Goal: Task Accomplishment & Management: Complete application form

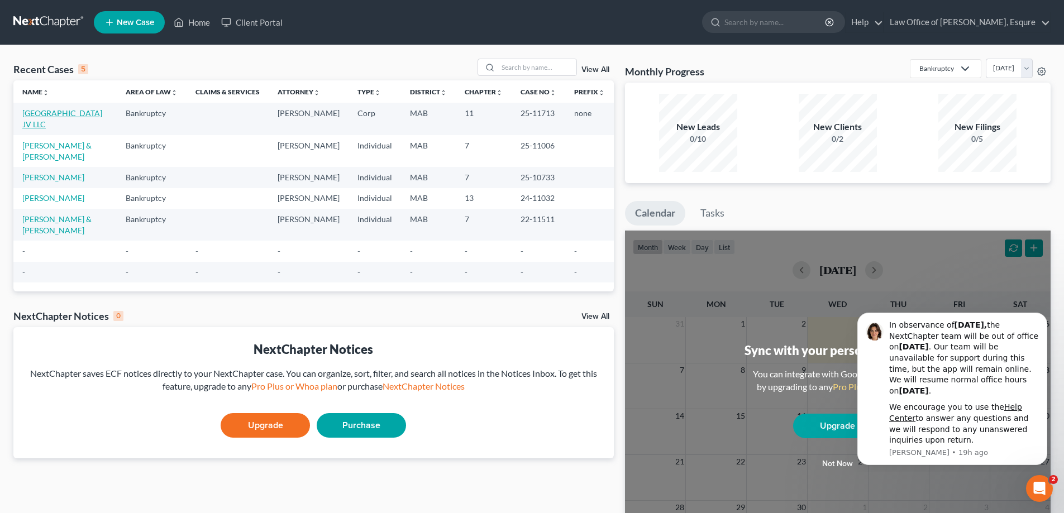
click at [50, 116] on link "[GEOGRAPHIC_DATA] JV LLC" at bounding box center [62, 118] width 80 height 21
select select "6"
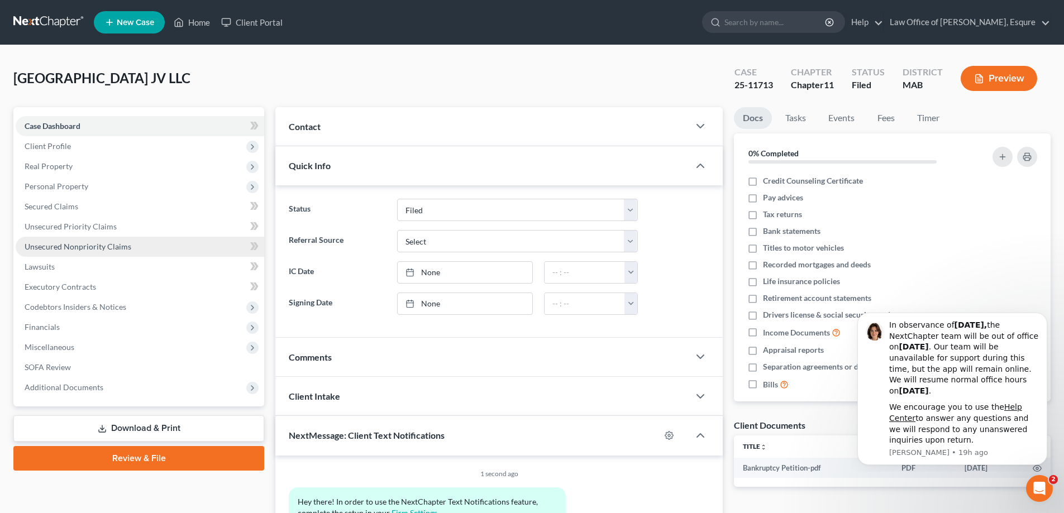
click at [72, 245] on span "Unsecured Nonpriority Claims" at bounding box center [78, 246] width 107 height 9
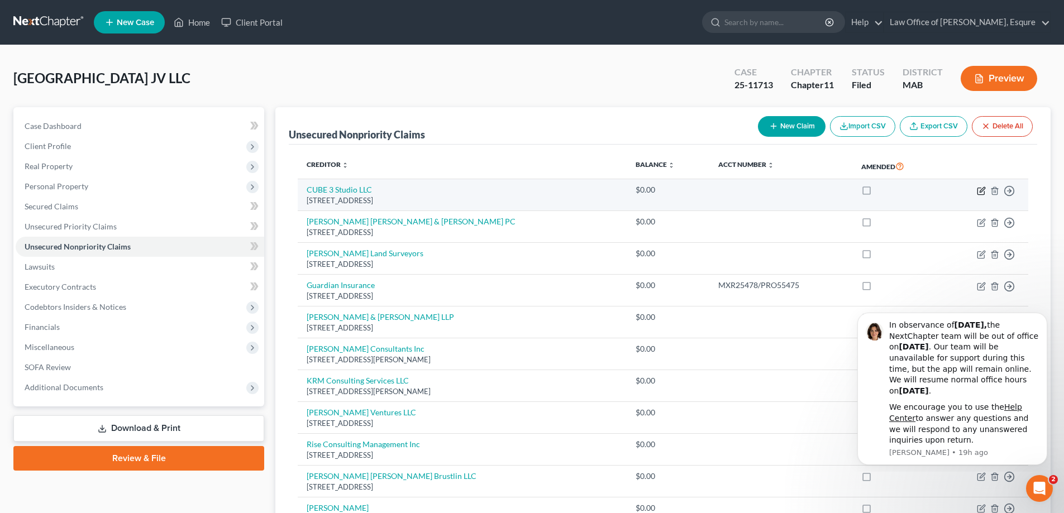
click at [981, 190] on icon "button" at bounding box center [982, 189] width 5 height 5
select select "22"
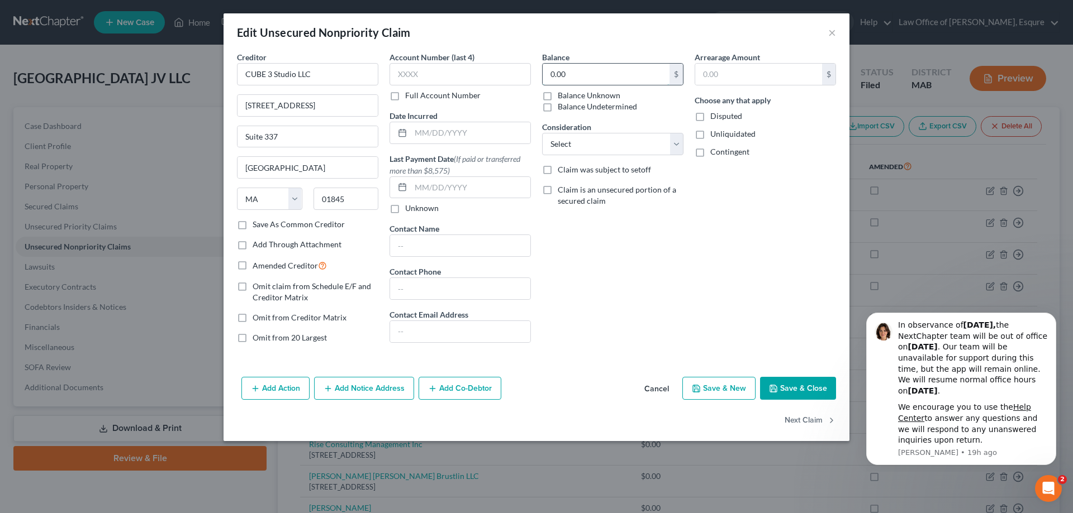
click at [557, 77] on input "0.00" at bounding box center [605, 74] width 127 height 21
type input "23,999.01"
click at [801, 387] on button "Save & Close" at bounding box center [798, 388] width 76 height 23
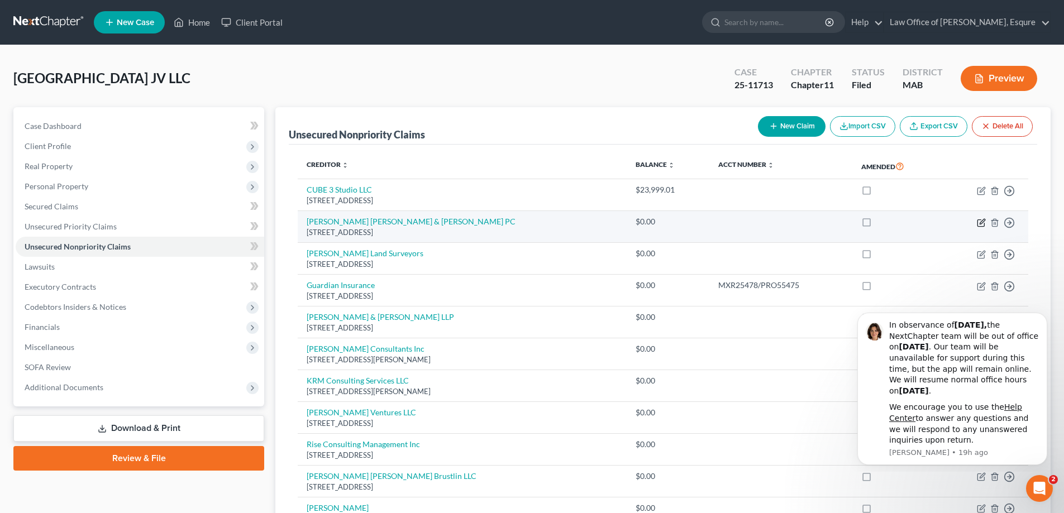
click at [979, 221] on icon "button" at bounding box center [981, 222] width 9 height 9
select select "22"
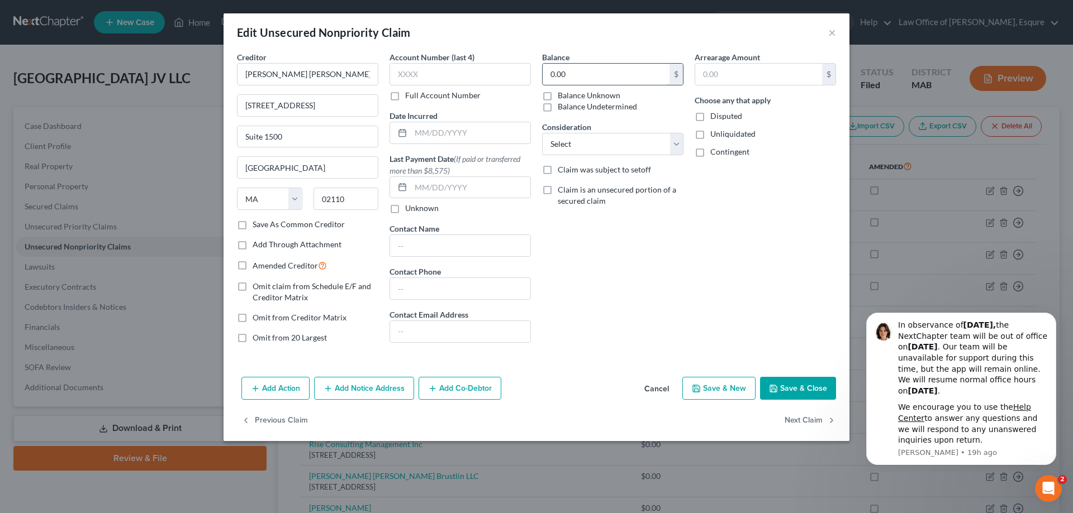
click at [545, 73] on input "0.00" at bounding box center [605, 74] width 127 height 21
type input "23,999.01"
click at [799, 382] on button "Save & Close" at bounding box center [798, 388] width 76 height 23
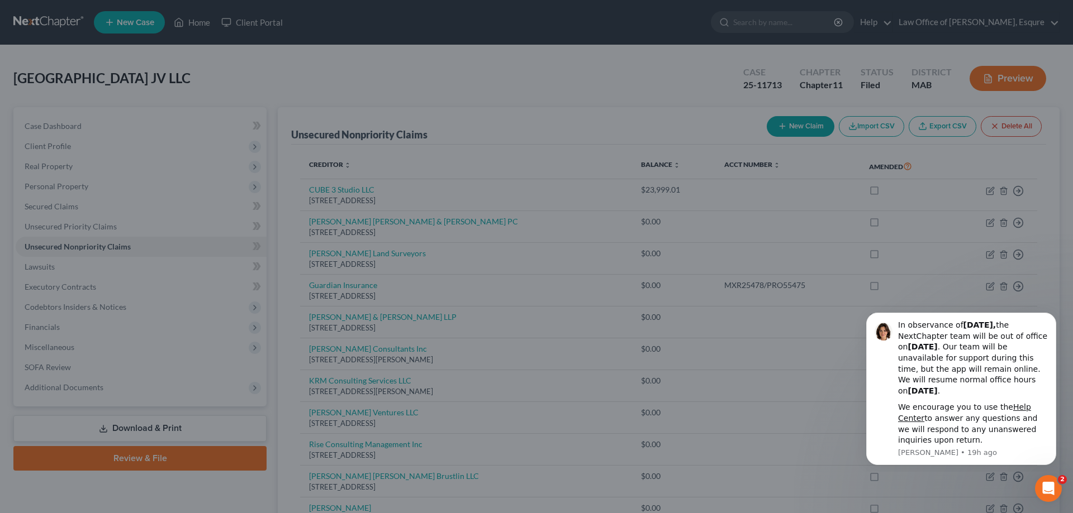
type input "0"
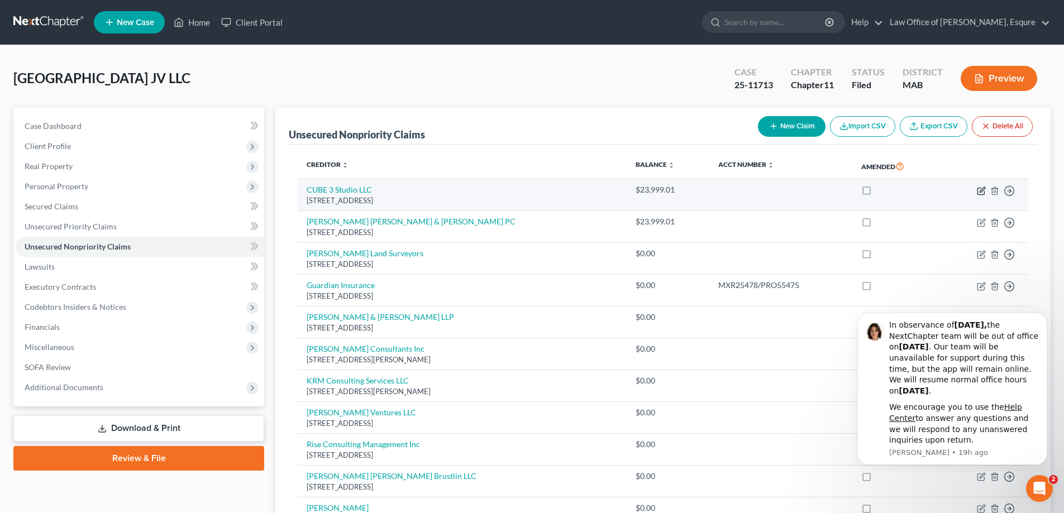
click at [980, 191] on icon "button" at bounding box center [982, 189] width 5 height 5
select select "22"
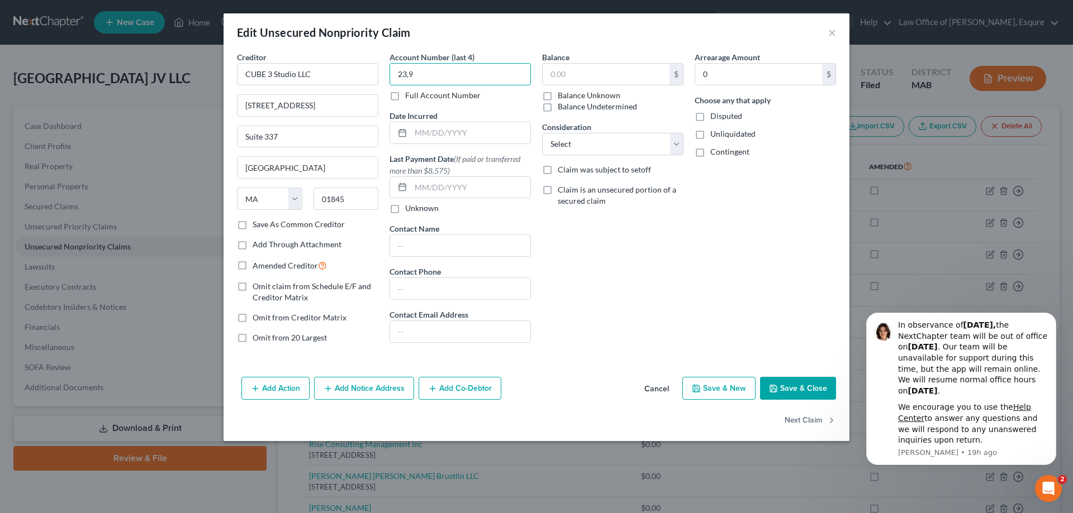
type input "23,9"
drag, startPoint x: 427, startPoint y: 75, endPoint x: 373, endPoint y: 78, distance: 54.3
click at [373, 78] on div "Creditor * CUBE 3 Studio LLC 370 Merrimack Street Suite 337 North Andover State…" at bounding box center [536, 201] width 610 height 301
click at [569, 75] on input "text" at bounding box center [605, 74] width 127 height 21
type input "15,342.73"
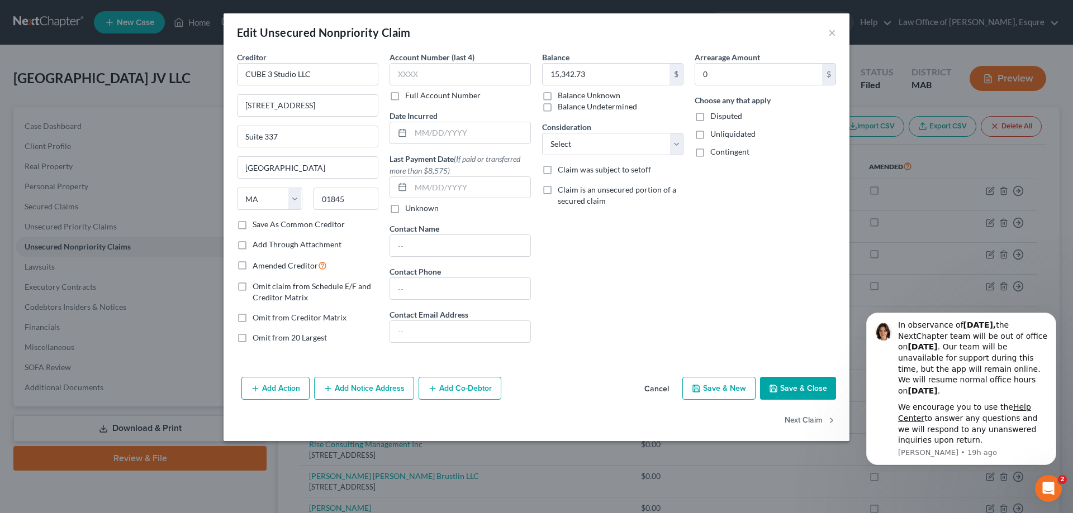
click at [789, 387] on button "Save & Close" at bounding box center [798, 388] width 76 height 23
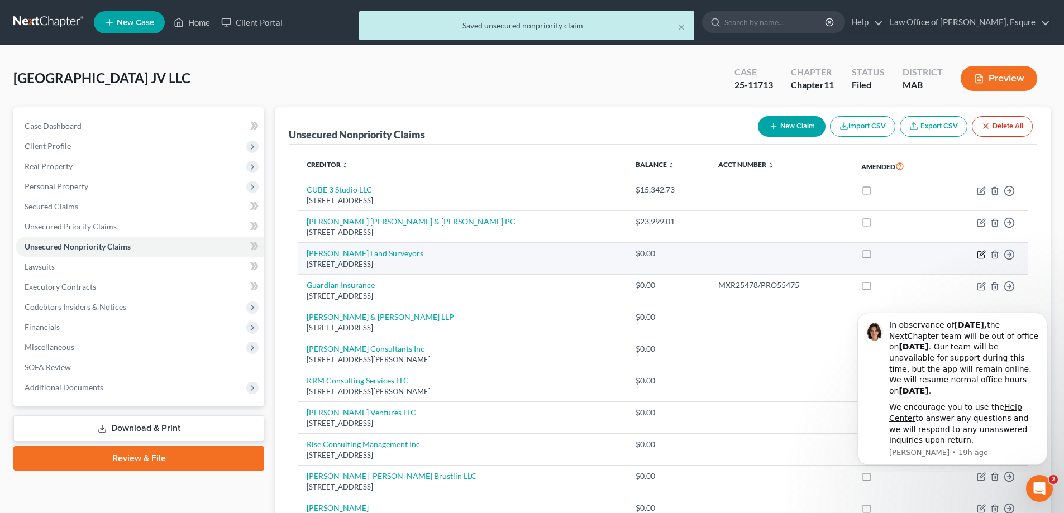
click at [978, 254] on icon "button" at bounding box center [981, 254] width 7 height 7
select select "22"
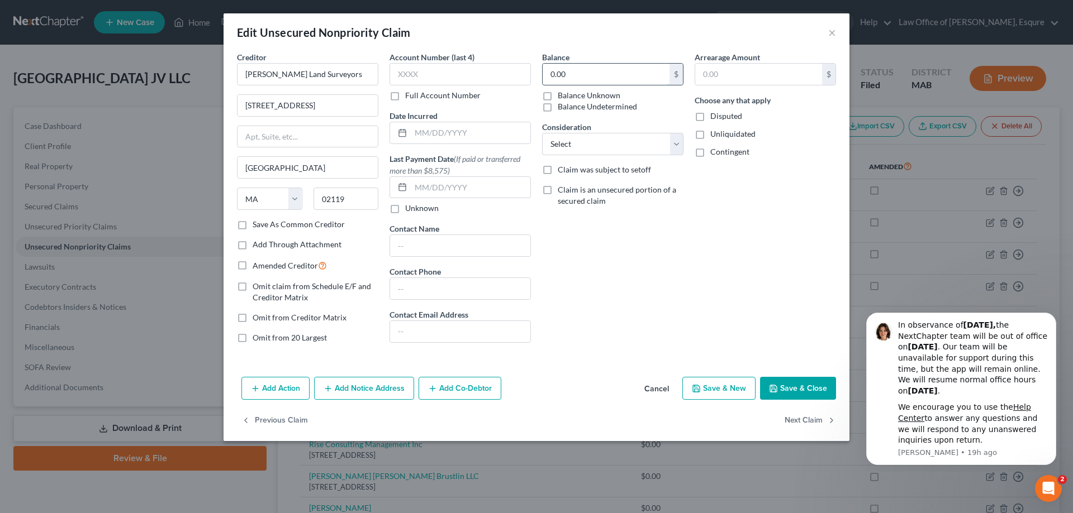
click at [575, 75] on input "0.00" at bounding box center [605, 74] width 127 height 21
type input "1,121.25"
click at [780, 386] on button "Save & Close" at bounding box center [798, 388] width 76 height 23
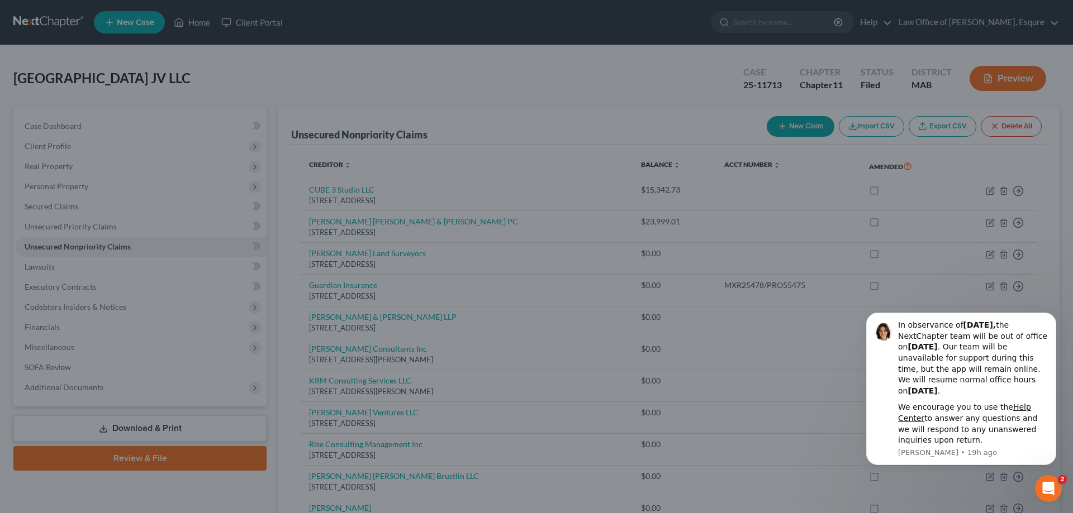
type input "0"
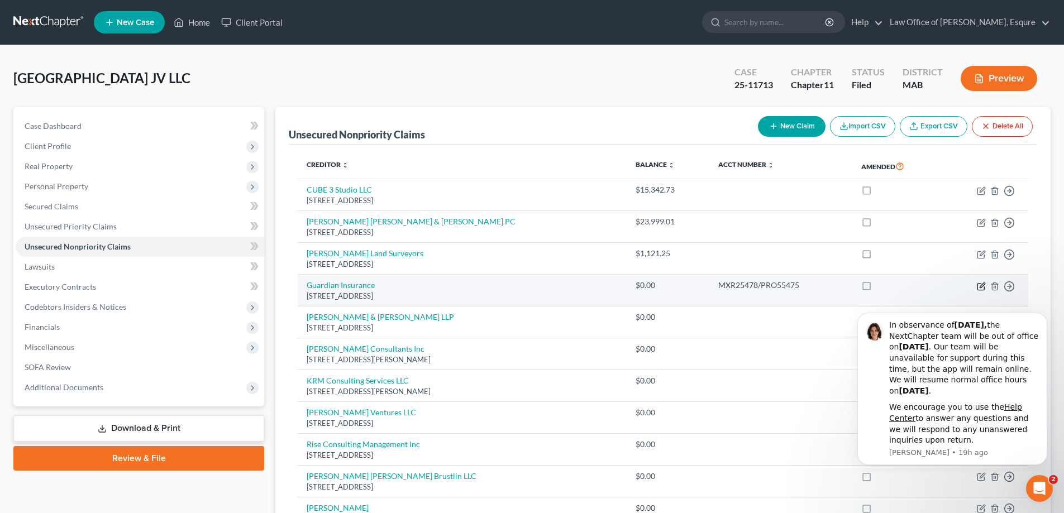
click at [983, 286] on icon "button" at bounding box center [982, 285] width 5 height 5
select select "22"
select select "11"
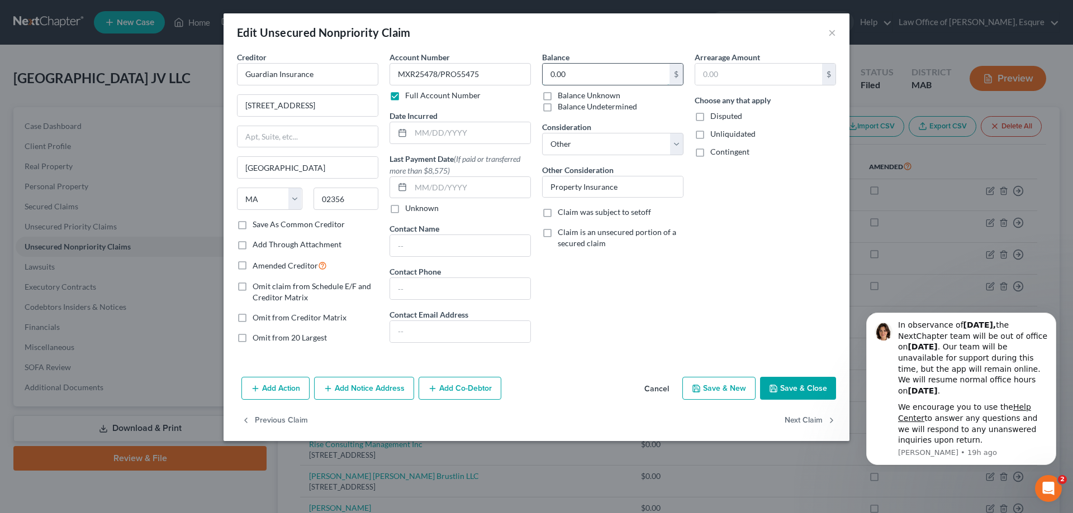
click at [562, 80] on input "0.00" at bounding box center [605, 74] width 127 height 21
click at [800, 385] on button "Save & Close" at bounding box center [798, 388] width 76 height 23
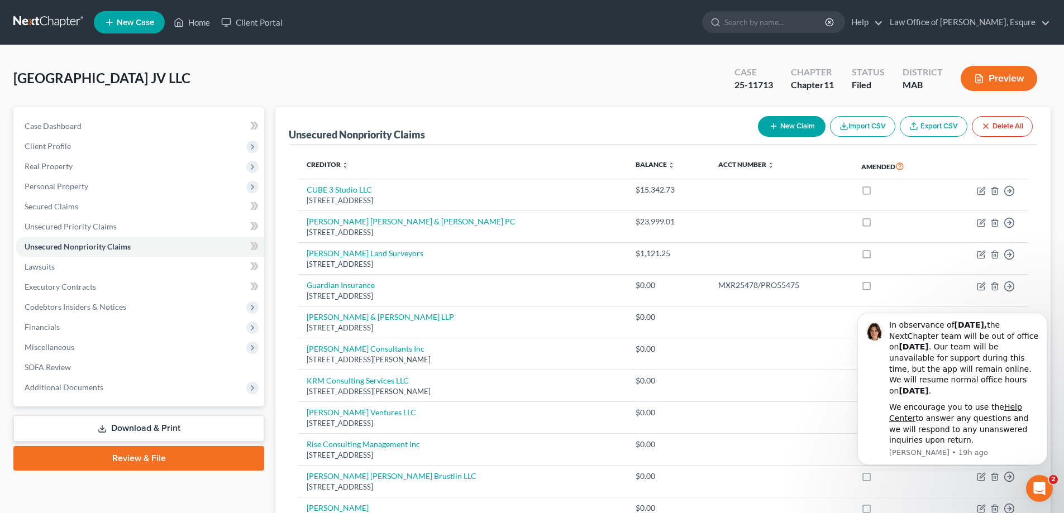
click at [1058, 240] on div "4054 Mystic Valley Parkway JV LLC Upgraded Case 25-11713 Chapter Chapter 11 Sta…" at bounding box center [532, 337] width 1064 height 585
click at [1044, 485] on icon "Open Intercom Messenger" at bounding box center [1038, 487] width 18 height 18
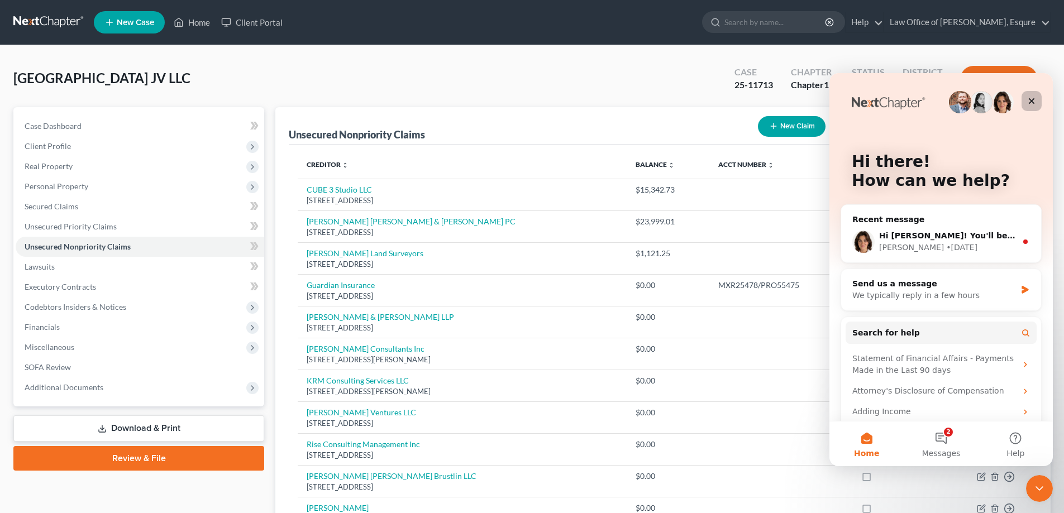
click at [1035, 99] on icon "Close" at bounding box center [1031, 101] width 9 height 9
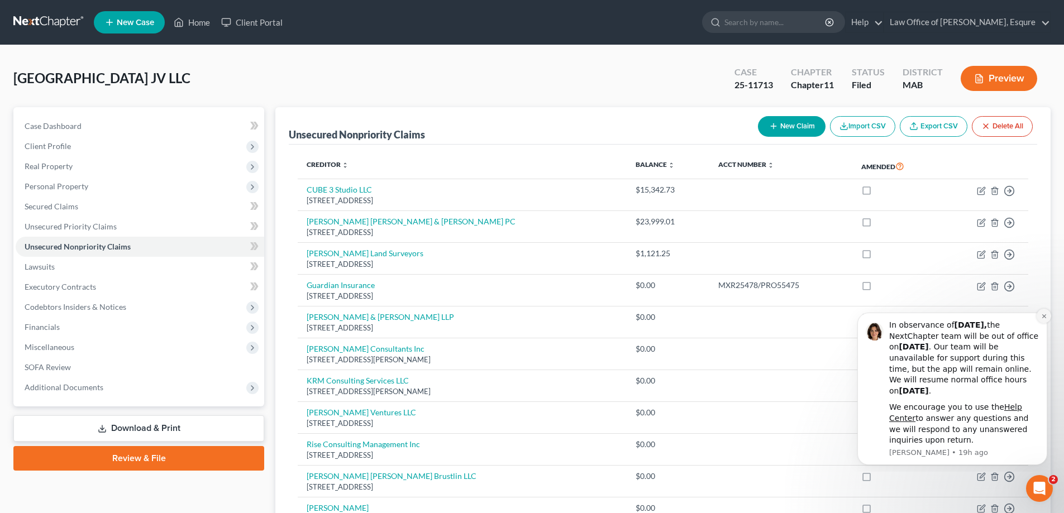
click at [1041, 316] on icon "Dismiss notification" at bounding box center [1044, 316] width 6 height 6
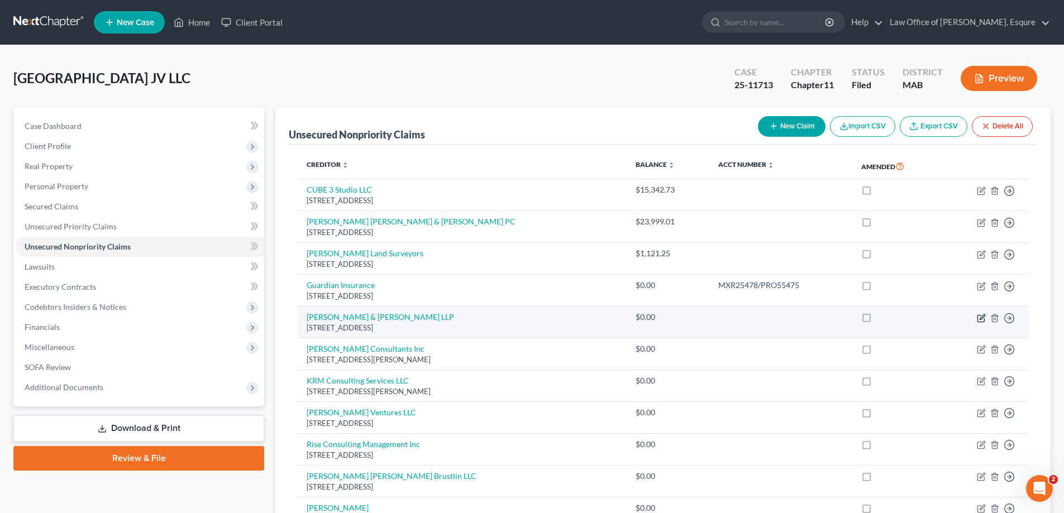
click at [983, 317] on icon "button" at bounding box center [981, 318] width 9 height 9
select select "22"
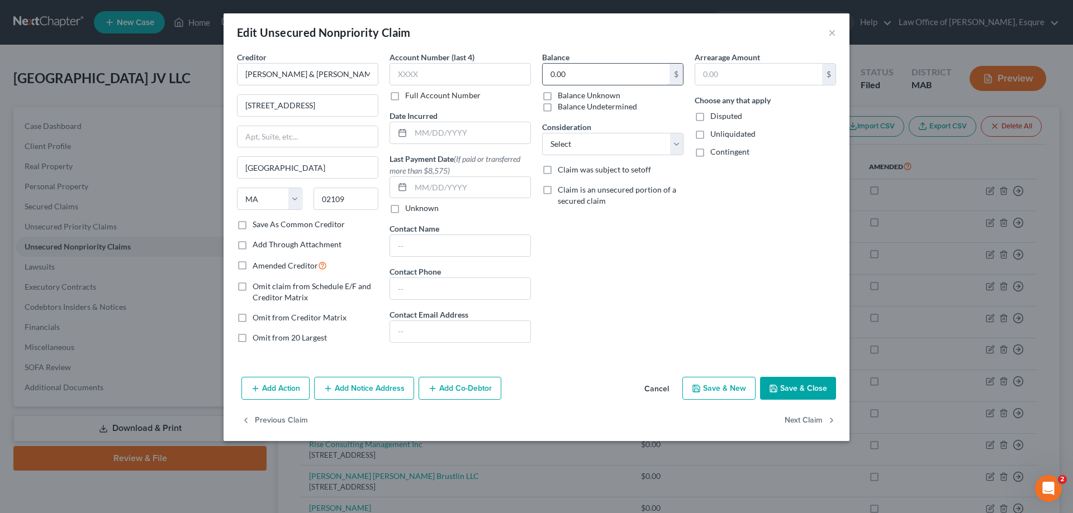
click at [586, 78] on input "0.00" at bounding box center [605, 74] width 127 height 21
type input "13,011.86"
click at [794, 386] on button "Save & Close" at bounding box center [798, 388] width 76 height 23
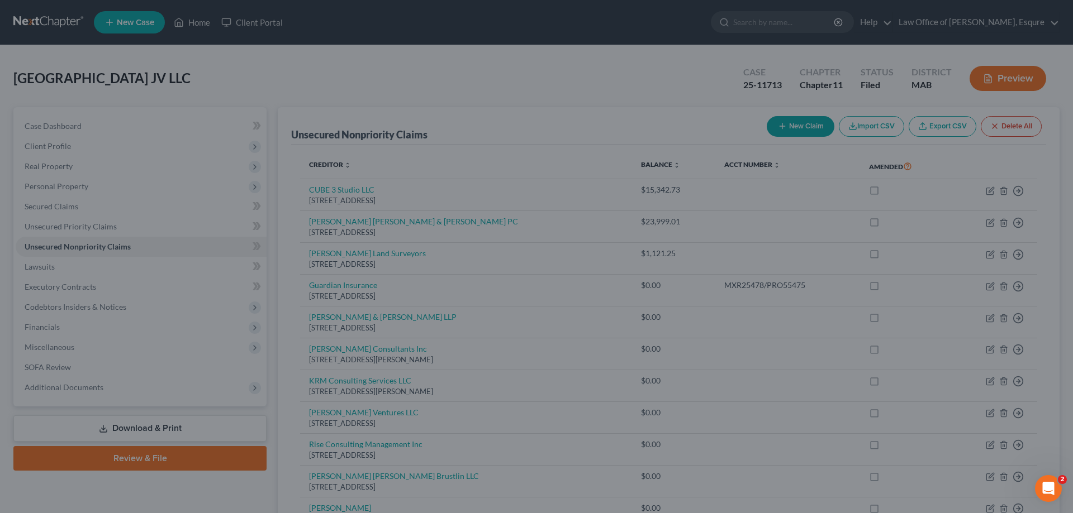
type input "0"
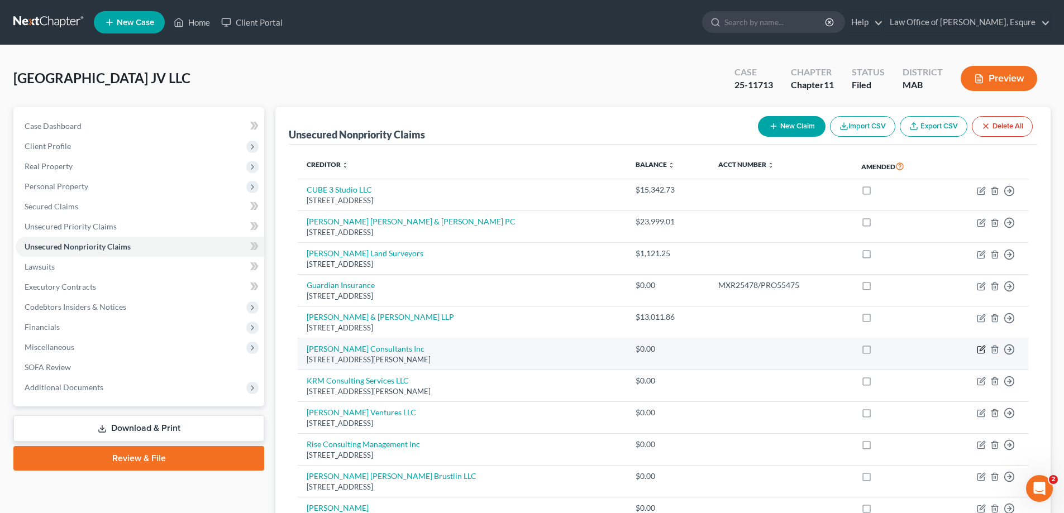
click at [979, 348] on icon "button" at bounding box center [981, 349] width 9 height 9
select select "22"
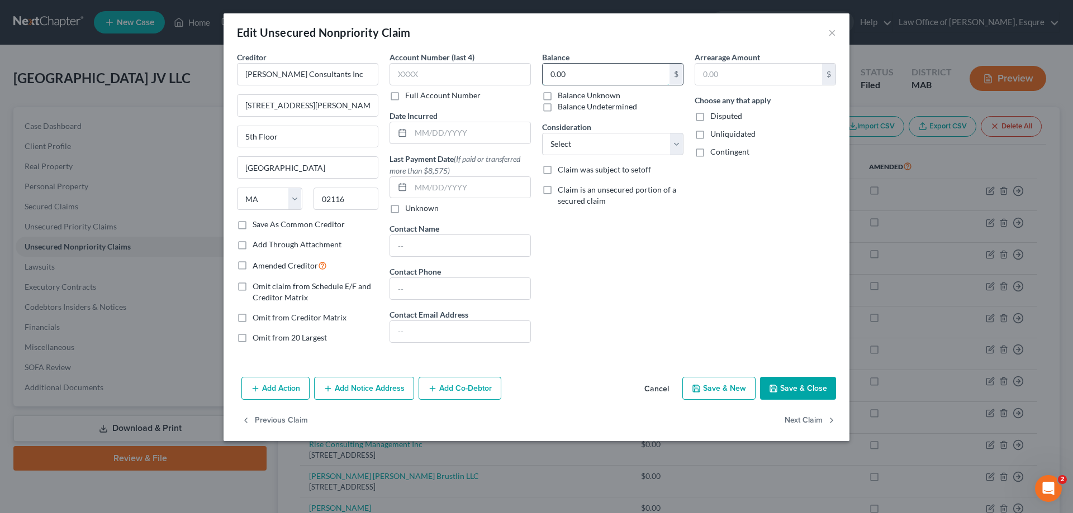
click at [571, 72] on input "0.00" at bounding box center [605, 74] width 127 height 21
type input "29,373.84"
click at [804, 393] on button "Save & Close" at bounding box center [798, 388] width 76 height 23
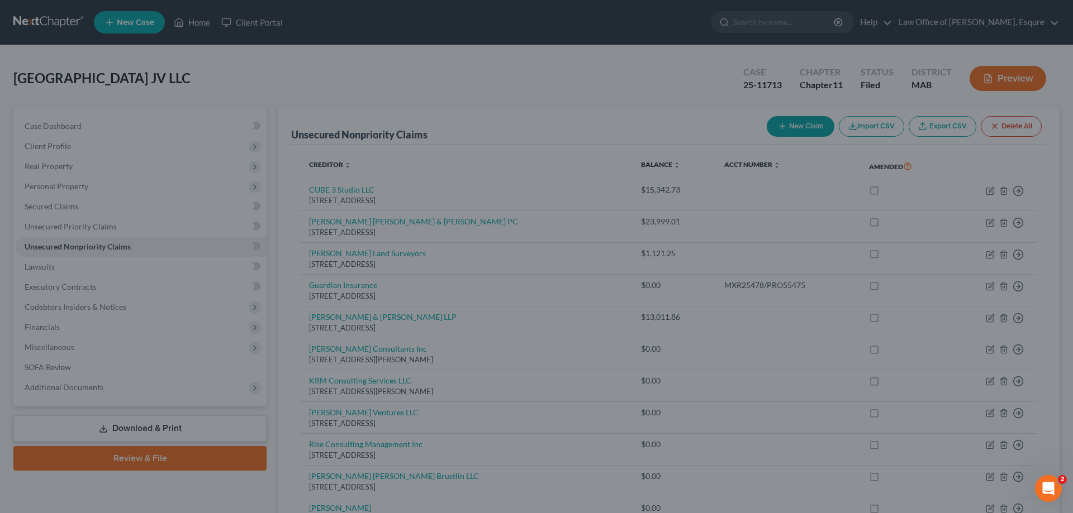
type input "0"
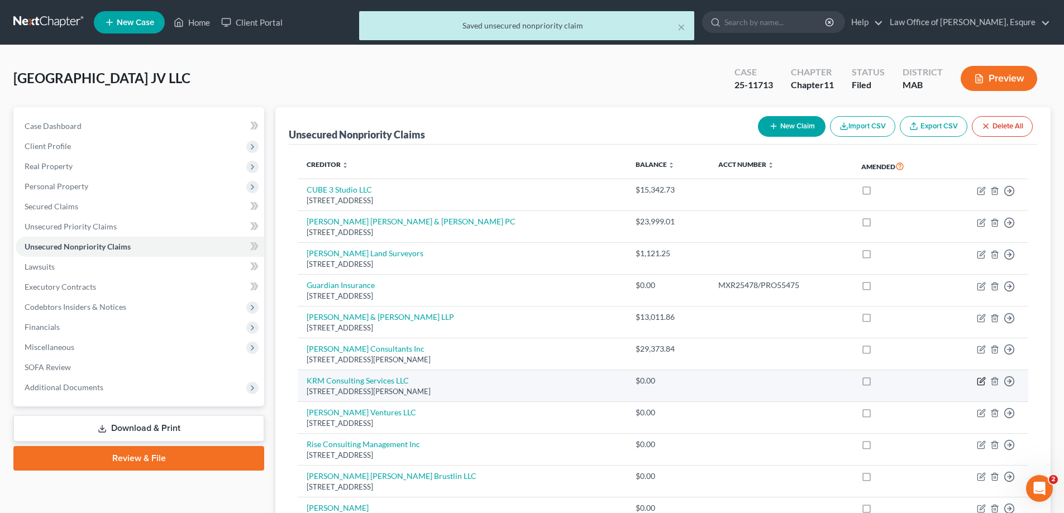
click at [982, 379] on icon "button" at bounding box center [981, 381] width 9 height 9
select select "22"
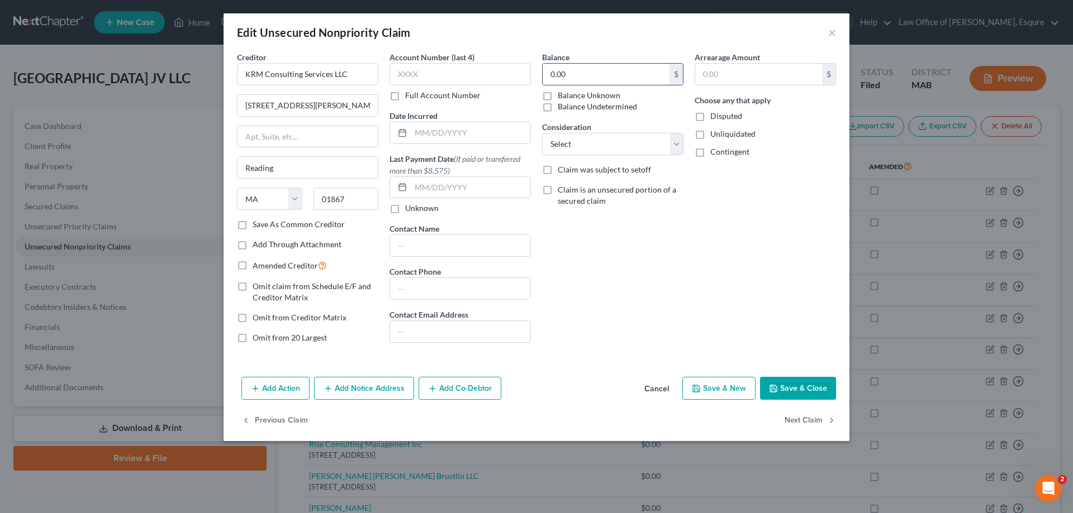
click at [568, 74] on input "0.00" at bounding box center [605, 74] width 127 height 21
type input "5,000.00"
click at [807, 390] on button "Save & Close" at bounding box center [798, 388] width 76 height 23
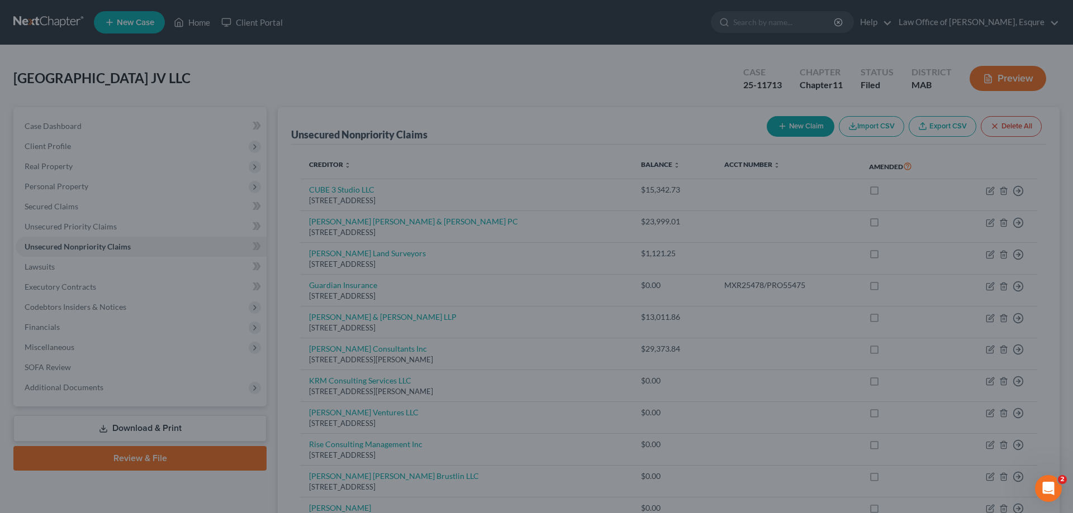
type input "0"
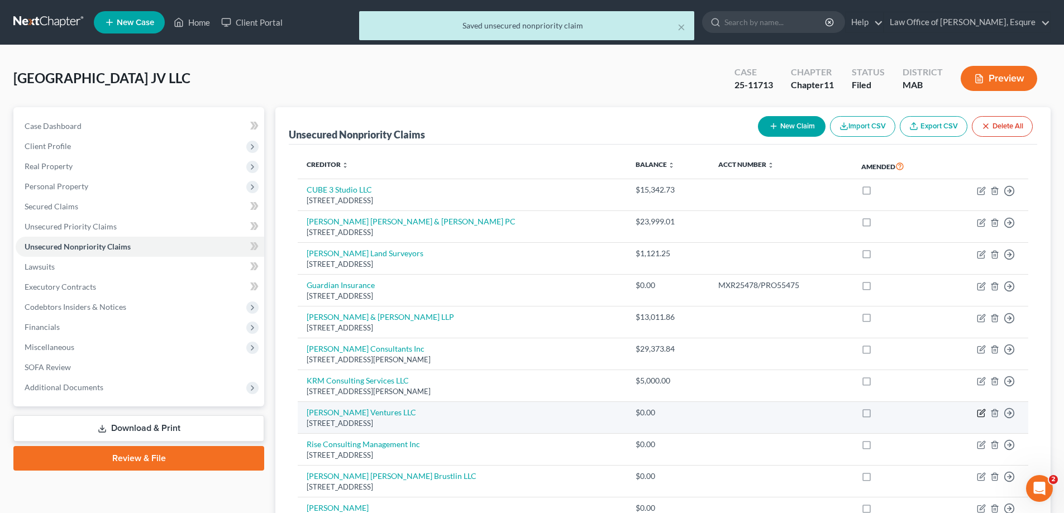
click at [982, 413] on icon "button" at bounding box center [981, 413] width 9 height 9
select select "22"
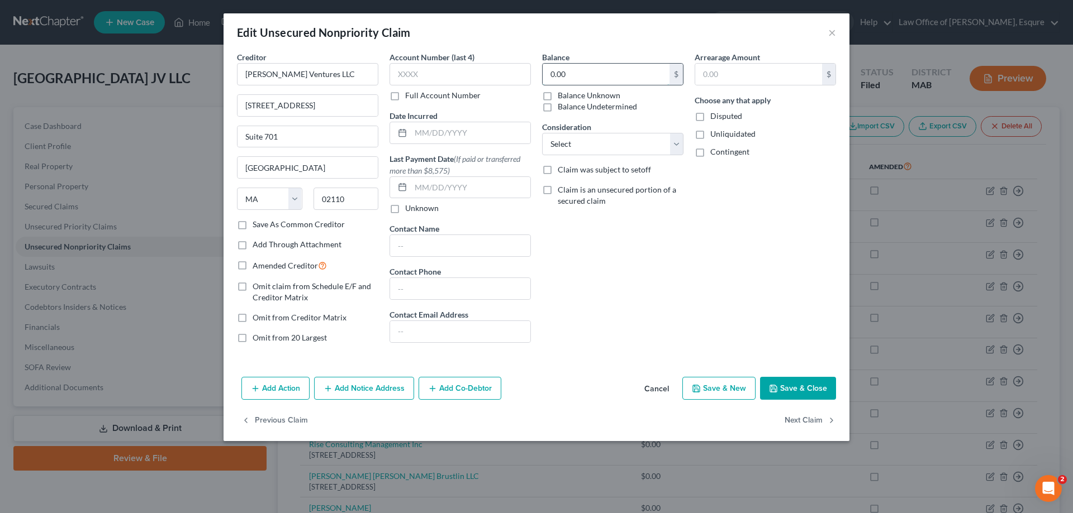
click at [558, 77] on input "0.00" at bounding box center [605, 74] width 127 height 21
type input "4,000.00"
click at [801, 387] on button "Save & Close" at bounding box center [798, 388] width 76 height 23
type input "0"
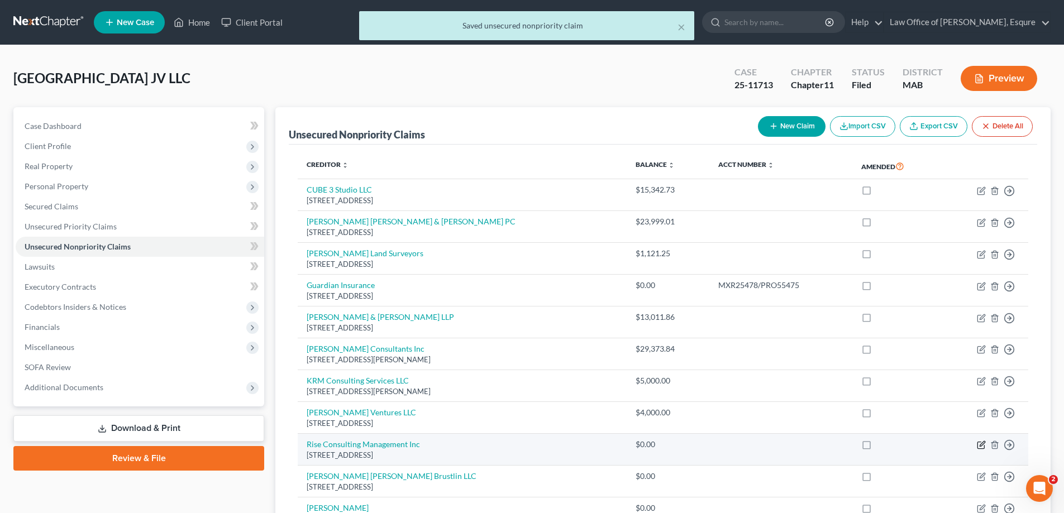
click at [980, 445] on icon "button" at bounding box center [981, 445] width 9 height 9
select select "22"
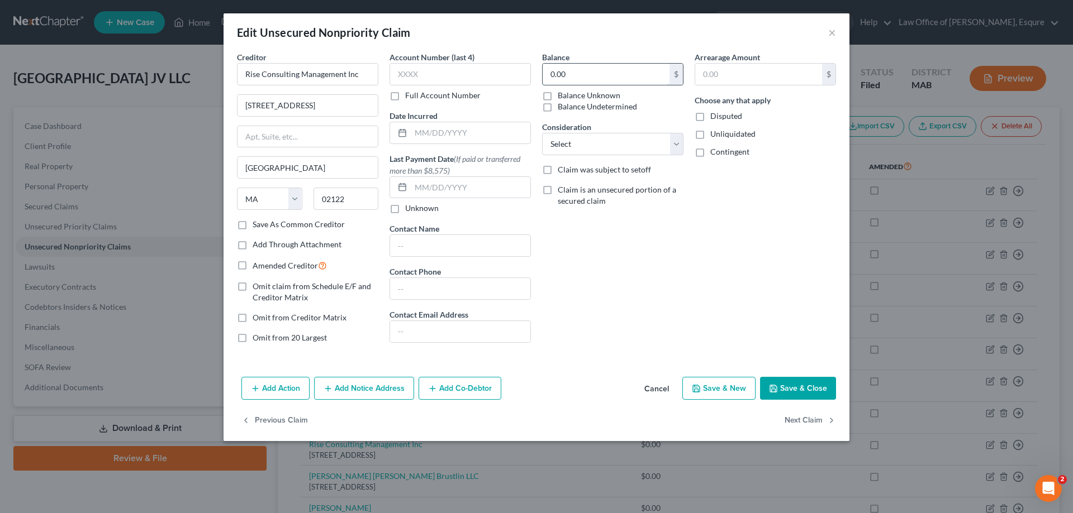
click at [559, 72] on input "0.00" at bounding box center [605, 74] width 127 height 21
type input "40,596.50"
click at [802, 388] on button "Save & Close" at bounding box center [798, 388] width 76 height 23
type input "0"
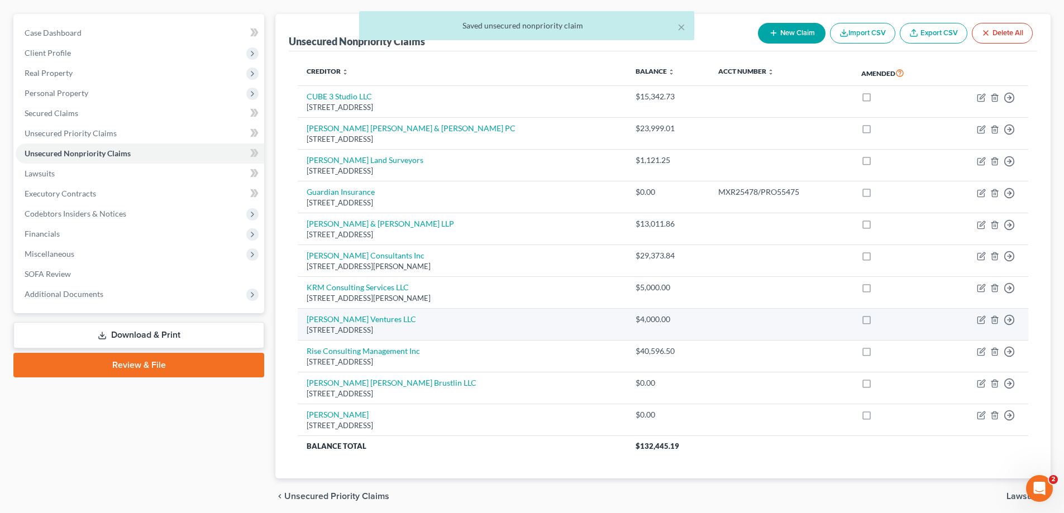
scroll to position [137, 0]
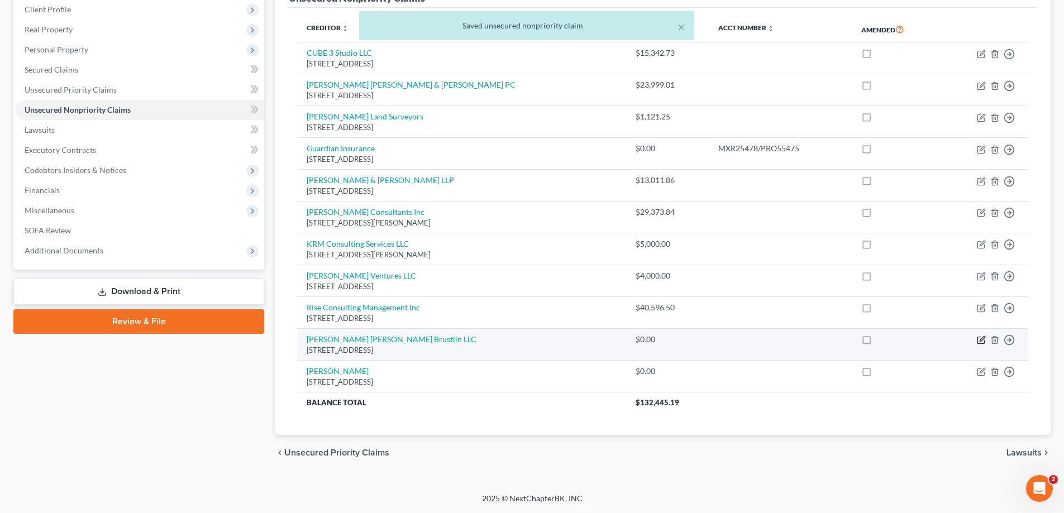
click at [979, 340] on icon "button" at bounding box center [981, 340] width 9 height 9
select select "22"
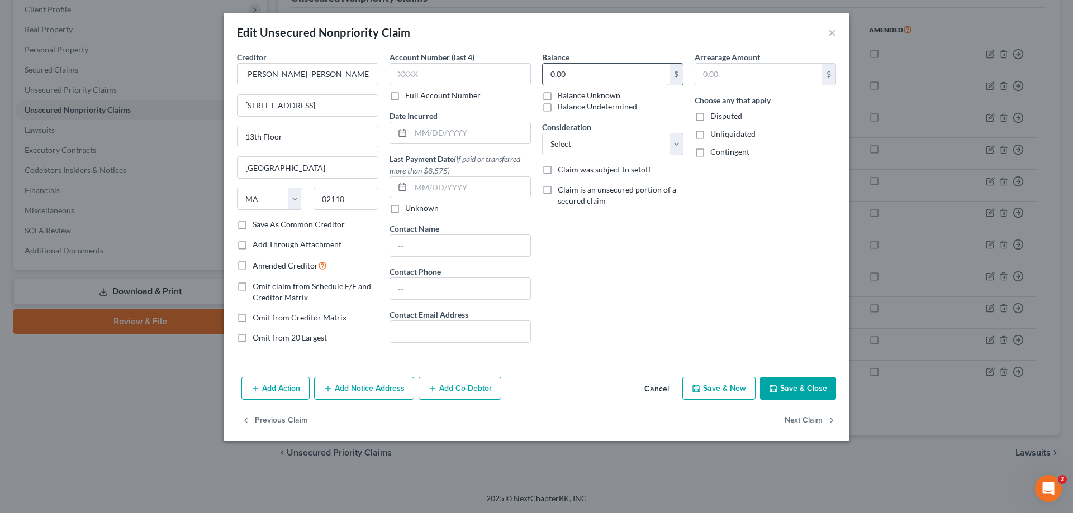
click at [556, 79] on input "0.00" at bounding box center [605, 74] width 127 height 21
type input "9,564.26"
click at [792, 389] on button "Save & Close" at bounding box center [798, 388] width 76 height 23
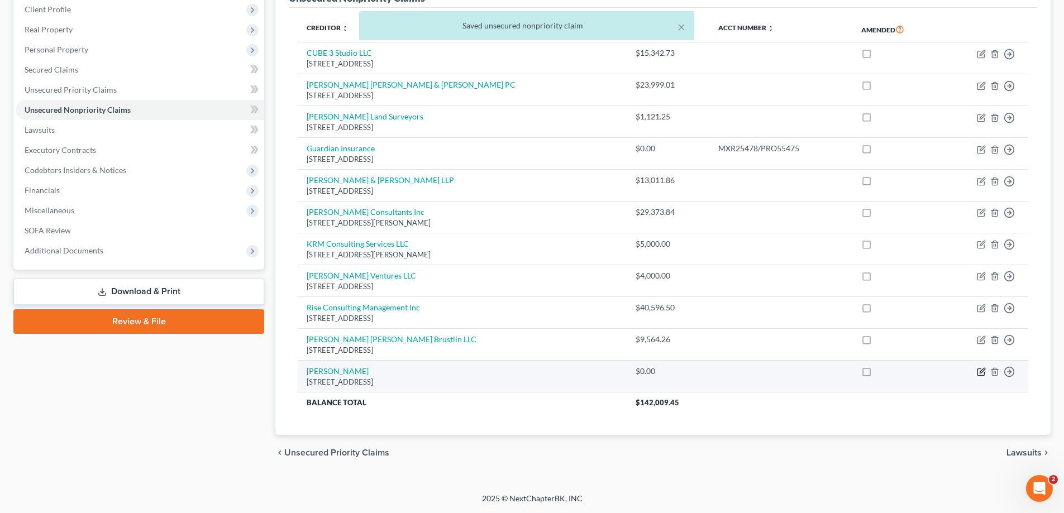
click at [980, 370] on icon "button" at bounding box center [981, 372] width 9 height 9
select select "22"
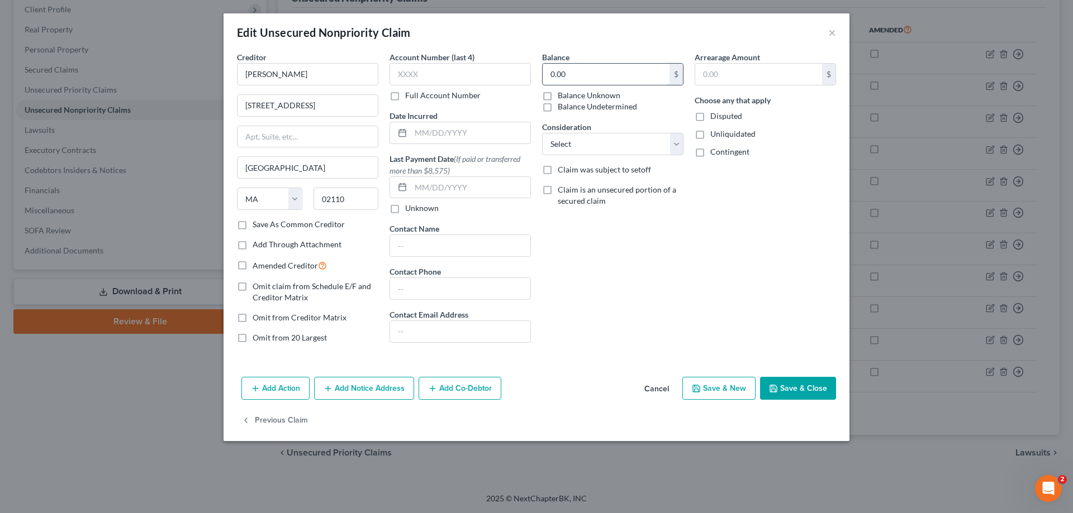
click at [578, 68] on input "0.00" at bounding box center [605, 74] width 127 height 21
type input "1,600.00"
click at [799, 386] on button "Save & Close" at bounding box center [798, 388] width 76 height 23
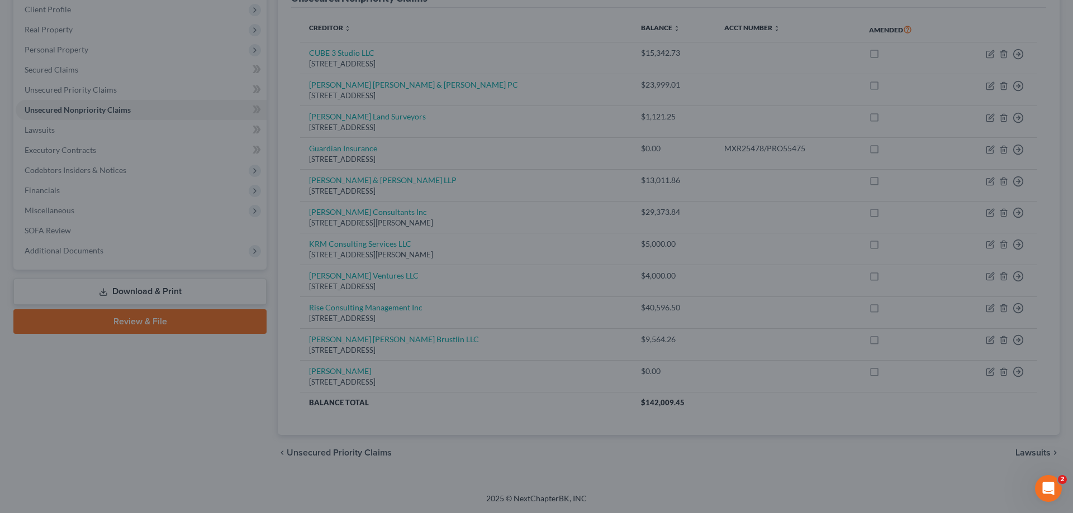
type input "0"
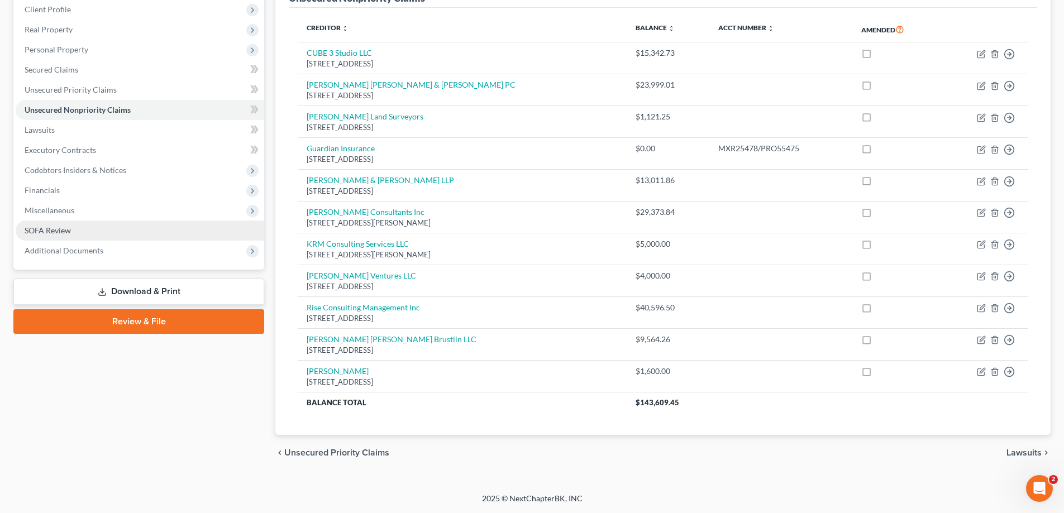
click at [38, 232] on span "SOFA Review" at bounding box center [48, 230] width 46 height 9
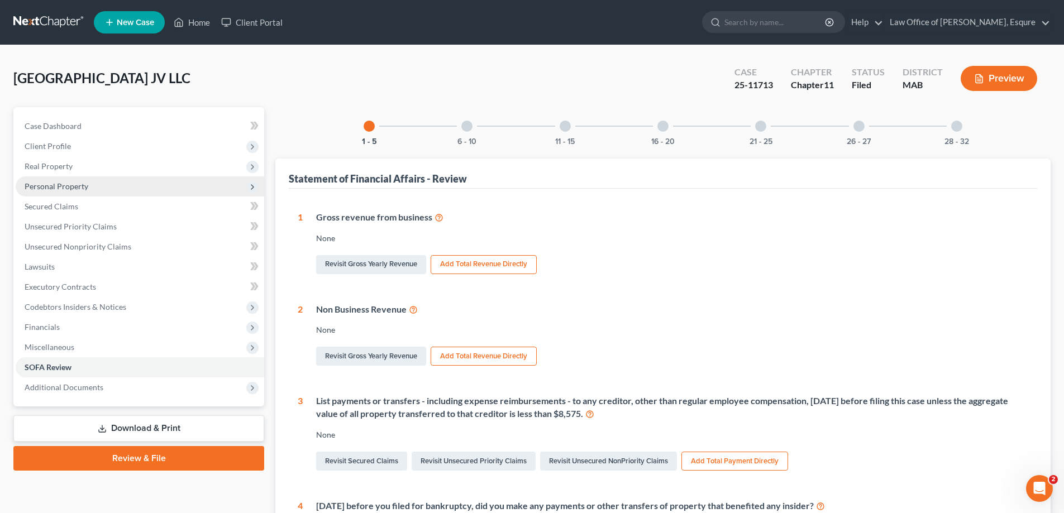
click at [51, 185] on span "Personal Property" at bounding box center [57, 186] width 64 height 9
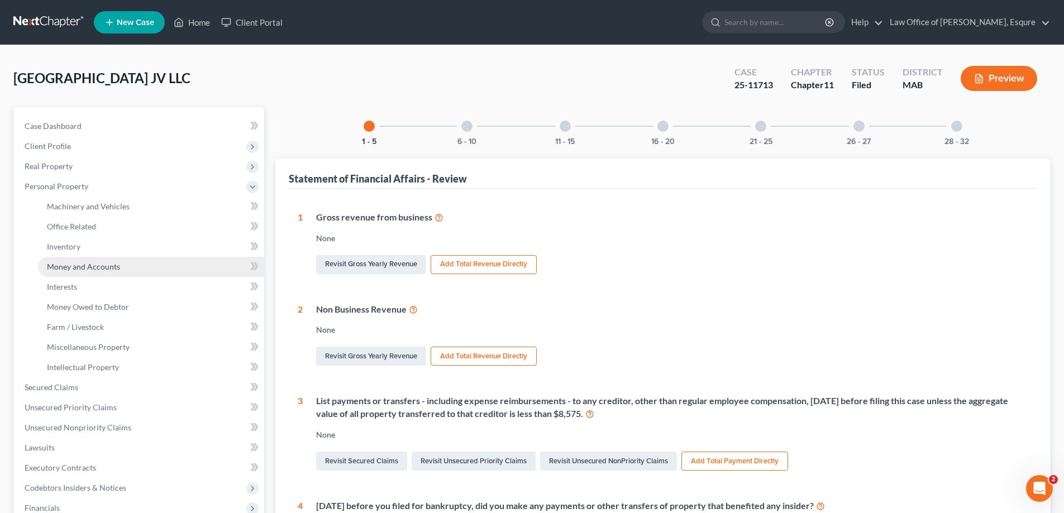
click at [75, 265] on span "Money and Accounts" at bounding box center [83, 266] width 73 height 9
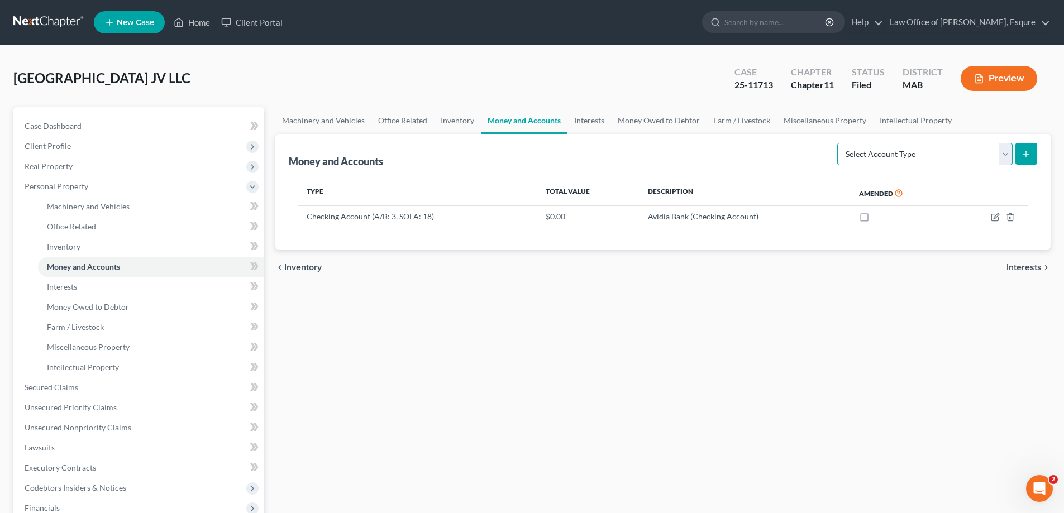
click at [1007, 155] on select "Select Account Type Brokerage (A/B: 3, SOFA: 18) Cash on Hand (A/B: 2) Certific…" at bounding box center [924, 154] width 175 height 22
select select "checking"
click at [839, 143] on select "Select Account Type Brokerage (A/B: 3, SOFA: 18) Cash on Hand (A/B: 2) Certific…" at bounding box center [924, 154] width 175 height 22
click at [1026, 151] on line "submit" at bounding box center [1026, 153] width 0 height 5
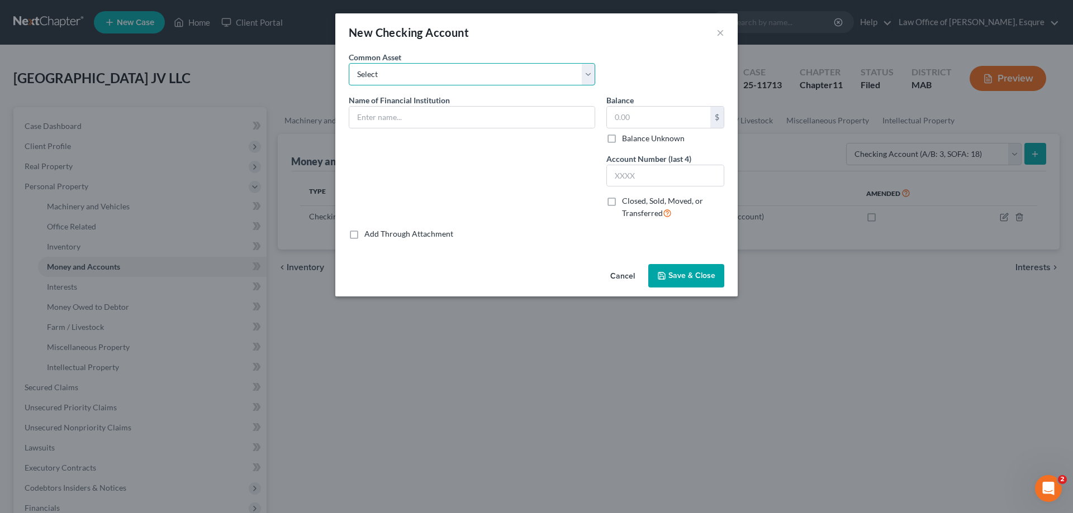
click at [401, 77] on select "Select Cape Cod Five" at bounding box center [472, 74] width 246 height 22
click at [431, 141] on div "Name of Financial Institution *" at bounding box center [472, 161] width 258 height 134
click at [392, 74] on select "Select Cape Cod Five" at bounding box center [472, 74] width 246 height 22
click at [413, 116] on input "text" at bounding box center [471, 117] width 245 height 21
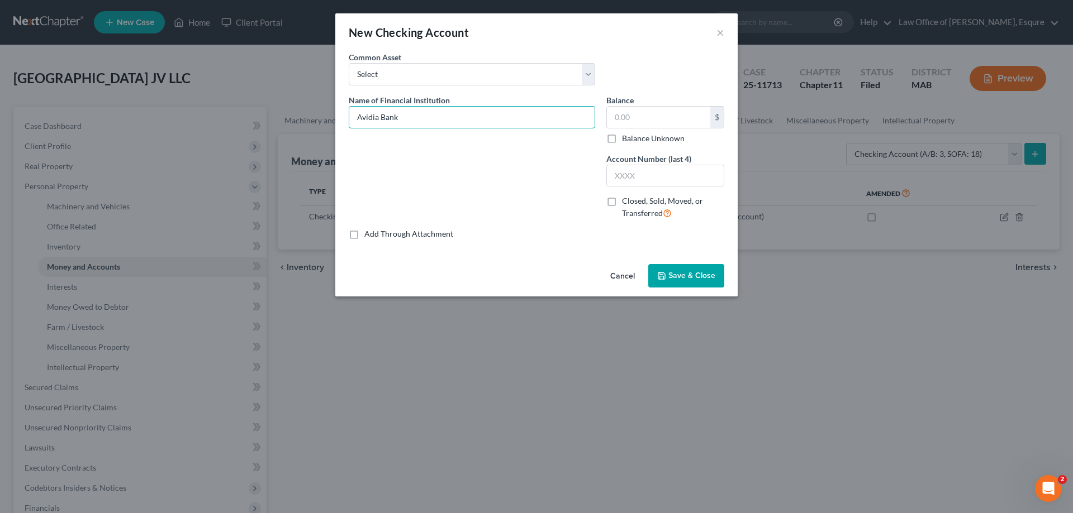
type input "Avidia Bank"
click at [622, 202] on label "Closed, Sold, Moved, or Transferred" at bounding box center [673, 208] width 102 height 24
click at [626, 202] on input "Closed, Sold, Moved, or Transferred" at bounding box center [629, 199] width 7 height 7
checkbox input "true"
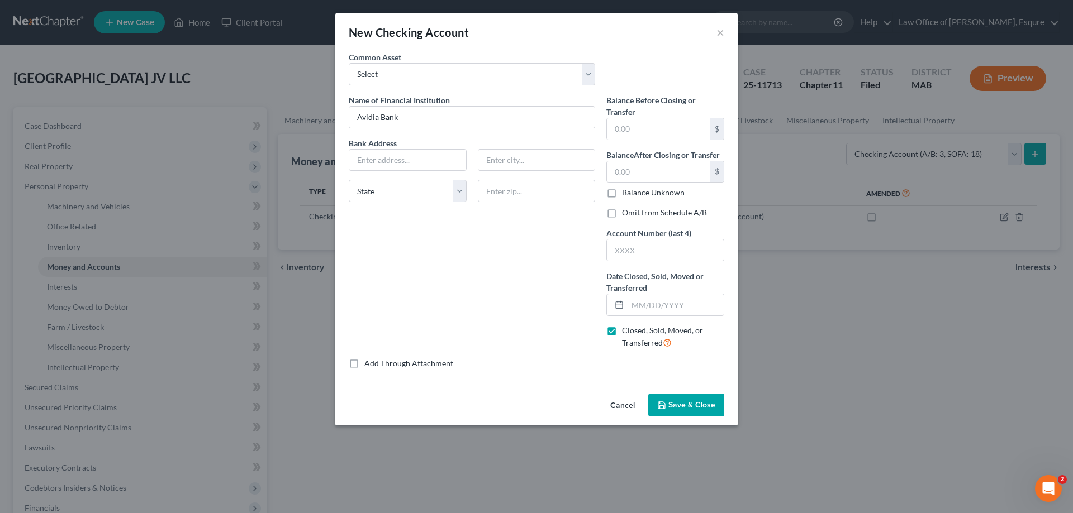
click at [680, 404] on span "Save & Close" at bounding box center [691, 405] width 47 height 9
drag, startPoint x: 644, startPoint y: 23, endPoint x: 588, endPoint y: 42, distance: 59.5
click at [592, 47] on div "New Checking Account ×" at bounding box center [536, 32] width 402 height 38
click at [643, 307] on input "text" at bounding box center [675, 304] width 96 height 21
type input "[DATE]"
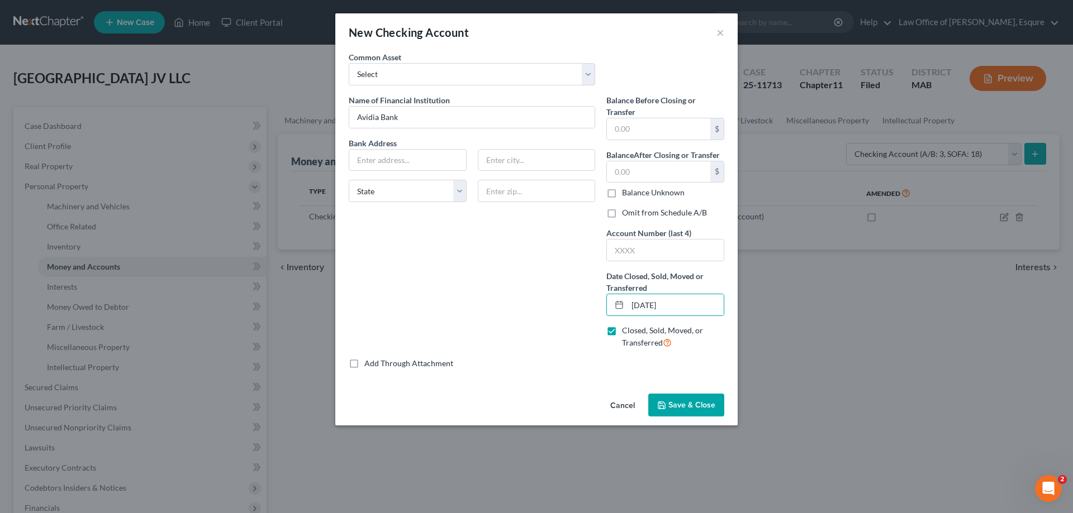
click at [691, 403] on span "Save & Close" at bounding box center [691, 405] width 47 height 9
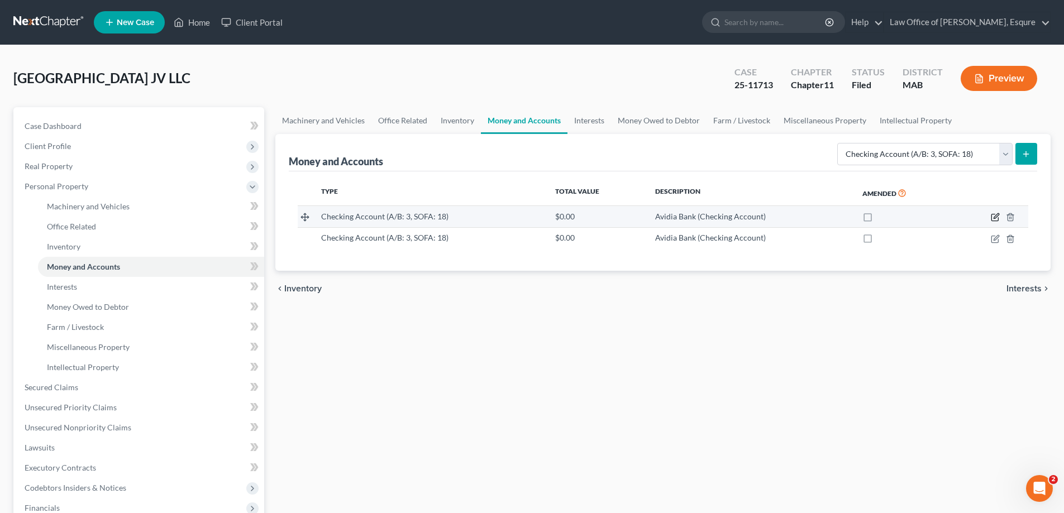
click at [991, 217] on icon "button" at bounding box center [995, 217] width 9 height 9
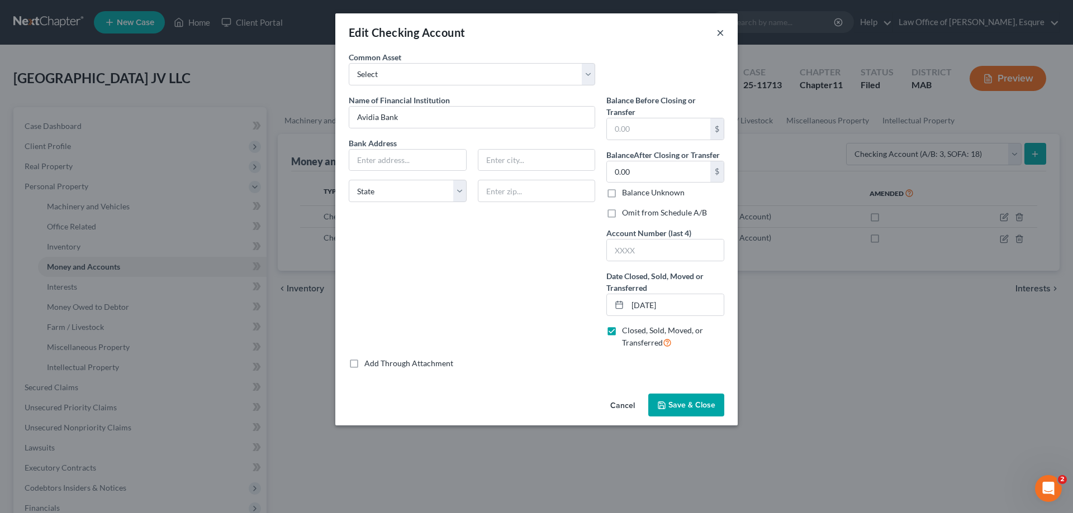
click at [722, 30] on button "×" at bounding box center [720, 32] width 8 height 13
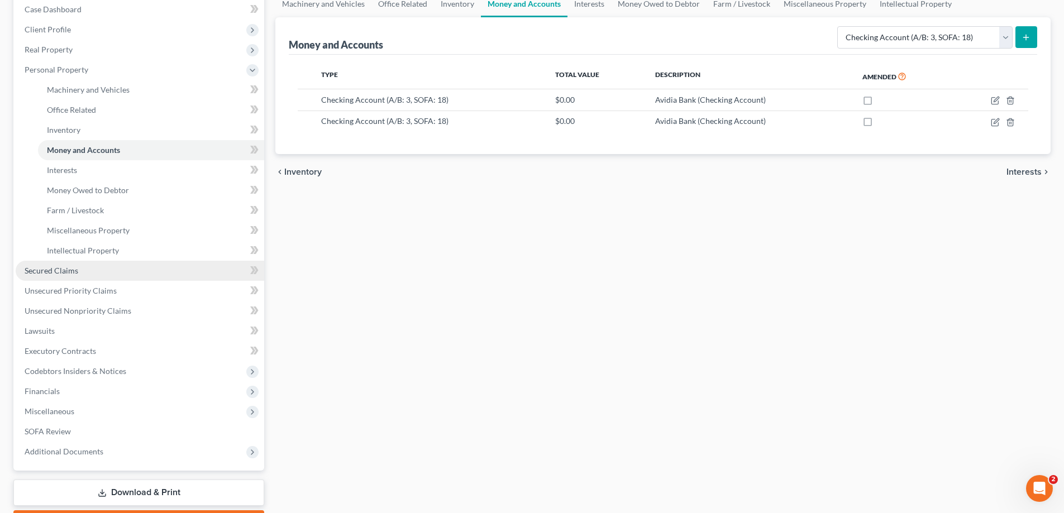
scroll to position [181, 0]
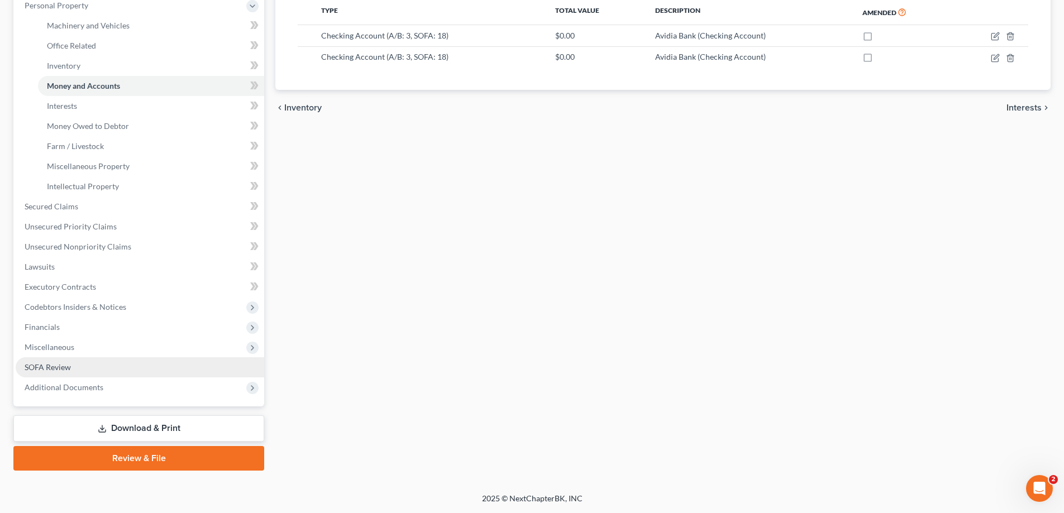
click at [92, 368] on link "SOFA Review" at bounding box center [140, 368] width 249 height 20
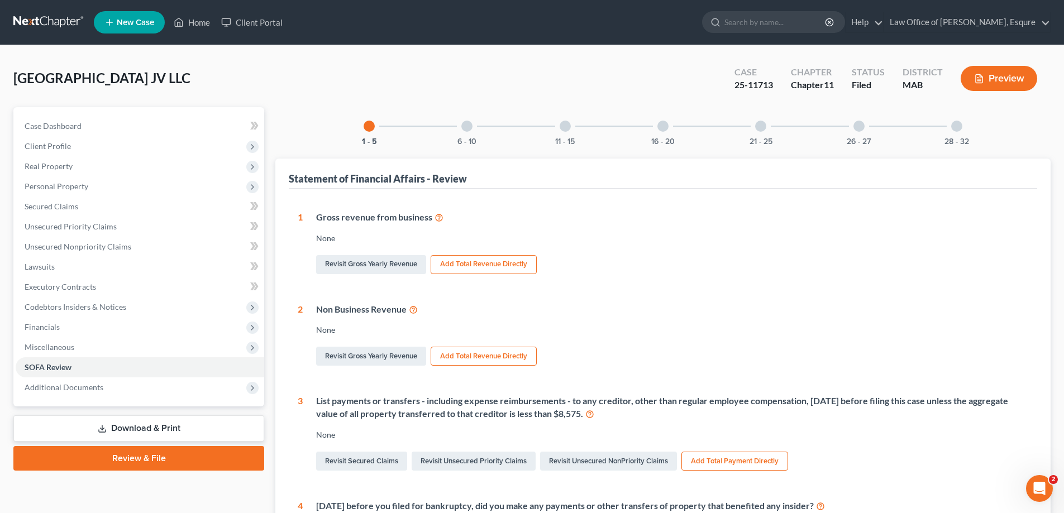
click at [663, 131] on div at bounding box center [663, 126] width 11 height 11
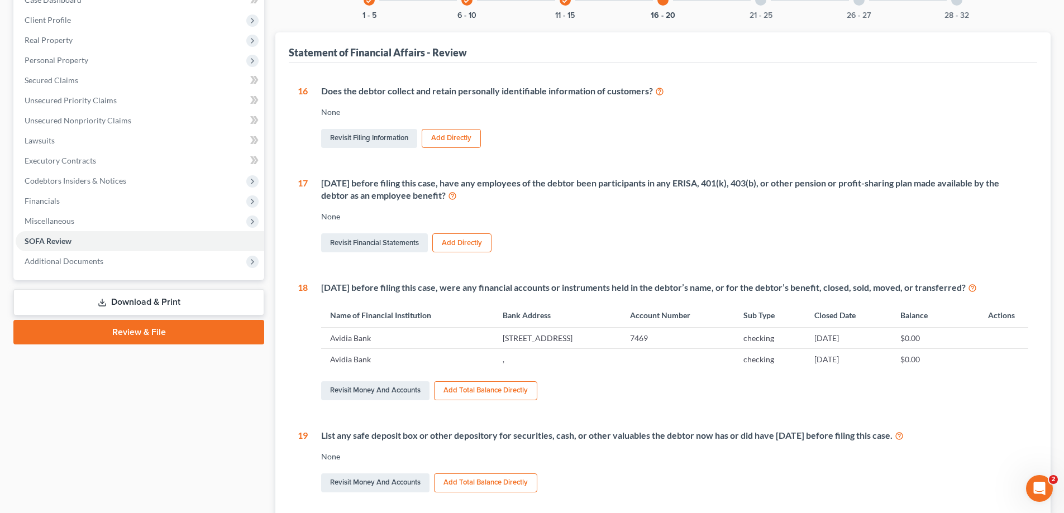
scroll to position [223, 0]
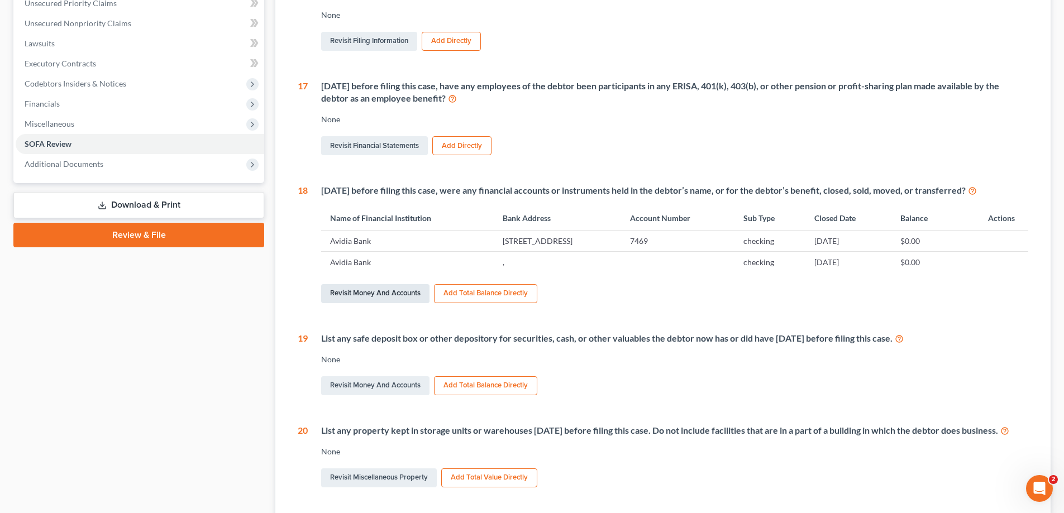
click at [399, 293] on link "Revisit Money and Accounts" at bounding box center [375, 293] width 108 height 19
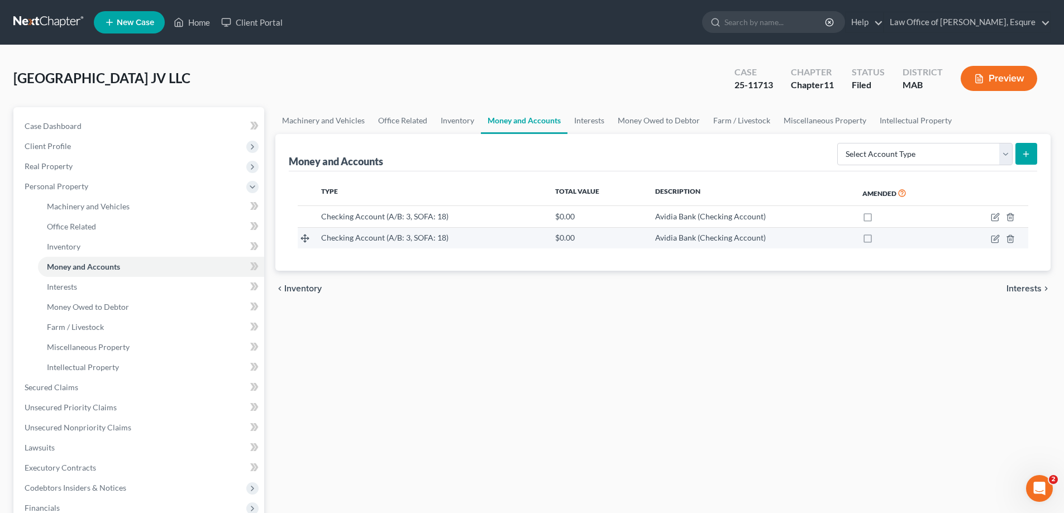
click at [707, 241] on span "Avidia Bank (Checking Account)" at bounding box center [710, 237] width 111 height 9
click at [994, 237] on icon "button" at bounding box center [995, 239] width 9 height 9
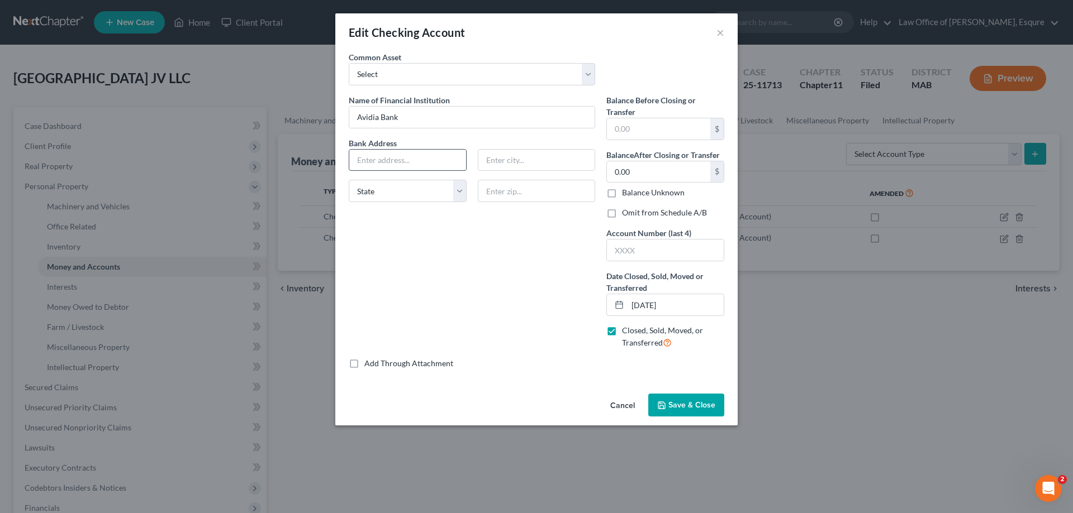
click at [368, 158] on input "text" at bounding box center [407, 160] width 117 height 21
type input "270 Cochituate Road"
click at [514, 157] on input "text" at bounding box center [536, 160] width 117 height 21
type input "Framingham"
click at [461, 192] on select "State [US_STATE] AK AR AZ CA CO CT DE DC [GEOGRAPHIC_DATA] [GEOGRAPHIC_DATA] GU…" at bounding box center [408, 191] width 118 height 22
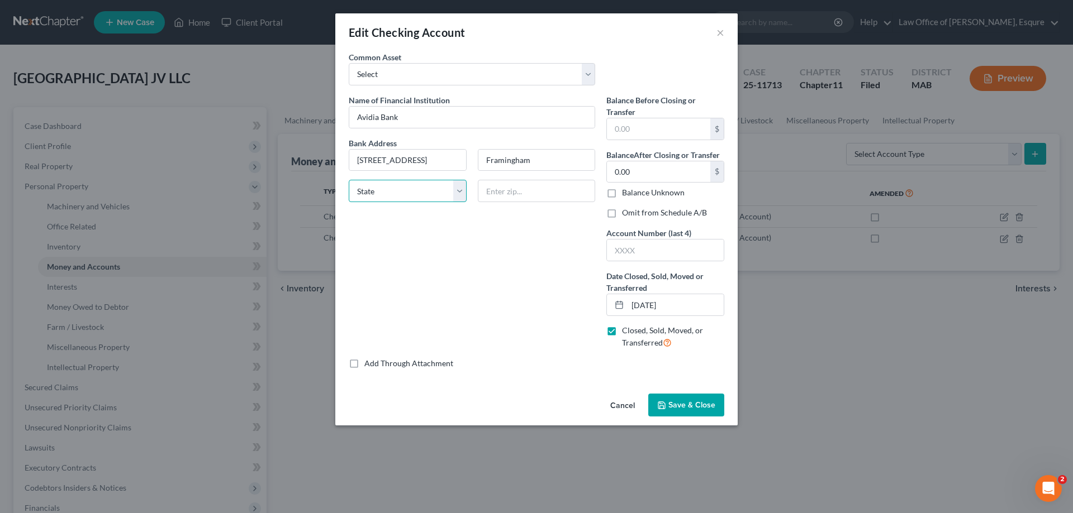
select select "22"
click at [349, 180] on select "State [US_STATE] AK AR AZ CA CO CT DE DC [GEOGRAPHIC_DATA] [GEOGRAPHIC_DATA] GU…" at bounding box center [408, 191] width 118 height 22
click at [674, 404] on span "Save & Close" at bounding box center [691, 405] width 47 height 9
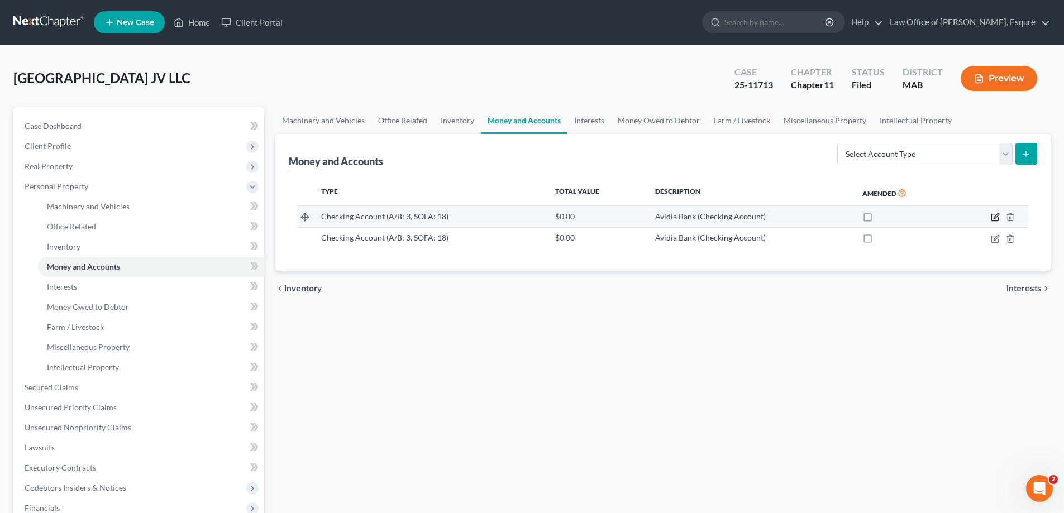
click at [994, 218] on icon "button" at bounding box center [995, 217] width 9 height 9
select select "22"
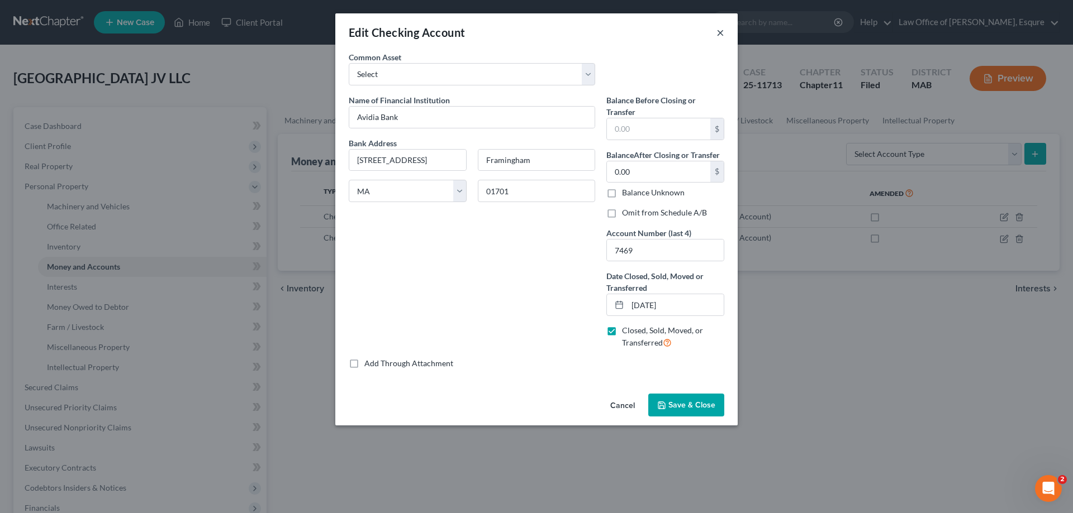
click at [718, 31] on button "×" at bounding box center [720, 32] width 8 height 13
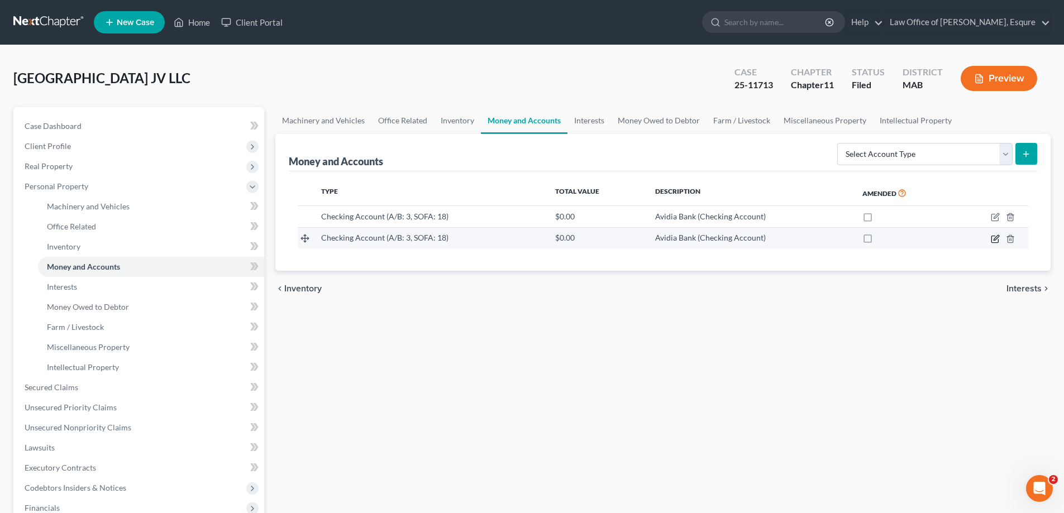
click at [996, 242] on icon "button" at bounding box center [995, 239] width 9 height 9
select select "22"
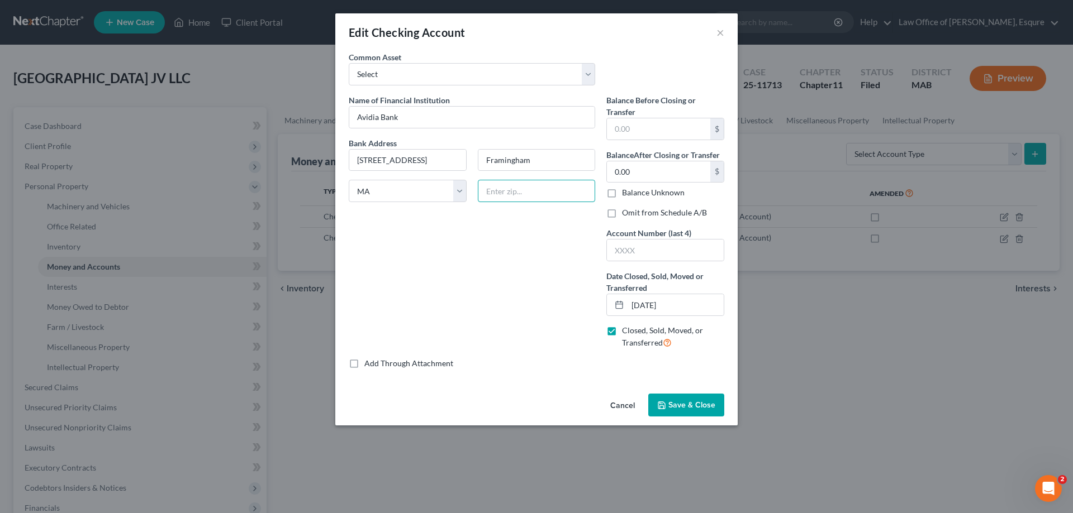
click at [495, 187] on input "text" at bounding box center [537, 191] width 118 height 22
type input "01701"
click at [689, 408] on span "Save & Close" at bounding box center [691, 405] width 47 height 9
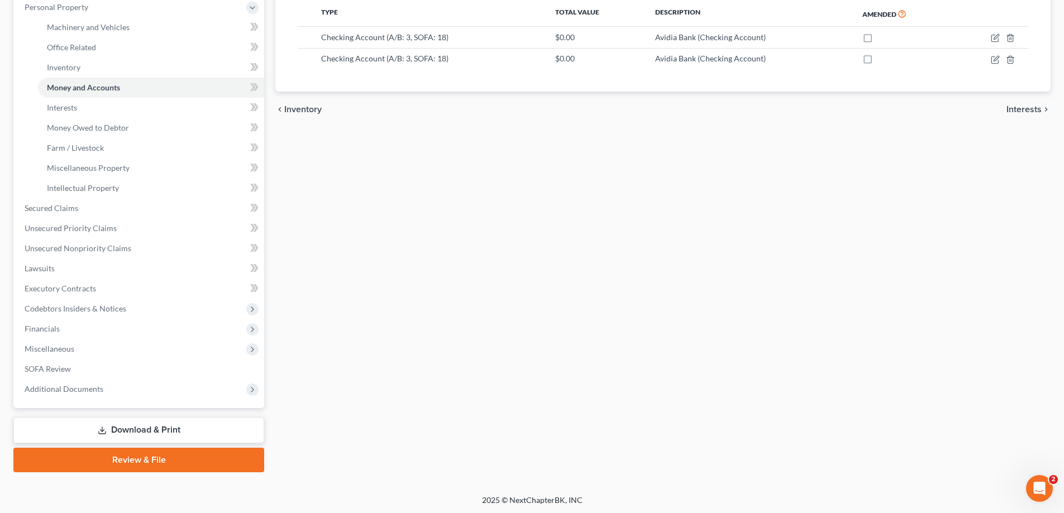
scroll to position [181, 0]
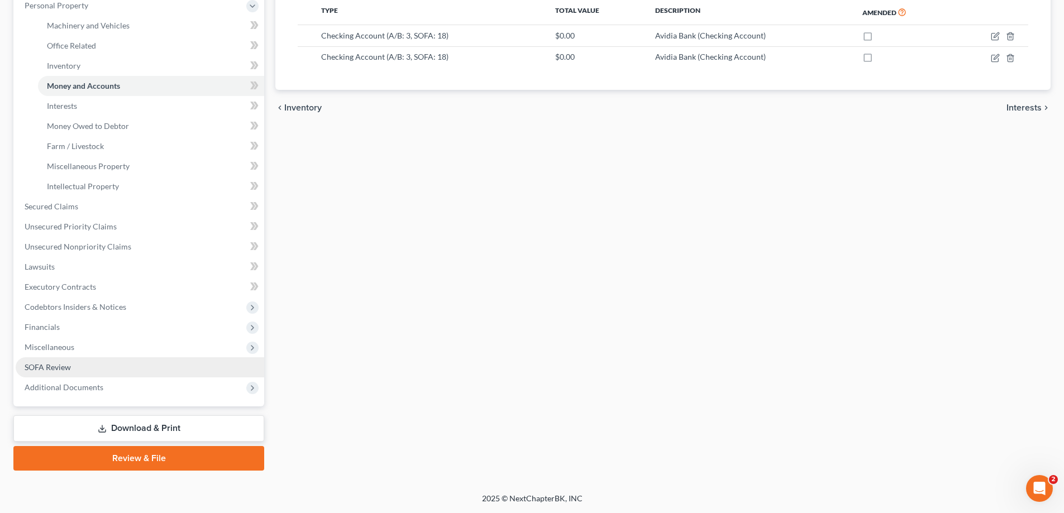
click at [54, 370] on span "SOFA Review" at bounding box center [48, 367] width 46 height 9
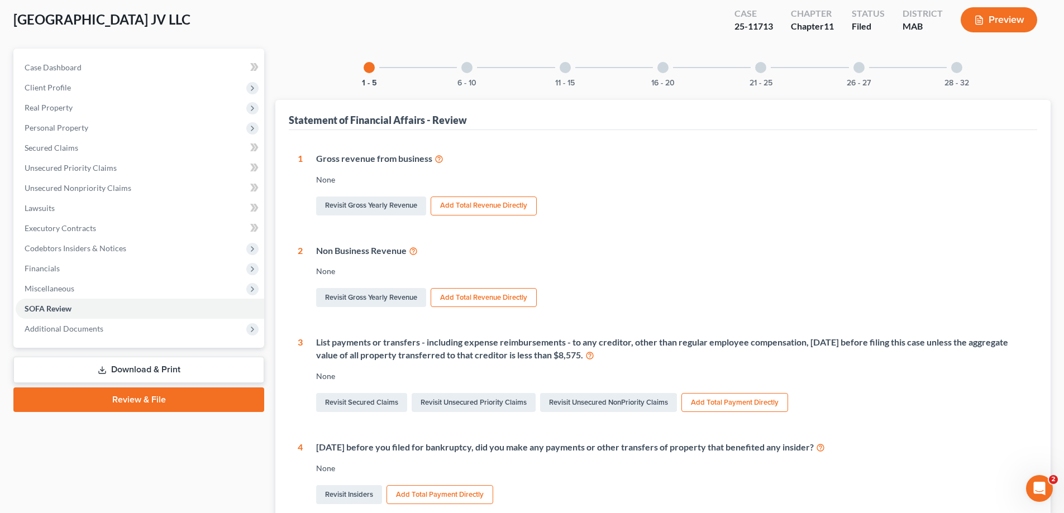
scroll to position [168, 0]
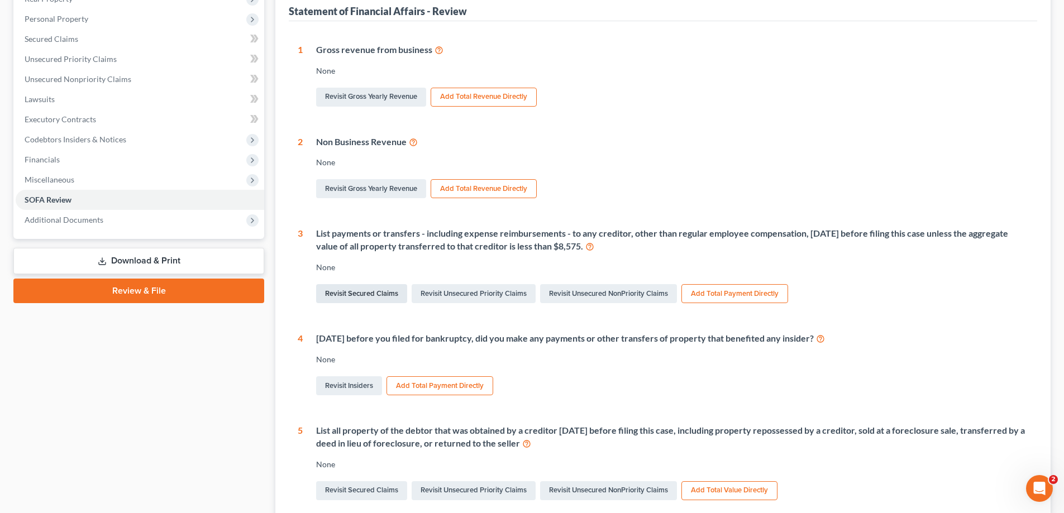
click at [347, 294] on link "Revisit Secured Claims" at bounding box center [361, 293] width 91 height 19
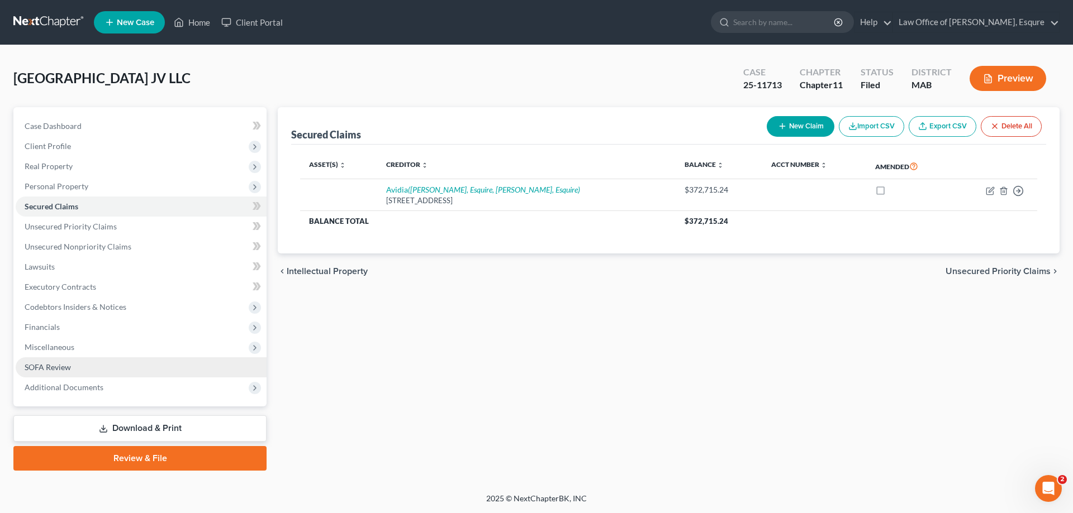
click at [53, 369] on span "SOFA Review" at bounding box center [48, 367] width 46 height 9
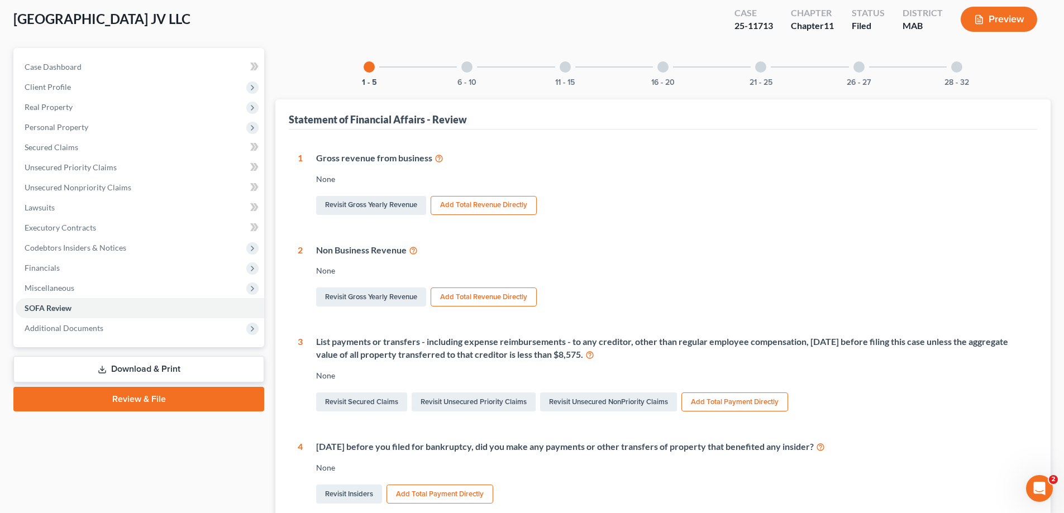
scroll to position [112, 0]
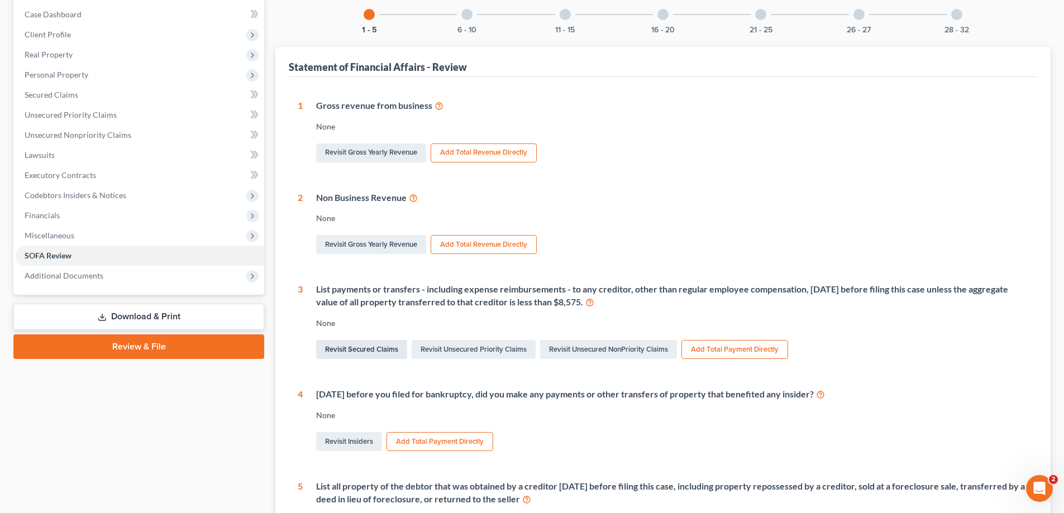
click at [355, 349] on link "Revisit Secured Claims" at bounding box center [361, 349] width 91 height 19
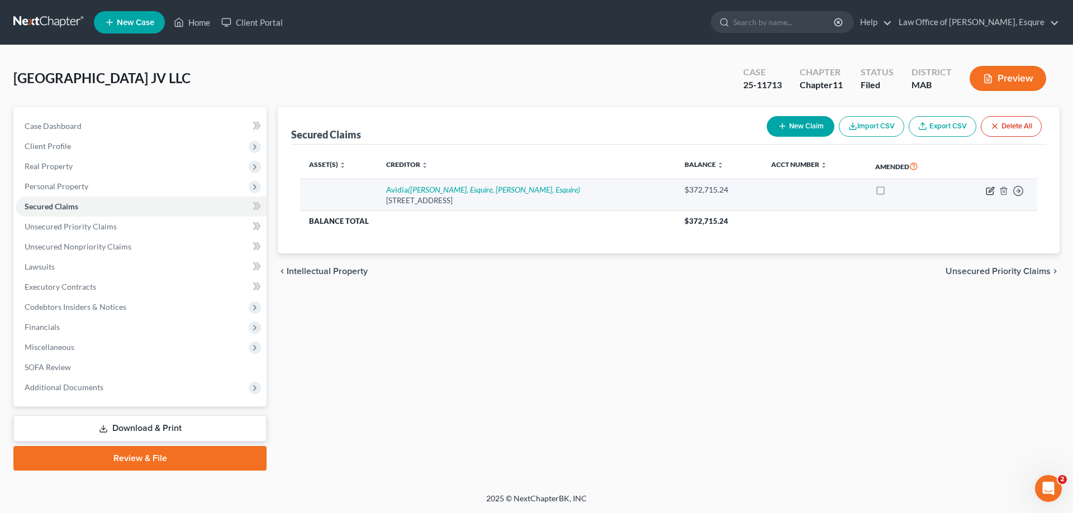
click at [992, 189] on icon "button" at bounding box center [990, 191] width 9 height 9
select select "22"
select select "0"
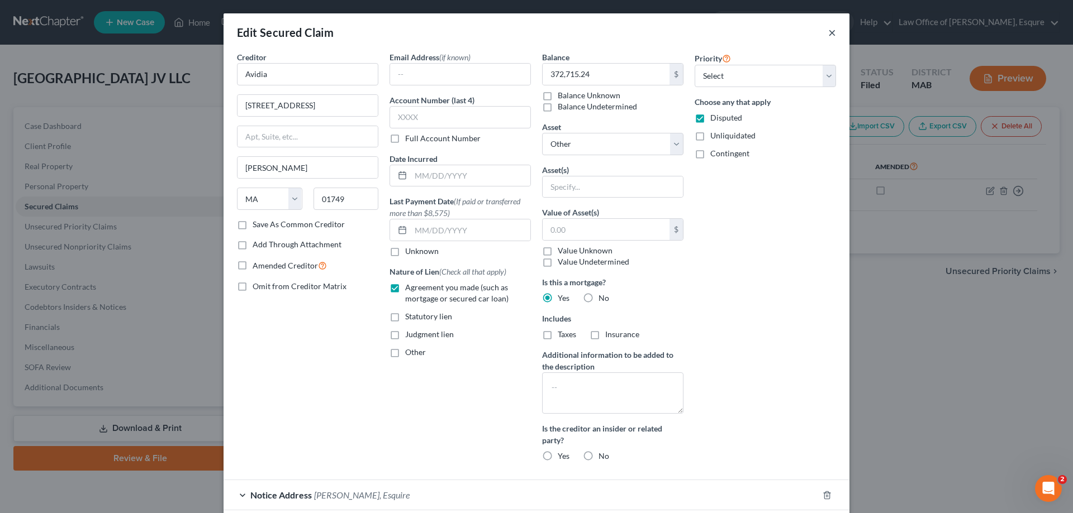
click at [828, 33] on button "×" at bounding box center [832, 32] width 8 height 13
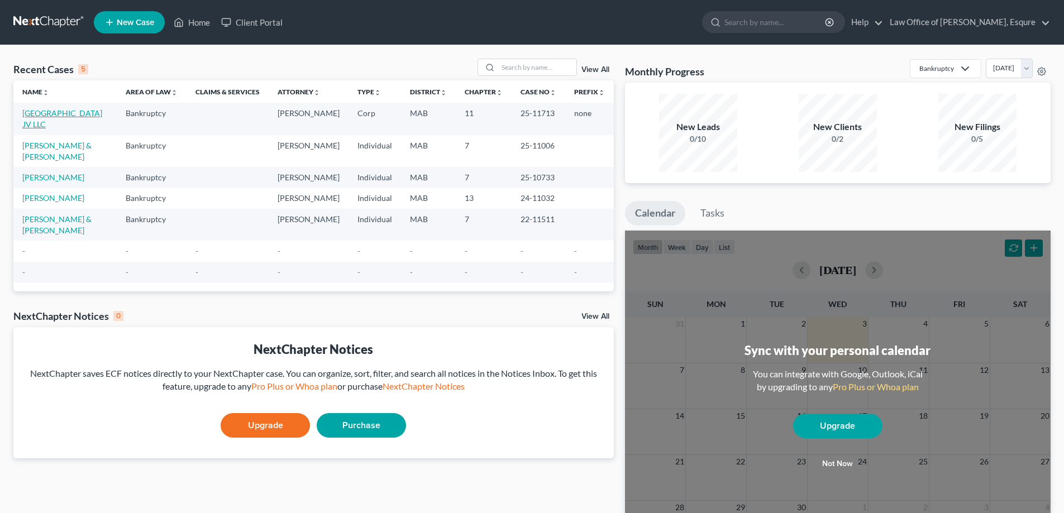
click at [53, 122] on link "[GEOGRAPHIC_DATA] JV LLC" at bounding box center [62, 118] width 80 height 21
select select "6"
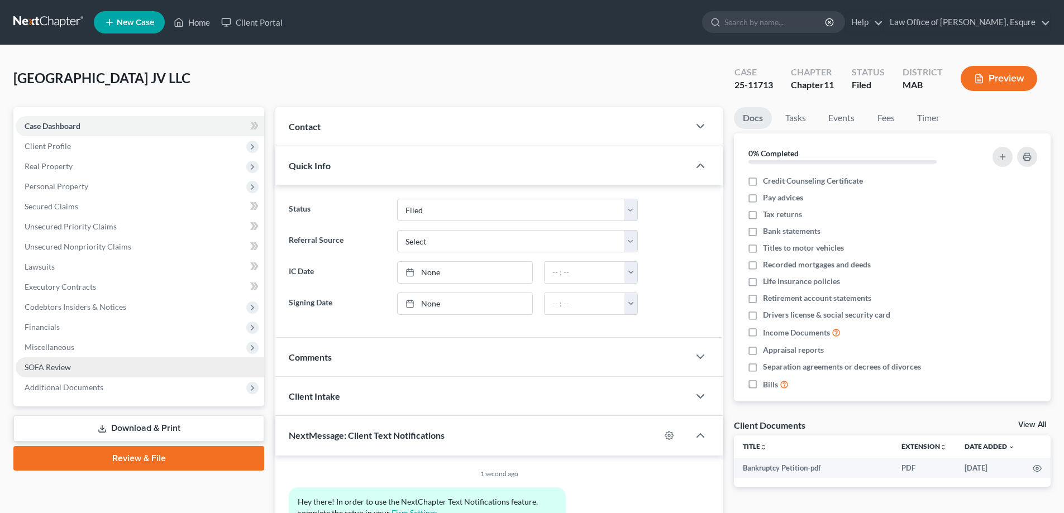
click at [56, 363] on span "SOFA Review" at bounding box center [48, 367] width 46 height 9
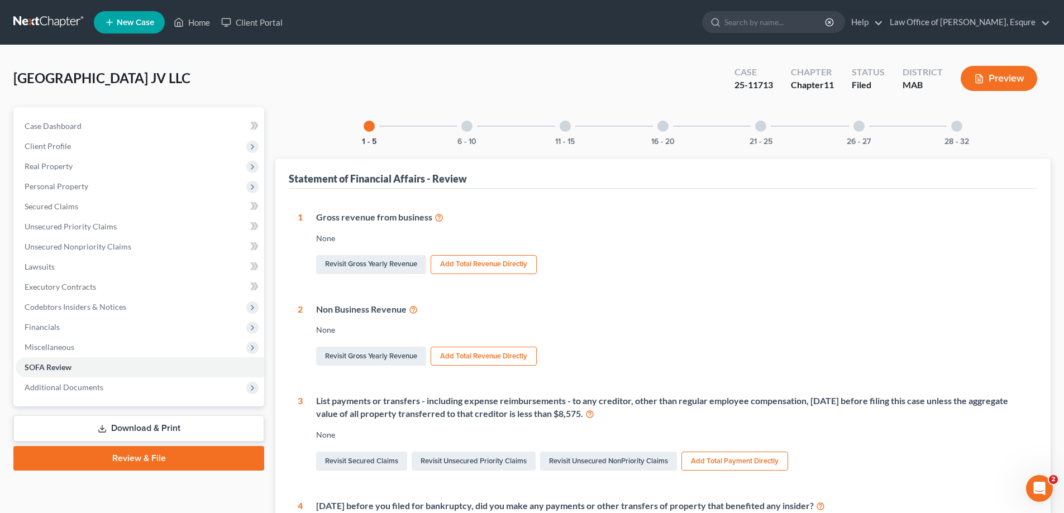
click at [745, 463] on button "Add Total Payment Directly" at bounding box center [735, 461] width 107 height 19
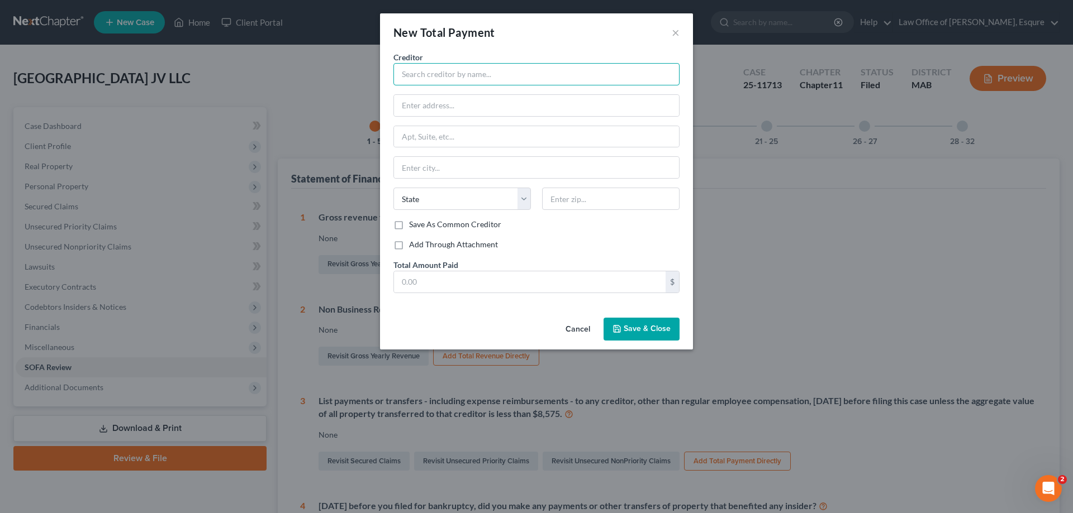
click at [407, 70] on input "text" at bounding box center [536, 74] width 286 height 22
type input "Avidia Bank"
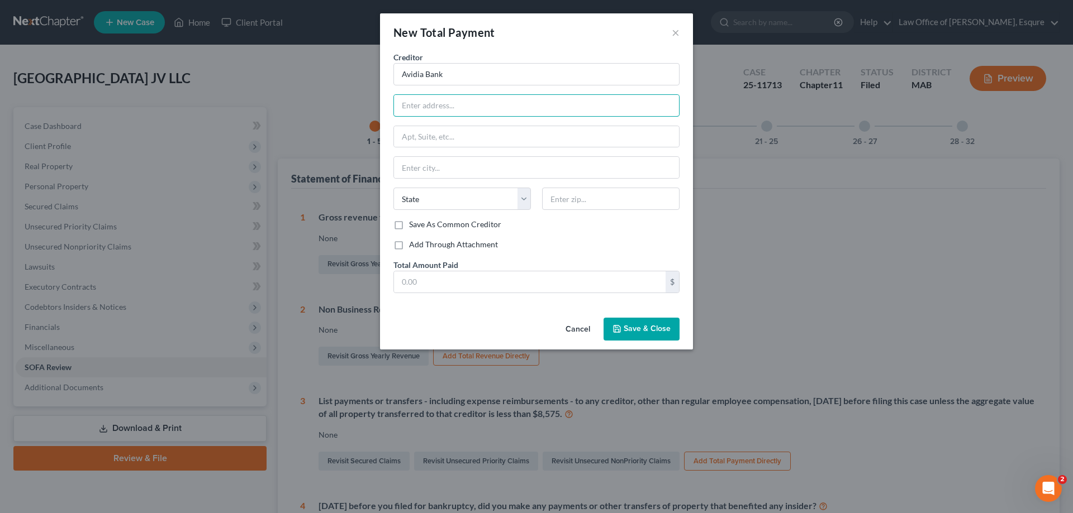
type input "x"
type input "c/o Riemer & Braunstein LLP"
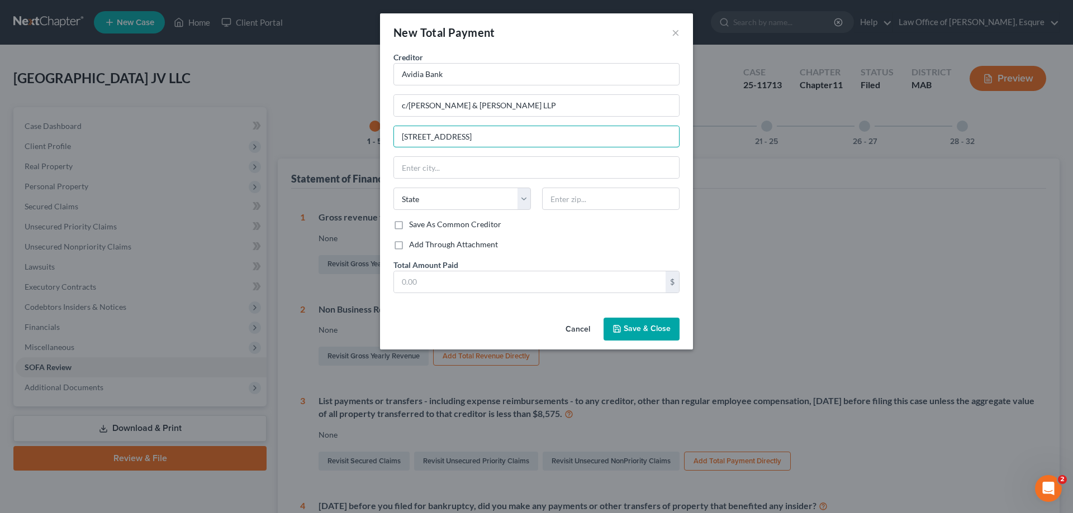
type input "[STREET_ADDRESS]"
type input "[GEOGRAPHIC_DATA]"
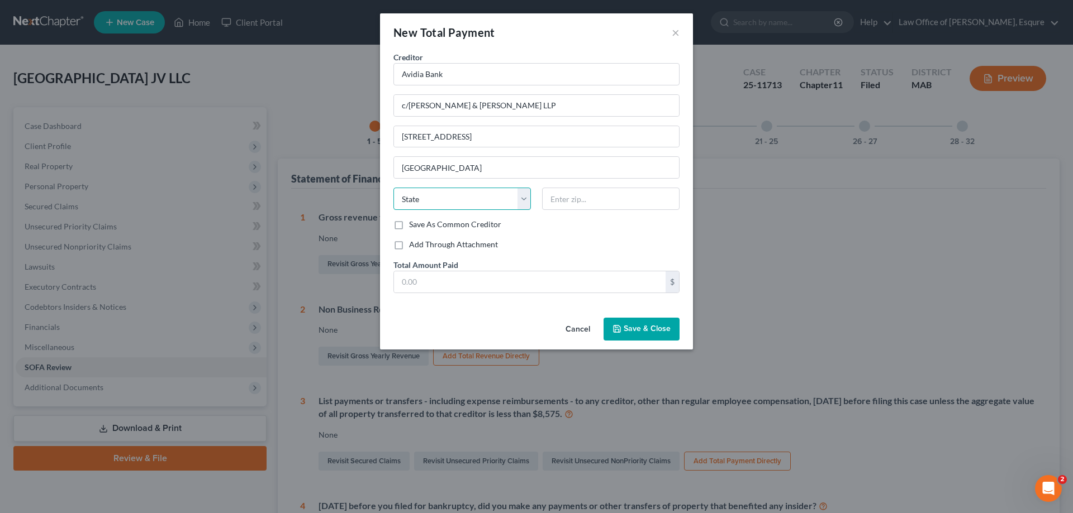
click at [522, 194] on select "State [US_STATE] AK AR AZ CA CO CT DE DC [GEOGRAPHIC_DATA] [GEOGRAPHIC_DATA] GU…" at bounding box center [461, 199] width 137 height 22
select select "22"
click at [393, 188] on select "State [US_STATE] AK AR AZ CA CO CT DE DC [GEOGRAPHIC_DATA] [GEOGRAPHIC_DATA] GU…" at bounding box center [461, 199] width 137 height 22
click at [574, 195] on input "text" at bounding box center [610, 199] width 137 height 22
type input "02114-2527"
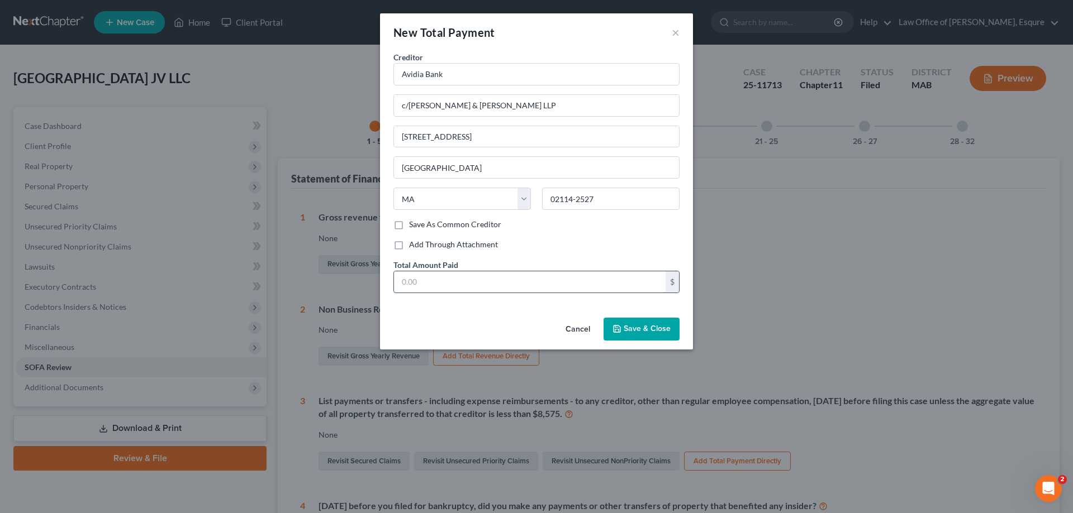
click at [417, 283] on input "text" at bounding box center [530, 282] width 272 height 21
type input "372,715.24"
click at [642, 330] on span "Save & Close" at bounding box center [646, 329] width 47 height 9
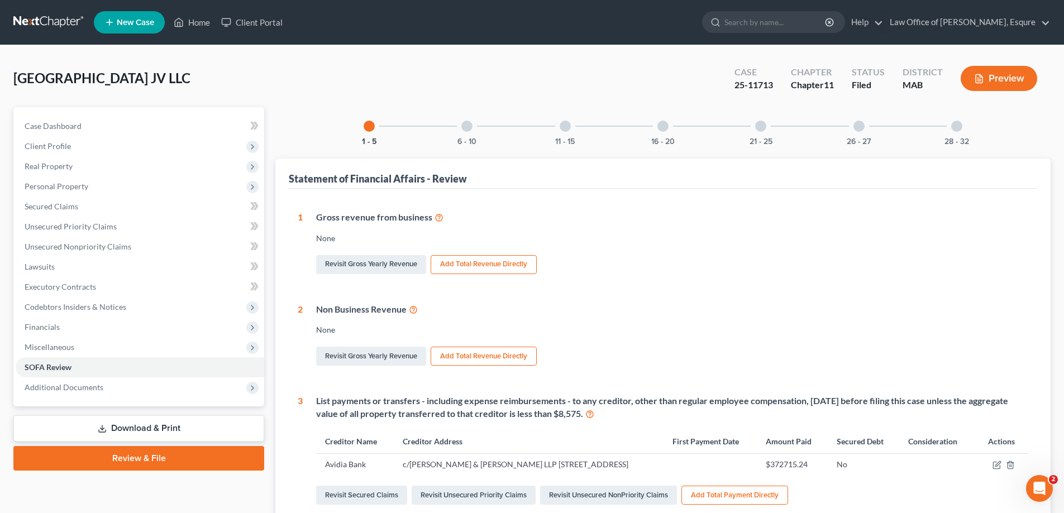
scroll to position [168, 0]
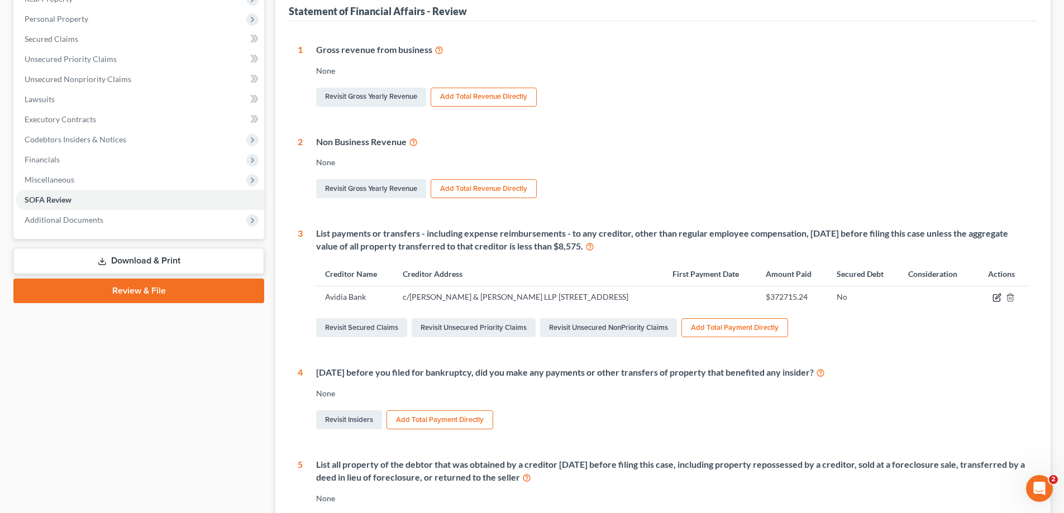
click at [996, 302] on icon "button" at bounding box center [997, 297] width 9 height 9
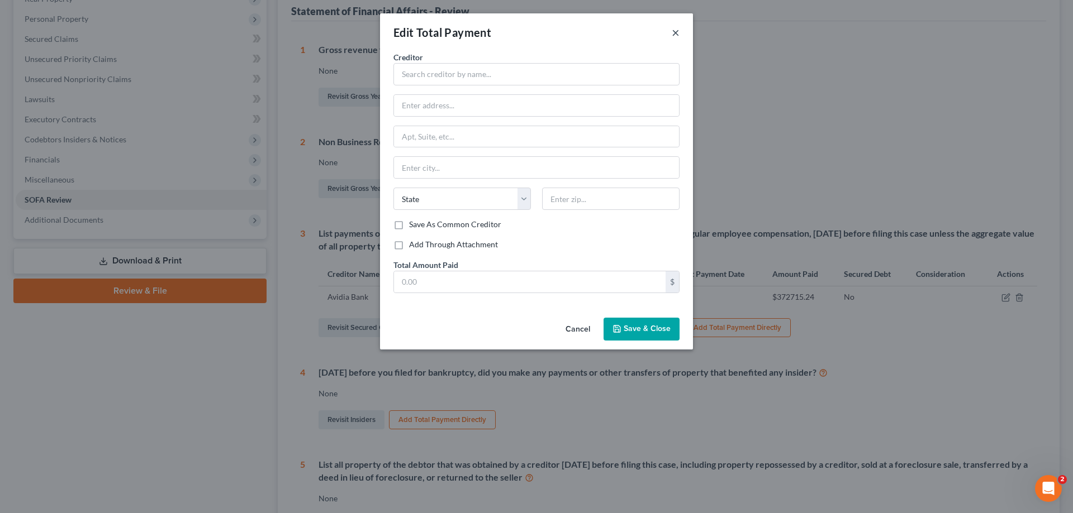
click at [675, 27] on button "×" at bounding box center [676, 32] width 8 height 13
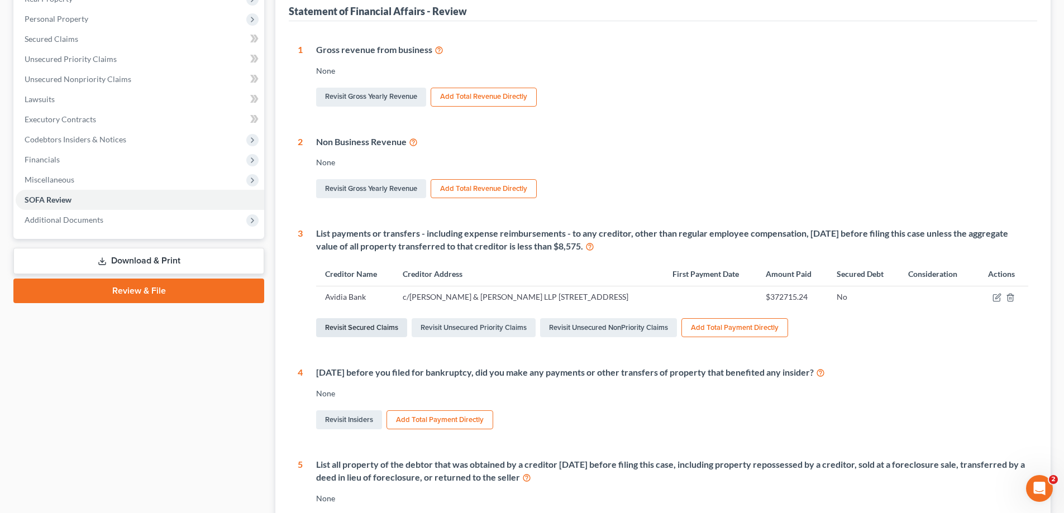
click at [376, 337] on link "Revisit Secured Claims" at bounding box center [361, 327] width 91 height 19
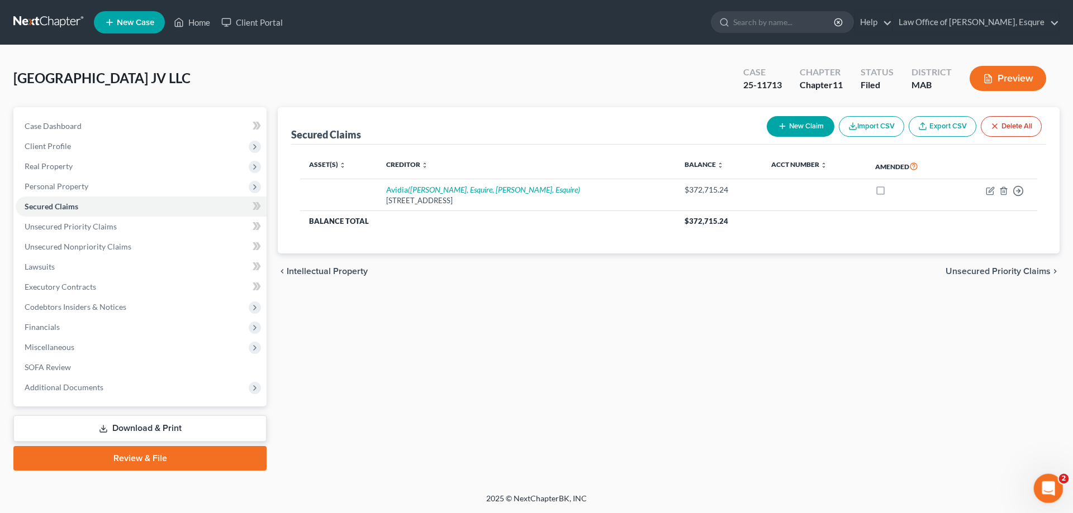
click at [1045, 485] on icon "Open Intercom Messenger" at bounding box center [1046, 487] width 18 height 18
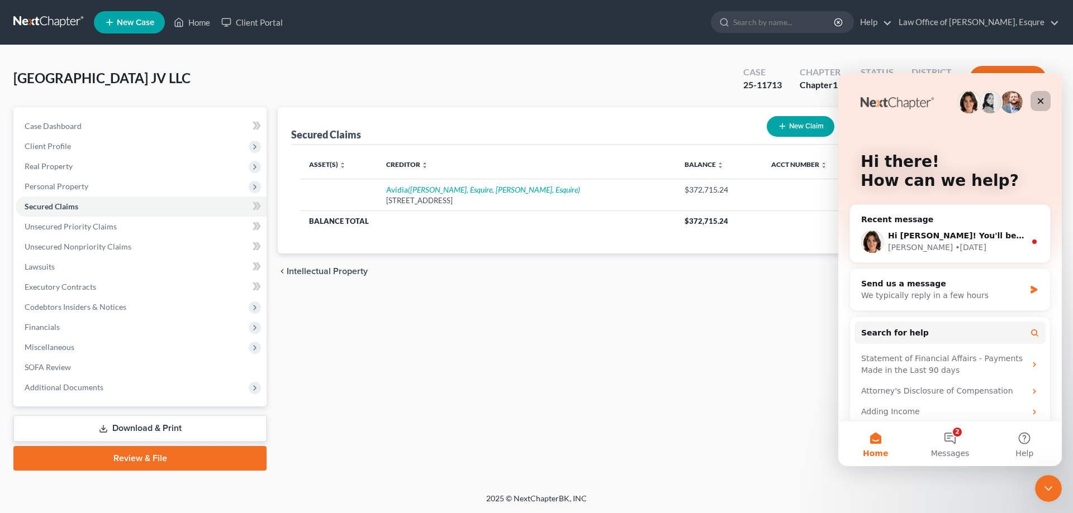
click at [1041, 99] on icon "Close" at bounding box center [1040, 101] width 6 height 6
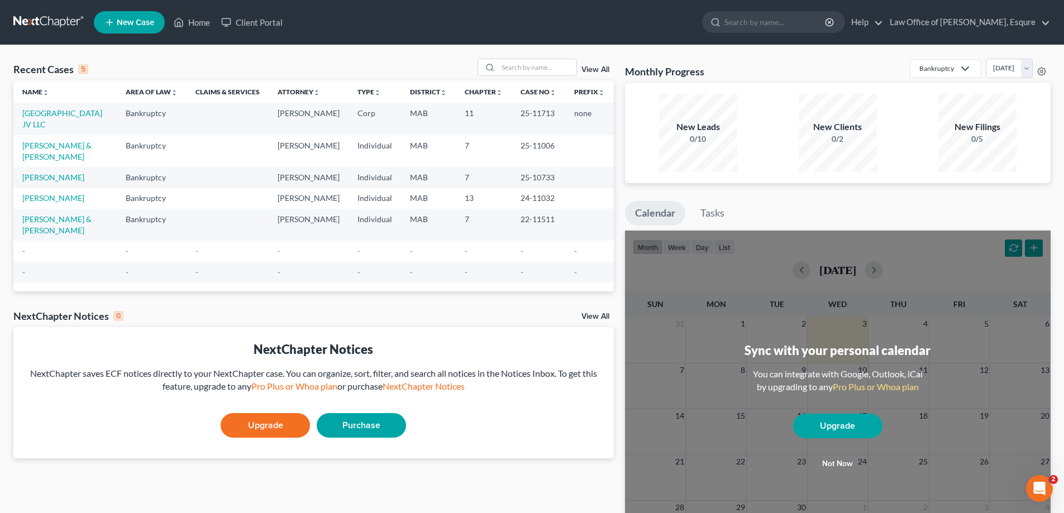
click at [53, 119] on td "[GEOGRAPHIC_DATA] JV LLC" at bounding box center [64, 119] width 103 height 32
click at [41, 117] on link "[GEOGRAPHIC_DATA] JV LLC" at bounding box center [62, 118] width 80 height 21
select select "6"
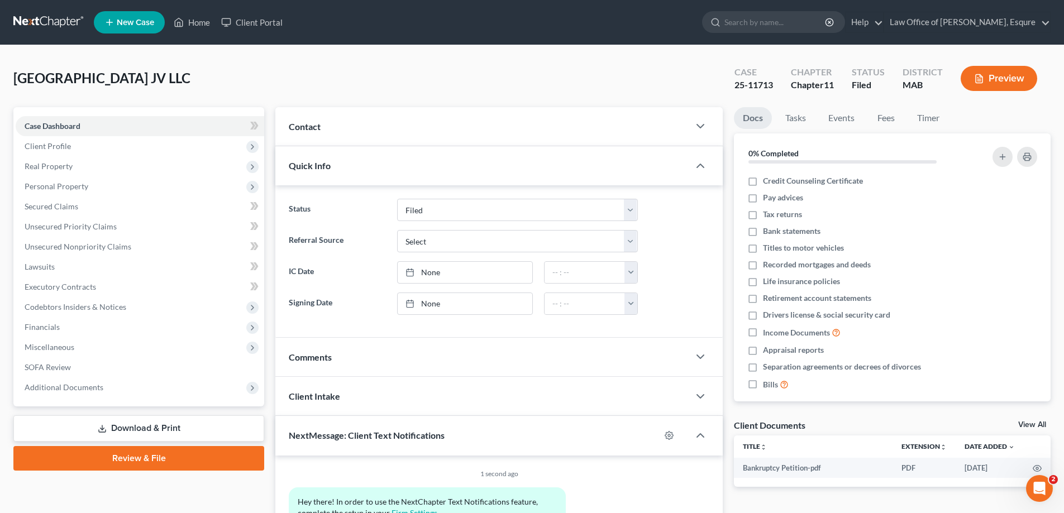
click at [1005, 79] on button "Preview" at bounding box center [999, 78] width 77 height 25
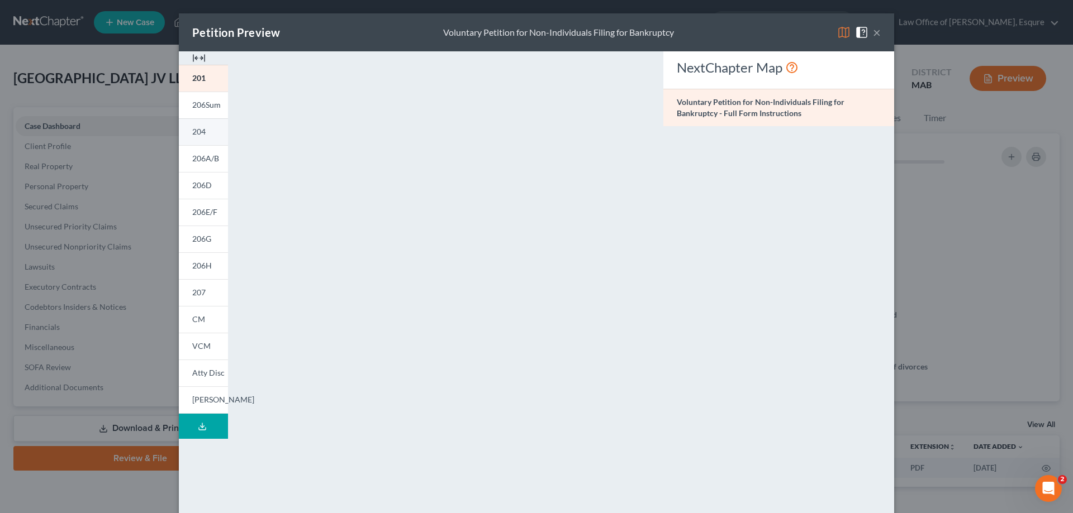
click at [195, 132] on span "204" at bounding box center [198, 131] width 13 height 9
click at [199, 158] on span "206A/B" at bounding box center [205, 158] width 27 height 9
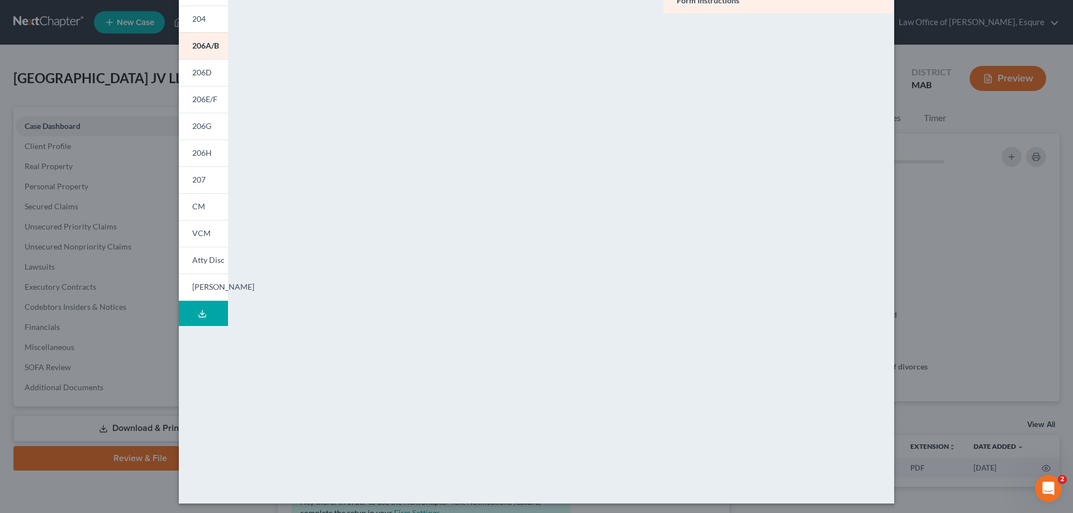
scroll to position [117, 0]
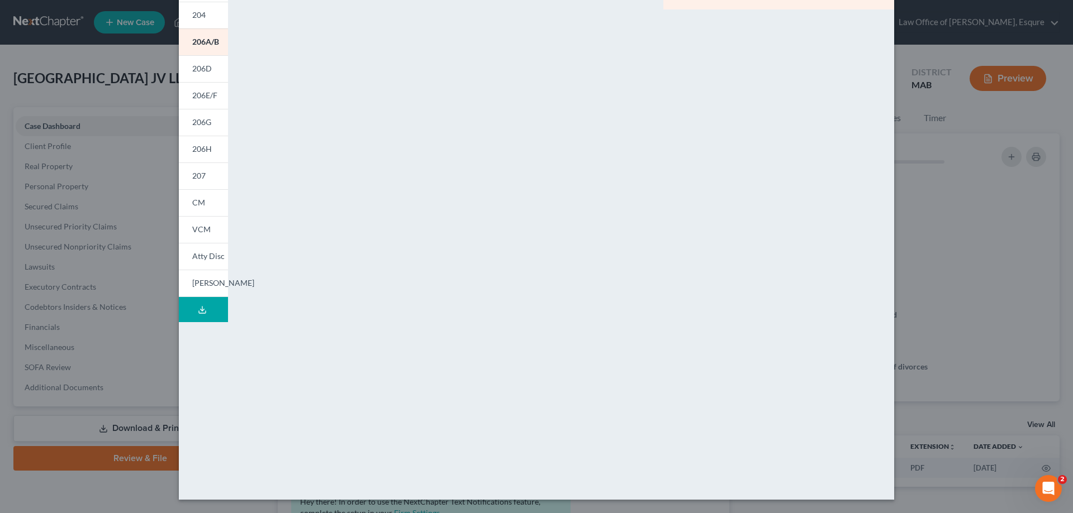
click at [814, 123] on div "NextChapter Map Schedule A/B: Assets - Real and Personal Property - Full Form I…" at bounding box center [779, 212] width 242 height 555
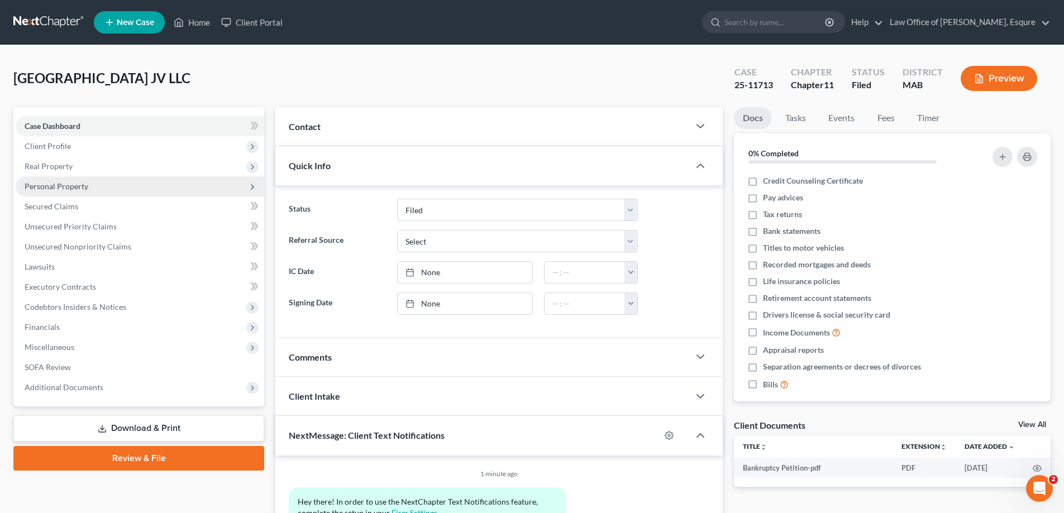
click at [53, 188] on span "Personal Property" at bounding box center [57, 186] width 64 height 9
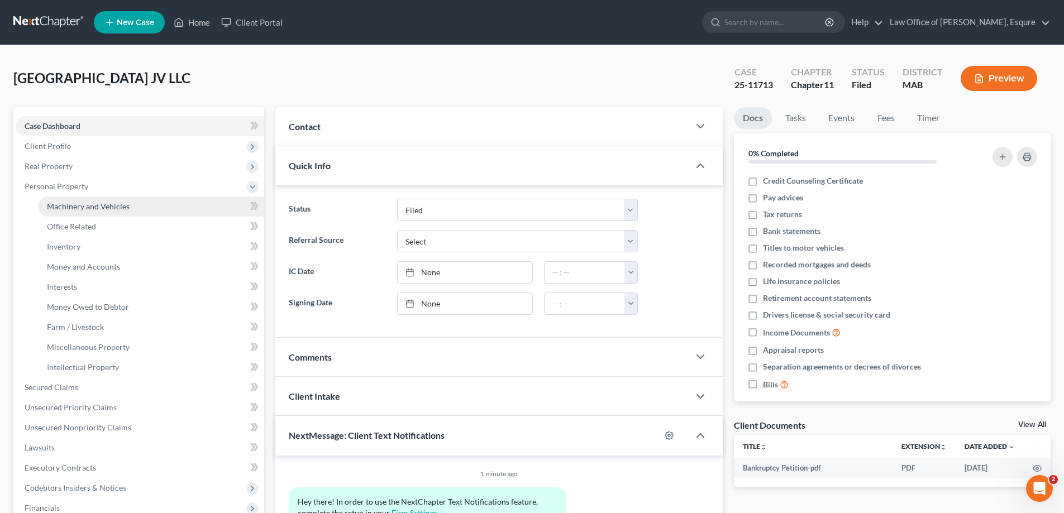
click at [95, 207] on span "Machinery and Vehicles" at bounding box center [88, 206] width 83 height 9
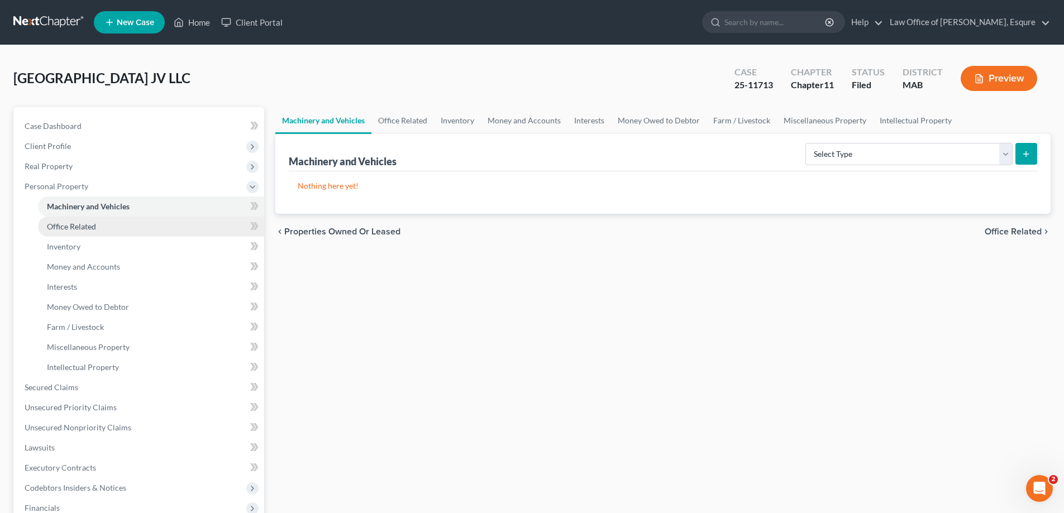
click at [76, 228] on span "Office Related" at bounding box center [71, 226] width 49 height 9
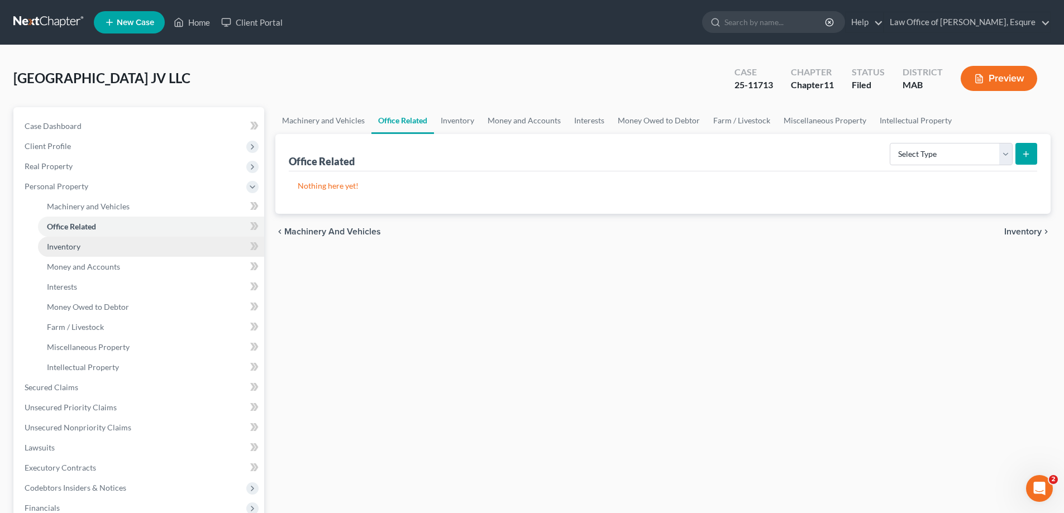
click at [77, 248] on span "Inventory" at bounding box center [64, 246] width 34 height 9
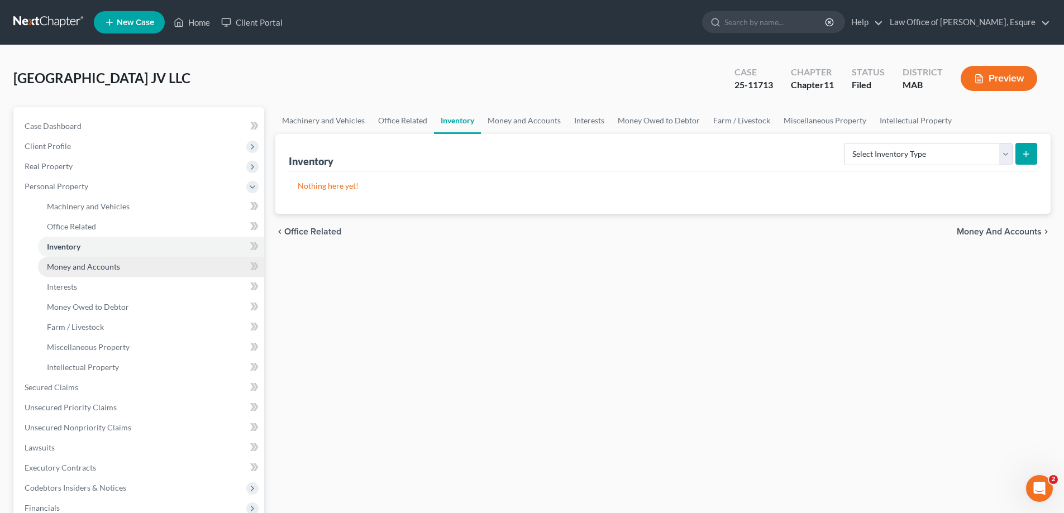
click at [80, 264] on span "Money and Accounts" at bounding box center [83, 266] width 73 height 9
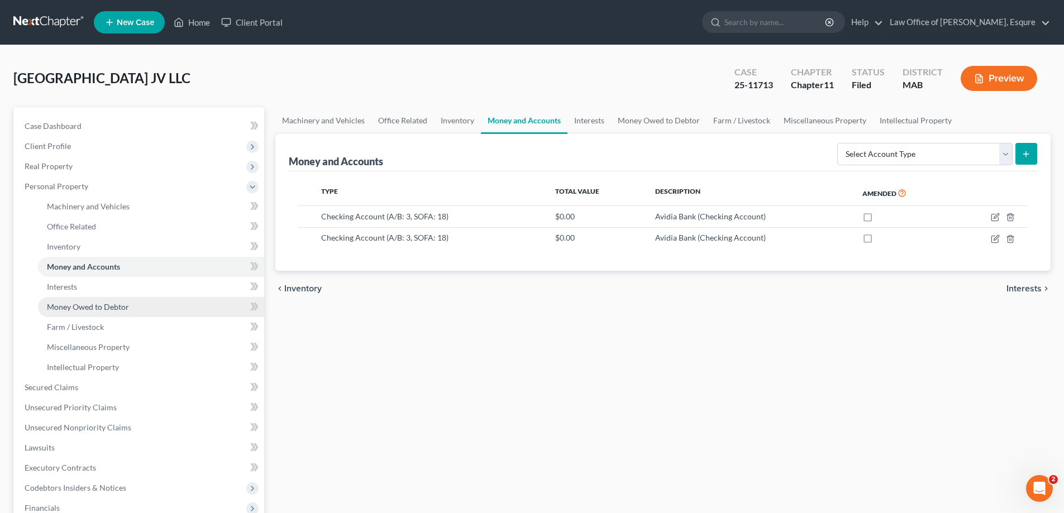
click at [88, 306] on span "Money Owed to Debtor" at bounding box center [88, 306] width 82 height 9
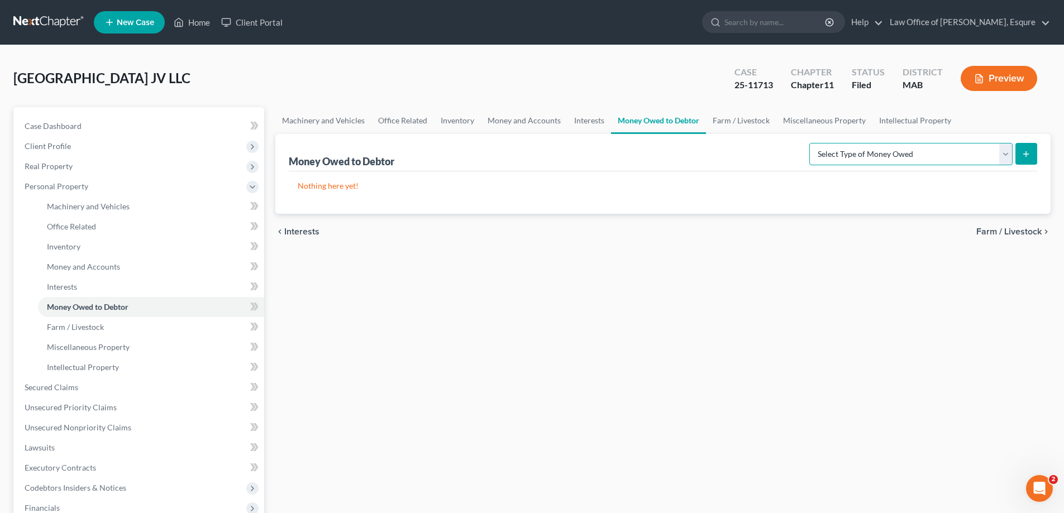
click at [1006, 153] on select "Select Type of Money Owed Accounts Receivable (A/B: 11) Causes of Action Agains…" at bounding box center [911, 154] width 203 height 22
select select "accounts_receivable"
click at [812, 143] on select "Select Type of Money Owed Accounts Receivable (A/B: 11) Causes of Action Agains…" at bounding box center [911, 154] width 203 height 22
click at [1029, 151] on icon "submit" at bounding box center [1026, 154] width 9 height 9
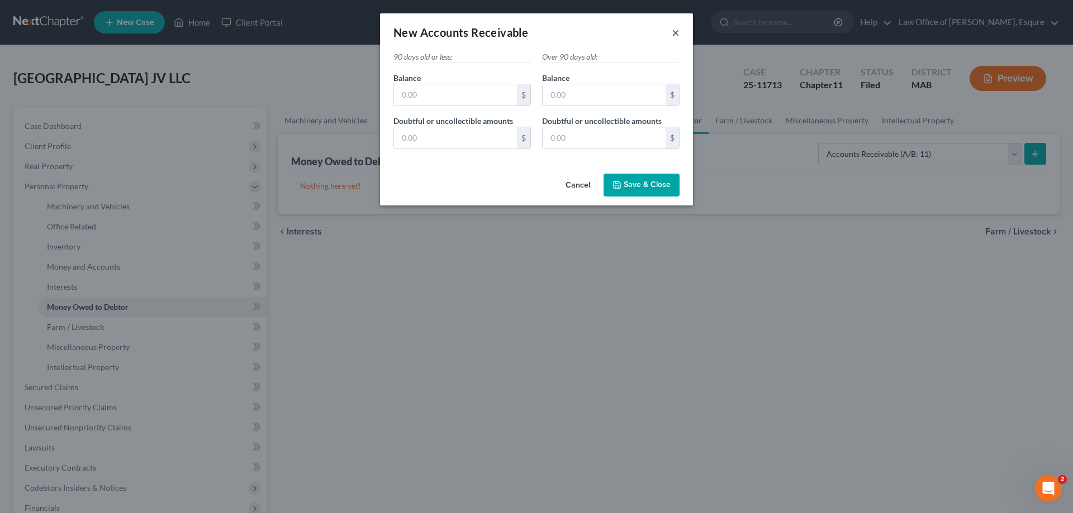
click at [679, 31] on button "×" at bounding box center [676, 32] width 8 height 13
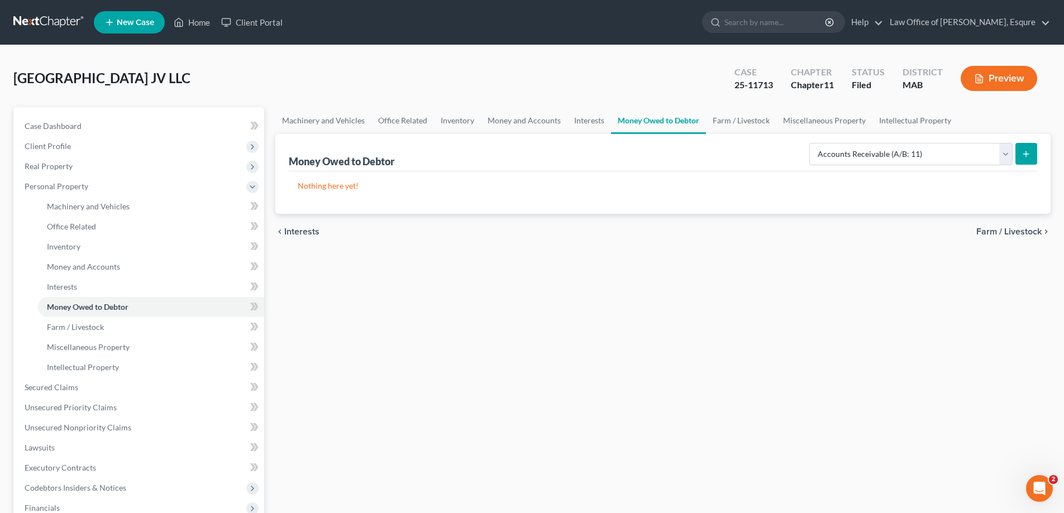
click at [1028, 154] on icon "submit" at bounding box center [1026, 154] width 9 height 9
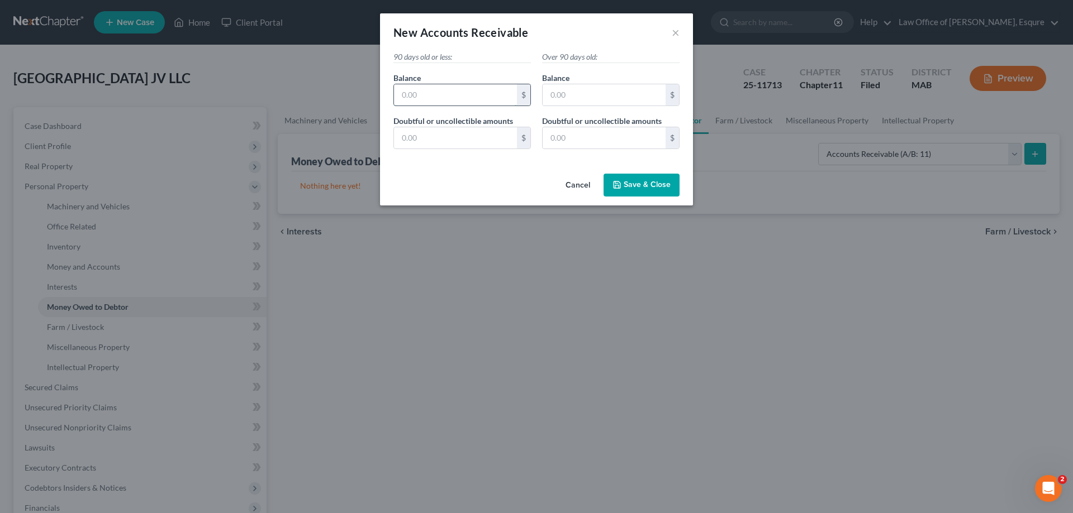
click at [458, 85] on input "text" at bounding box center [455, 94] width 123 height 21
click at [440, 93] on input "text" at bounding box center [455, 94] width 123 height 21
type input "0.00"
click at [639, 180] on span "Save & Close" at bounding box center [646, 184] width 47 height 9
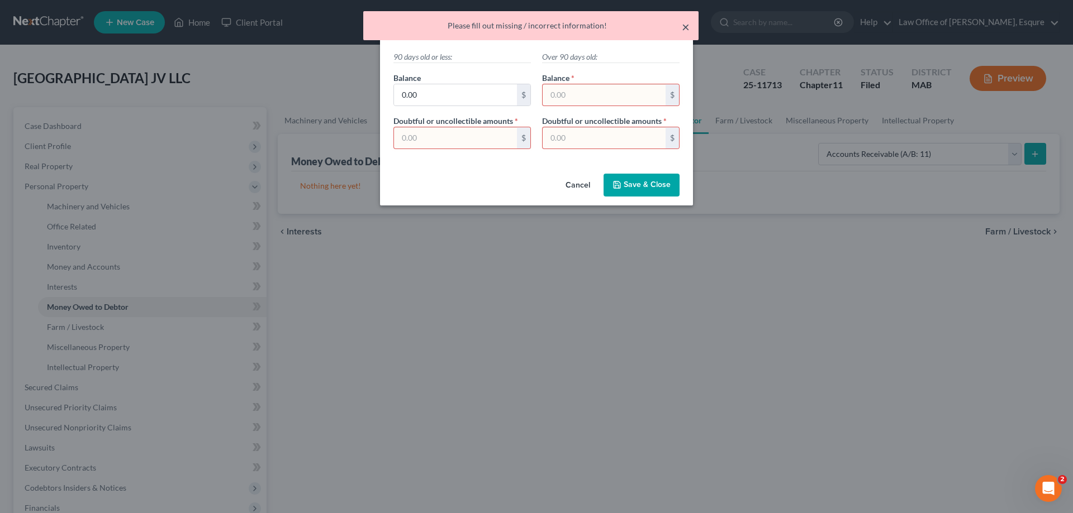
drag, startPoint x: 684, startPoint y: 21, endPoint x: 689, endPoint y: 56, distance: 35.6
click at [684, 27] on button "×" at bounding box center [686, 26] width 8 height 13
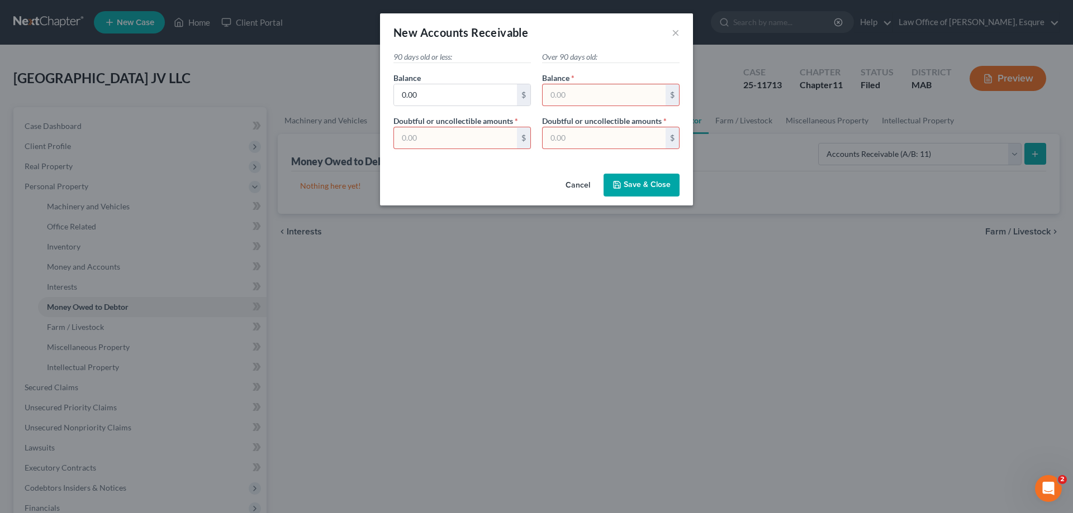
click at [429, 139] on input "text" at bounding box center [455, 137] width 123 height 21
type input "0.00"
click at [648, 184] on span "Save & Close" at bounding box center [646, 184] width 47 height 9
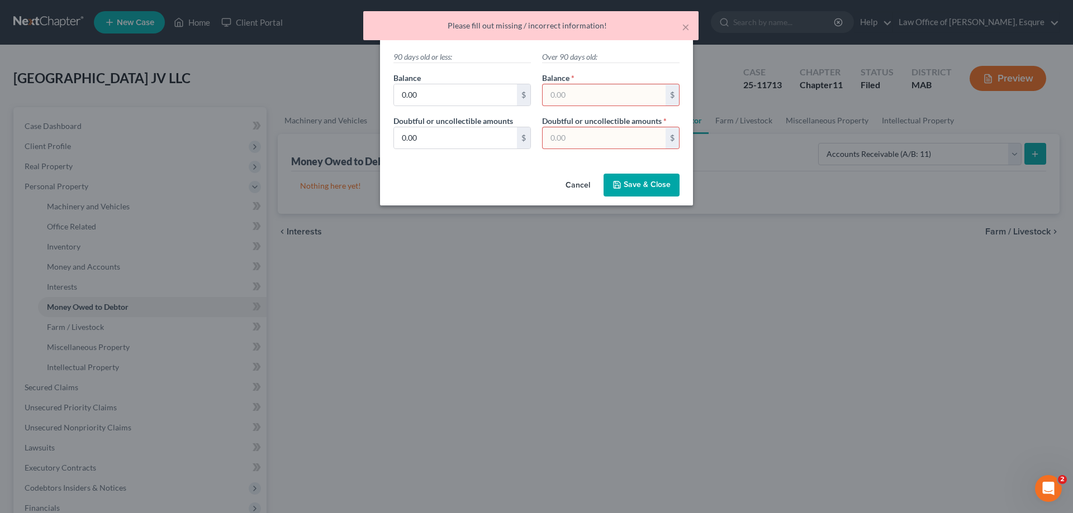
click at [699, 30] on div "× Please fill out missing / incorrect information!" at bounding box center [530, 28] width 1073 height 35
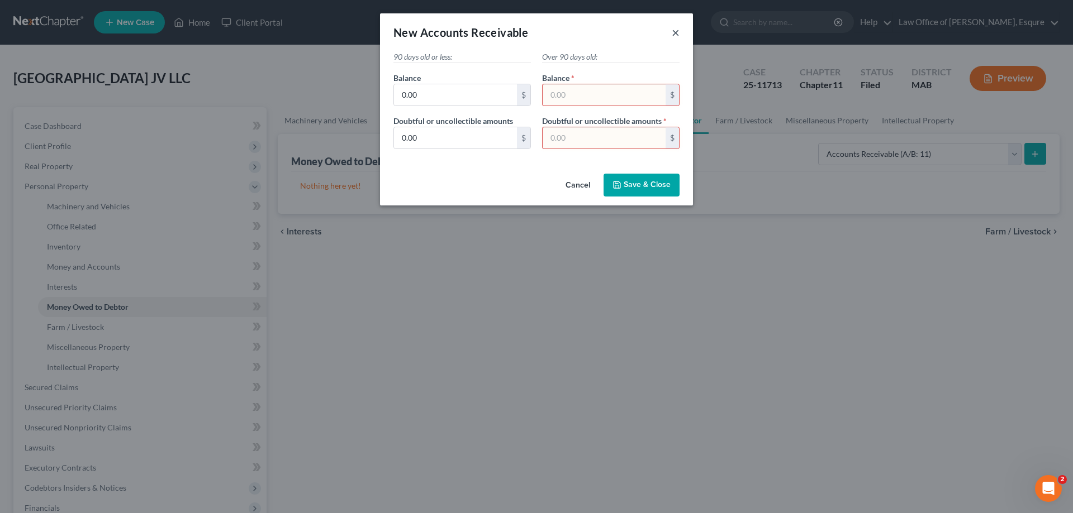
click at [674, 33] on button "×" at bounding box center [676, 32] width 8 height 13
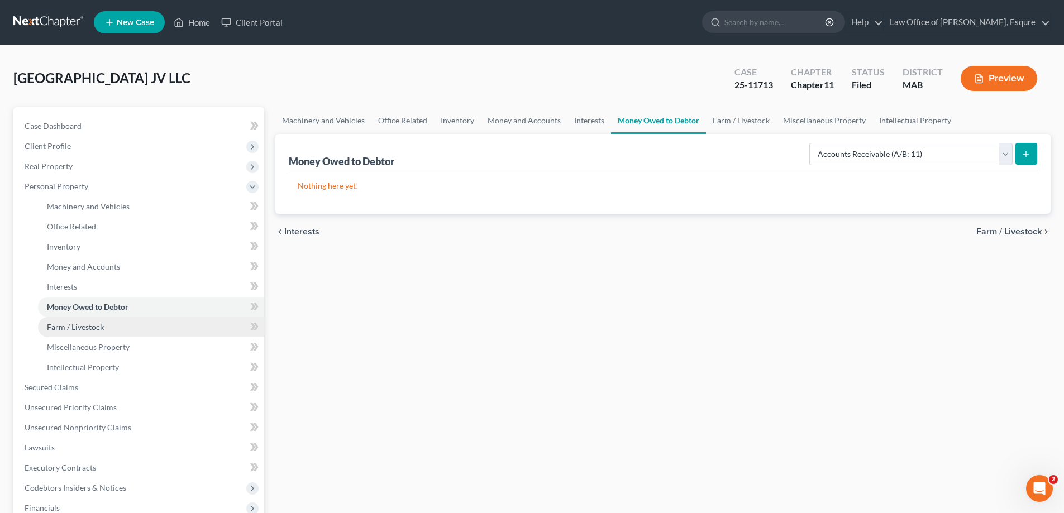
click at [76, 330] on span "Farm / Livestock" at bounding box center [75, 326] width 57 height 9
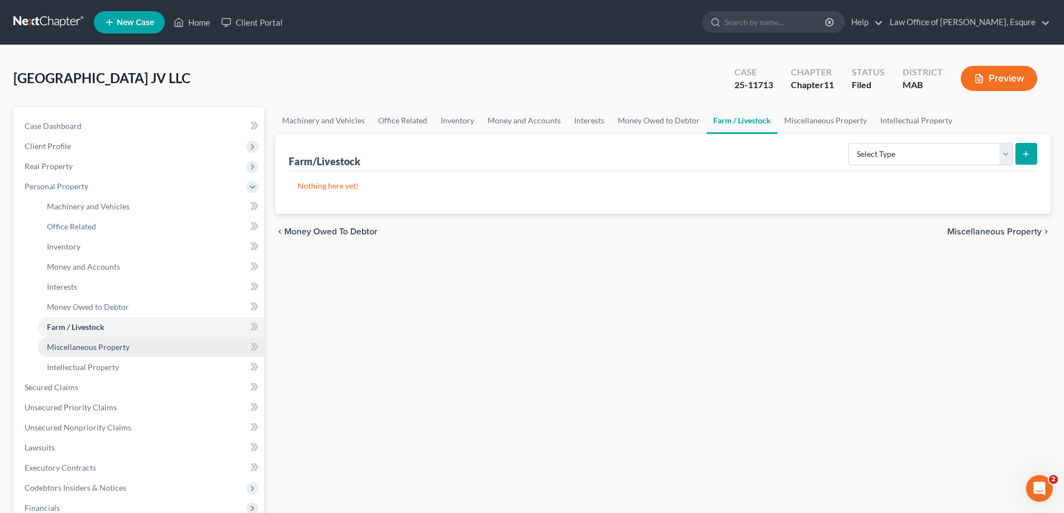
click at [75, 347] on span "Miscellaneous Property" at bounding box center [88, 346] width 83 height 9
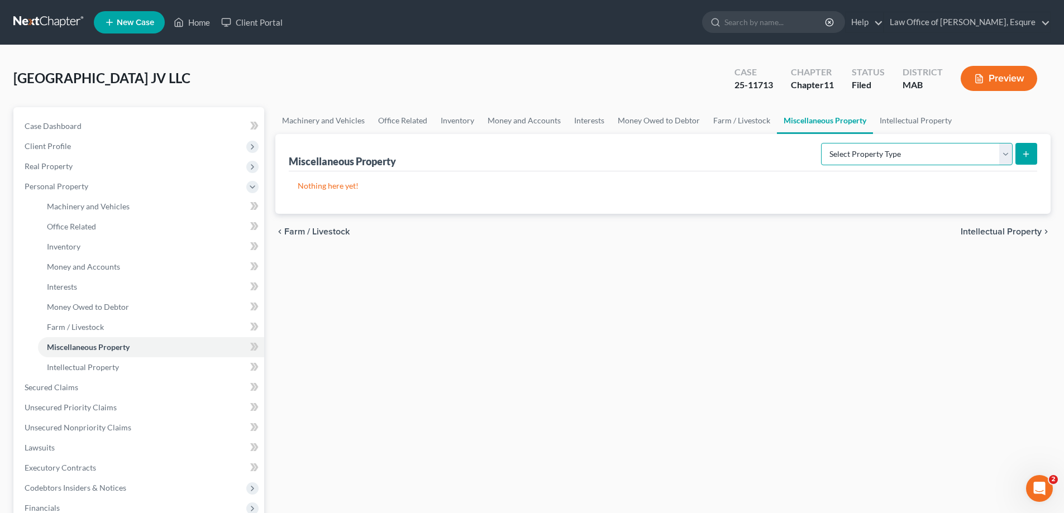
click at [1007, 153] on select "Select Property Type Assigned for Creditor Benefit [DATE] (SOFA: 8) Assigned to…" at bounding box center [917, 154] width 192 height 22
click at [665, 371] on div "Machinery and Vehicles Office Related Inventory Money and Accounts Interests Mo…" at bounding box center [663, 379] width 787 height 545
click at [77, 367] on span "Intellectual Property" at bounding box center [83, 367] width 72 height 9
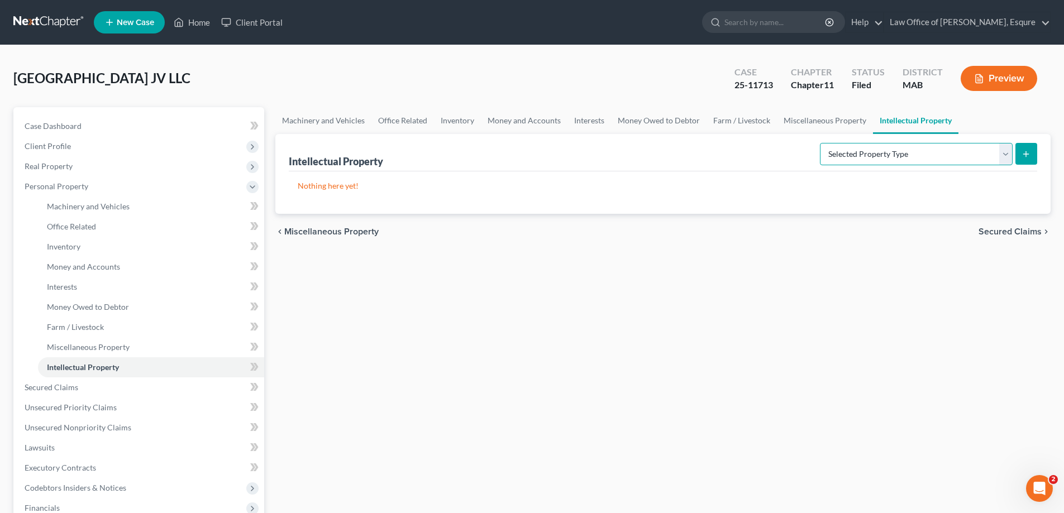
click at [1005, 155] on select "Selected Property Type Customer Lists (A/B: 63) Goodwill (A/B: 65) Internet Dom…" at bounding box center [916, 154] width 193 height 22
drag, startPoint x: 704, startPoint y: 414, endPoint x: 701, endPoint y: 402, distance: 12.9
click at [706, 415] on div "Machinery and Vehicles Office Related Inventory Money and Accounts Interests Mo…" at bounding box center [663, 379] width 787 height 545
click at [56, 164] on span "Real Property" at bounding box center [49, 165] width 48 height 9
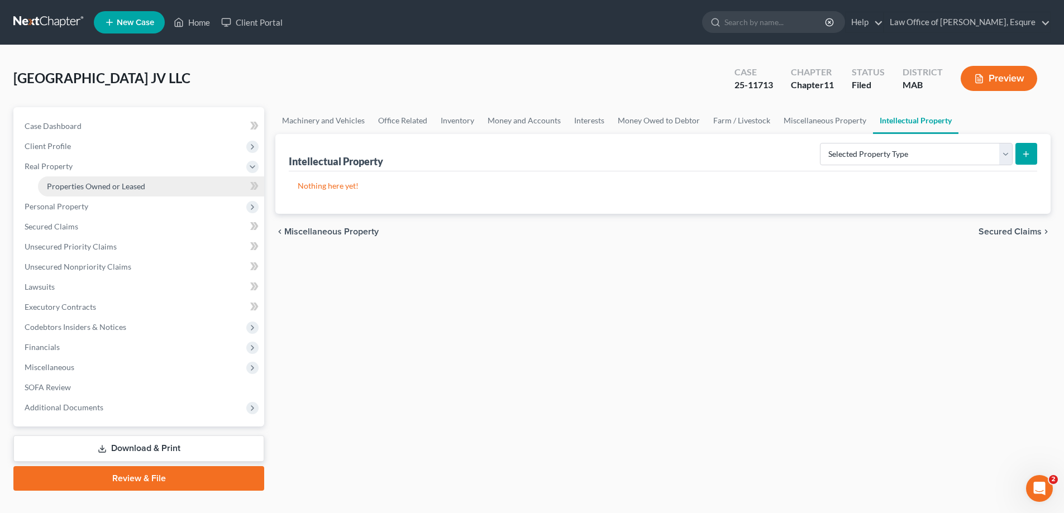
click at [99, 187] on span "Properties Owned or Leased" at bounding box center [96, 186] width 98 height 9
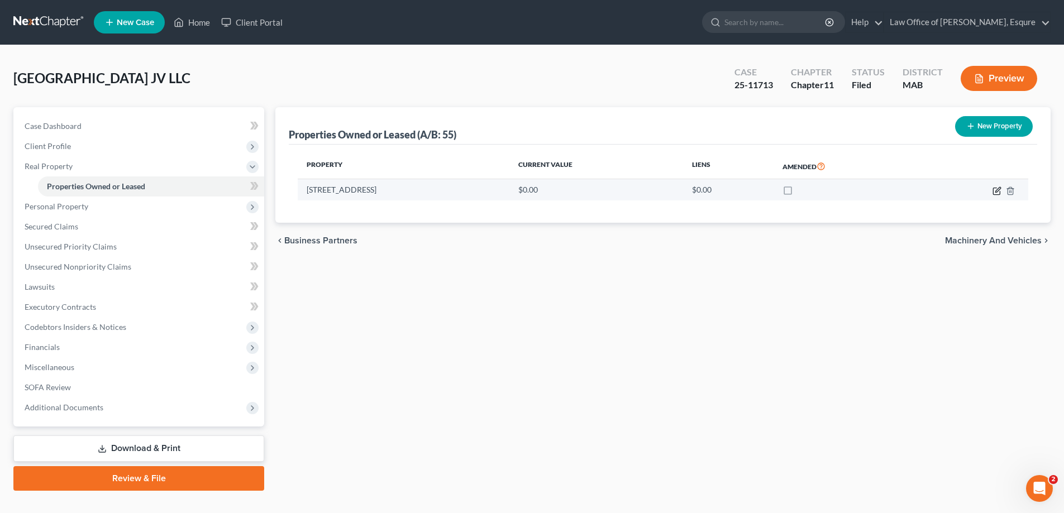
click at [997, 192] on icon "button" at bounding box center [998, 189] width 5 height 5
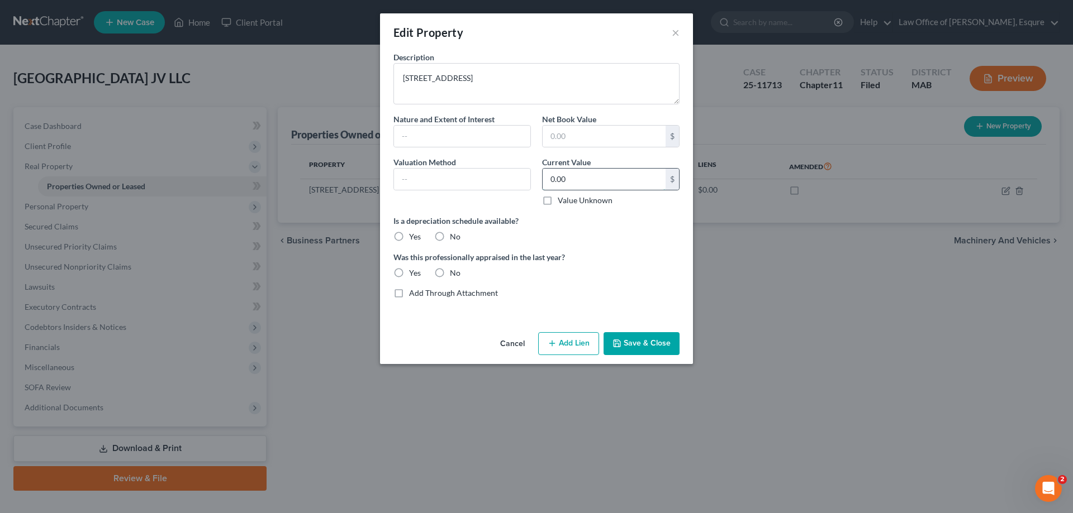
click at [582, 182] on input "0.00" at bounding box center [603, 179] width 123 height 21
type input "50,000,000.00"
click at [642, 342] on button "Save & Close" at bounding box center [641, 343] width 76 height 23
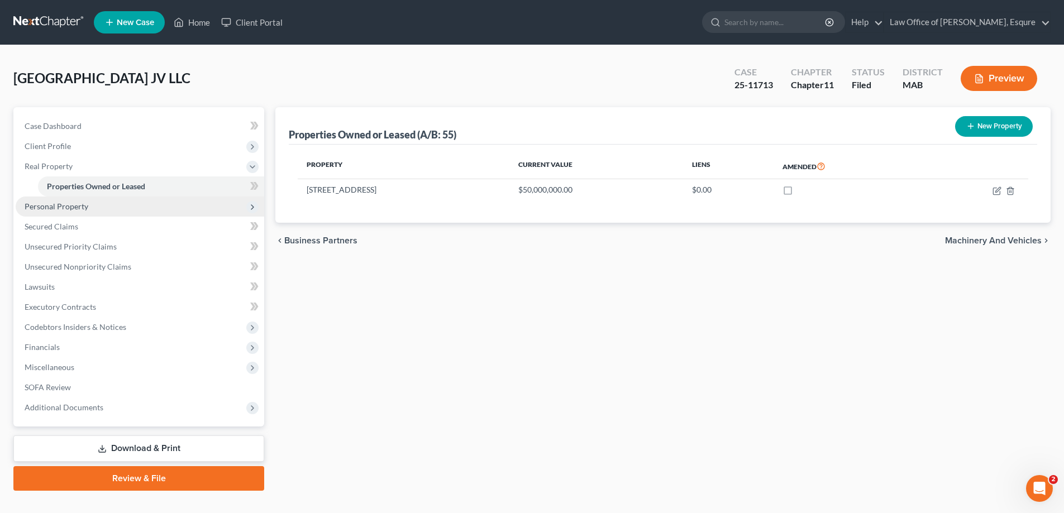
click at [52, 206] on span "Personal Property" at bounding box center [57, 206] width 64 height 9
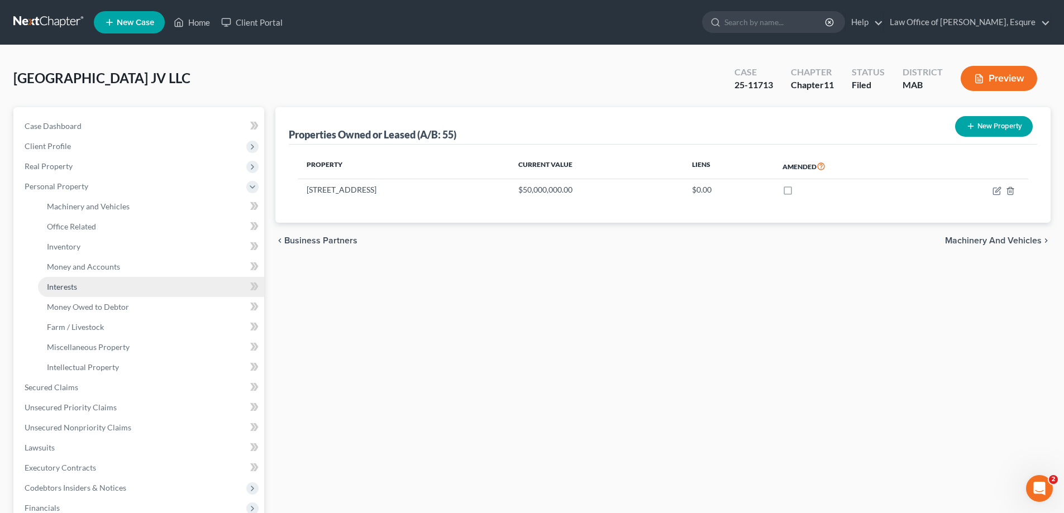
click at [60, 287] on span "Interests" at bounding box center [62, 286] width 30 height 9
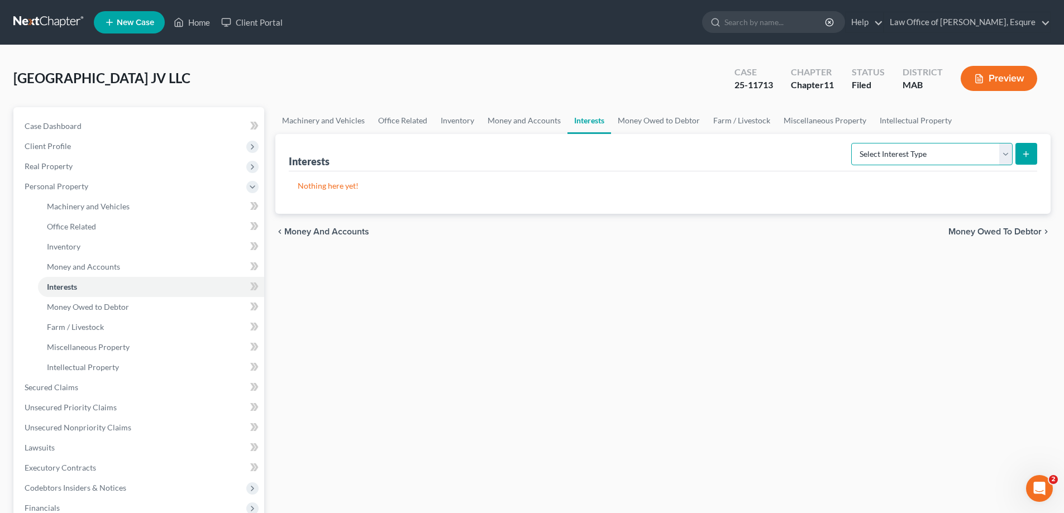
click at [1008, 149] on select "Select Interest Type Bond (A/B: 16) Incorporated Business (A/B: 15) Insurance P…" at bounding box center [931, 154] width 161 height 22
click at [836, 362] on div "Machinery and Vehicles Office Related Inventory Money and Accounts Interests Mo…" at bounding box center [663, 379] width 787 height 545
click at [67, 248] on span "Inventory" at bounding box center [64, 246] width 34 height 9
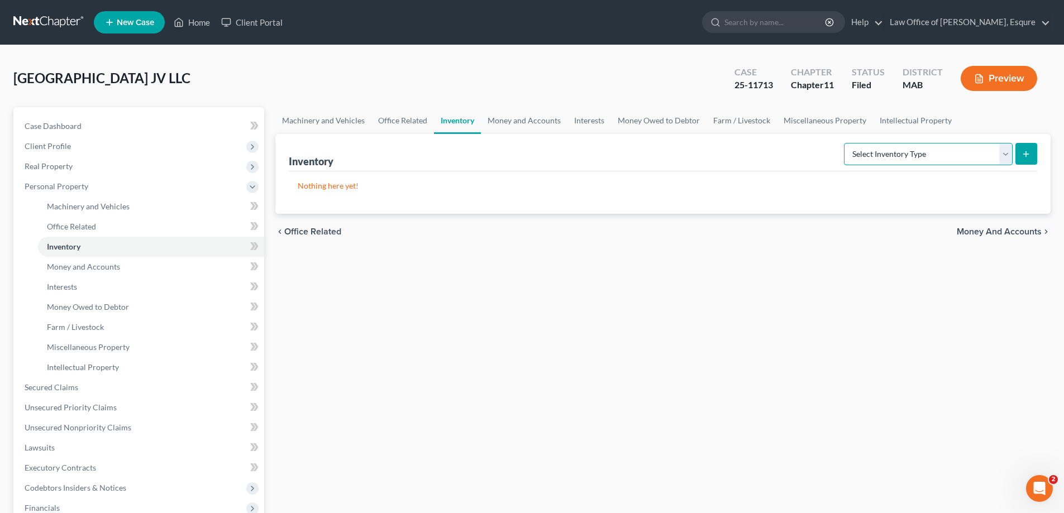
click at [1003, 155] on select "Select Inventory Type Finished Goods (A/B: 21) Other Inventory or Supplies (A/B…" at bounding box center [928, 154] width 169 height 22
click at [902, 397] on div "Machinery and Vehicles Office Related Inventory Money and Accounts Interests Mo…" at bounding box center [663, 379] width 787 height 545
click at [74, 226] on span "Office Related" at bounding box center [71, 226] width 49 height 9
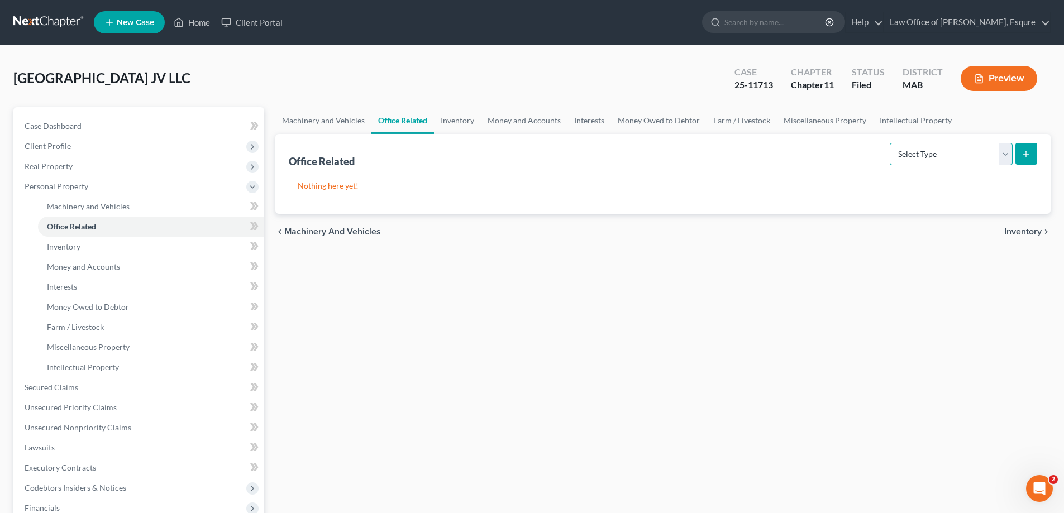
click at [1006, 155] on select "Select Type Collectibles (A/B: 42) Office Equipment (A/B: 41) Office Fixtures (…" at bounding box center [951, 154] width 123 height 22
click at [91, 210] on span "Machinery and Vehicles" at bounding box center [88, 206] width 83 height 9
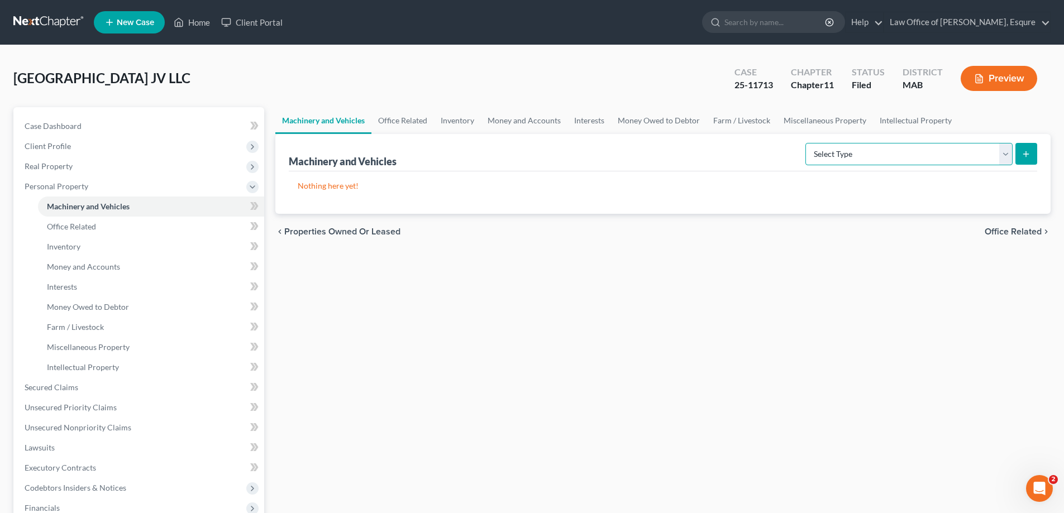
click at [1006, 154] on select "Select Type Aircraft (A/B: 49) Other Machinery, Fixtures and Equipment (A/B: 50…" at bounding box center [909, 154] width 207 height 22
click at [1010, 306] on div "Machinery and Vehicles Office Related Inventory Money and Accounts Interests Mo…" at bounding box center [663, 379] width 787 height 545
click at [76, 266] on span "Money and Accounts" at bounding box center [83, 266] width 73 height 9
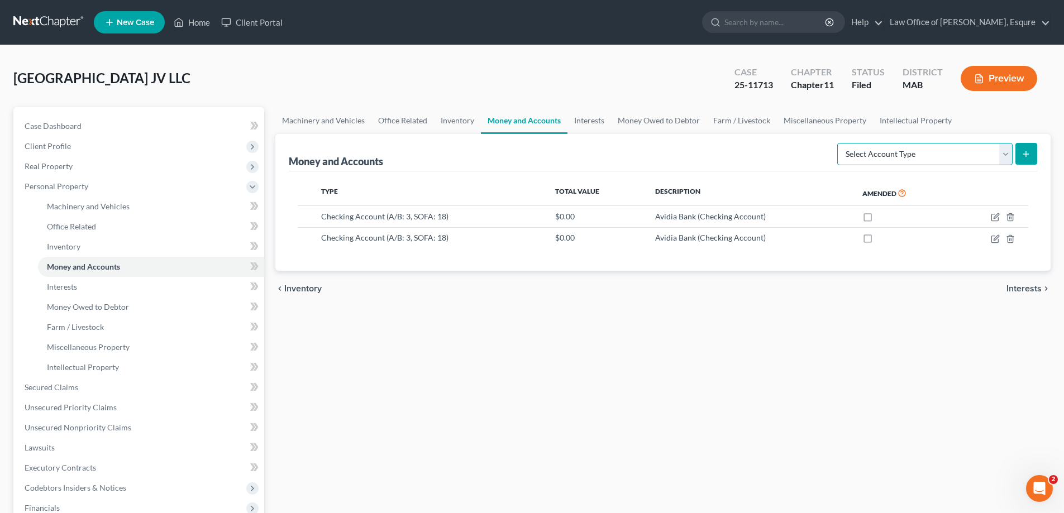
click at [1005, 149] on select "Select Account Type Brokerage (A/B: 3, SOFA: 18) Cash on Hand (A/B: 2) Certific…" at bounding box center [924, 154] width 175 height 22
drag, startPoint x: 762, startPoint y: 448, endPoint x: 757, endPoint y: 444, distance: 6.4
click at [762, 447] on div "Machinery and Vehicles Office Related Inventory Money and Accounts Interests Mo…" at bounding box center [663, 379] width 787 height 545
click at [77, 287] on span "Interests" at bounding box center [62, 286] width 30 height 9
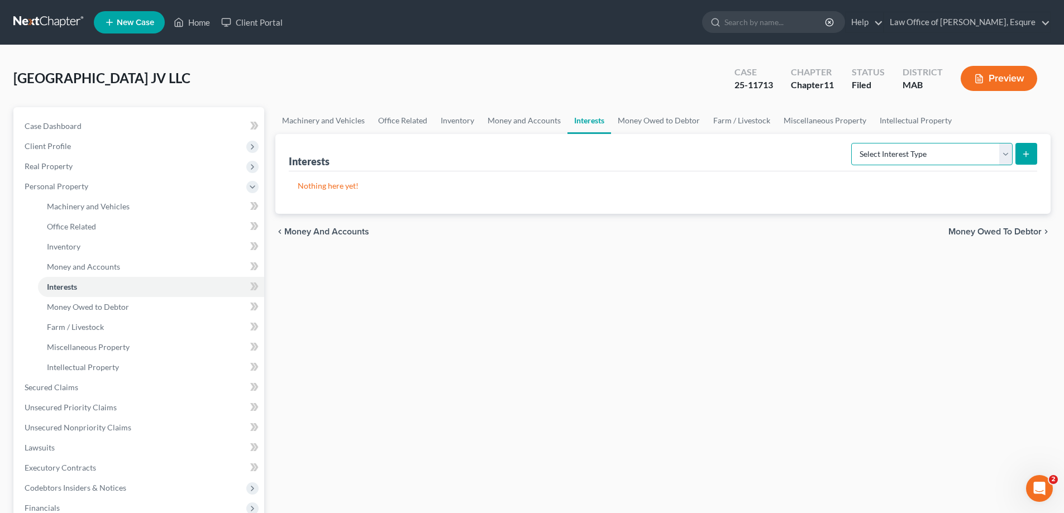
click at [1007, 156] on select "Select Interest Type Bond (A/B: 16) Incorporated Business (A/B: 15) Insurance P…" at bounding box center [931, 154] width 161 height 22
click at [751, 353] on div "Machinery and Vehicles Office Related Inventory Money and Accounts Interests Mo…" at bounding box center [663, 379] width 787 height 545
click at [96, 307] on span "Money Owed to Debtor" at bounding box center [88, 306] width 82 height 9
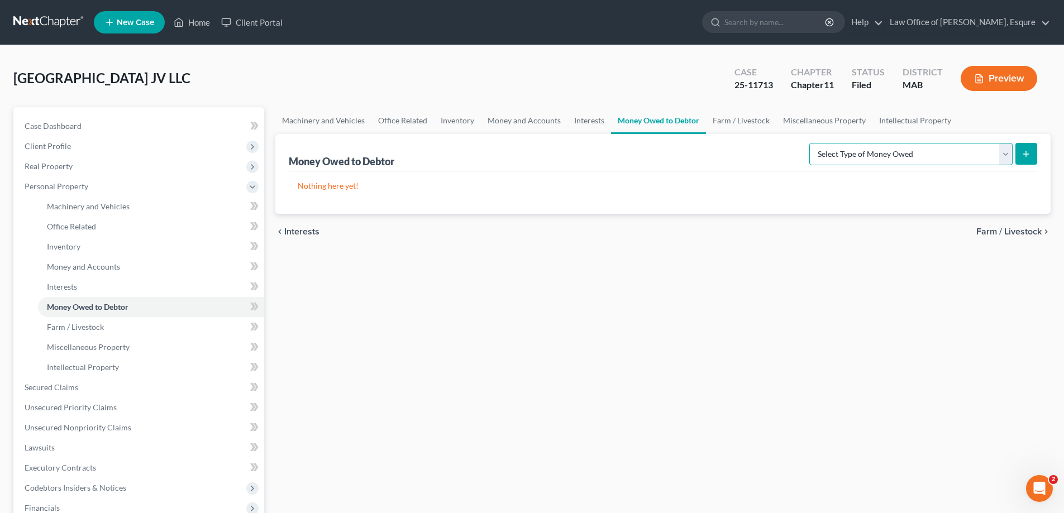
click at [1004, 154] on select "Select Type of Money Owed Accounts Receivable (A/B: 11) Causes of Action Agains…" at bounding box center [911, 154] width 203 height 22
select select "causes_of_action_against_third_parties"
click at [812, 143] on select "Select Type of Money Owed Accounts Receivable (A/B: 11) Causes of Action Agains…" at bounding box center [911, 154] width 203 height 22
click at [1034, 150] on button "submit" at bounding box center [1027, 154] width 22 height 22
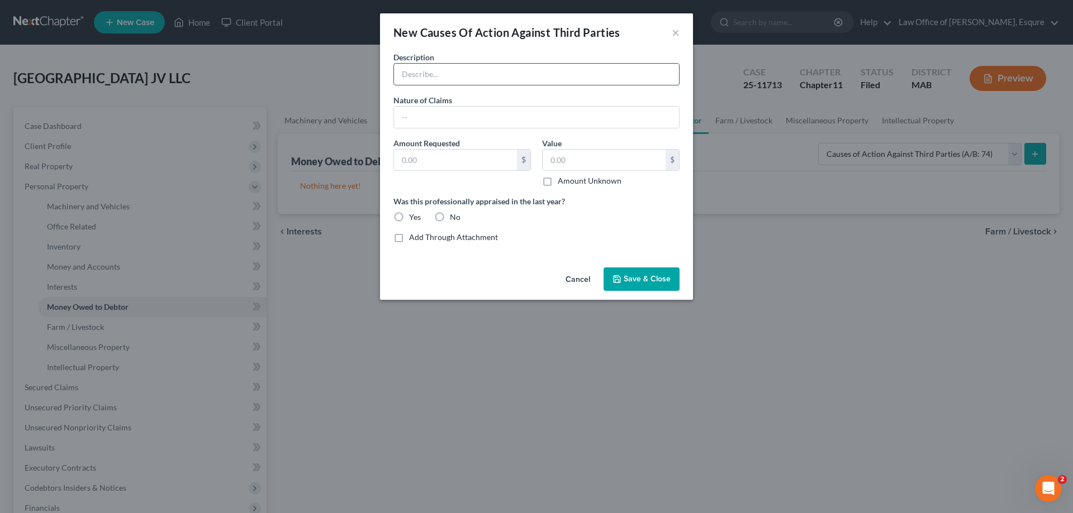
click at [422, 74] on input "text" at bounding box center [536, 74] width 285 height 21
type input "possible claim for accounting of rents received"
click at [558, 183] on label "Amount Unknown" at bounding box center [590, 180] width 64 height 11
click at [562, 183] on input "Amount Unknown" at bounding box center [565, 178] width 7 height 7
checkbox input "true"
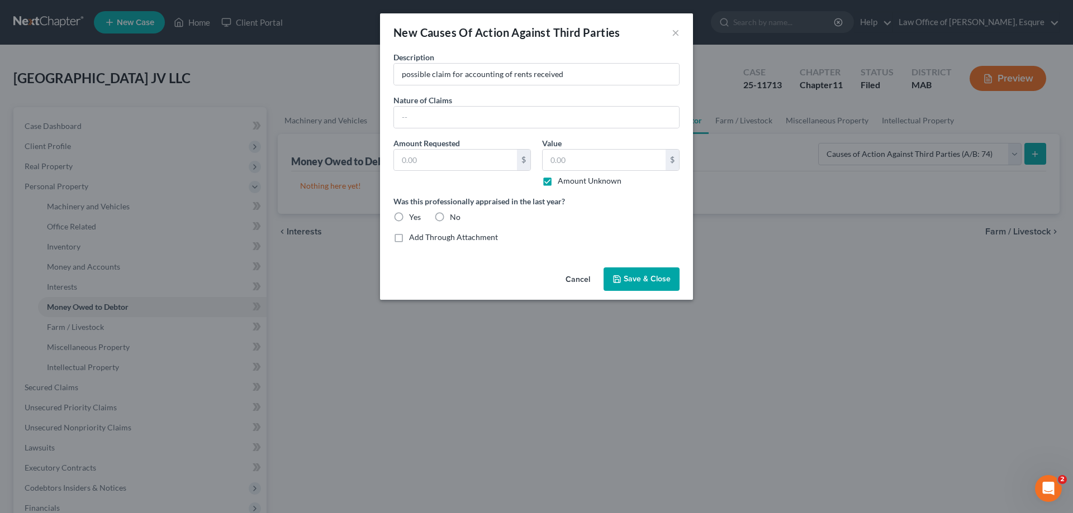
type input "0.00"
click at [645, 277] on span "Save & Close" at bounding box center [646, 278] width 47 height 9
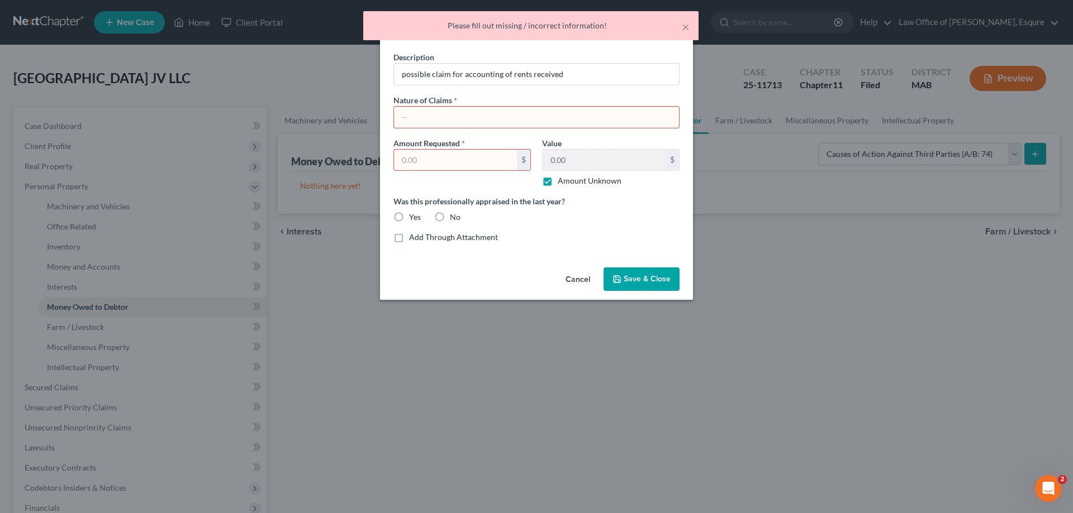
click at [455, 121] on input "text" at bounding box center [536, 117] width 285 height 21
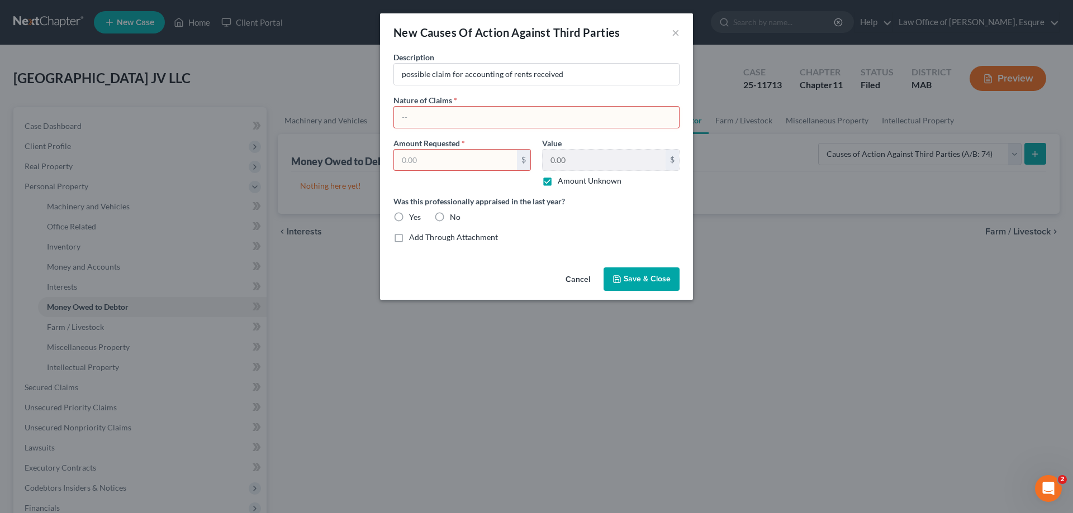
click at [436, 114] on input "text" at bounding box center [536, 117] width 285 height 21
type input "unknown"
click at [642, 276] on span "Save & Close" at bounding box center [646, 278] width 47 height 9
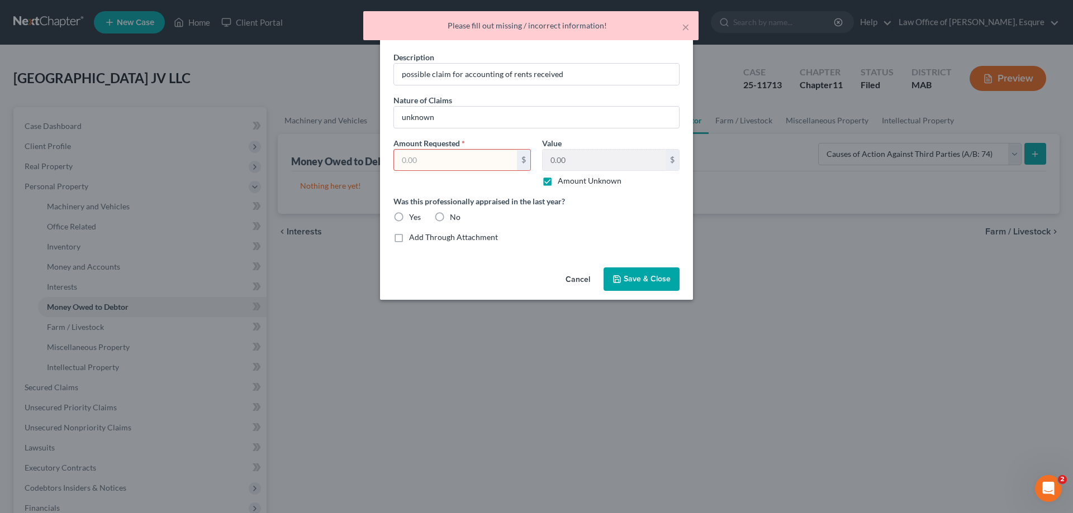
click at [430, 159] on input "text" at bounding box center [455, 160] width 123 height 21
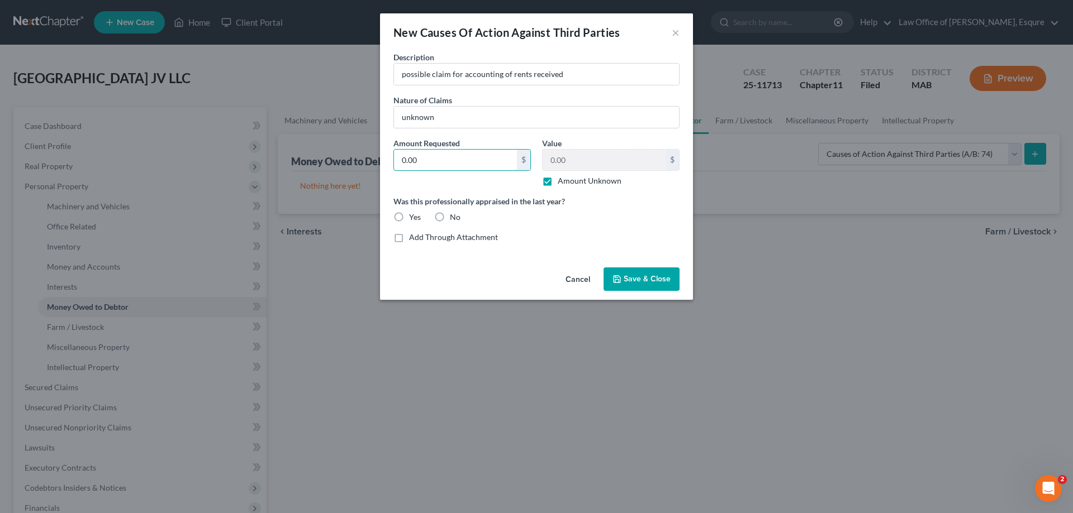
type input "0.00"
click at [642, 279] on span "Save & Close" at bounding box center [646, 278] width 47 height 9
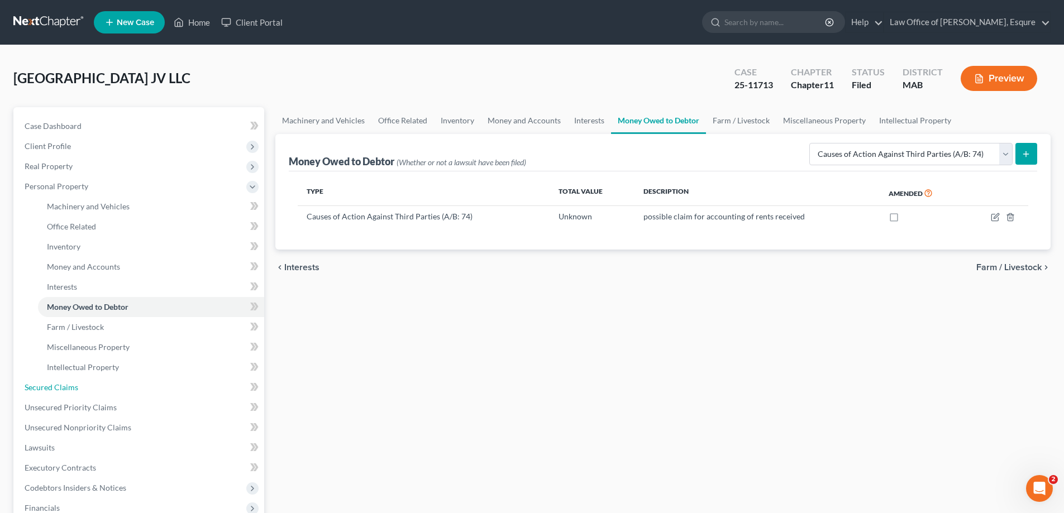
click at [26, 384] on span "Secured Claims" at bounding box center [52, 387] width 54 height 9
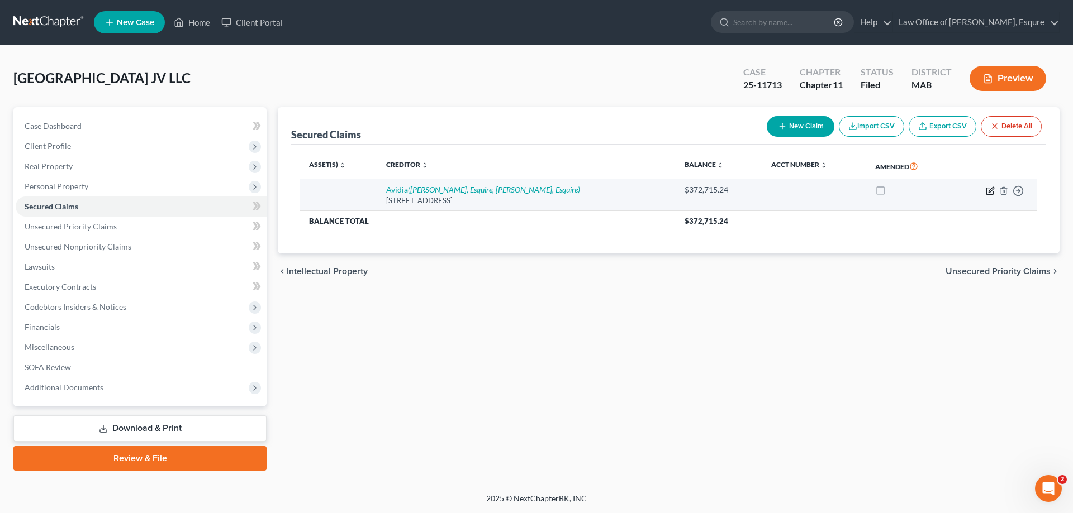
click at [987, 188] on icon "button" at bounding box center [989, 191] width 7 height 7
select select "22"
select select "0"
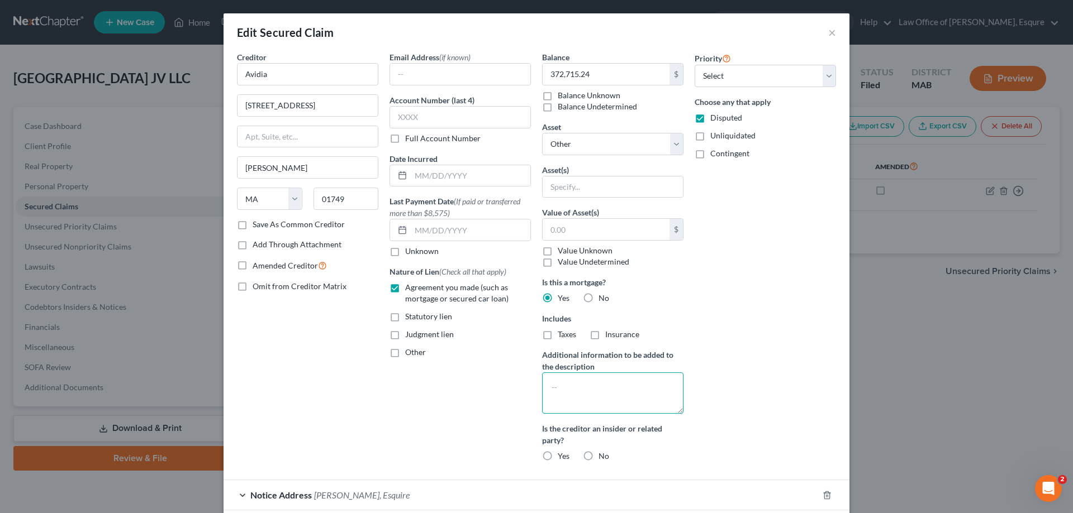
click at [554, 385] on textarea at bounding box center [612, 393] width 141 height 41
type textarea "[STREET_ADDRESS]"
type input "2,600,000.00"
drag, startPoint x: 585, startPoint y: 227, endPoint x: 558, endPoint y: 228, distance: 27.4
click at [558, 228] on input "text" at bounding box center [605, 229] width 127 height 21
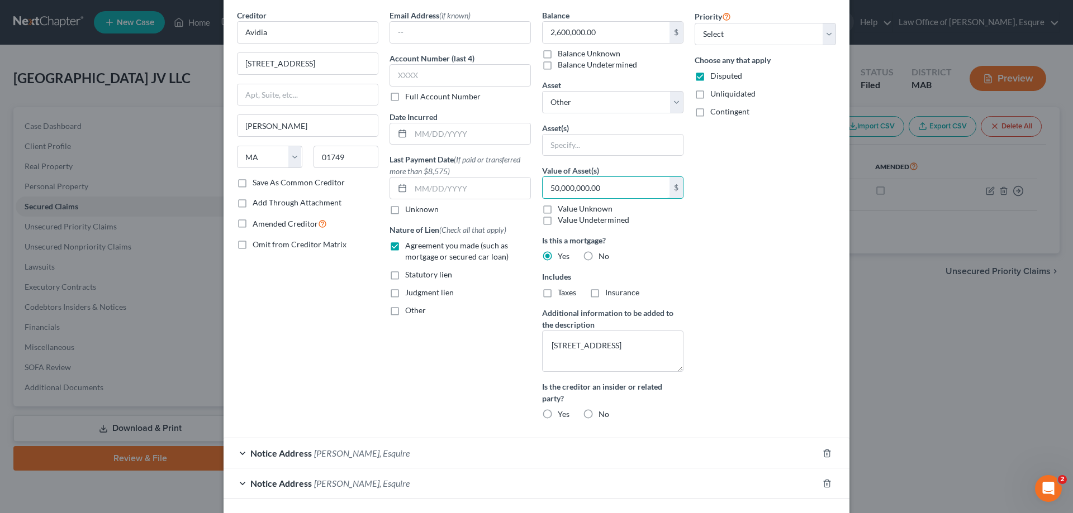
scroll to position [98, 0]
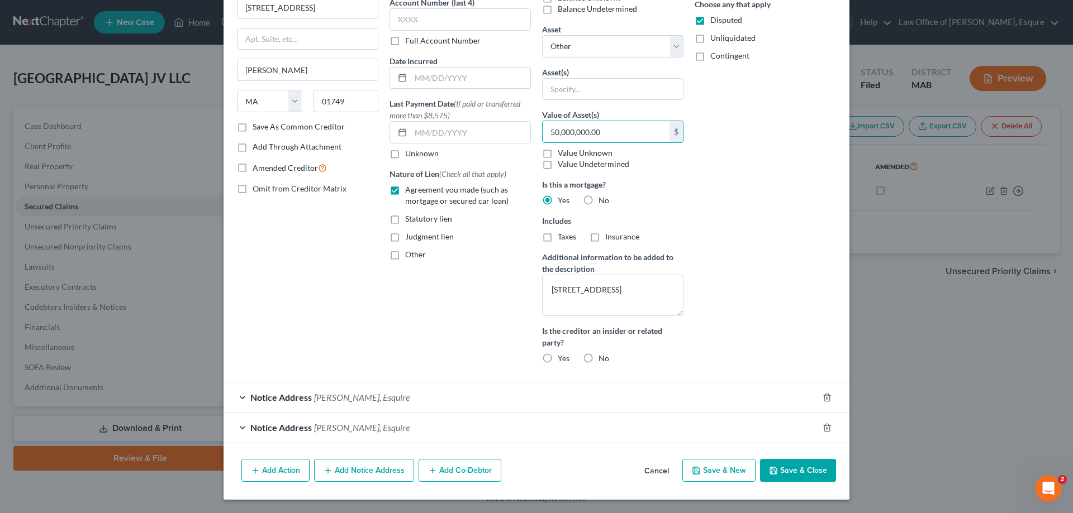
type input "50,000,000.00"
click at [796, 468] on button "Save & Close" at bounding box center [798, 470] width 76 height 23
select select
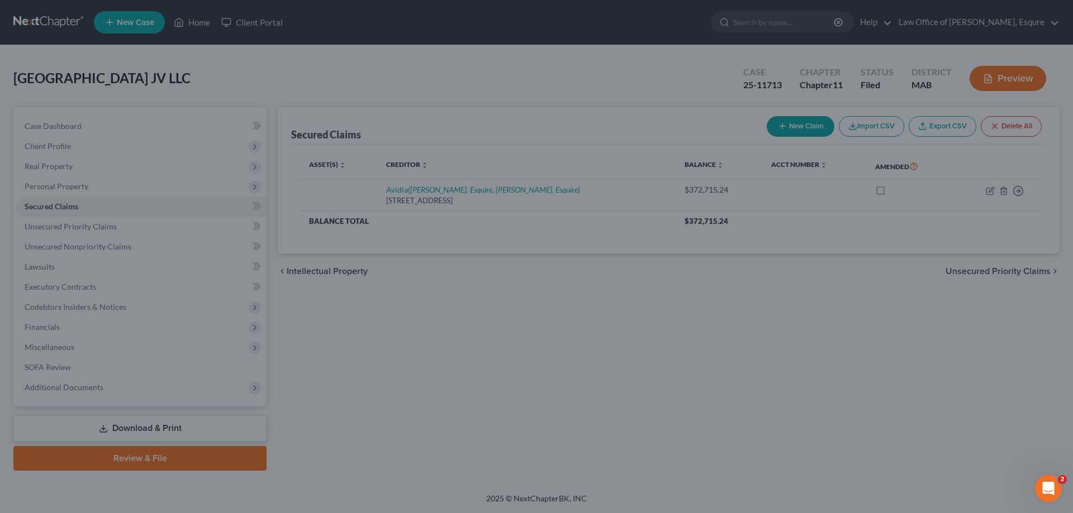
scroll to position [0, 0]
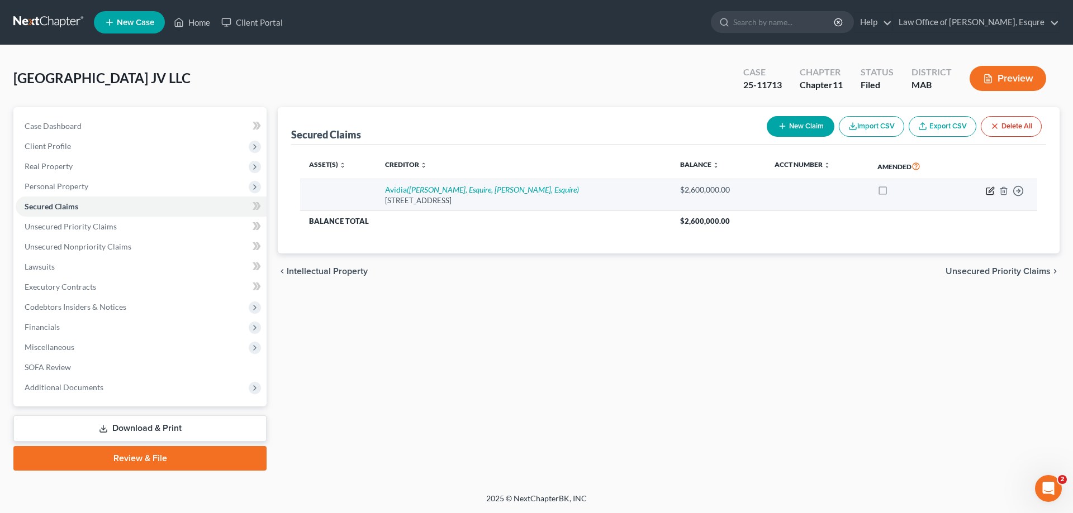
click at [989, 188] on icon "button" at bounding box center [990, 191] width 9 height 9
select select "22"
select select "0"
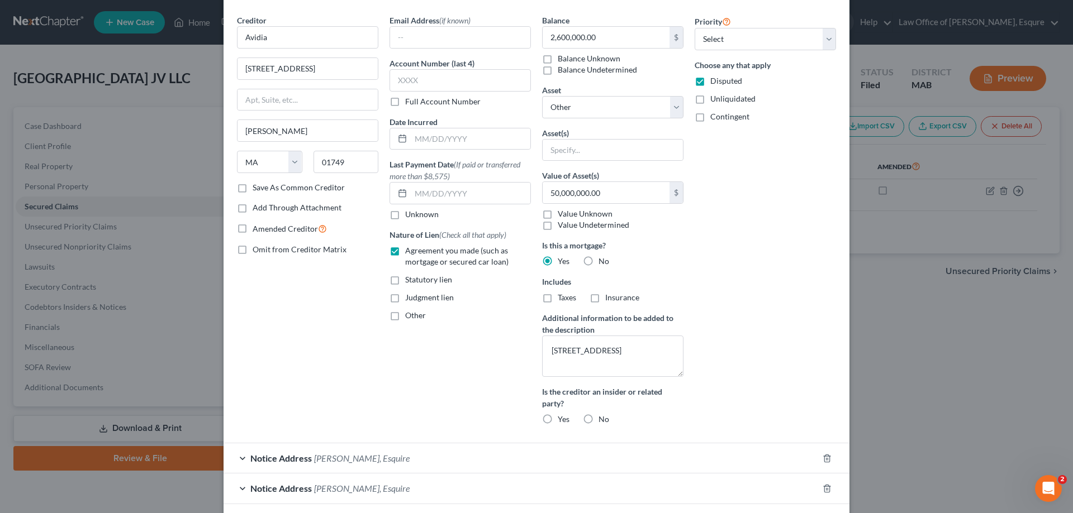
scroll to position [98, 0]
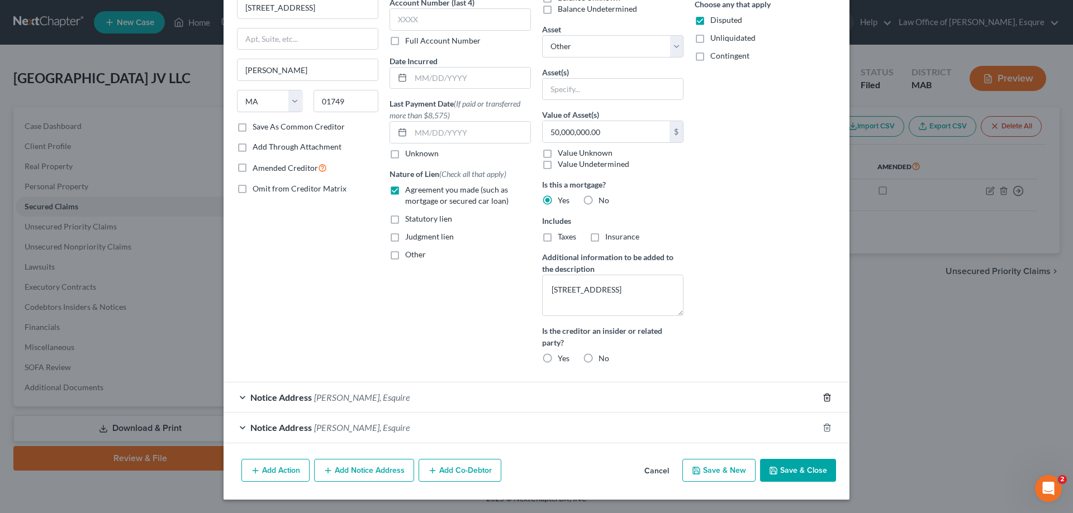
click at [827, 398] on line "button" at bounding box center [827, 398] width 0 height 2
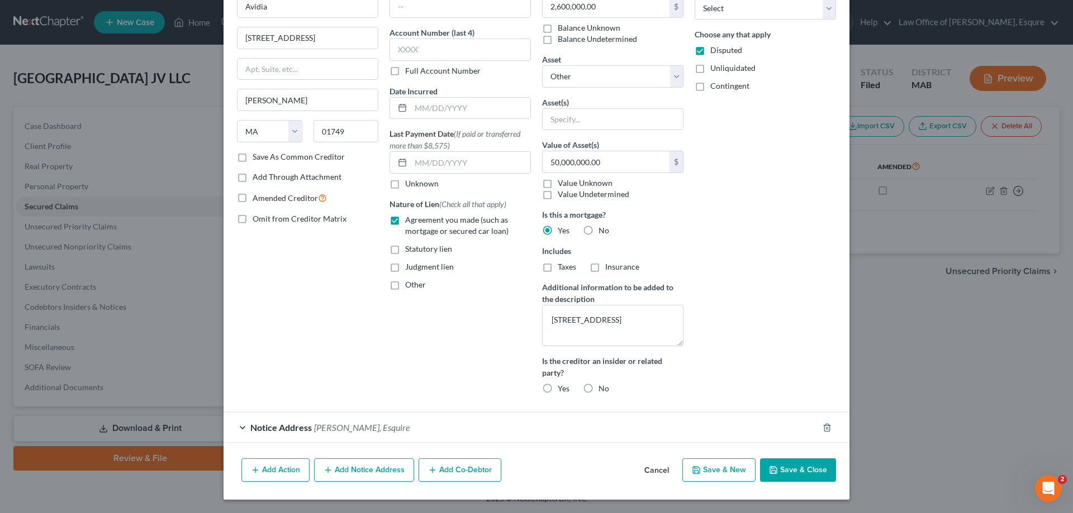
scroll to position [68, 0]
click at [823, 429] on icon "button" at bounding box center [826, 427] width 9 height 9
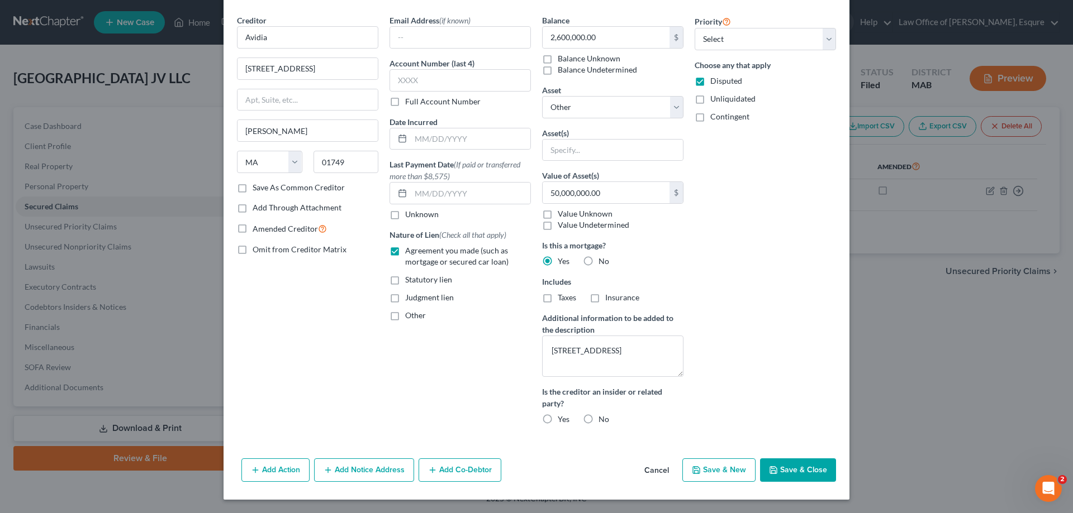
click at [353, 467] on button "Add Notice Address" at bounding box center [364, 470] width 100 height 23
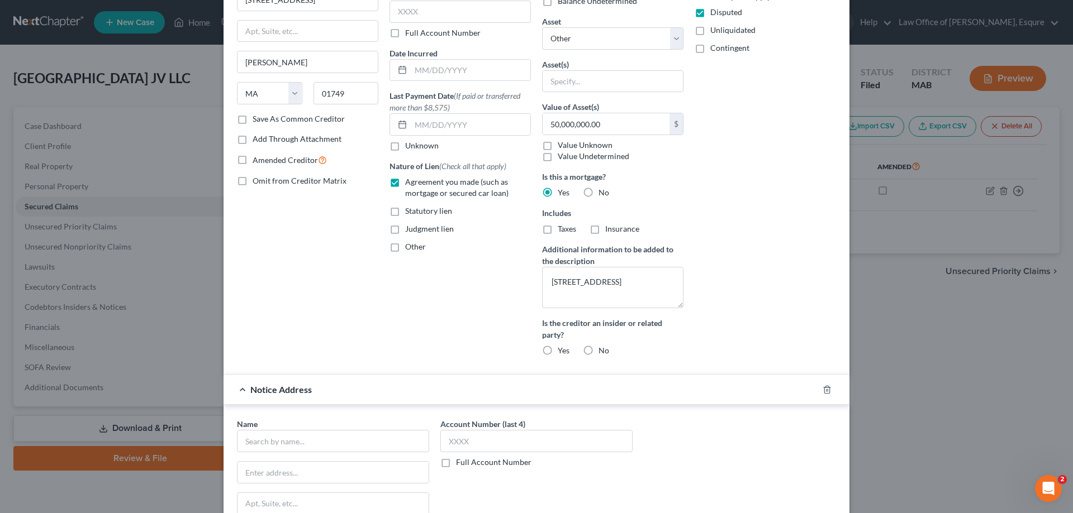
scroll to position [204, 0]
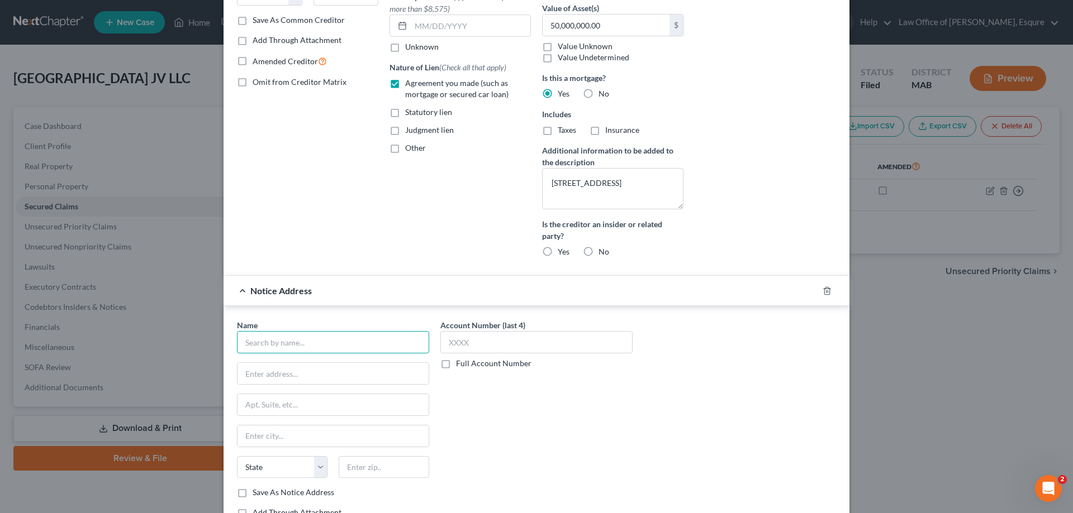
click at [262, 343] on input "text" at bounding box center [333, 342] width 192 height 22
type input "[PERSON_NAME] Block, Esq."
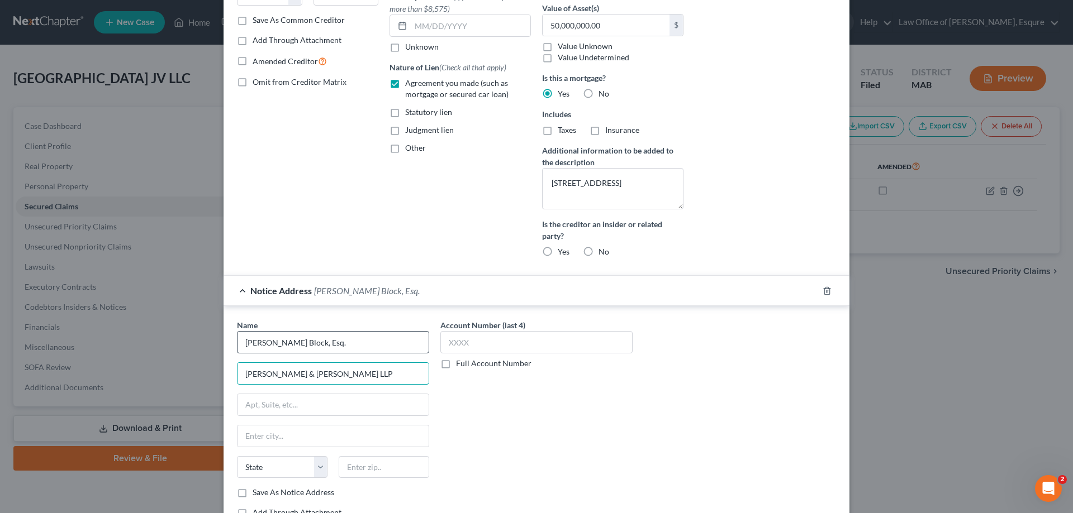
type input "[PERSON_NAME] & [PERSON_NAME] LLP"
type input "[STREET_ADDRESS][PERSON_NAME]"
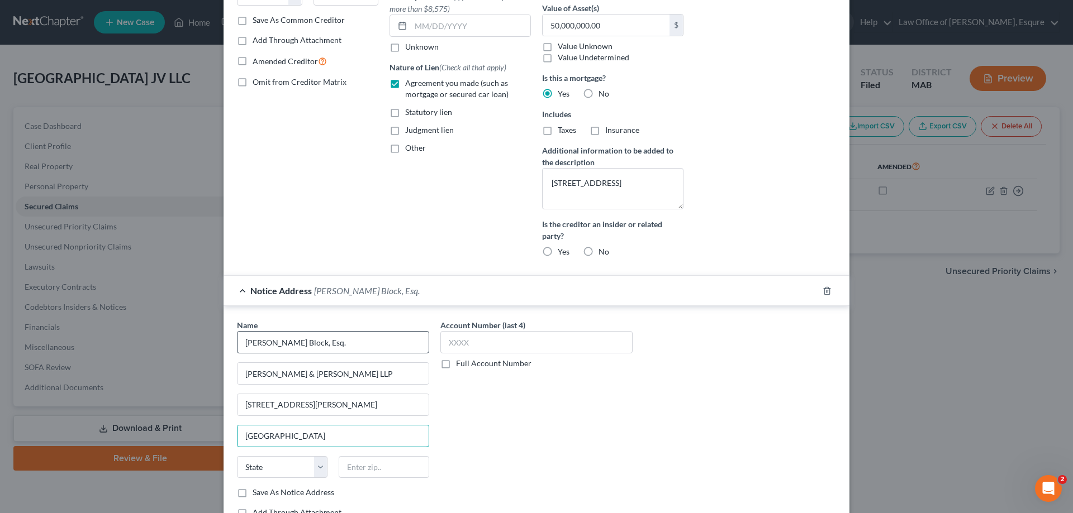
type input "[GEOGRAPHIC_DATA]"
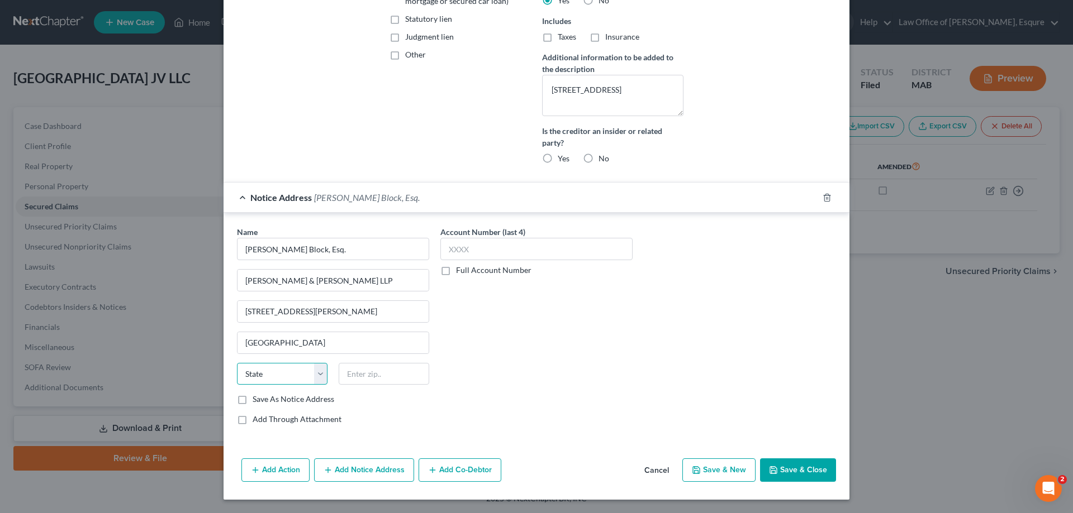
click at [316, 376] on select "State [US_STATE] AK AR AZ CA CO CT DE DC [GEOGRAPHIC_DATA] [GEOGRAPHIC_DATA] GU…" at bounding box center [282, 374] width 91 height 22
select select "14"
click at [237, 363] on select "State [US_STATE] AK AR AZ CA CO CT DE DC [GEOGRAPHIC_DATA] [GEOGRAPHIC_DATA] GU…" at bounding box center [282, 374] width 91 height 22
click at [352, 377] on input "text" at bounding box center [384, 374] width 91 height 22
type input "60606"
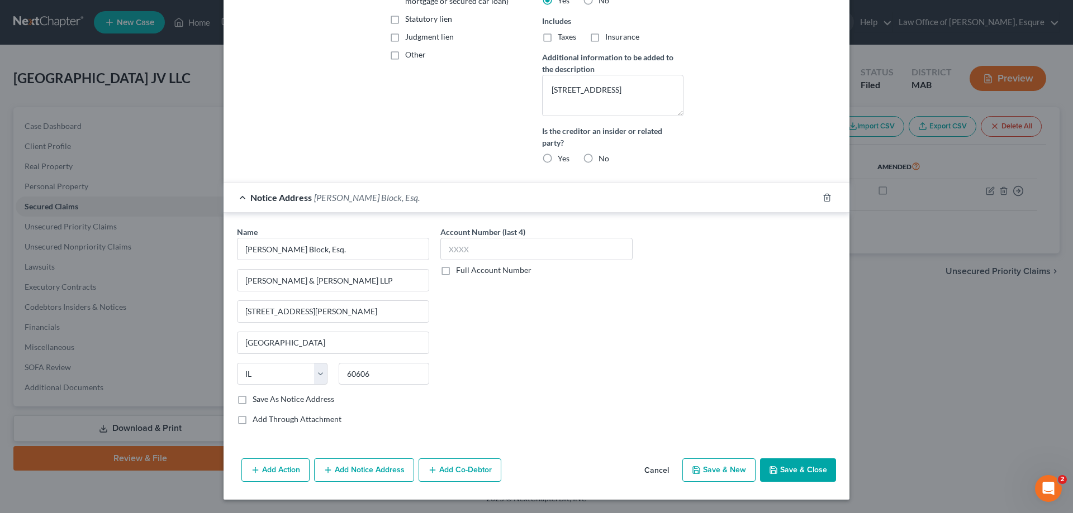
click at [795, 465] on button "Save & Close" at bounding box center [798, 470] width 76 height 23
select select
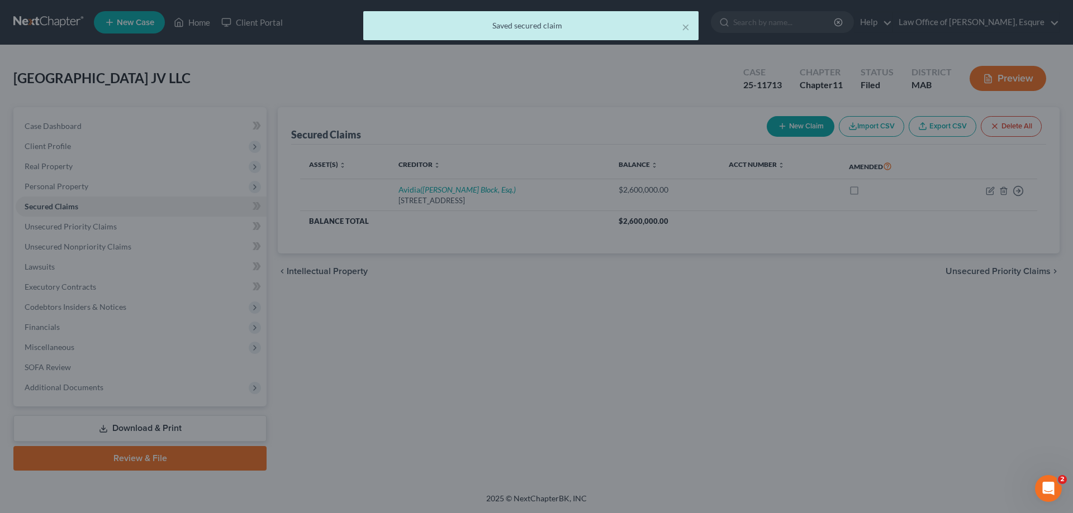
scroll to position [0, 0]
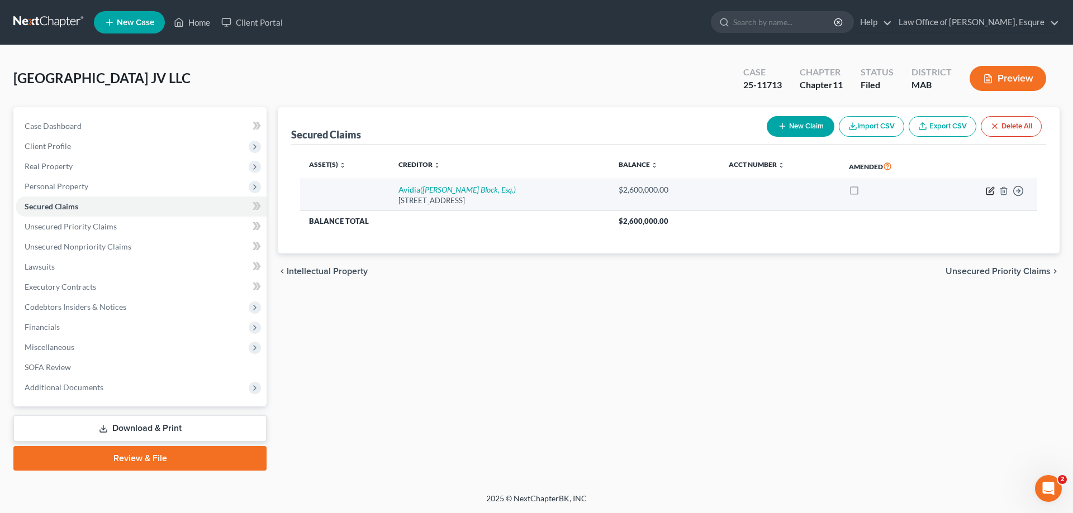
click at [990, 191] on icon "button" at bounding box center [990, 191] width 9 height 9
select select "22"
select select "0"
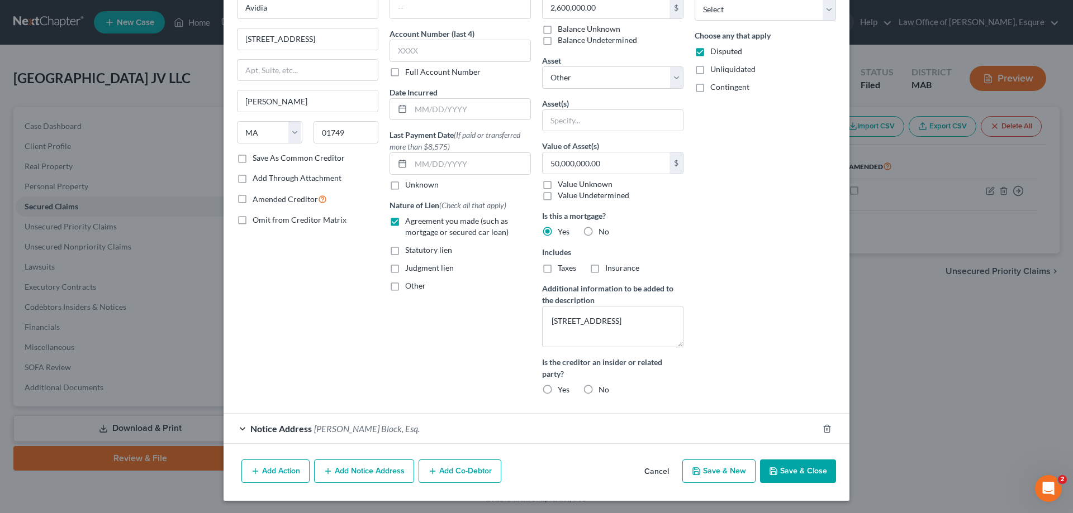
scroll to position [68, 0]
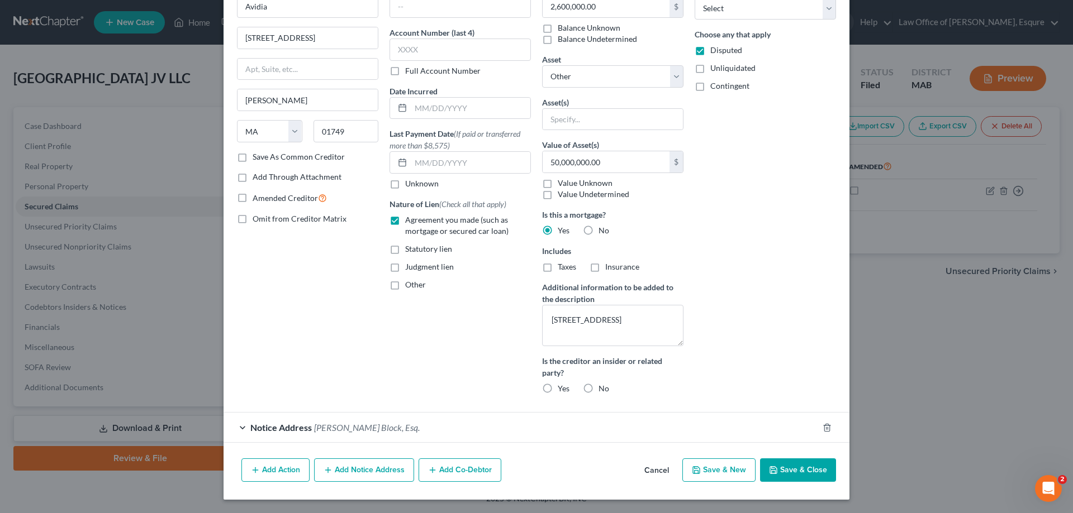
click at [354, 472] on button "Add Notice Address" at bounding box center [364, 470] width 100 height 23
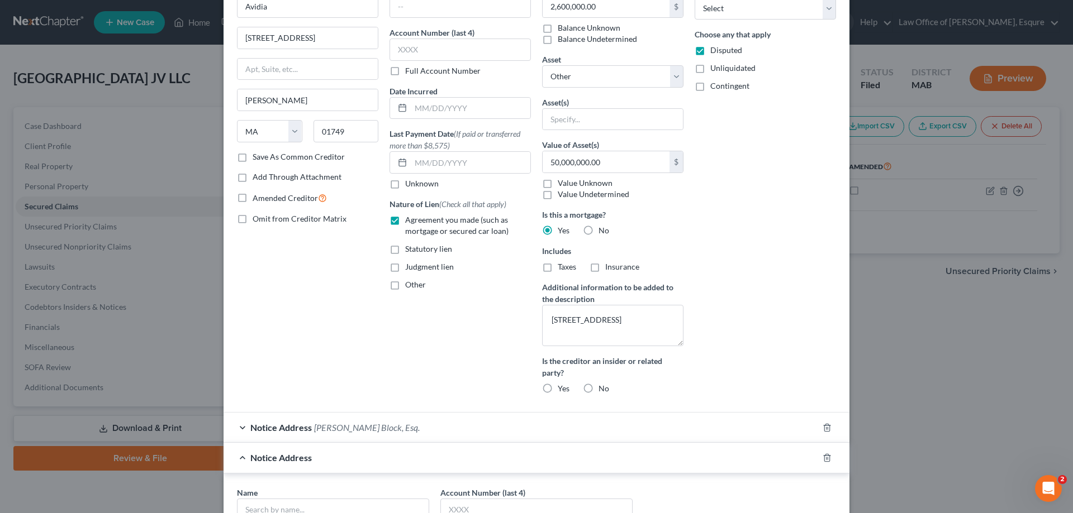
scroll to position [328, 0]
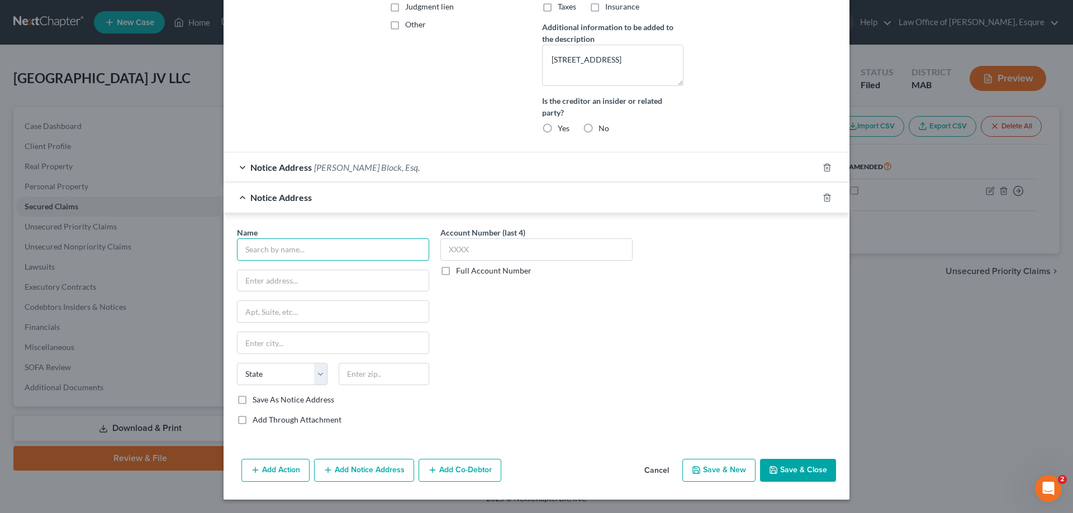
click at [254, 248] on input "text" at bounding box center [333, 250] width 192 height 22
type input "[PERSON_NAME]."
click at [249, 283] on input "[PERSON_NAME] & [PERSON_NAME] LLP" at bounding box center [332, 280] width 191 height 21
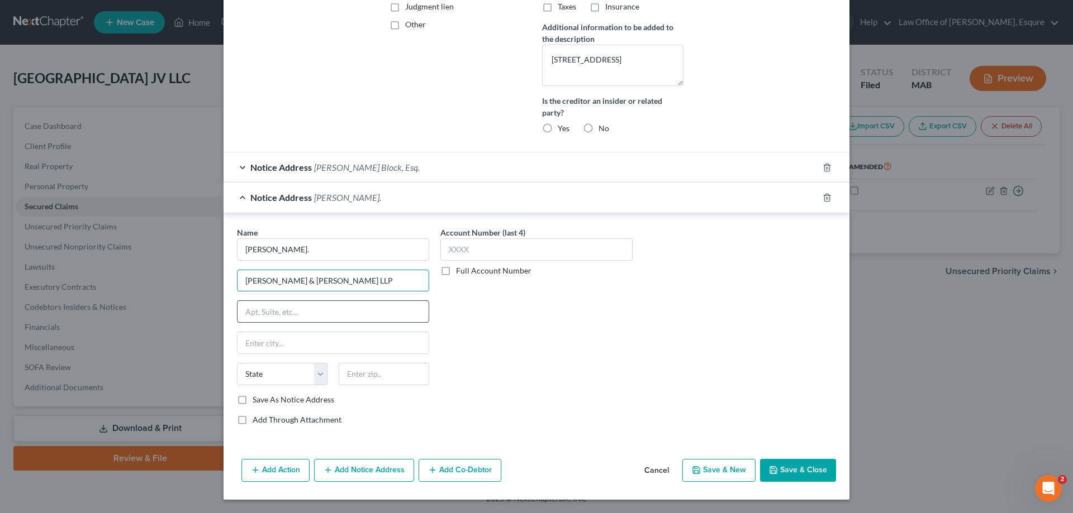
type input "[PERSON_NAME] & [PERSON_NAME] LLP"
click at [247, 317] on input "text" at bounding box center [332, 311] width 191 height 21
type input "[STREET_ADDRESS]"
type input "[GEOGRAPHIC_DATA]"
click at [315, 377] on select "State [US_STATE] AK AR AZ CA CO CT DE DC [GEOGRAPHIC_DATA] [GEOGRAPHIC_DATA] GU…" at bounding box center [282, 374] width 91 height 22
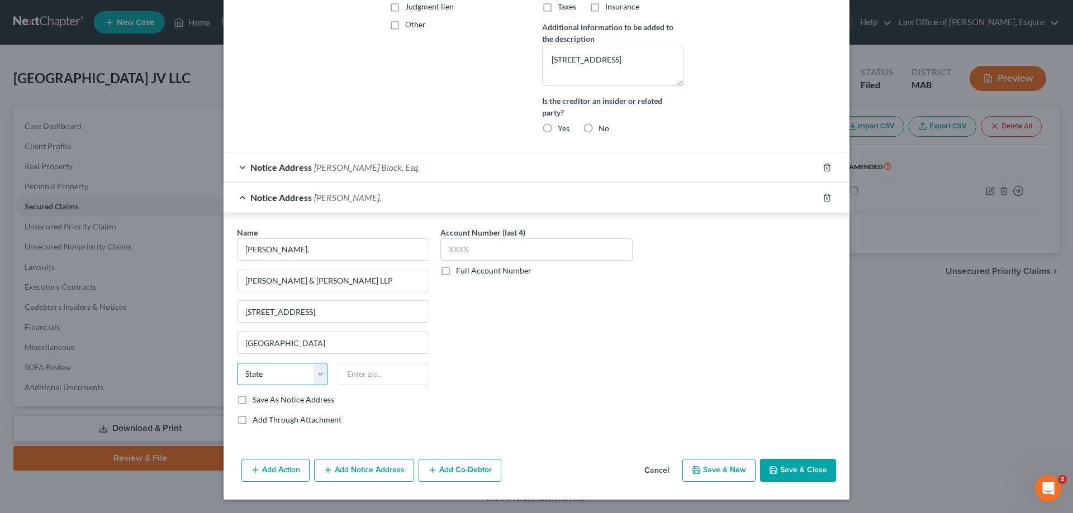
select select "22"
click at [237, 363] on select "State [US_STATE] AK AR AZ CA CO CT DE DC [GEOGRAPHIC_DATA] [GEOGRAPHIC_DATA] GU…" at bounding box center [282, 374] width 91 height 22
click at [363, 375] on input "text" at bounding box center [384, 374] width 91 height 22
type input "02114"
click at [793, 469] on button "Save & Close" at bounding box center [798, 470] width 76 height 23
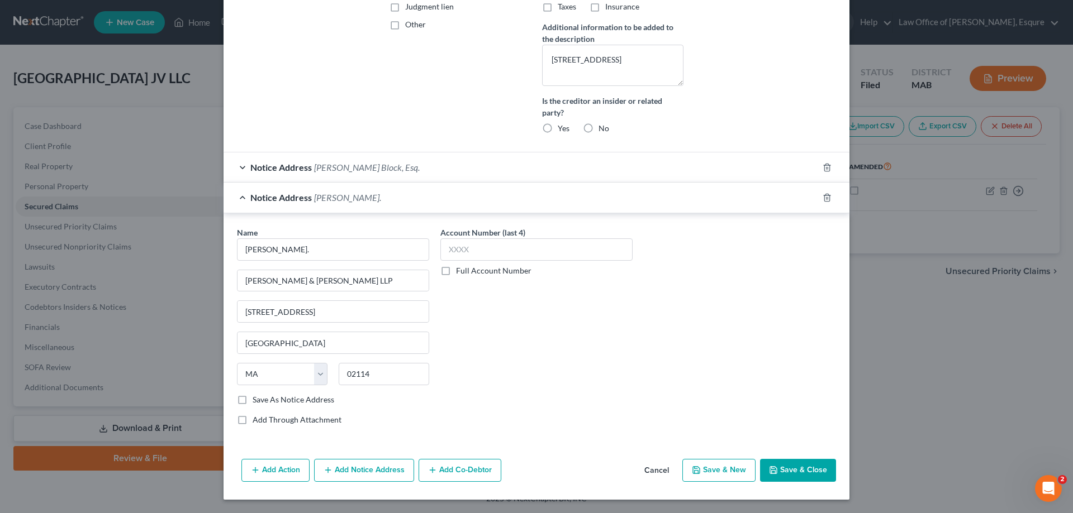
select select
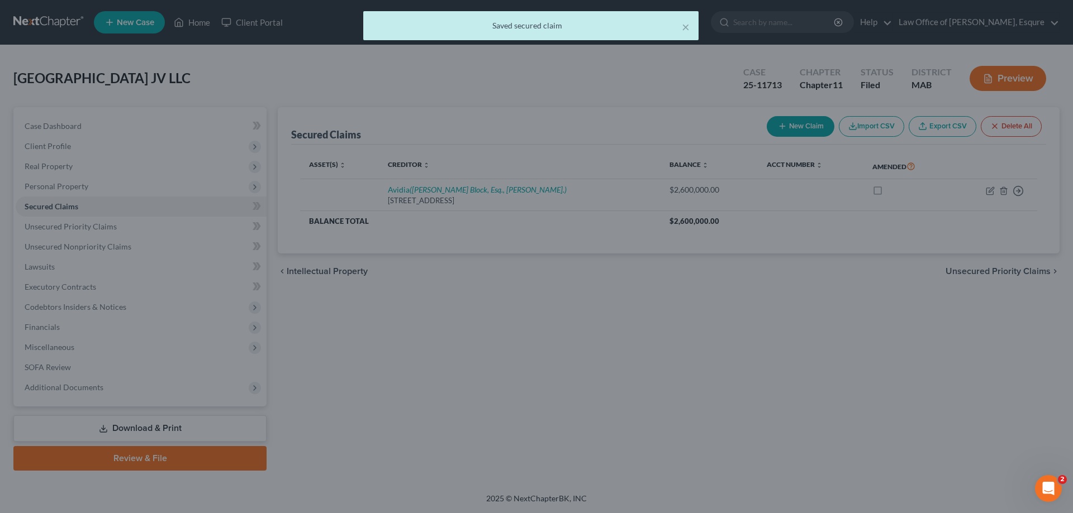
scroll to position [0, 0]
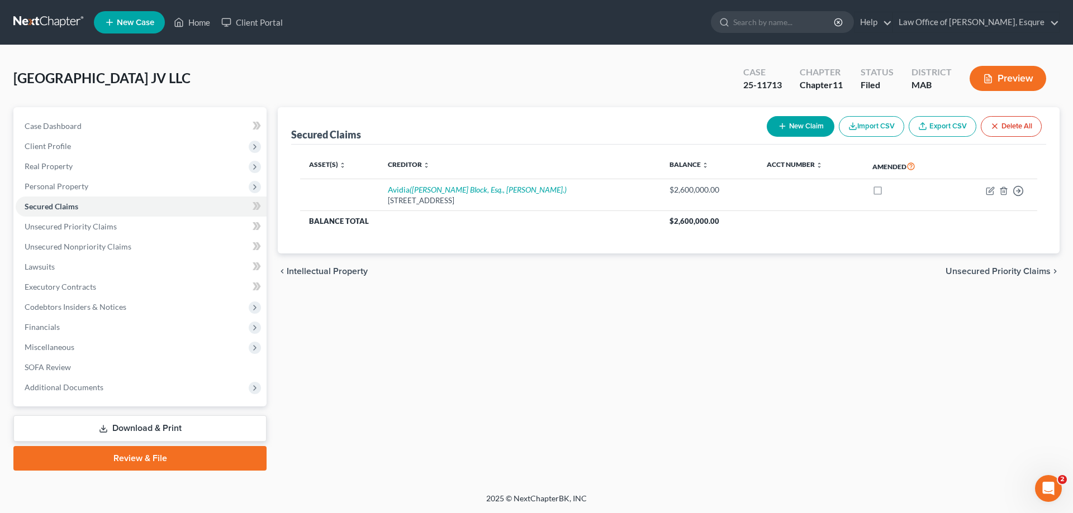
click at [1013, 75] on button "Preview" at bounding box center [1007, 78] width 77 height 25
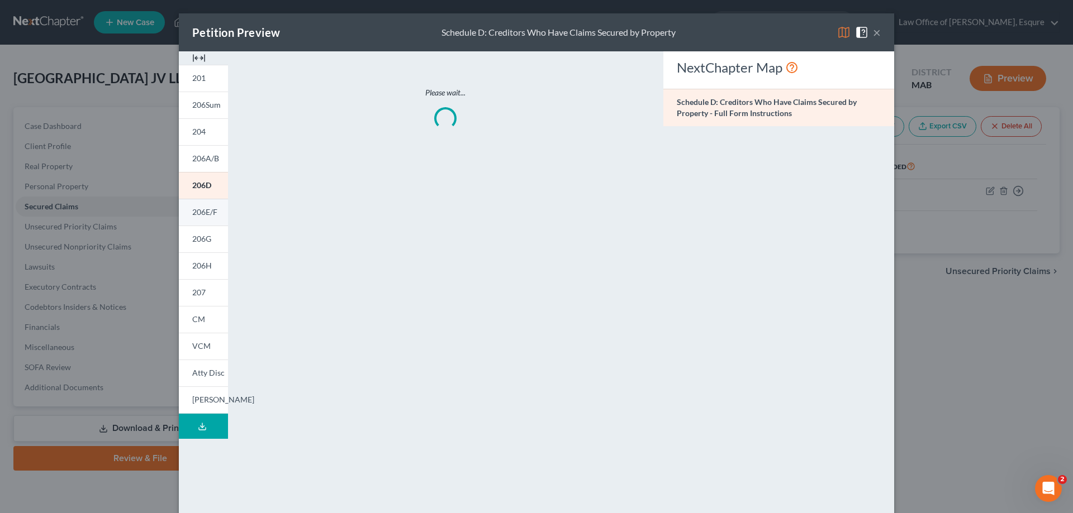
click at [195, 211] on span "206E/F" at bounding box center [204, 211] width 25 height 9
click at [873, 31] on button "×" at bounding box center [877, 32] width 8 height 13
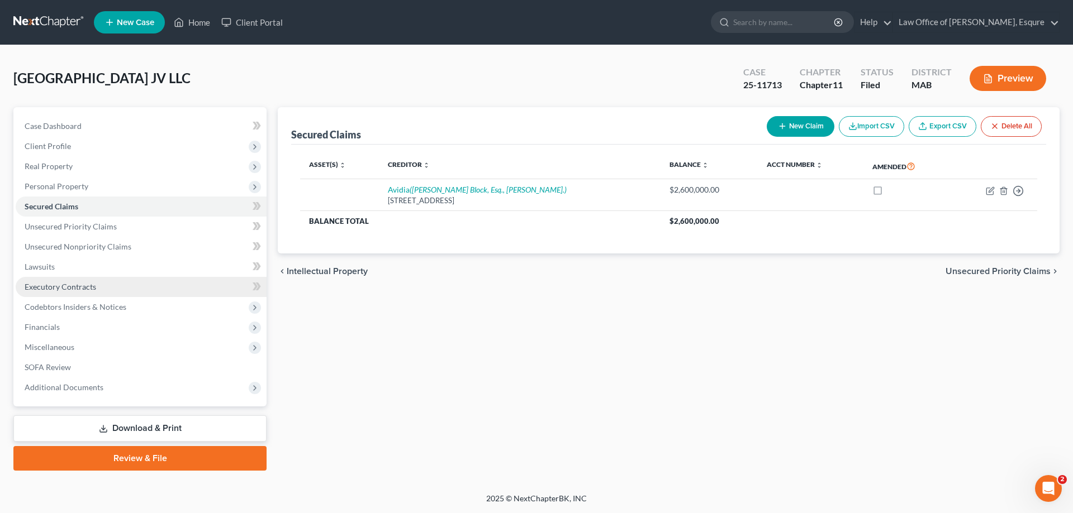
click at [63, 285] on span "Executory Contracts" at bounding box center [61, 286] width 72 height 9
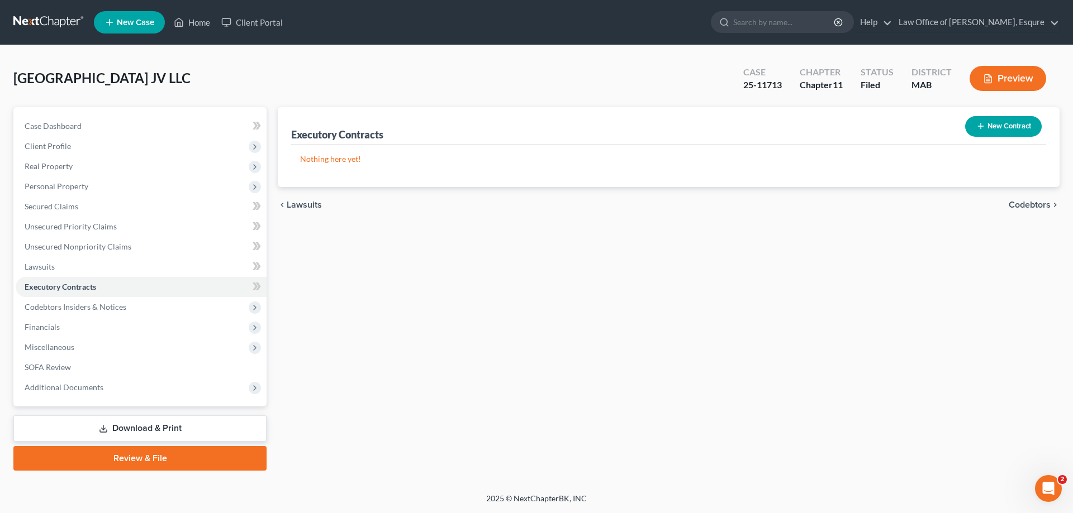
click at [999, 122] on button "New Contract" at bounding box center [1003, 126] width 77 height 21
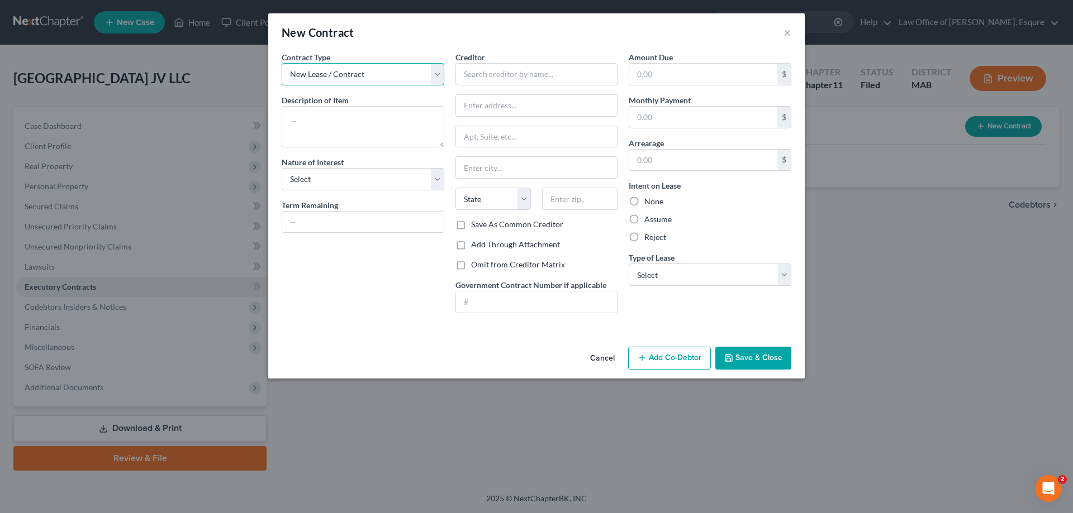
click at [435, 72] on select "New Lease / Contract New Timeshare" at bounding box center [363, 74] width 163 height 22
click at [434, 72] on select "New Lease / Contract New Timeshare" at bounding box center [363, 74] width 163 height 22
click at [436, 178] on select "Select Purchaser Agent Lessor Lessee" at bounding box center [363, 179] width 163 height 22
click at [409, 316] on div "Contract Type New Lease / Contract New Timeshare Description of non-residential…" at bounding box center [363, 186] width 174 height 271
drag, startPoint x: 437, startPoint y: 179, endPoint x: 428, endPoint y: 188, distance: 13.0
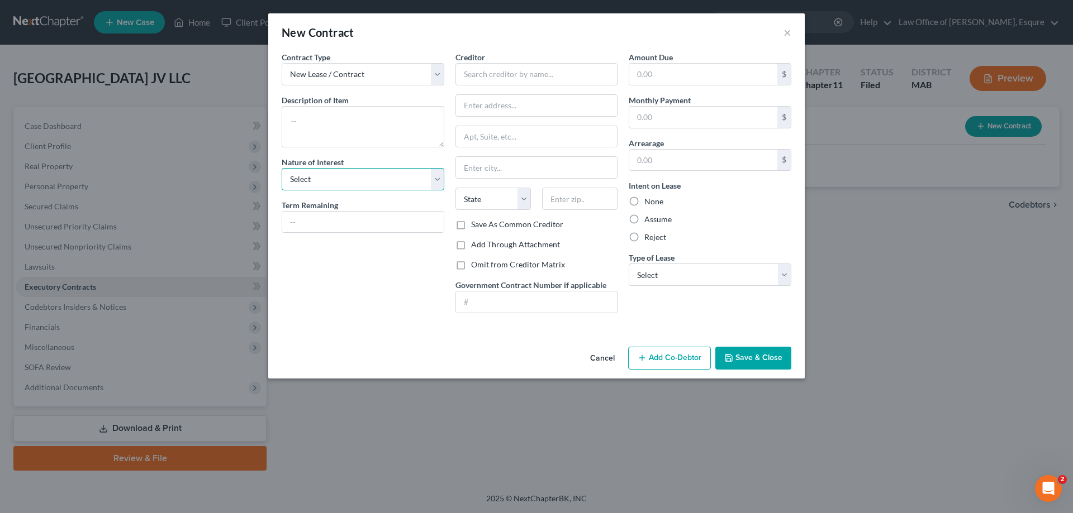
click at [437, 179] on select "Select Purchaser Agent Lessor Lessee" at bounding box center [363, 179] width 163 height 22
select select "3"
click at [282, 168] on select "Select Purchaser Agent Lessor Lessee" at bounding box center [363, 179] width 163 height 22
click at [461, 70] on input "text" at bounding box center [536, 74] width 163 height 22
click at [642, 116] on input "text" at bounding box center [703, 117] width 148 height 21
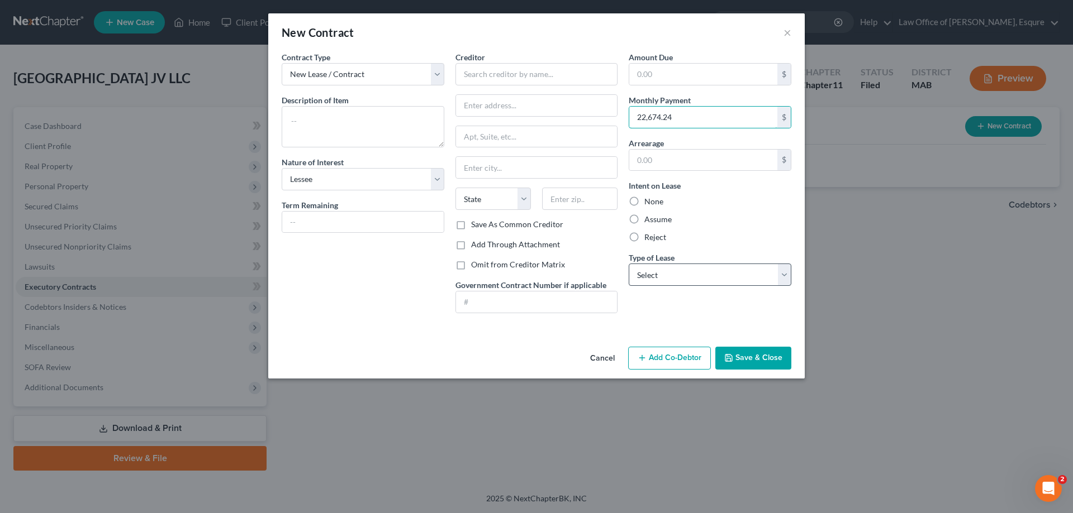
type input "22,674.24"
click at [787, 273] on select "Select Real Estate Car Other" at bounding box center [710, 275] width 163 height 22
select select "0"
click at [629, 264] on select "Select Real Estate Car Other" at bounding box center [710, 275] width 163 height 22
click at [789, 34] on button "×" at bounding box center [787, 32] width 8 height 13
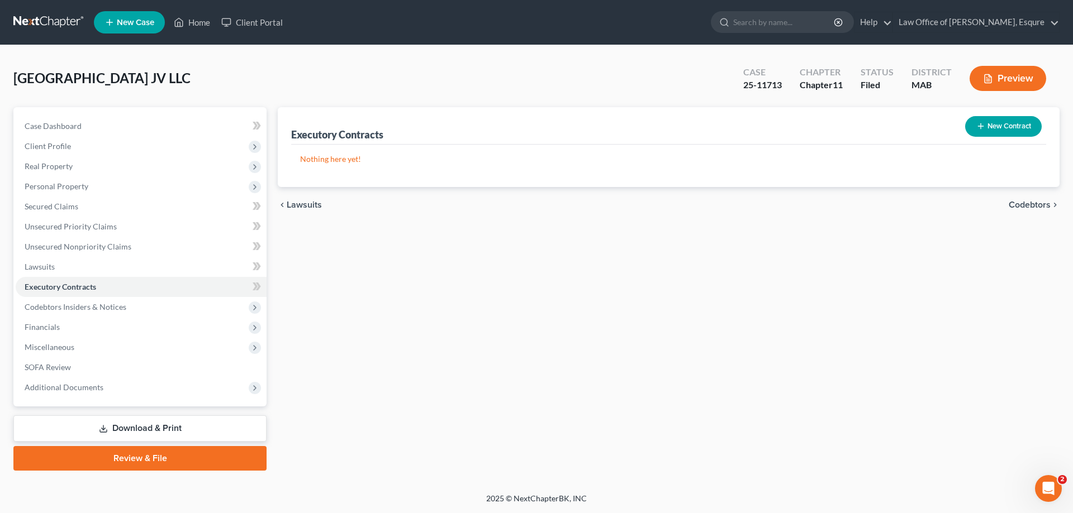
click at [1006, 126] on button "New Contract" at bounding box center [1003, 126] width 77 height 21
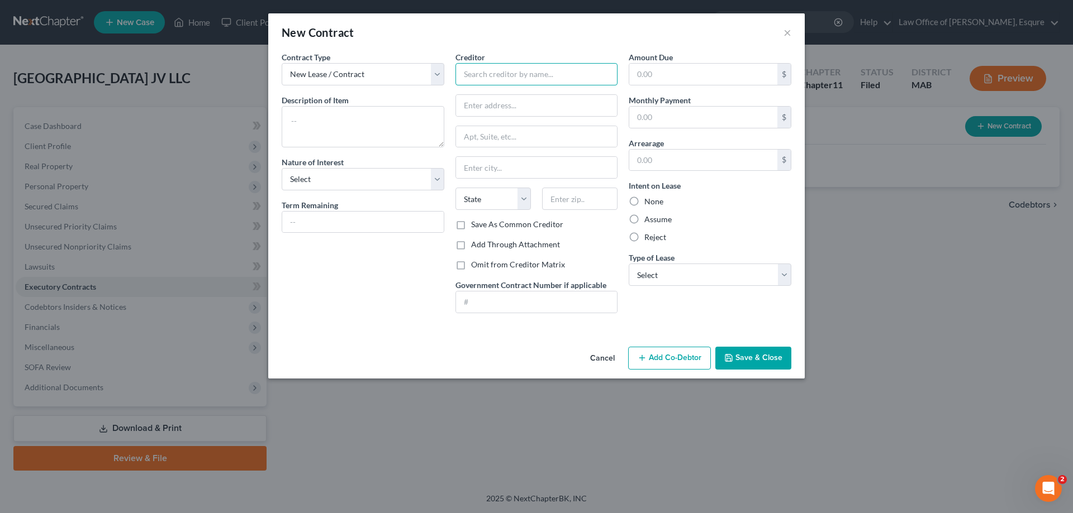
click at [467, 69] on input "text" at bounding box center [536, 74] width 163 height 22
type input "[PERSON_NAME]"
drag, startPoint x: 468, startPoint y: 110, endPoint x: 480, endPoint y: 109, distance: 12.3
click at [468, 110] on input "text" at bounding box center [536, 105] width 161 height 21
type input "c/o [PERSON_NAME], Esq."
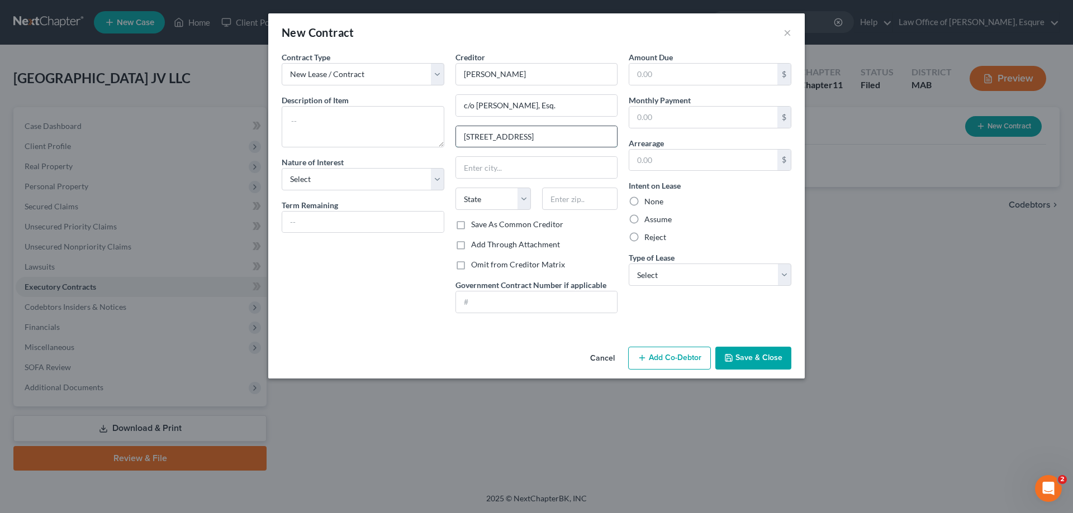
drag, startPoint x: 532, startPoint y: 138, endPoint x: 592, endPoint y: 144, distance: 59.5
click at [532, 137] on input "[STREET_ADDRESS]" at bounding box center [536, 136] width 161 height 21
type input "[STREET_ADDRESS]"
type input "[GEOGRAPHIC_DATA]"
click at [523, 196] on select "State [US_STATE] AK AR AZ CA CO CT DE DC [GEOGRAPHIC_DATA] [GEOGRAPHIC_DATA] GU…" at bounding box center [492, 199] width 75 height 22
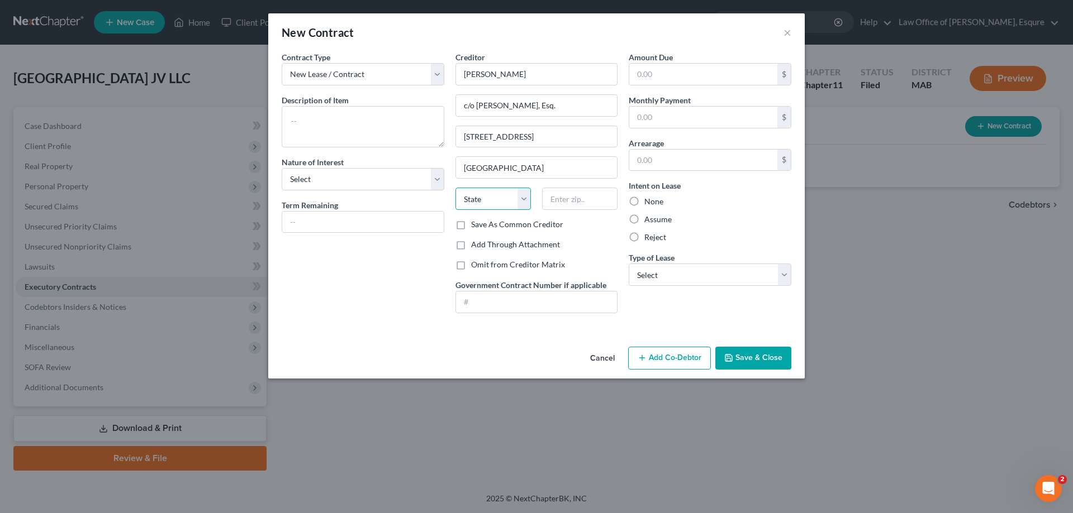
select select "9"
click at [455, 188] on select "State [US_STATE] AK AR AZ CA CO CT DE DC [GEOGRAPHIC_DATA] [GEOGRAPHIC_DATA] GU…" at bounding box center [492, 199] width 75 height 22
click at [567, 199] on input "text" at bounding box center [579, 199] width 75 height 22
type input "33602"
click at [783, 274] on select "Select Real Estate Car Other" at bounding box center [710, 275] width 163 height 22
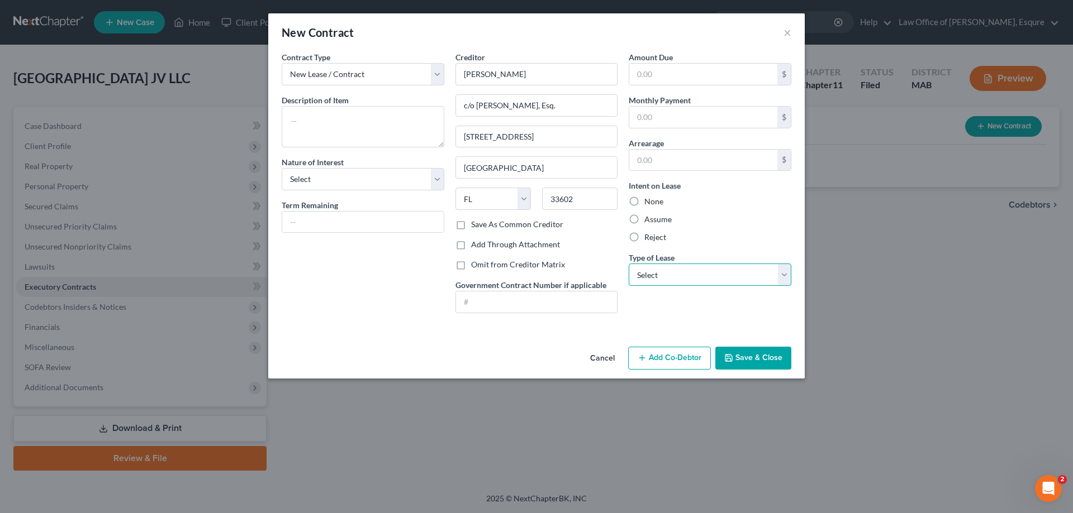
select select "0"
click at [629, 264] on select "Select Real Estate Car Other" at bounding box center [710, 275] width 163 height 22
click at [502, 69] on input "[PERSON_NAME]" at bounding box center [536, 74] width 163 height 22
type input "[PERSON_NAME]"
click at [645, 120] on input "text" at bounding box center [703, 117] width 148 height 21
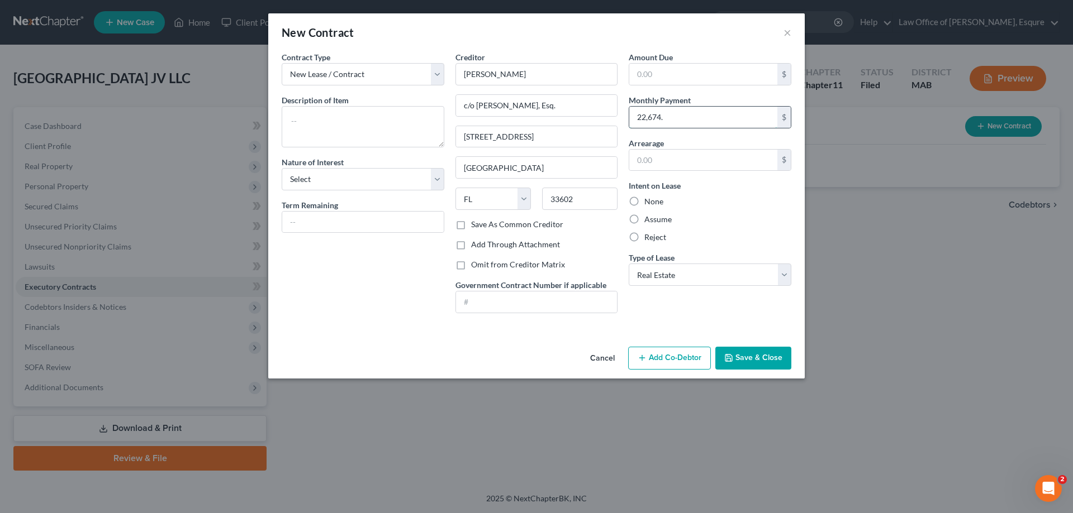
type input "22,674.24"
click at [736, 352] on button "Save & Close" at bounding box center [753, 358] width 76 height 23
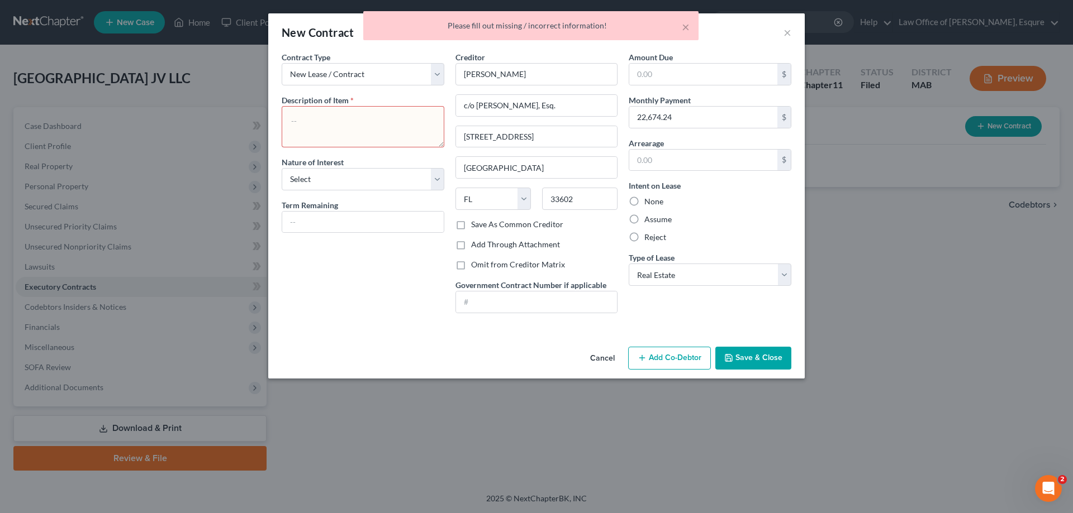
click at [303, 123] on textarea at bounding box center [363, 126] width 163 height 41
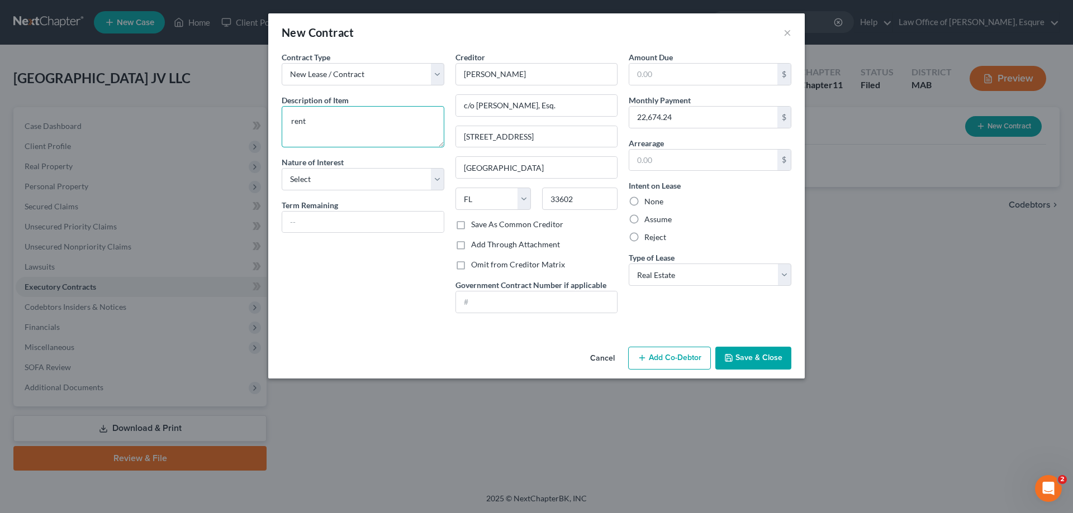
type textarea "rent"
click at [758, 354] on button "Save & Close" at bounding box center [753, 358] width 76 height 23
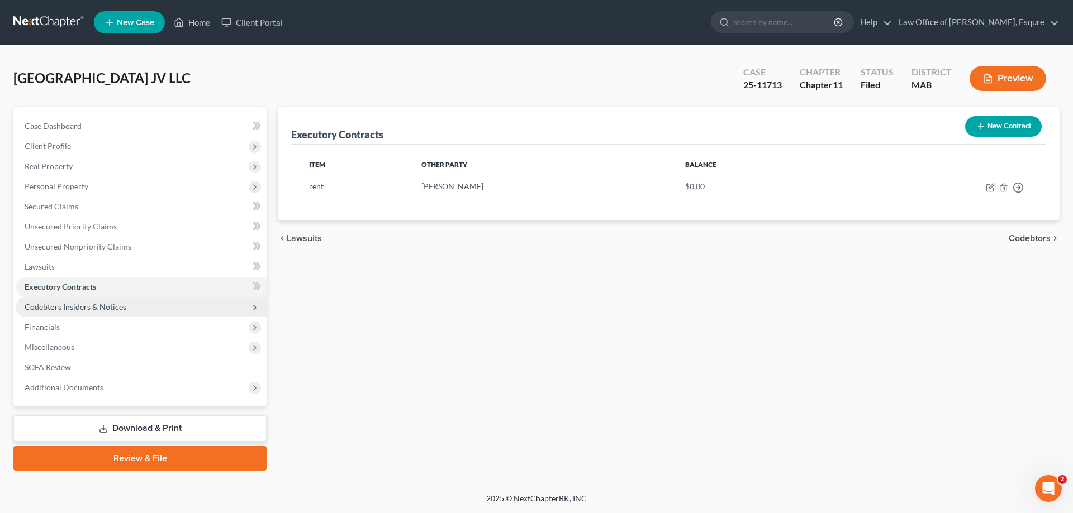
click at [55, 306] on span "Codebtors Insiders & Notices" at bounding box center [76, 306] width 102 height 9
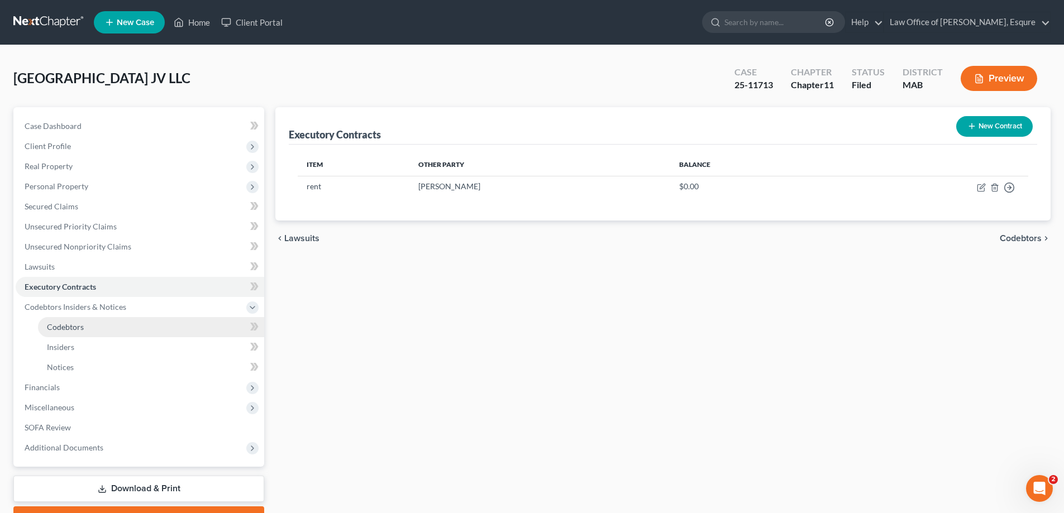
click at [72, 329] on span "Codebtors" at bounding box center [65, 326] width 37 height 9
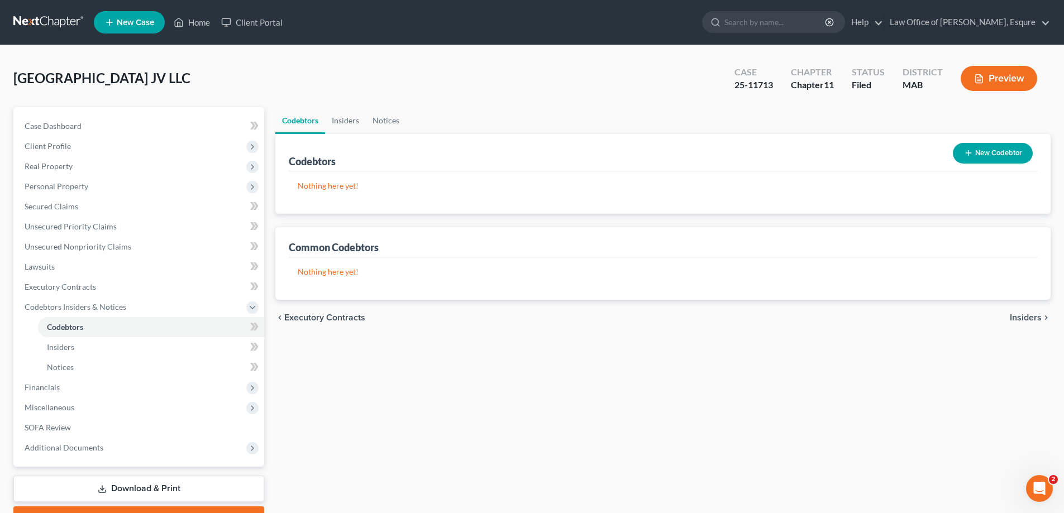
click at [990, 151] on button "New Codebtor" at bounding box center [993, 153] width 80 height 21
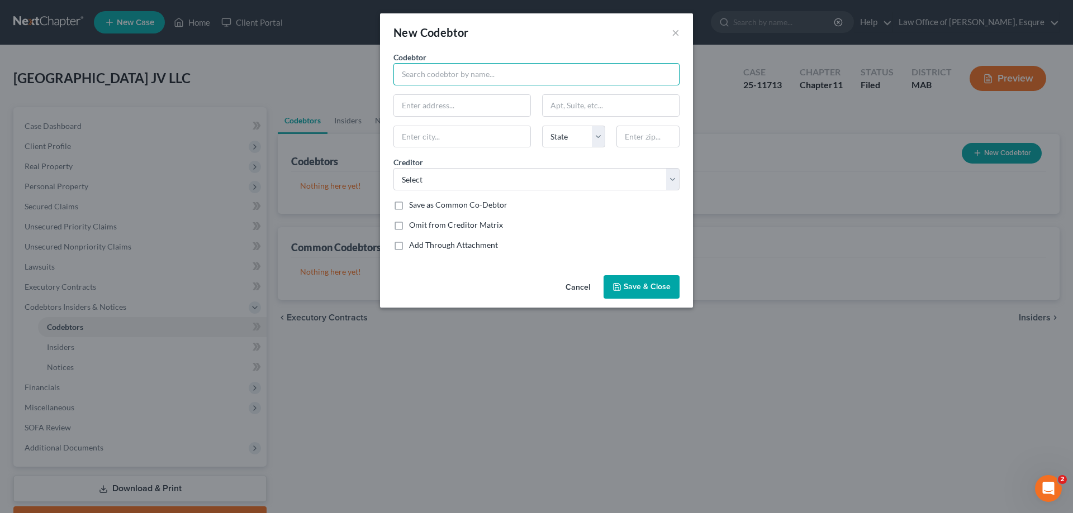
click at [450, 75] on input "text" at bounding box center [536, 74] width 286 height 22
type input "[PERSON_NAME]"
type input "[STREET_ADDRESS]"
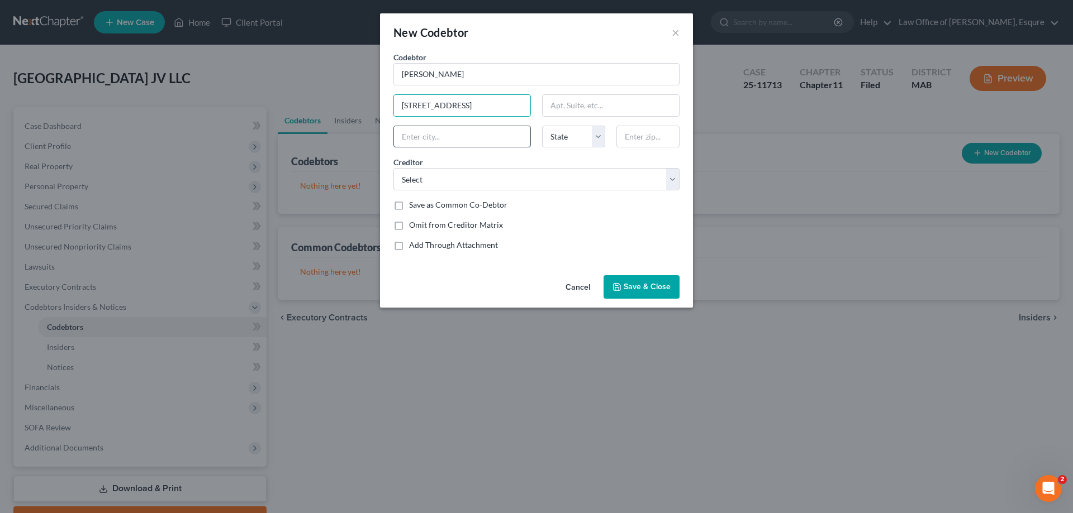
click at [402, 140] on input "text" at bounding box center [462, 136] width 136 height 21
type input "[GEOGRAPHIC_DATA]"
click at [595, 137] on select "State [US_STATE] AK AR AZ CA CO CT DE DC [GEOGRAPHIC_DATA] [GEOGRAPHIC_DATA] GU…" at bounding box center [573, 137] width 63 height 22
select select "22"
click at [542, 126] on select "State [US_STATE] AK AR AZ CA CO CT DE DC [GEOGRAPHIC_DATA] [GEOGRAPHIC_DATA] GU…" at bounding box center [573, 137] width 63 height 22
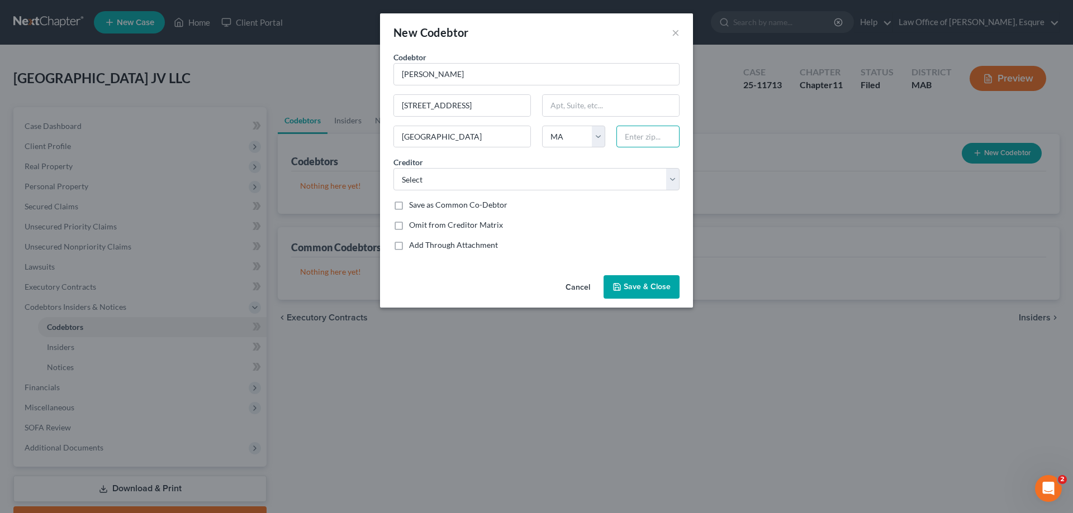
click at [637, 132] on input "text" at bounding box center [647, 137] width 63 height 22
type input "02122-3716"
click at [674, 183] on select "Select [PERSON_NAME] Land Surveyors [PERSON_NAME] [PERSON_NAME] Brustlin LLC [P…" at bounding box center [536, 179] width 286 height 22
click at [900, 394] on div "New Codebtor × Codebtor * [PERSON_NAME] Codebtor * [PERSON_NAME] [GEOGRAPHIC_DA…" at bounding box center [536, 256] width 1073 height 513
click at [646, 284] on span "Save & Close" at bounding box center [646, 286] width 47 height 9
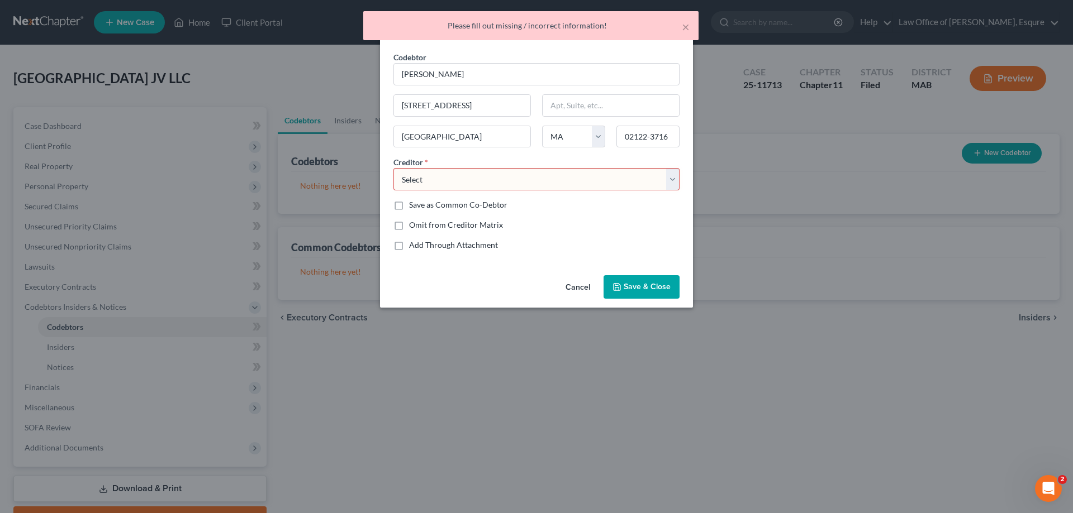
click at [671, 180] on select "Select [PERSON_NAME] Land Surveyors [PERSON_NAME] [PERSON_NAME] Brustlin LLC [P…" at bounding box center [536, 179] width 286 height 22
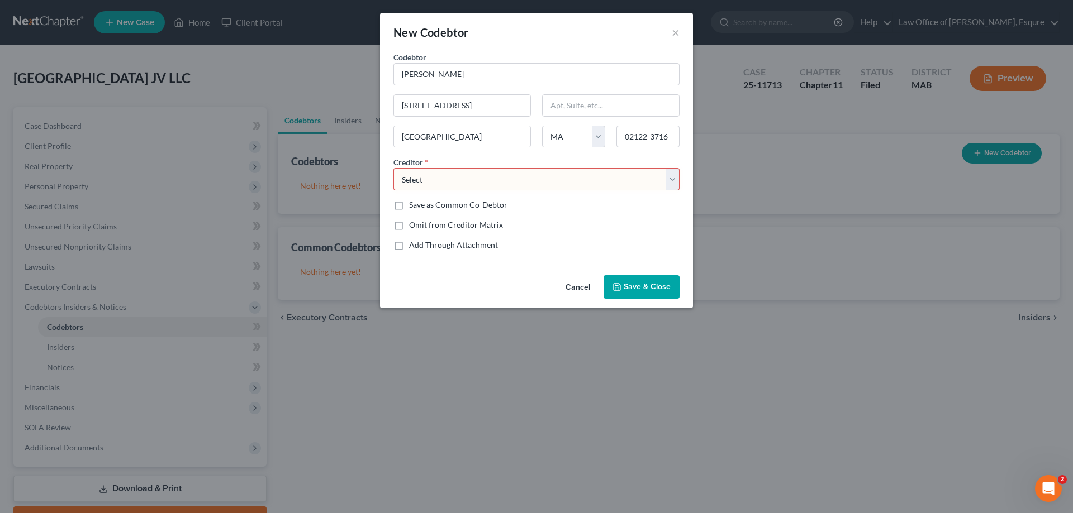
click at [826, 444] on div "New Codebtor × Codebtor * [PERSON_NAME] Codebtor * [PERSON_NAME] [GEOGRAPHIC_DA…" at bounding box center [536, 256] width 1073 height 513
click at [666, 174] on select "Select [PERSON_NAME] Land Surveyors [PERSON_NAME] [PERSON_NAME] Brustlin LLC [P…" at bounding box center [536, 179] width 286 height 22
select select "11"
click at [393, 168] on select "Select [PERSON_NAME] Land Surveyors [PERSON_NAME] [PERSON_NAME] Brustlin LLC [P…" at bounding box center [536, 179] width 286 height 22
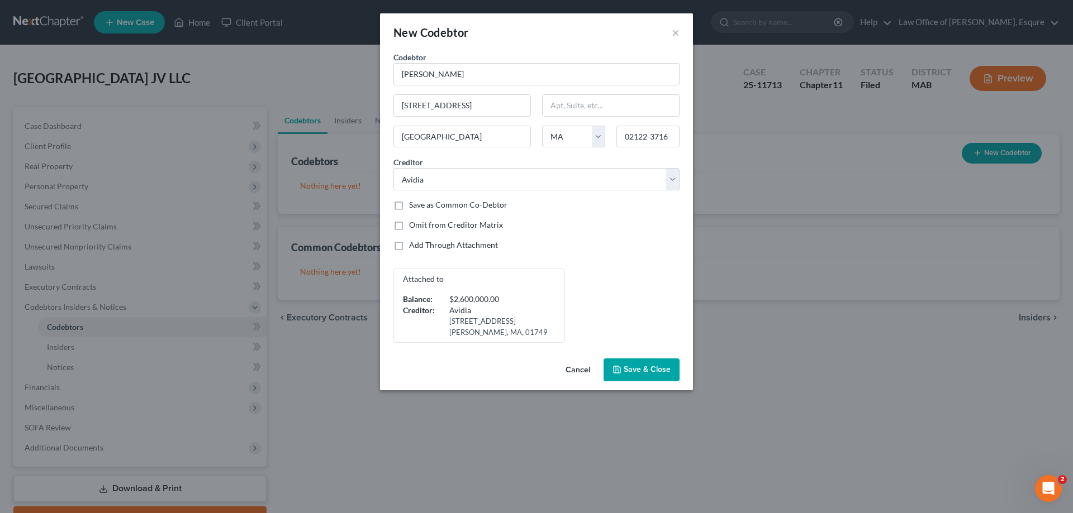
click at [625, 368] on span "Save & Close" at bounding box center [646, 369] width 47 height 9
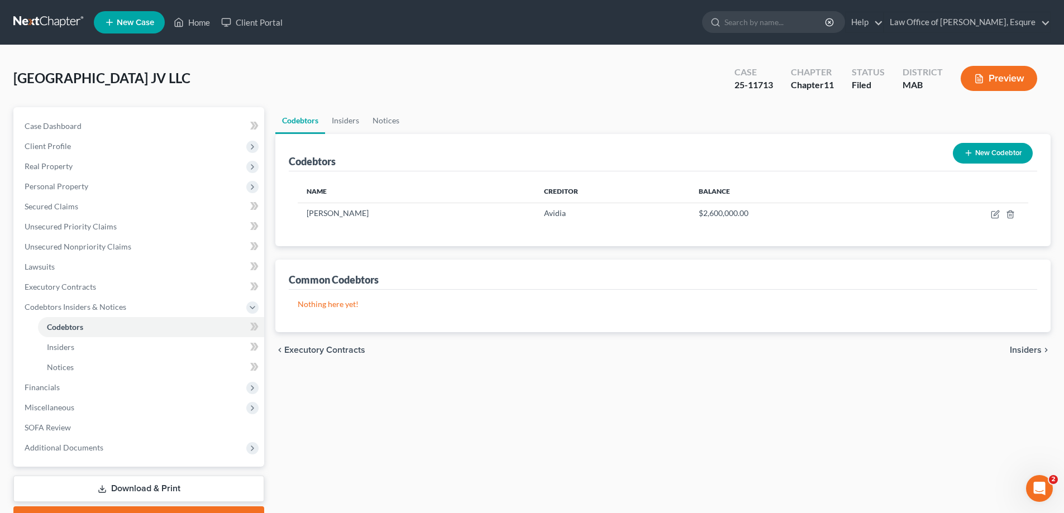
click at [982, 153] on button "New Codebtor" at bounding box center [993, 153] width 80 height 21
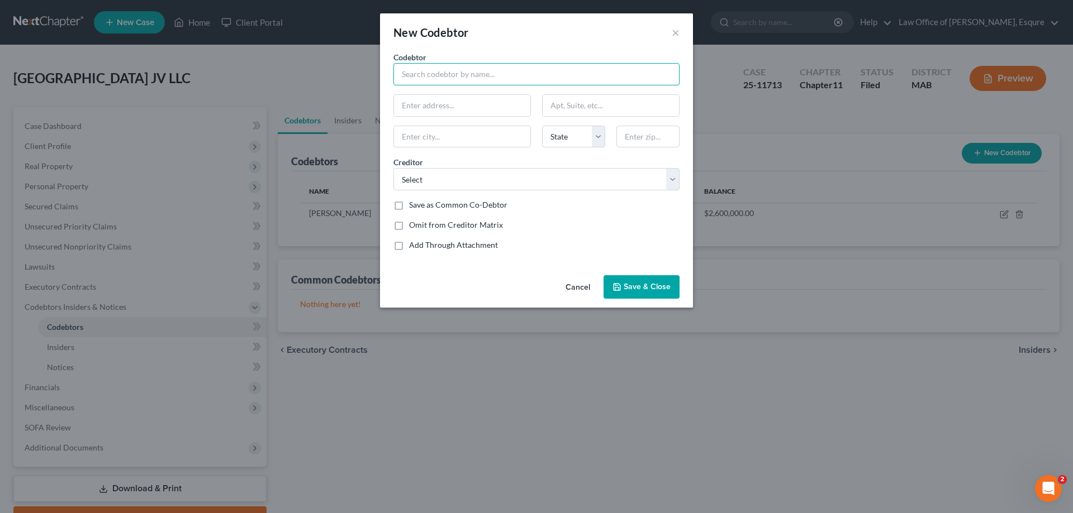
click at [420, 74] on input "text" at bounding box center [536, 74] width 286 height 22
type input "[PERSON_NAME]"
click at [579, 291] on button "Cancel" at bounding box center [577, 288] width 42 height 22
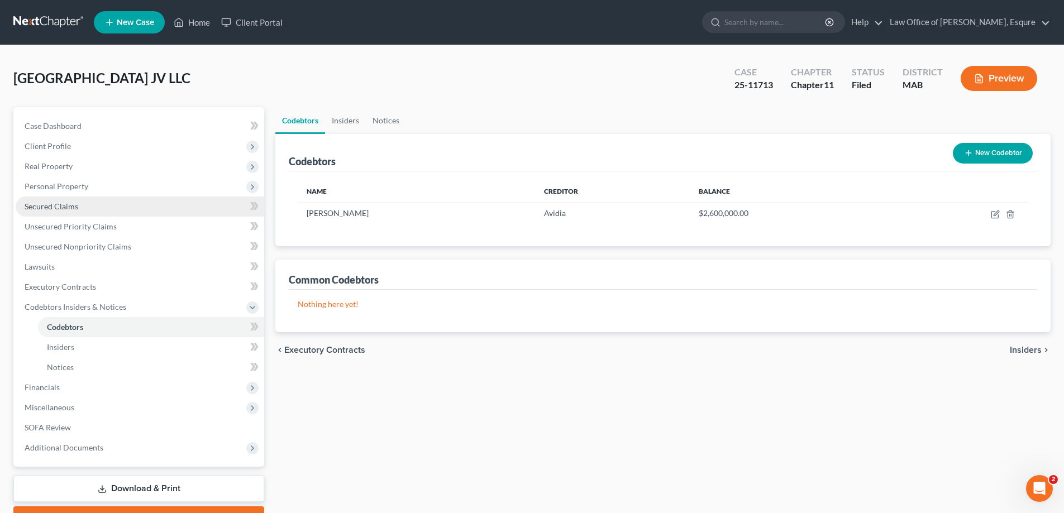
click at [60, 206] on span "Secured Claims" at bounding box center [52, 206] width 54 height 9
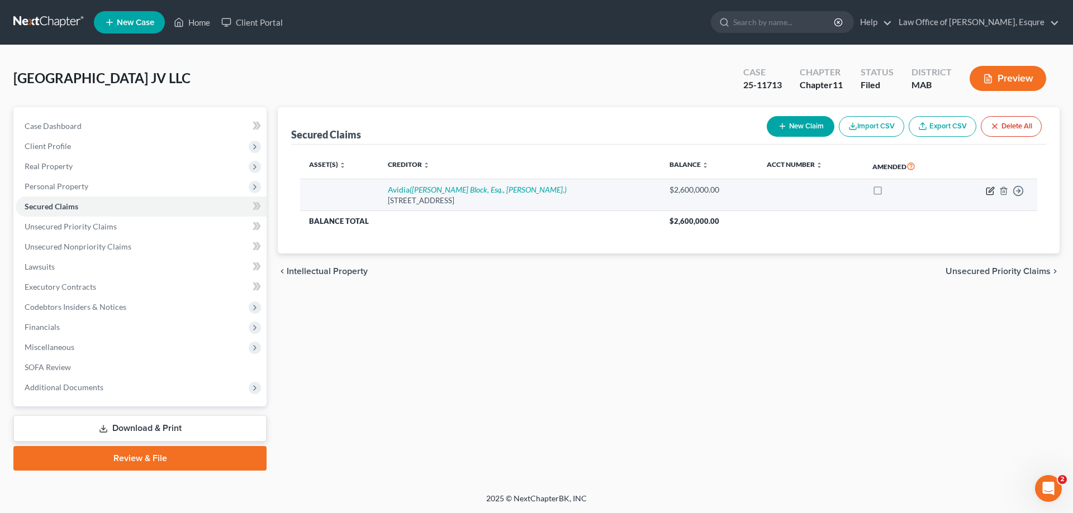
click at [988, 190] on icon "button" at bounding box center [990, 191] width 9 height 9
select select "22"
select select "0"
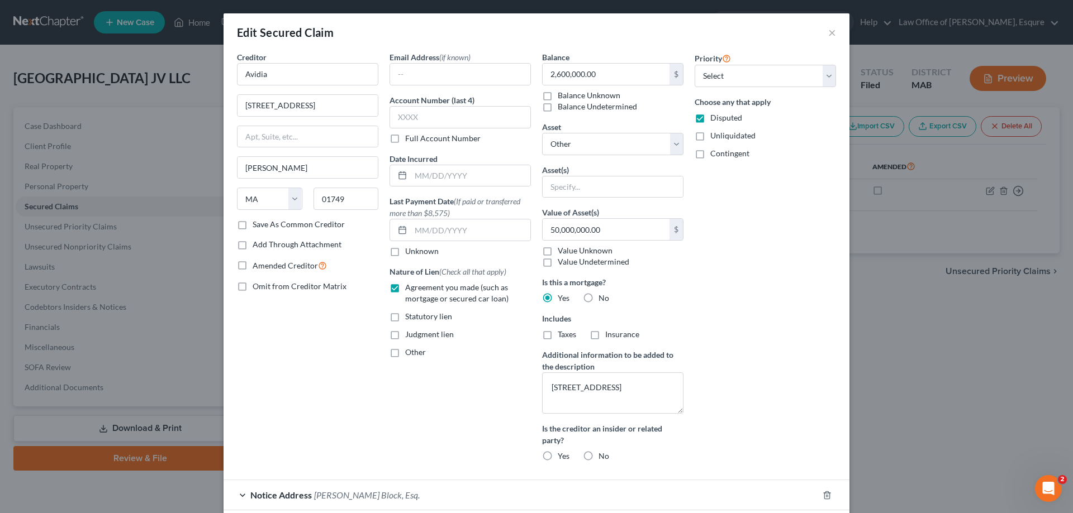
scroll to position [128, 0]
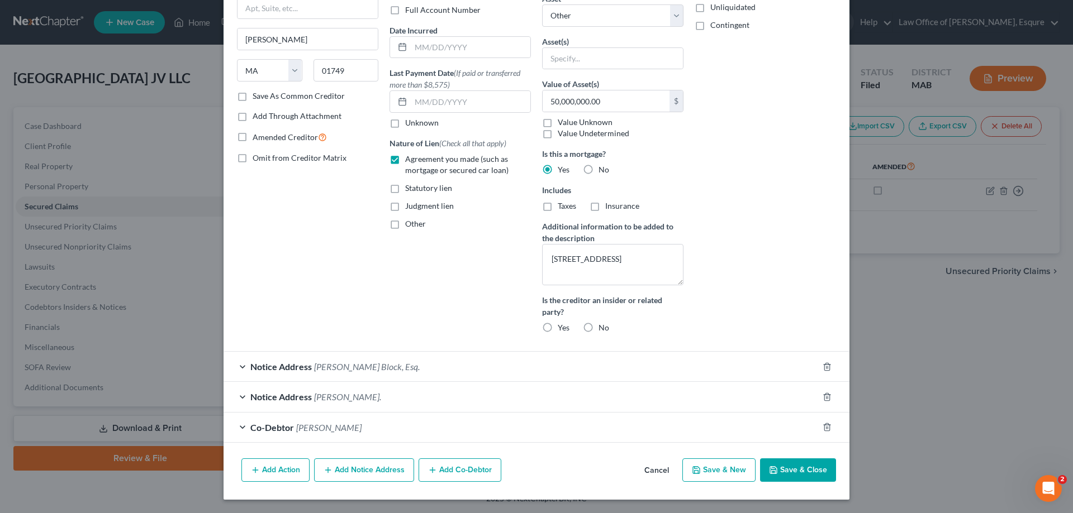
click at [453, 471] on button "Add Co-Debtor" at bounding box center [459, 470] width 83 height 23
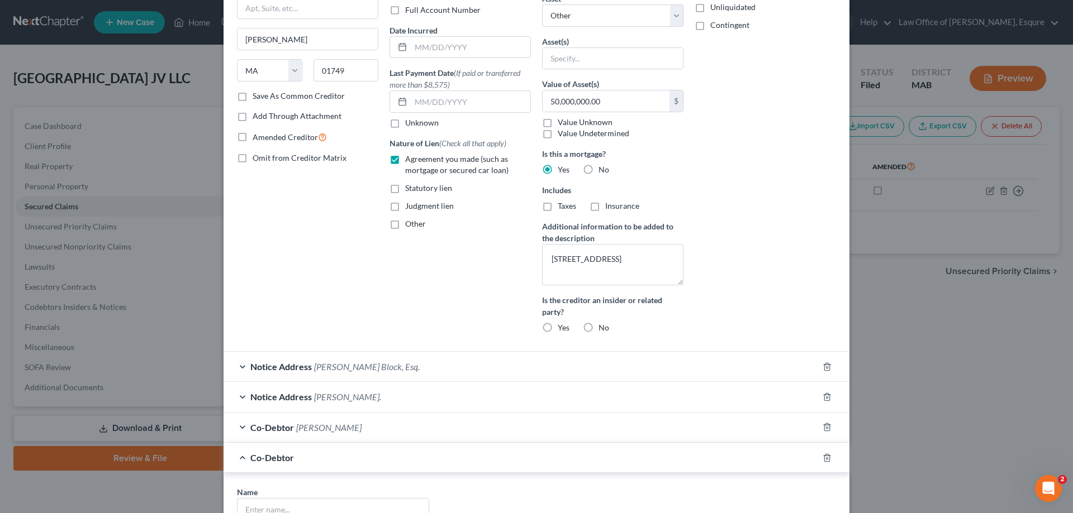
scroll to position [296, 0]
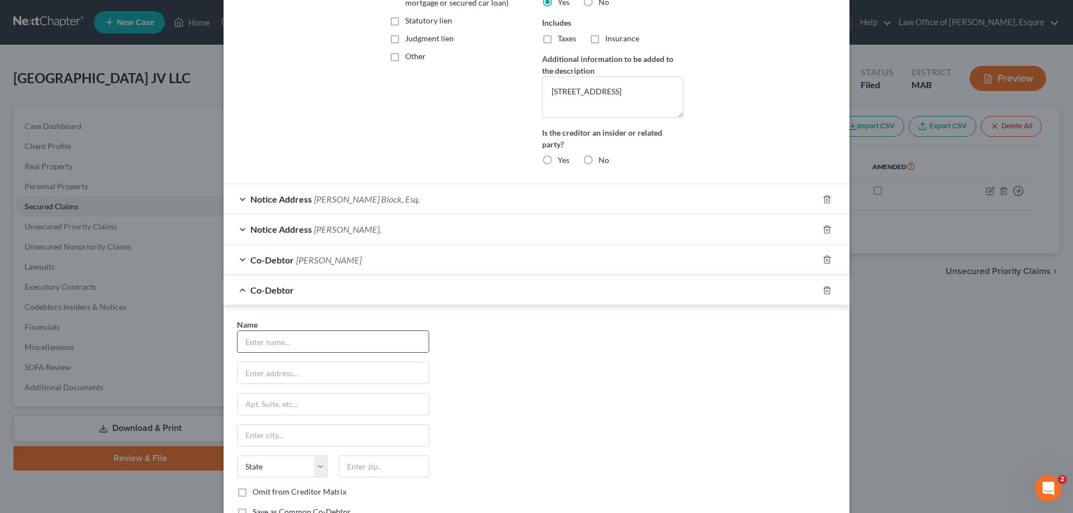
click at [251, 342] on input "text" at bounding box center [332, 341] width 191 height 21
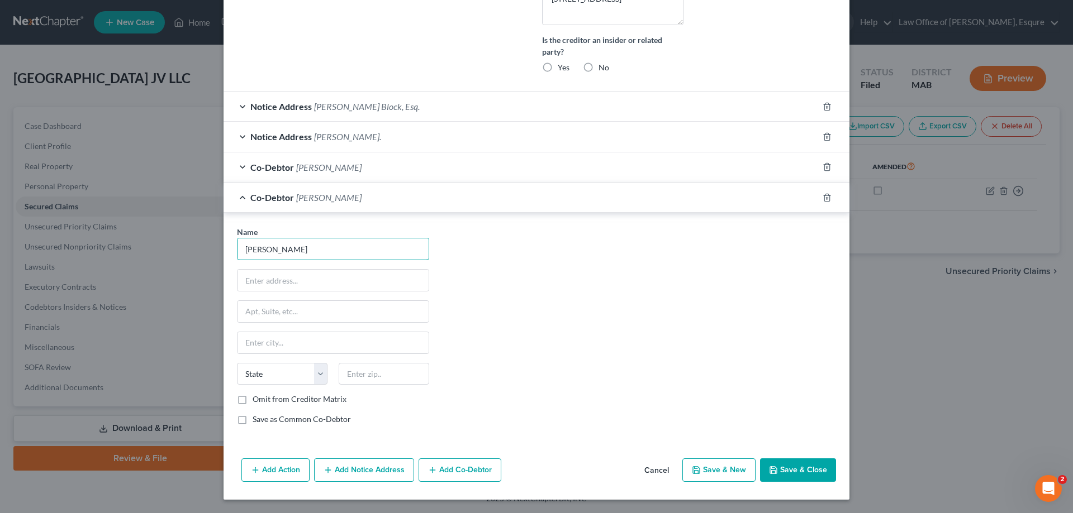
type input "[PERSON_NAME]"
click at [785, 468] on button "Save & Close" at bounding box center [798, 470] width 76 height 23
select select
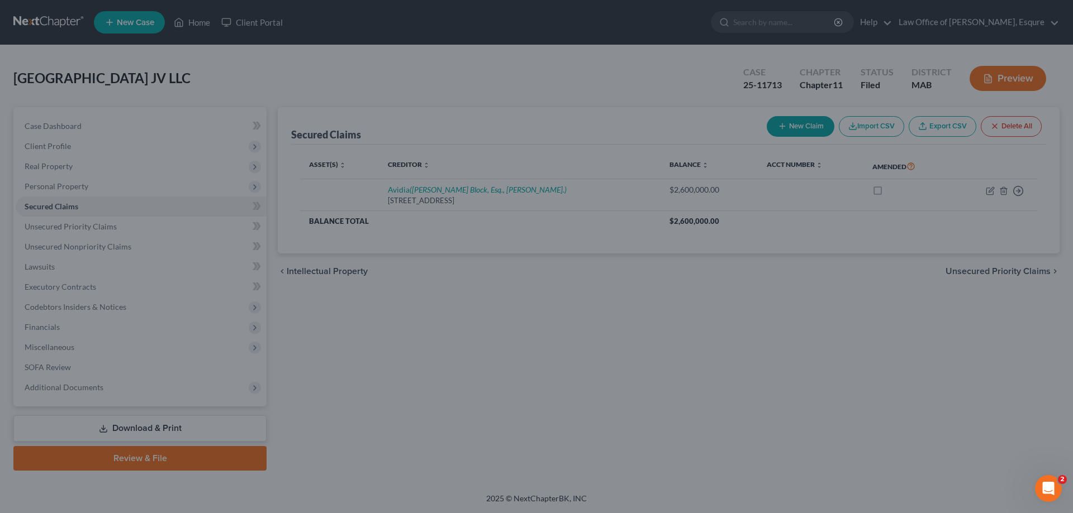
scroll to position [285, 0]
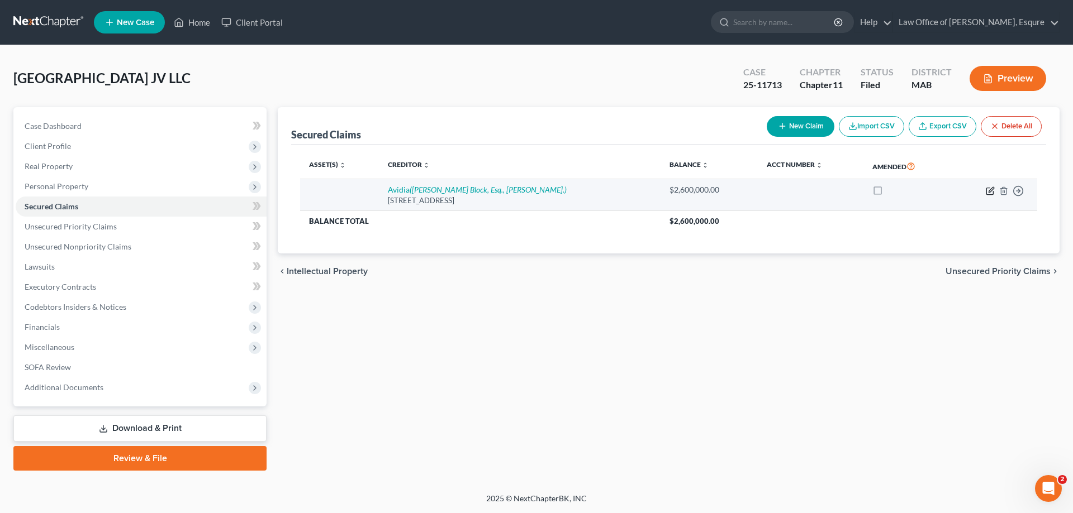
click at [992, 191] on icon "button" at bounding box center [990, 191] width 9 height 9
select select "22"
select select "0"
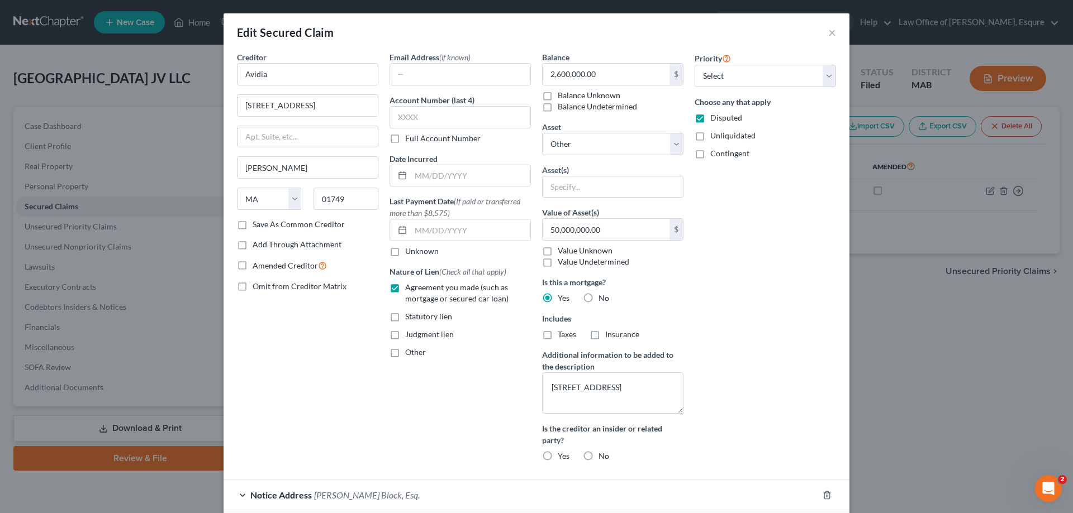
scroll to position [159, 0]
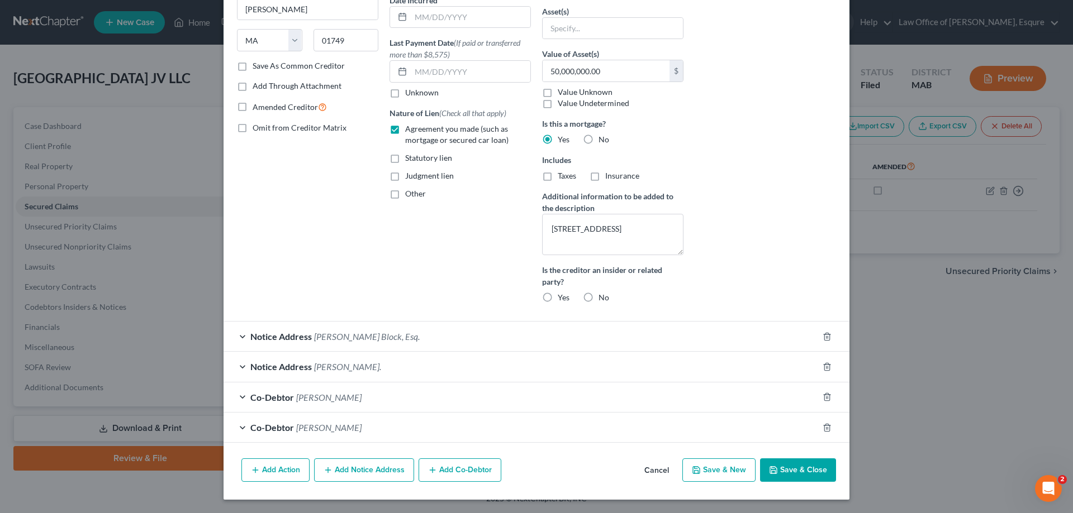
click at [454, 468] on button "Add Co-Debtor" at bounding box center [459, 470] width 83 height 23
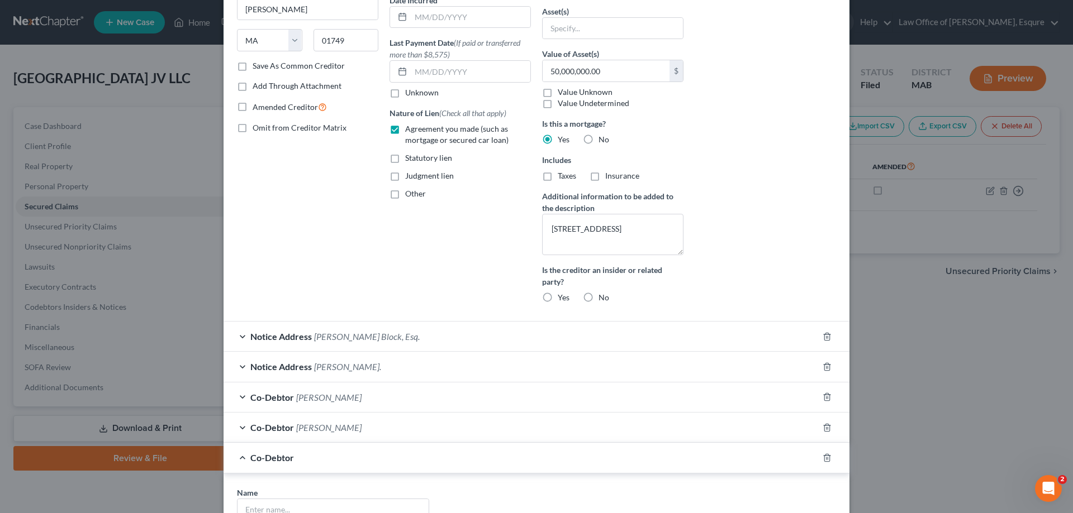
scroll to position [270, 0]
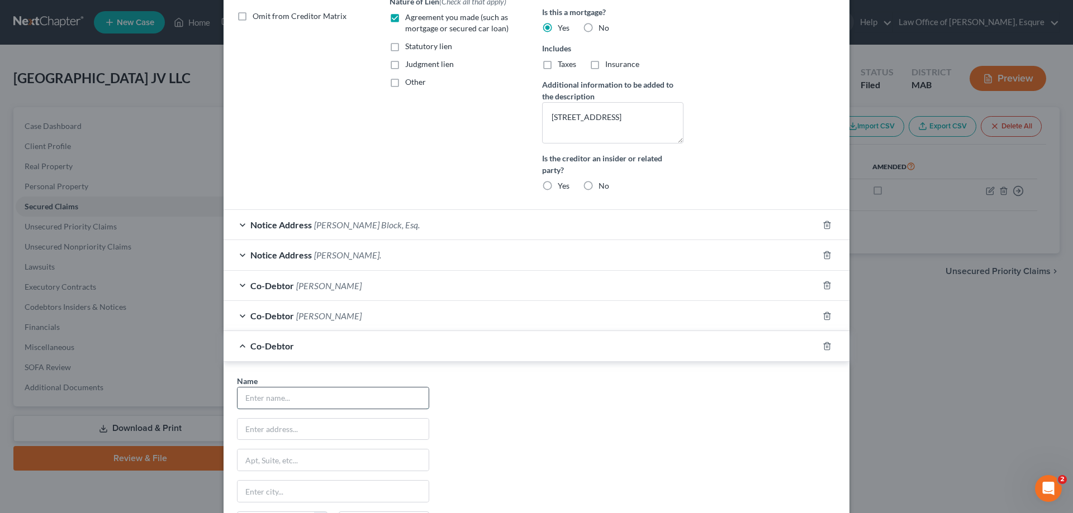
click at [247, 399] on input "text" at bounding box center [332, 398] width 191 height 21
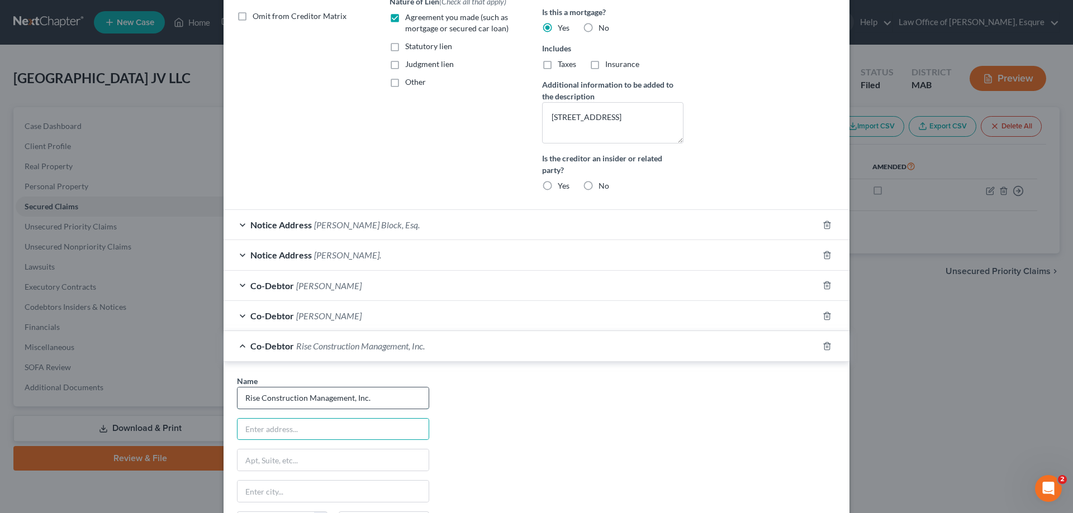
click at [354, 396] on input "Rise Construction Management, Inc." at bounding box center [332, 398] width 191 height 21
click at [351, 398] on input "Rise Construction Management, Inc." at bounding box center [332, 398] width 191 height 21
type input "Rise Construction Management Inc."
drag, startPoint x: 254, startPoint y: 427, endPoint x: 257, endPoint y: 417, distance: 10.4
click at [256, 421] on input "text" at bounding box center [332, 429] width 191 height 21
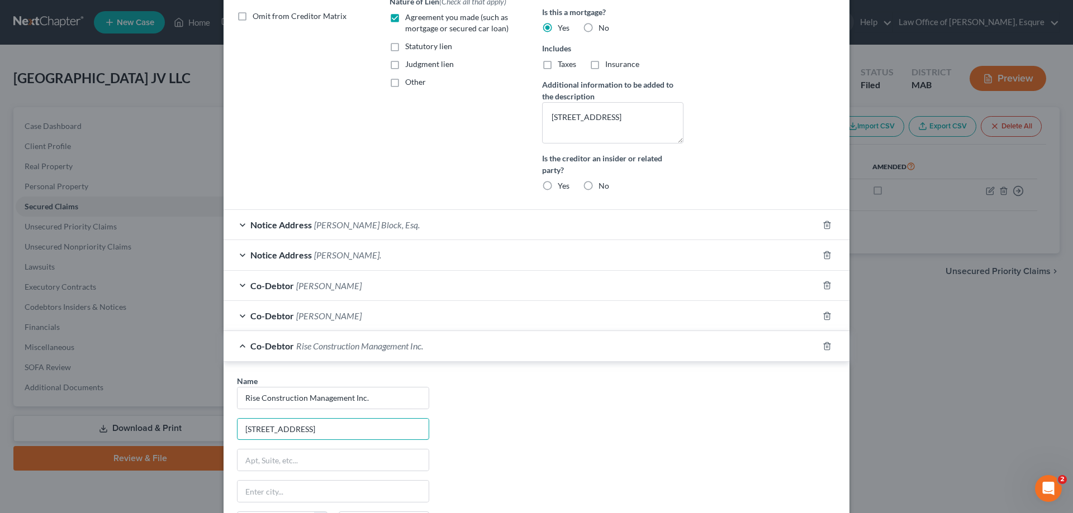
scroll to position [382, 0]
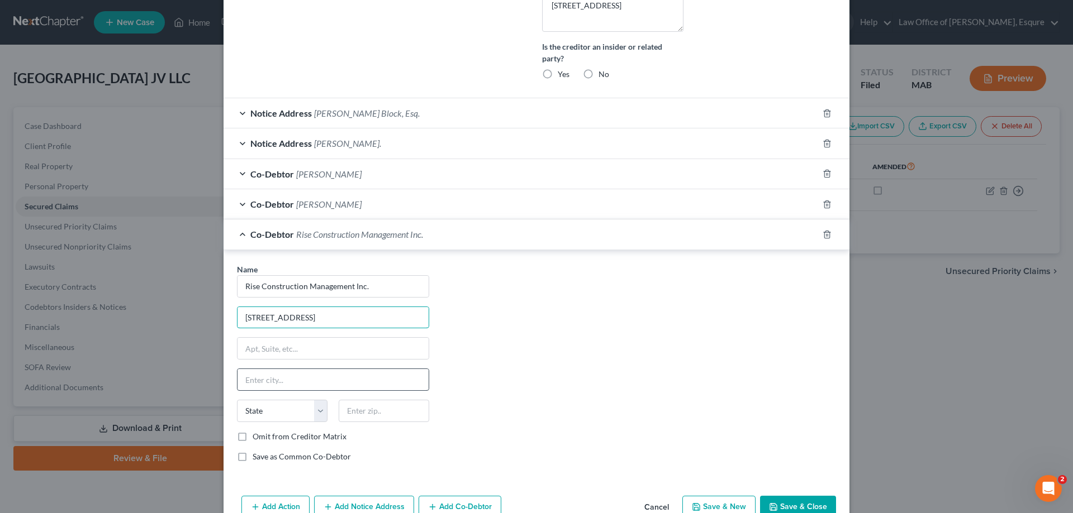
type input "[STREET_ADDRESS]"
click at [307, 382] on input "text" at bounding box center [332, 379] width 191 height 21
type input "[GEOGRAPHIC_DATA]"
click at [317, 413] on select "State [US_STATE] AK AR AZ CA CO CT DE DC [GEOGRAPHIC_DATA] [GEOGRAPHIC_DATA] GU…" at bounding box center [282, 411] width 91 height 22
select select "22"
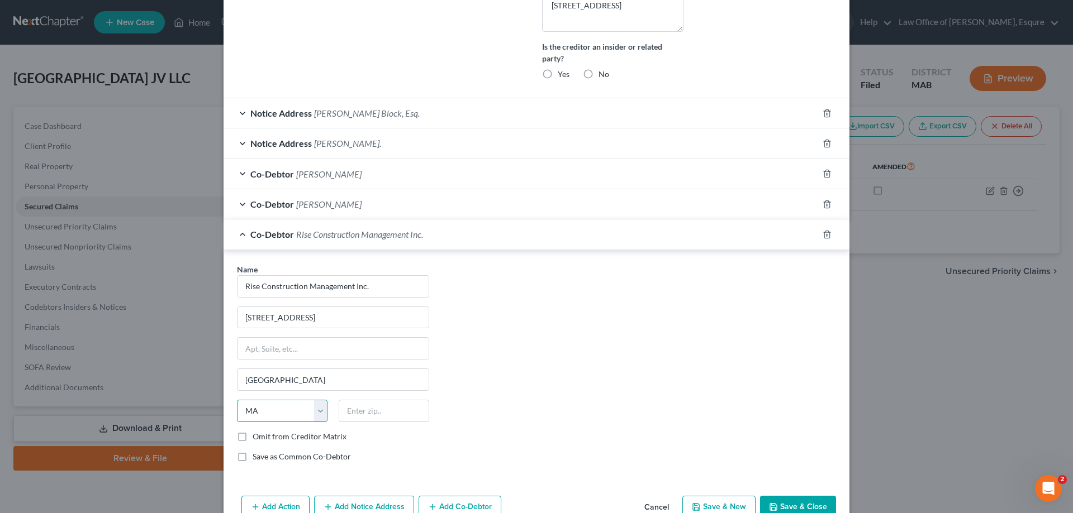
click at [237, 400] on select "State [US_STATE] AK AR AZ CA CO CT DE DC [GEOGRAPHIC_DATA] [GEOGRAPHIC_DATA] GU…" at bounding box center [282, 411] width 91 height 22
click at [345, 410] on input "text" at bounding box center [384, 411] width 91 height 22
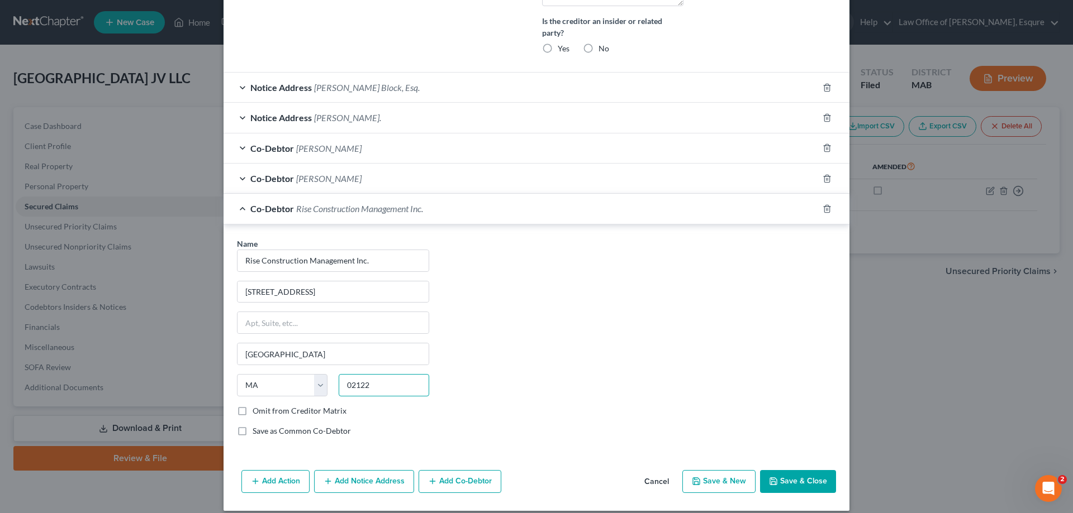
scroll to position [419, 0]
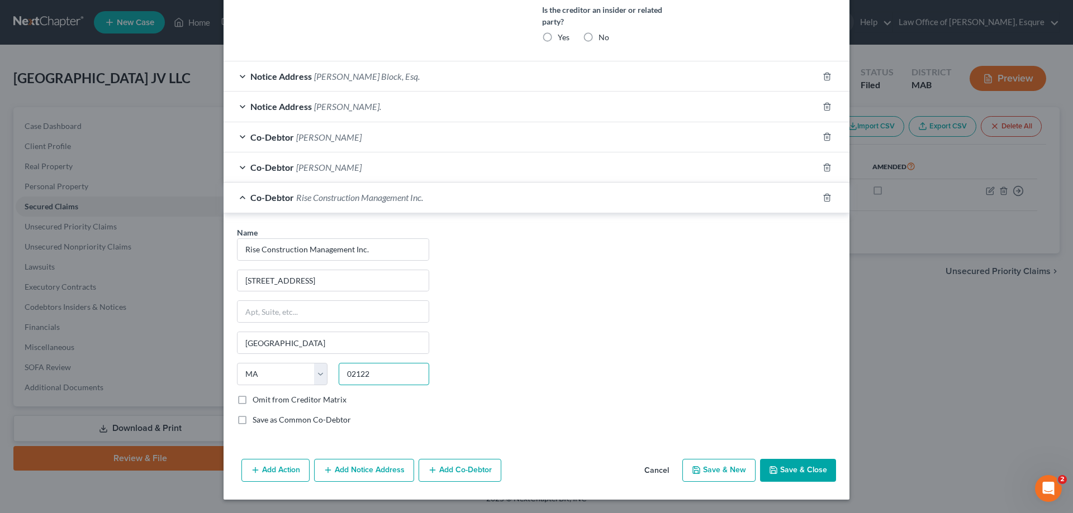
type input "02122"
click at [722, 473] on button "Save & New" at bounding box center [718, 470] width 73 height 23
select select
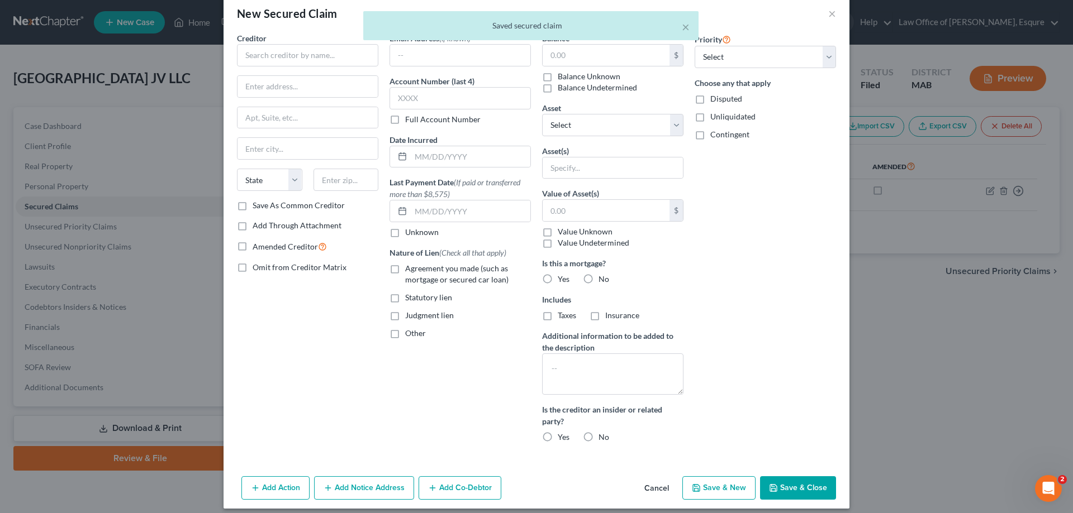
scroll to position [28, 0]
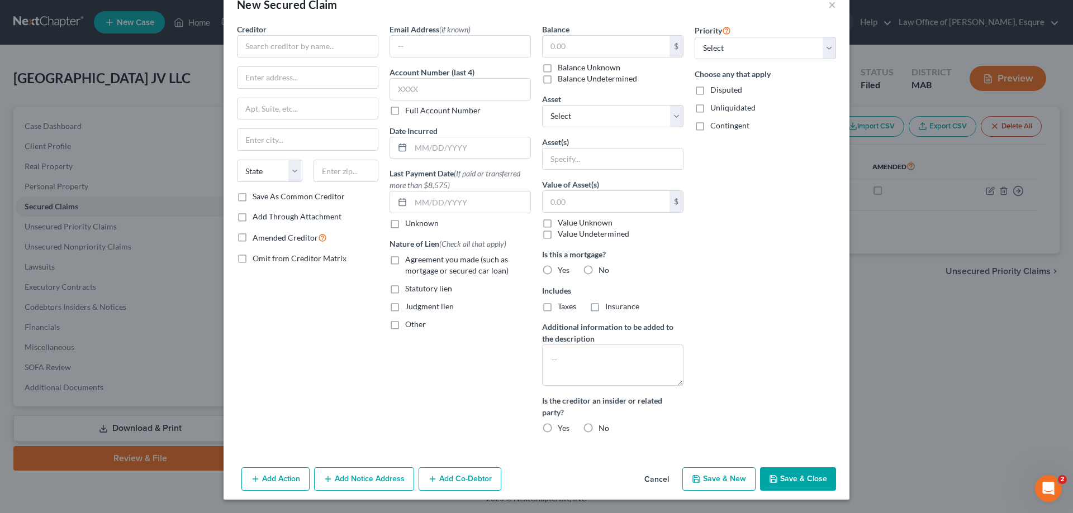
click at [460, 481] on button "Add Co-Debtor" at bounding box center [459, 479] width 83 height 23
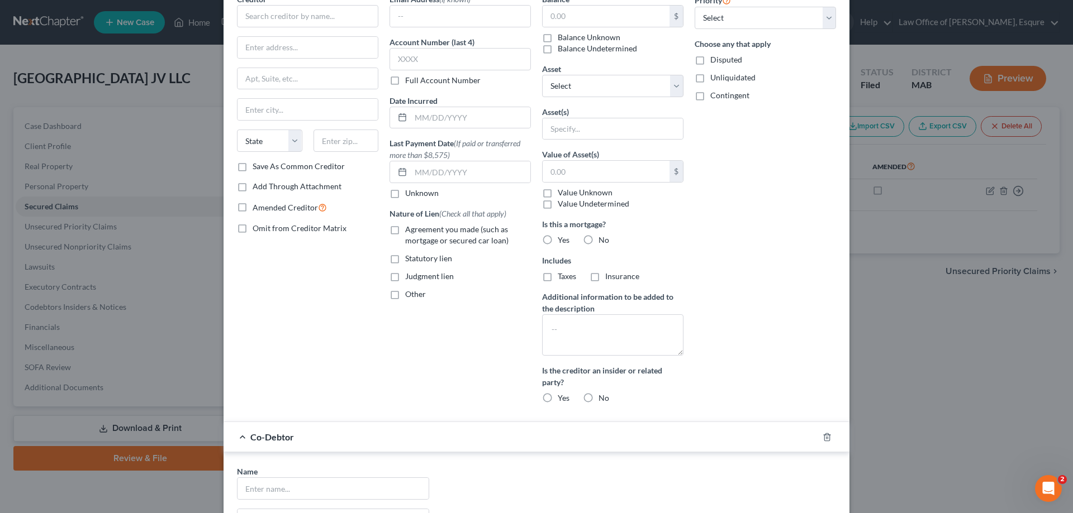
scroll to position [0, 0]
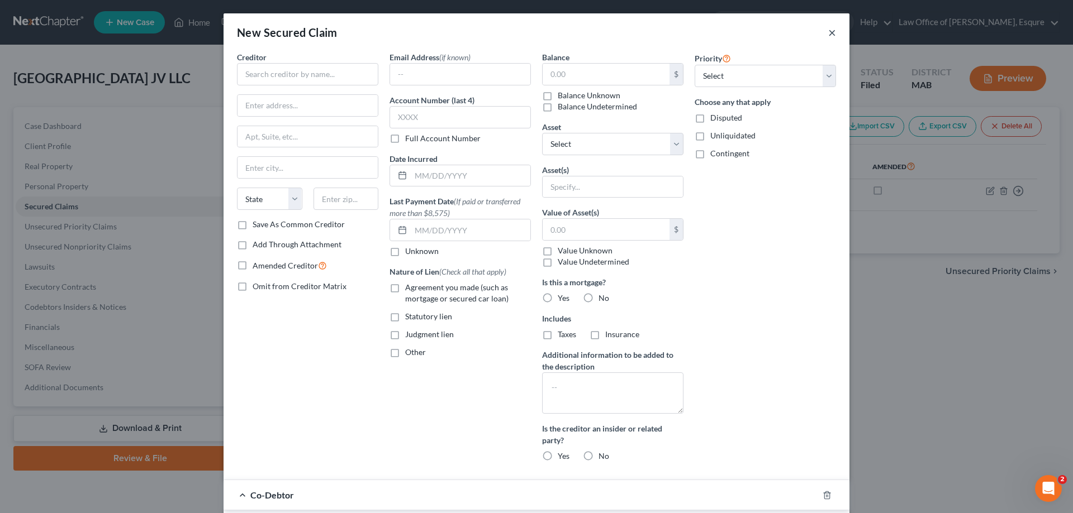
drag, startPoint x: 829, startPoint y: 31, endPoint x: 755, endPoint y: 101, distance: 101.6
click at [829, 30] on button "×" at bounding box center [832, 32] width 8 height 13
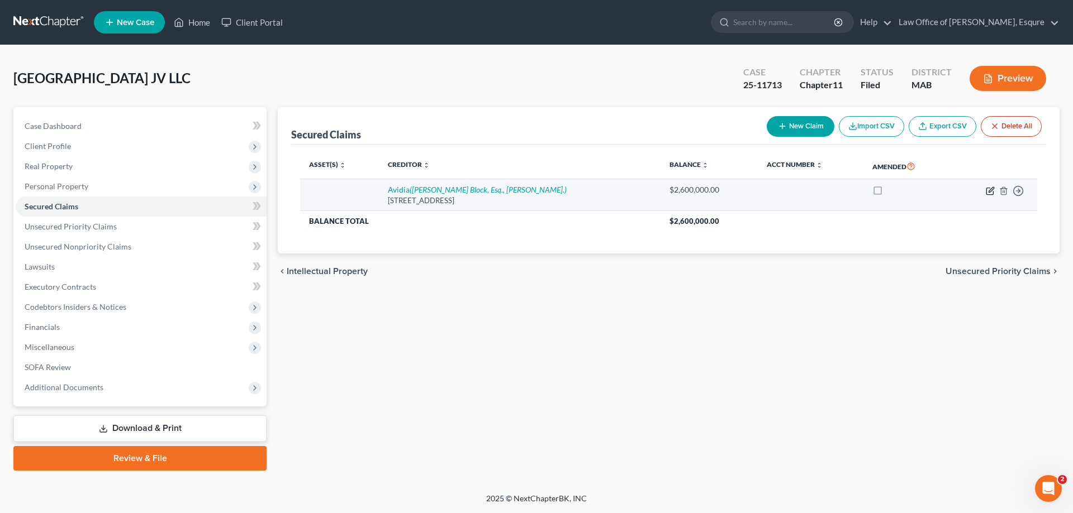
click at [987, 190] on icon "button" at bounding box center [990, 191] width 9 height 9
select select "22"
select select "0"
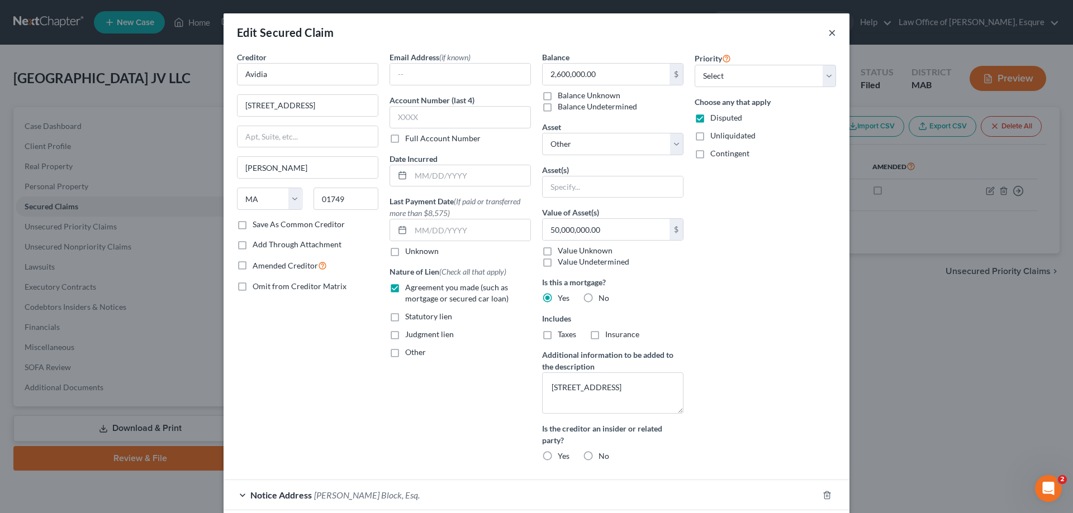
click at [830, 30] on button "×" at bounding box center [832, 32] width 8 height 13
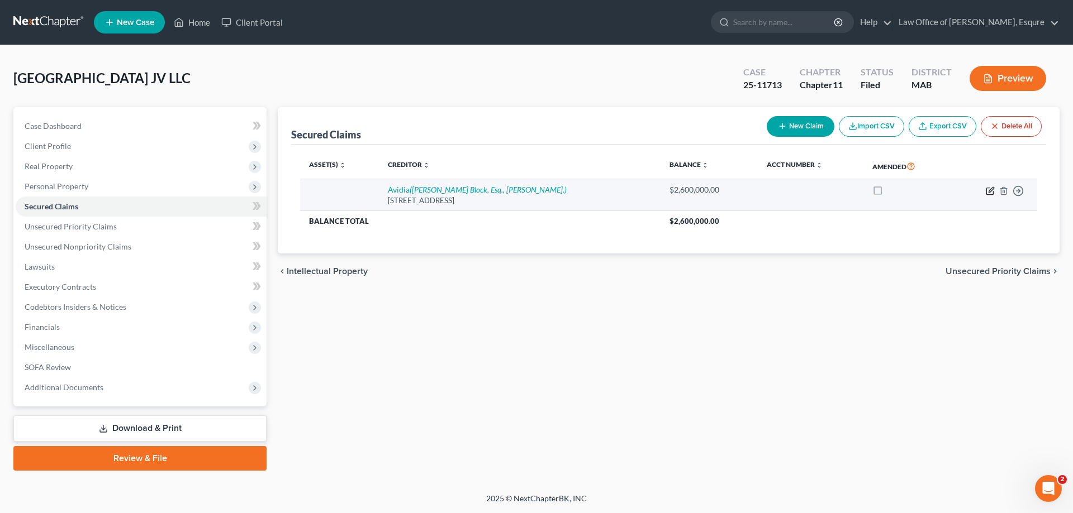
click at [991, 191] on icon "button" at bounding box center [990, 189] width 5 height 5
select select "22"
select select "0"
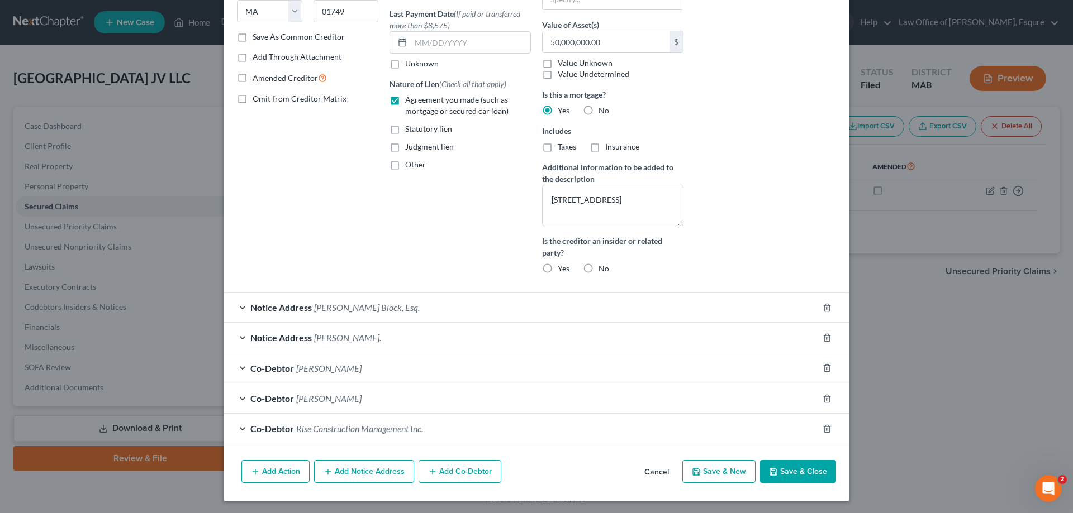
scroll to position [189, 0]
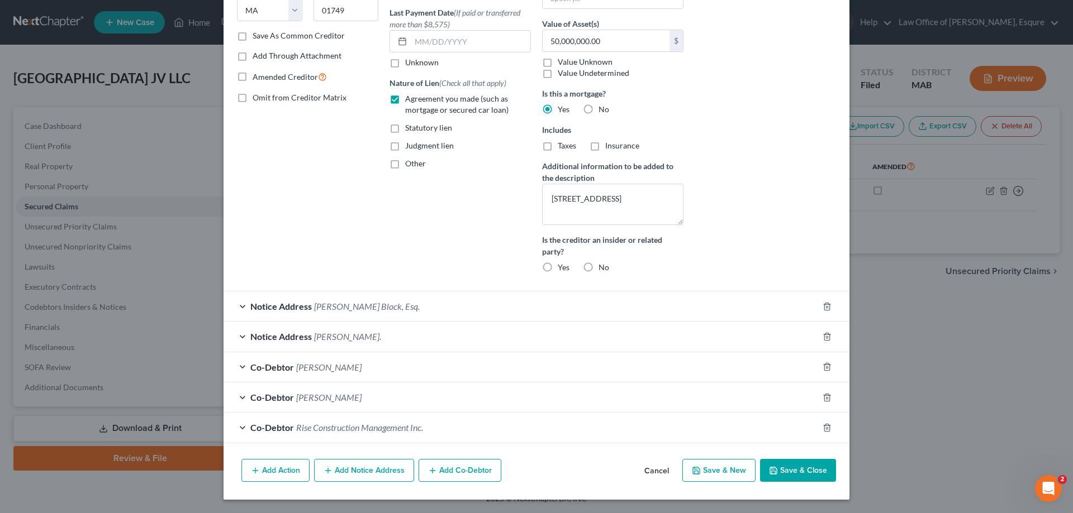
click at [346, 429] on span "Rise Construction Management Inc." at bounding box center [359, 427] width 127 height 11
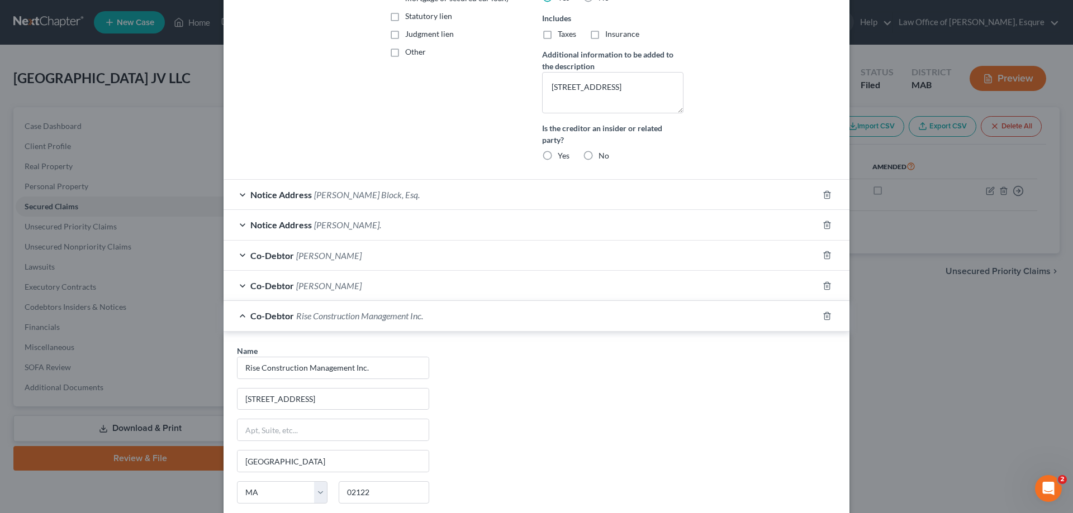
scroll to position [412, 0]
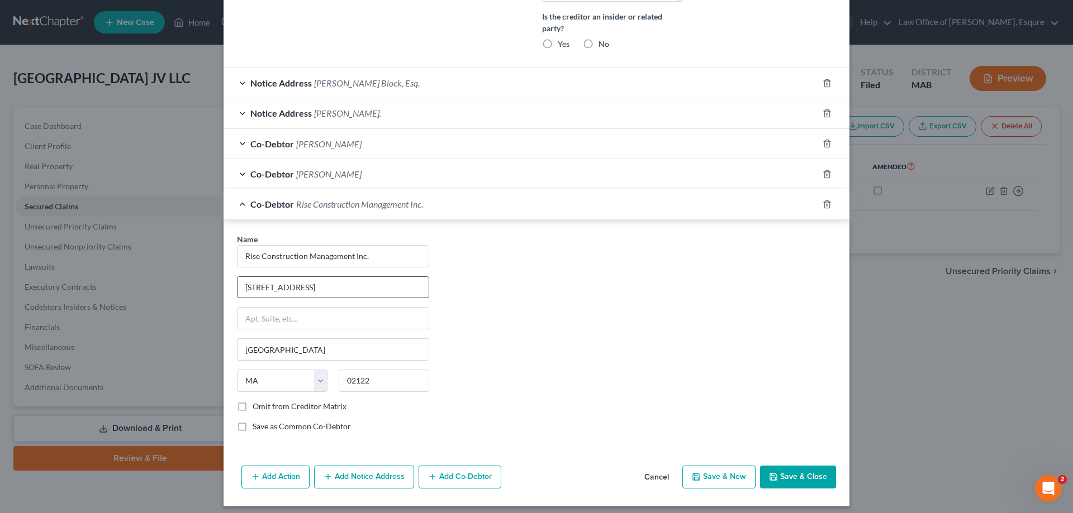
click at [244, 285] on input "[STREET_ADDRESS]" at bounding box center [332, 287] width 191 height 21
type input "c/o [PERSON_NAME], Esq."
type input "117 Metro Center Bl;vd., Suite 2001"
type input "Warwick"
click at [320, 387] on select "State [US_STATE] AK AR AZ CA CO CT DE DC [GEOGRAPHIC_DATA] [GEOGRAPHIC_DATA] GU…" at bounding box center [282, 381] width 91 height 22
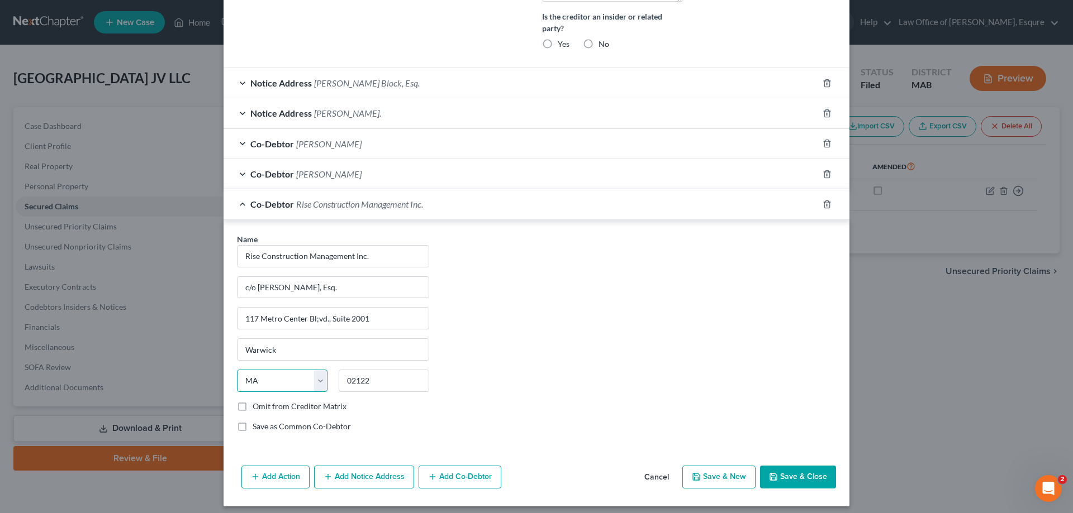
select select "41"
click at [237, 370] on select "State [US_STATE] AK AR AZ CA CO CT DE DC [GEOGRAPHIC_DATA] [GEOGRAPHIC_DATA] GU…" at bounding box center [282, 381] width 91 height 22
click at [375, 385] on input "02122" at bounding box center [384, 381] width 91 height 22
drag, startPoint x: 375, startPoint y: 385, endPoint x: 364, endPoint y: 385, distance: 11.7
click at [364, 385] on input "02122" at bounding box center [384, 381] width 91 height 22
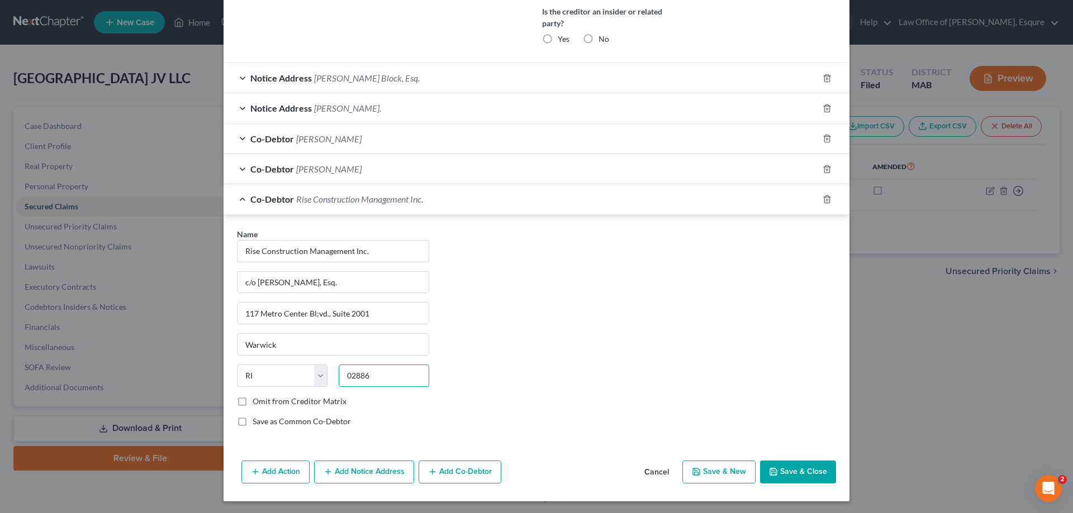
scroll to position [419, 0]
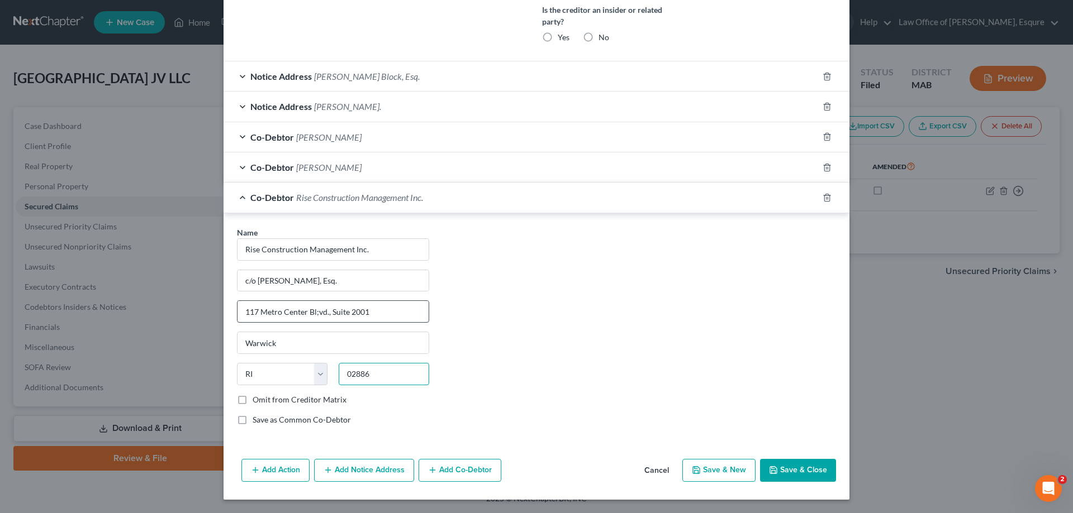
type input "02886"
click at [314, 308] on input "117 Metro Center Bl;vd., Suite 2001" at bounding box center [332, 311] width 191 height 21
type input "[STREET_ADDRESS]"
click at [793, 468] on button "Save & Close" at bounding box center [798, 470] width 76 height 23
select select
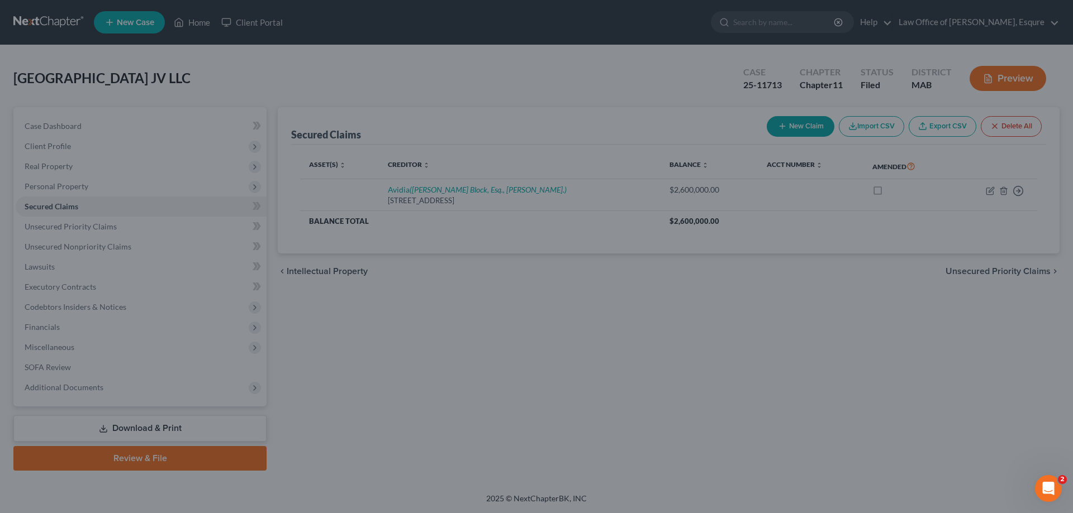
scroll to position [315, 0]
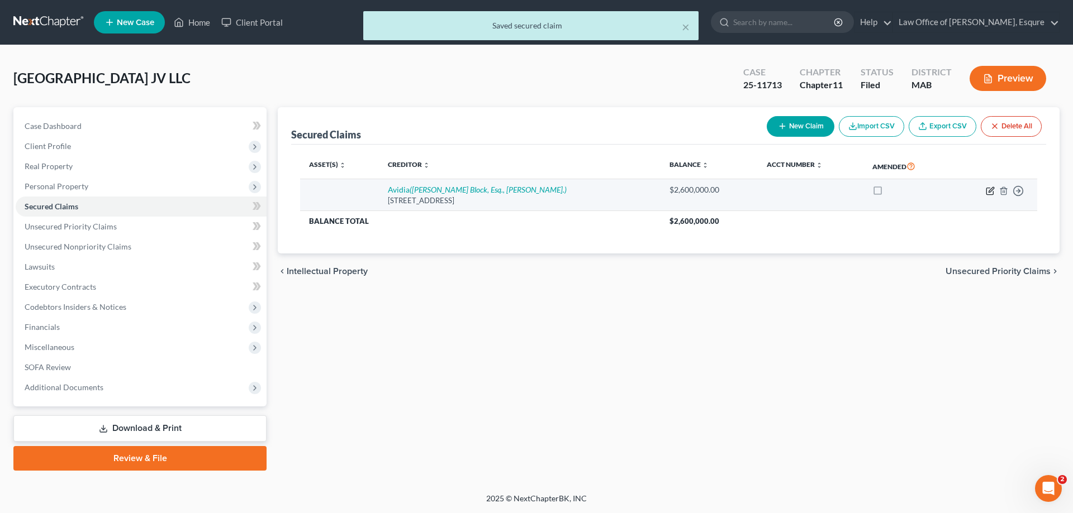
click at [988, 191] on icon "button" at bounding box center [990, 191] width 9 height 9
select select "22"
select select "0"
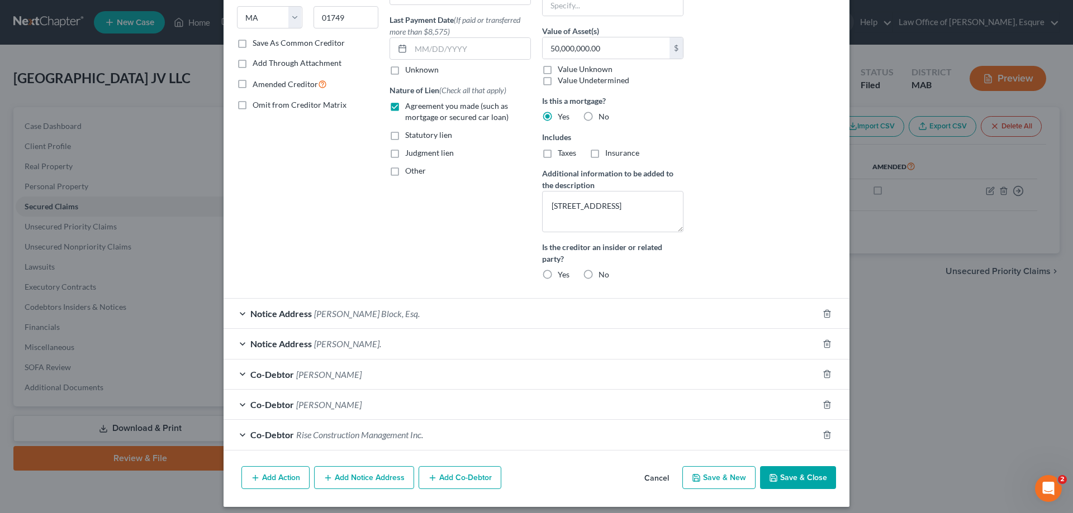
scroll to position [189, 0]
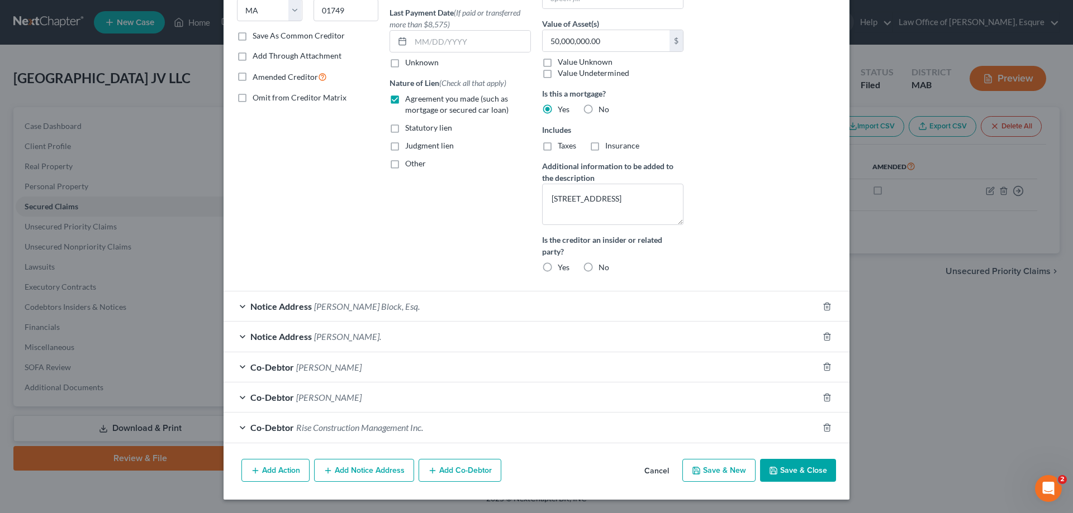
click at [447, 471] on button "Add Co-Debtor" at bounding box center [459, 470] width 83 height 23
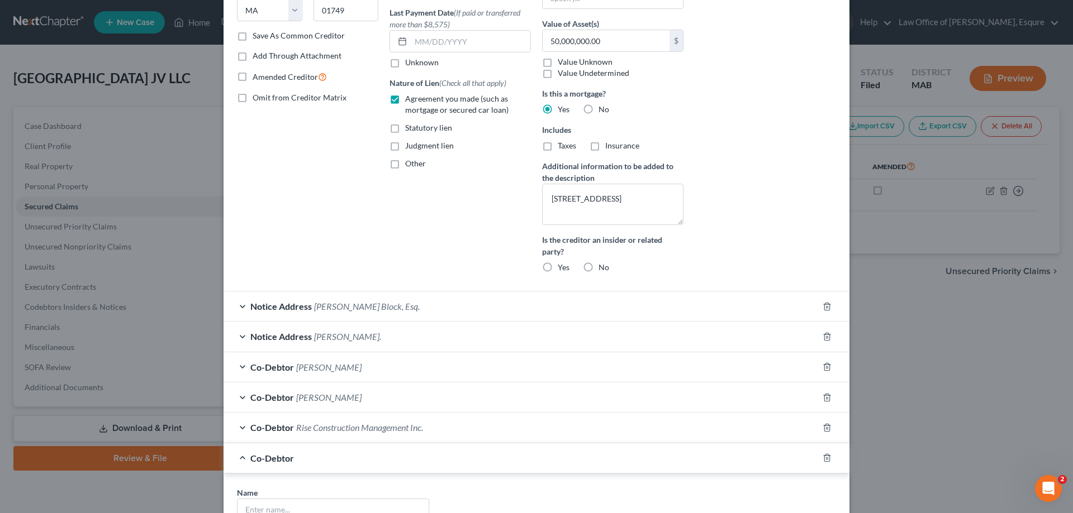
scroll to position [301, 0]
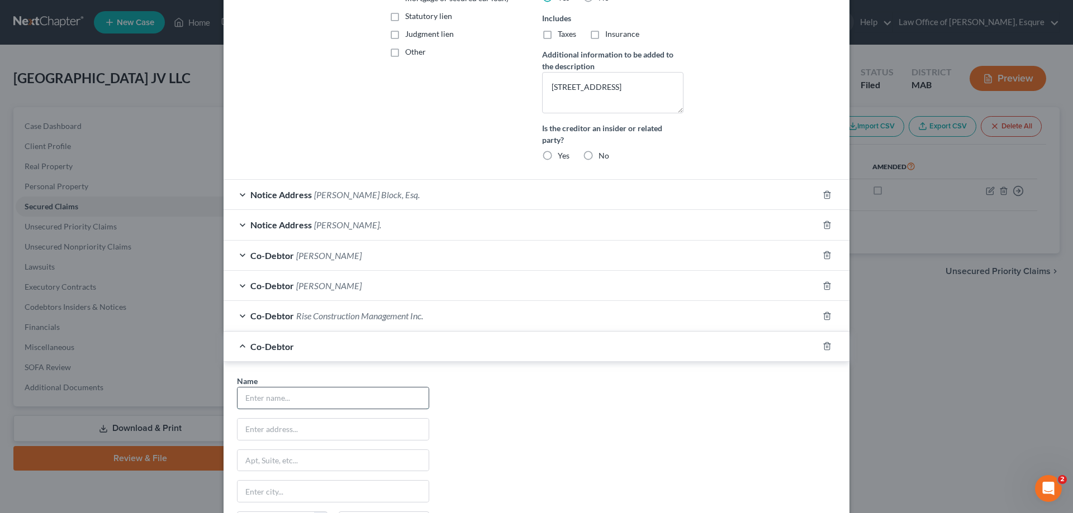
click at [269, 394] on input "text" at bounding box center [332, 398] width 191 height 21
type input "Lincoln Real Estate"
type input "c/o [PERSON_NAME], Esq."
click at [266, 463] on input "text" at bounding box center [332, 460] width 191 height 21
type input "[STREET_ADDRESS]"
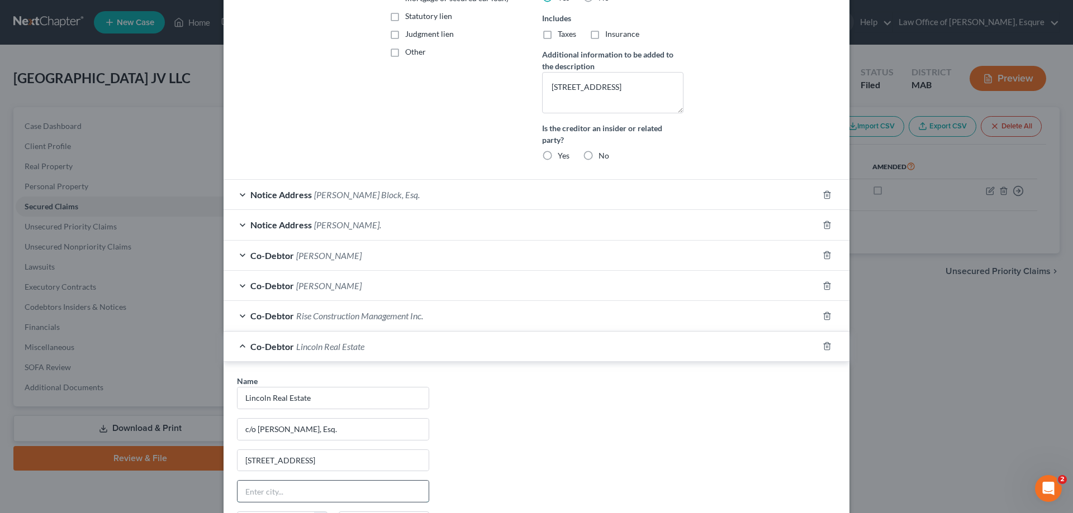
click at [308, 494] on input "text" at bounding box center [332, 491] width 191 height 21
type input "Warwick"
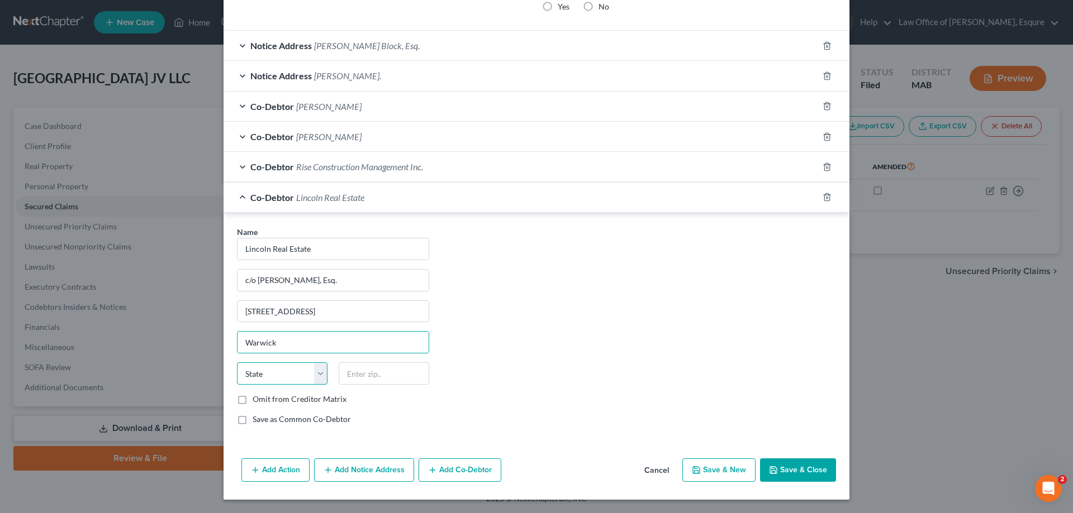
click at [316, 373] on select "State [US_STATE] AK AR AZ CA CO CT DE DC [GEOGRAPHIC_DATA] [GEOGRAPHIC_DATA] GU…" at bounding box center [282, 374] width 91 height 22
select select "41"
click at [237, 363] on select "State [US_STATE] AK AR AZ CA CO CT DE DC [GEOGRAPHIC_DATA] [GEOGRAPHIC_DATA] GU…" at bounding box center [282, 374] width 91 height 22
click at [353, 377] on input "text" at bounding box center [384, 374] width 91 height 22
type input "02886"
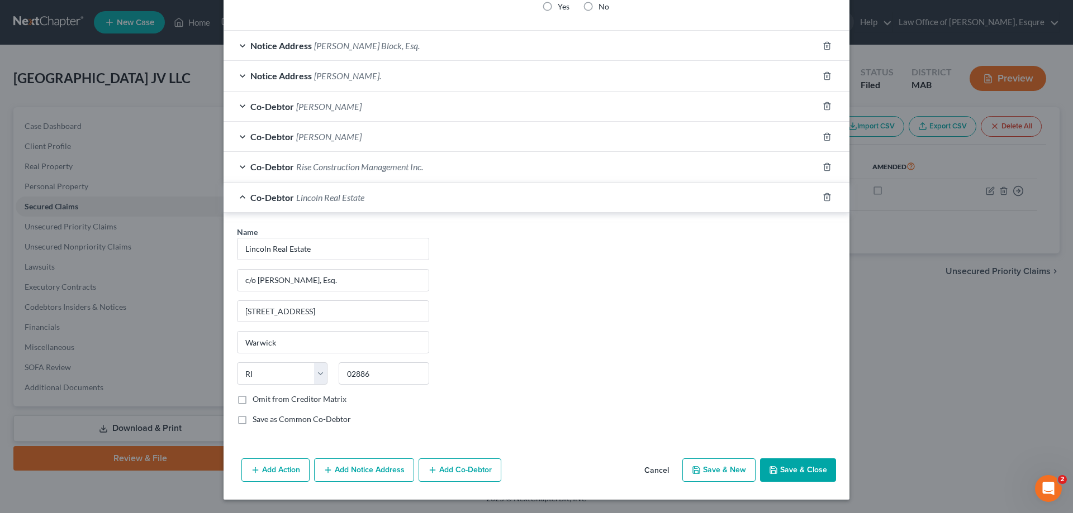
click at [782, 468] on button "Save & Close" at bounding box center [798, 470] width 76 height 23
select select
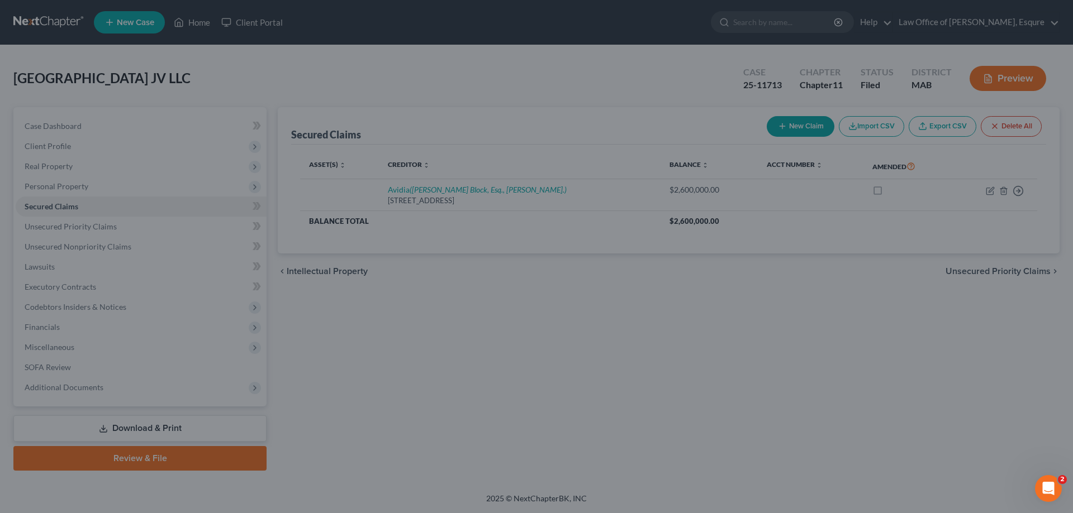
scroll to position [346, 0]
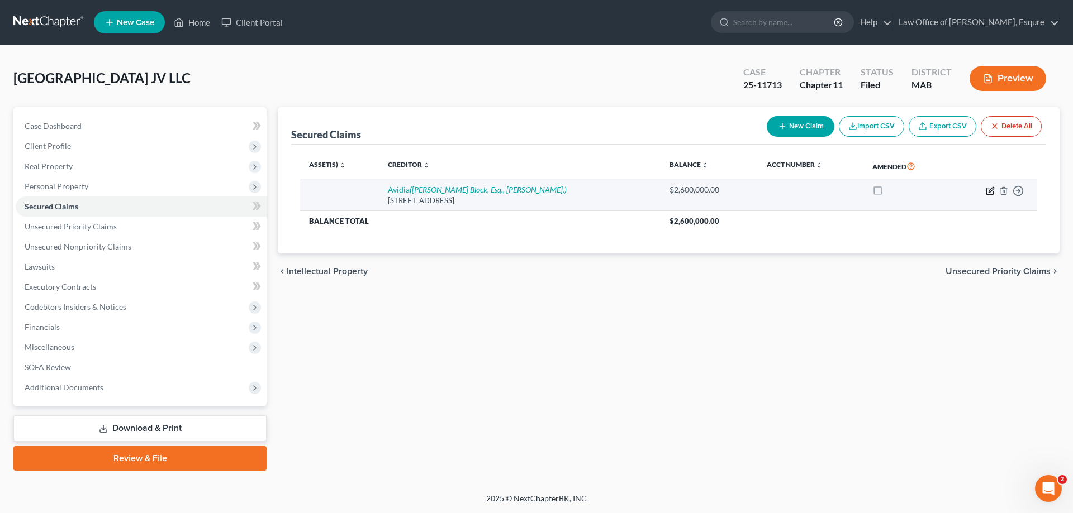
click at [989, 192] on icon "button" at bounding box center [990, 189] width 5 height 5
select select "22"
select select "0"
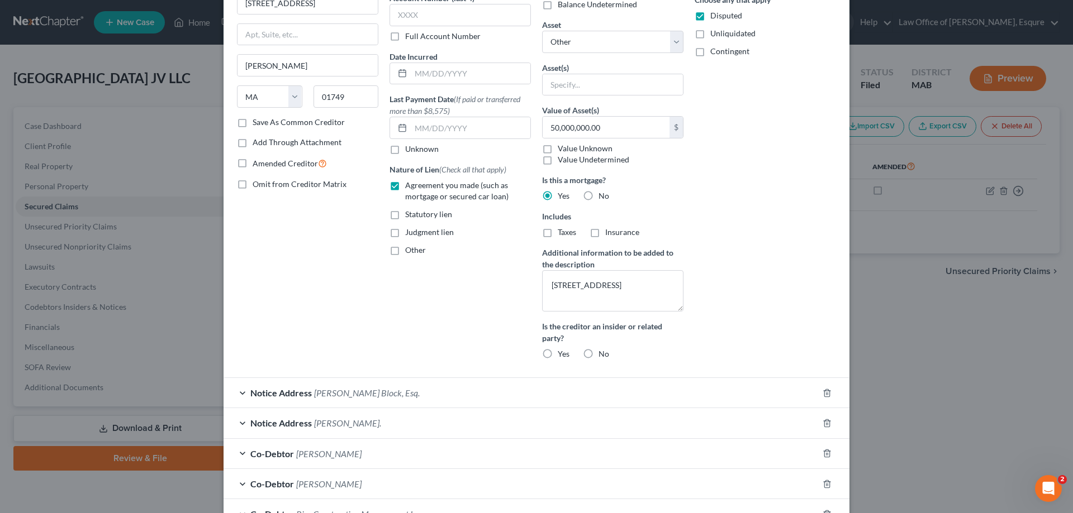
scroll to position [220, 0]
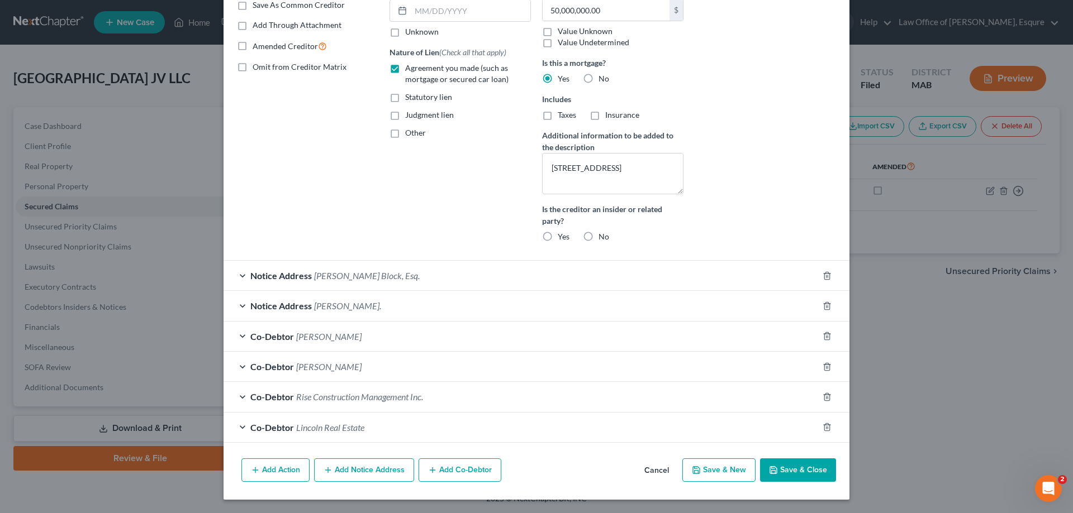
click at [460, 469] on button "Add Co-Debtor" at bounding box center [459, 470] width 83 height 23
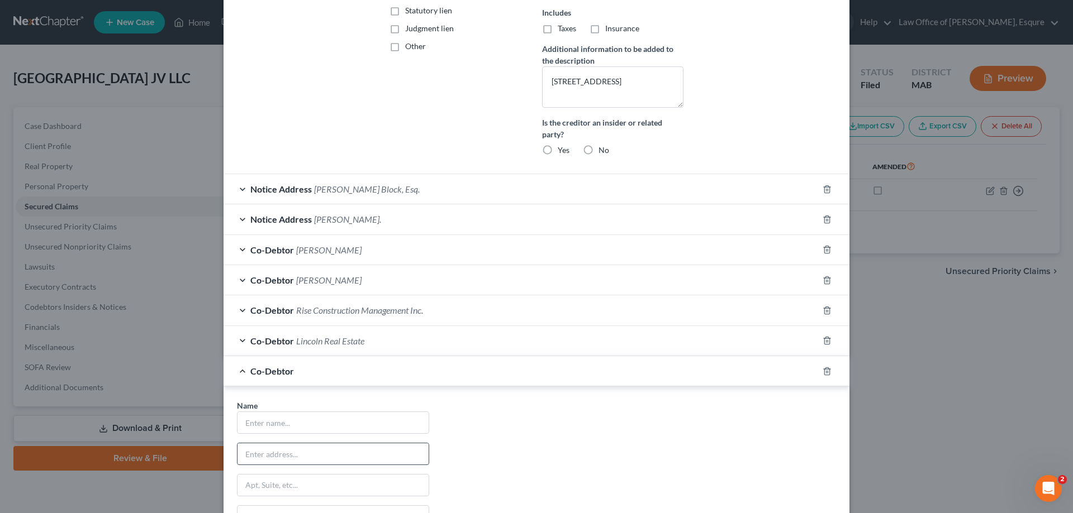
scroll to position [331, 0]
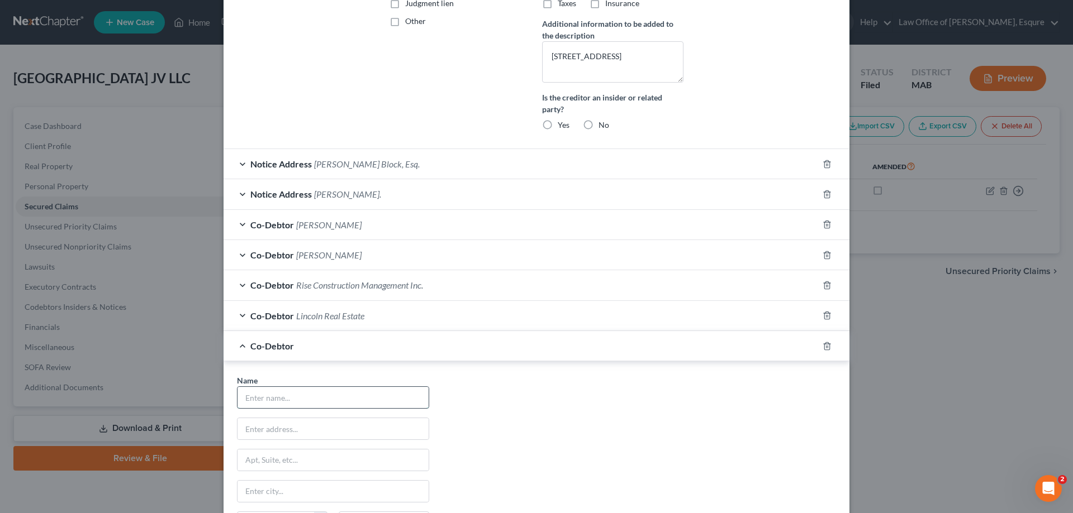
click at [240, 399] on input "text" at bounding box center [332, 397] width 191 height 21
type input "[GEOGRAPHIC_DATA] JV LLC"
click at [276, 432] on input "text" at bounding box center [332, 428] width 191 height 21
drag, startPoint x: 255, startPoint y: 428, endPoint x: 240, endPoint y: 426, distance: 14.7
click at [240, 426] on input "117" at bounding box center [332, 428] width 191 height 21
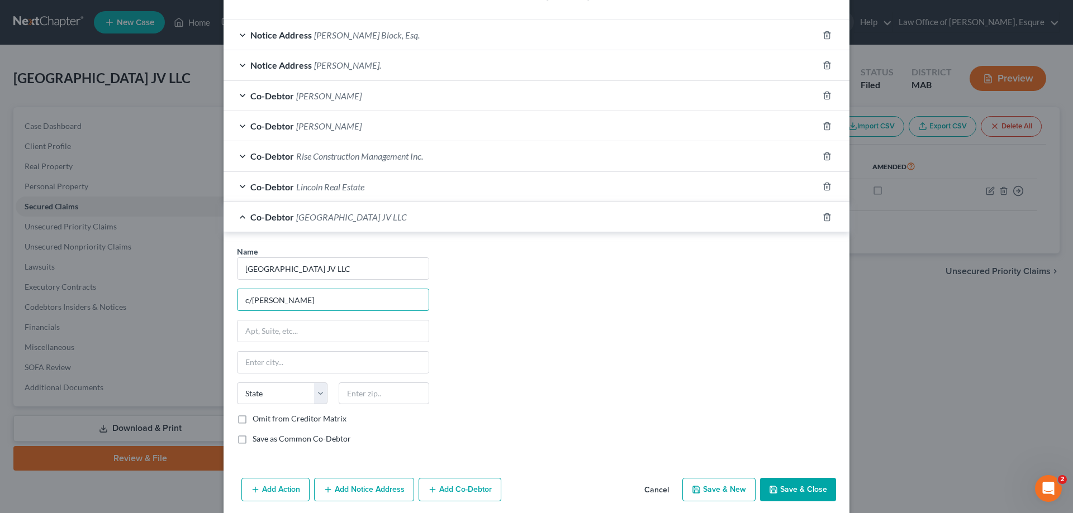
scroll to position [480, 0]
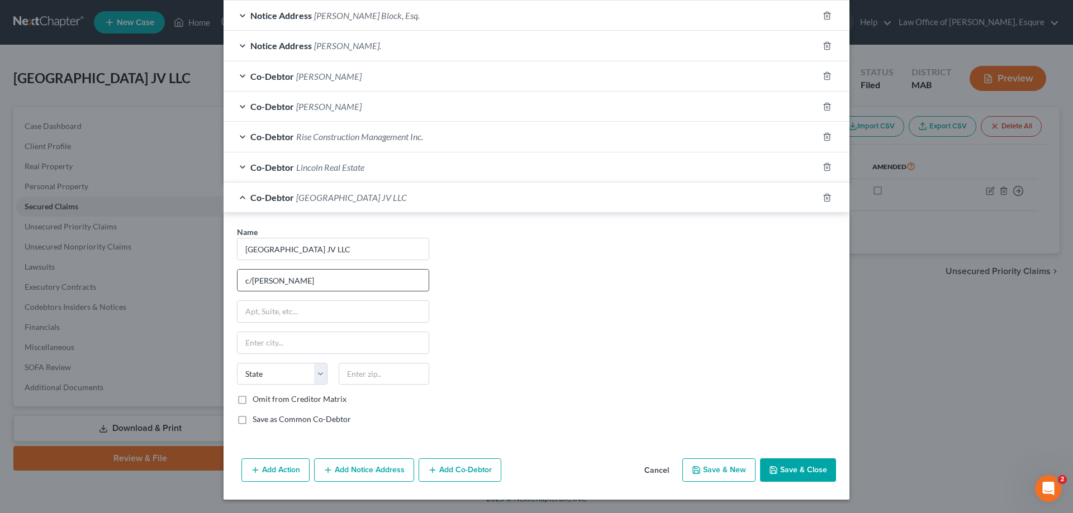
click at [278, 281] on input "c/[PERSON_NAME]" at bounding box center [332, 280] width 191 height 21
type input "c/o [PERSON_NAME], Esq."
click at [285, 311] on input "text" at bounding box center [332, 311] width 191 height 21
type input "[STREET_ADDRESS]"
click at [304, 342] on input "text" at bounding box center [332, 342] width 191 height 21
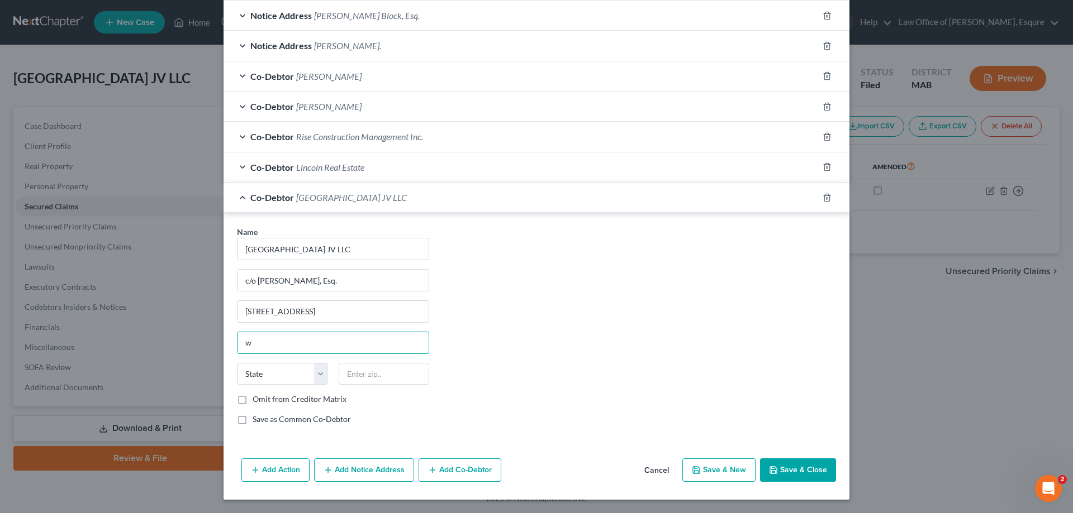
type input "Warwick"
click at [315, 377] on select "State [US_STATE] AK AR AZ CA CO CT DE DC [GEOGRAPHIC_DATA] [GEOGRAPHIC_DATA] GU…" at bounding box center [282, 374] width 91 height 22
select select "41"
click at [237, 363] on select "State [US_STATE] AK AR AZ CA CO CT DE DC [GEOGRAPHIC_DATA] [GEOGRAPHIC_DATA] GU…" at bounding box center [282, 374] width 91 height 22
click at [368, 377] on input "text" at bounding box center [384, 374] width 91 height 22
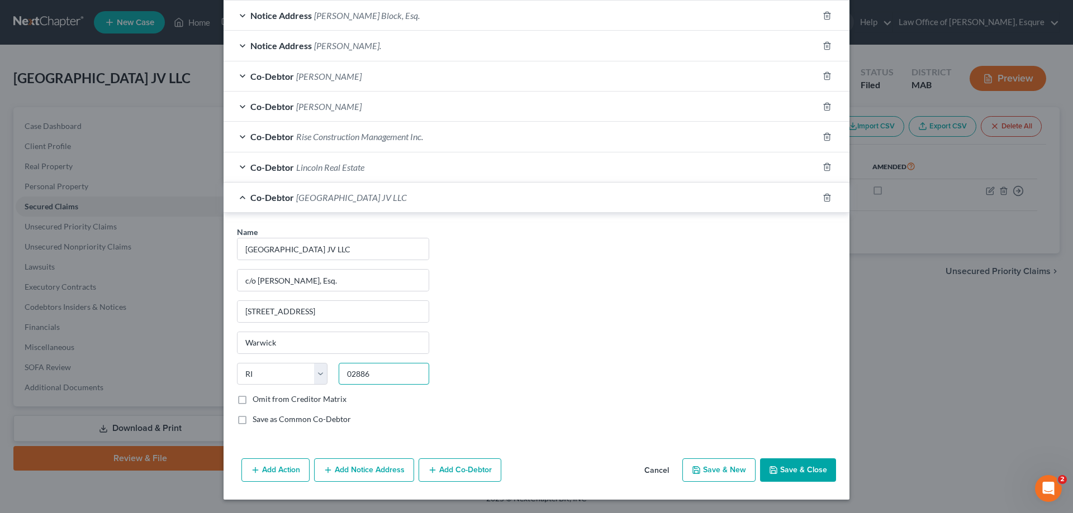
type input "02886"
click at [795, 469] on button "Save & Close" at bounding box center [798, 470] width 76 height 23
select select
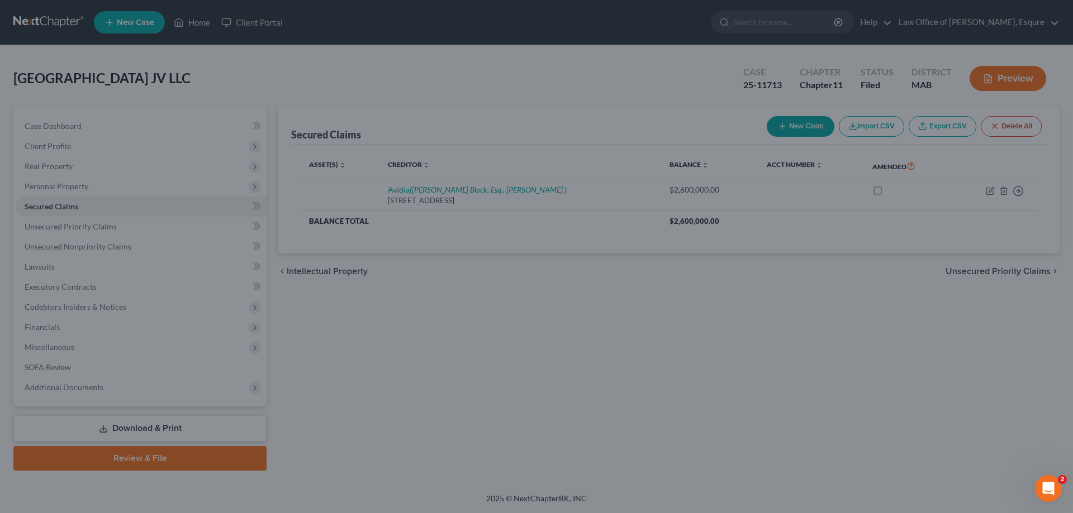
scroll to position [376, 0]
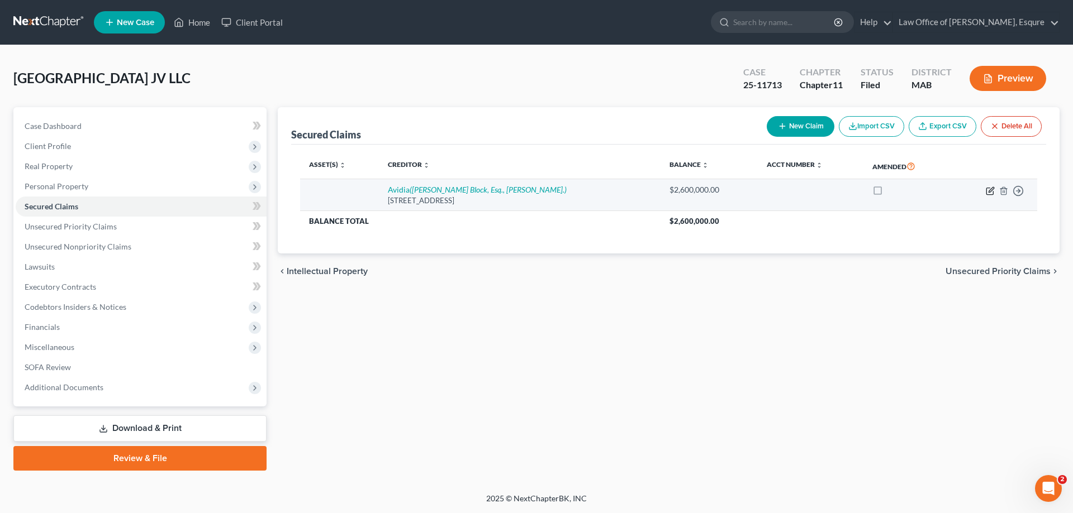
click at [992, 192] on icon "button" at bounding box center [990, 191] width 9 height 9
select select "22"
select select "0"
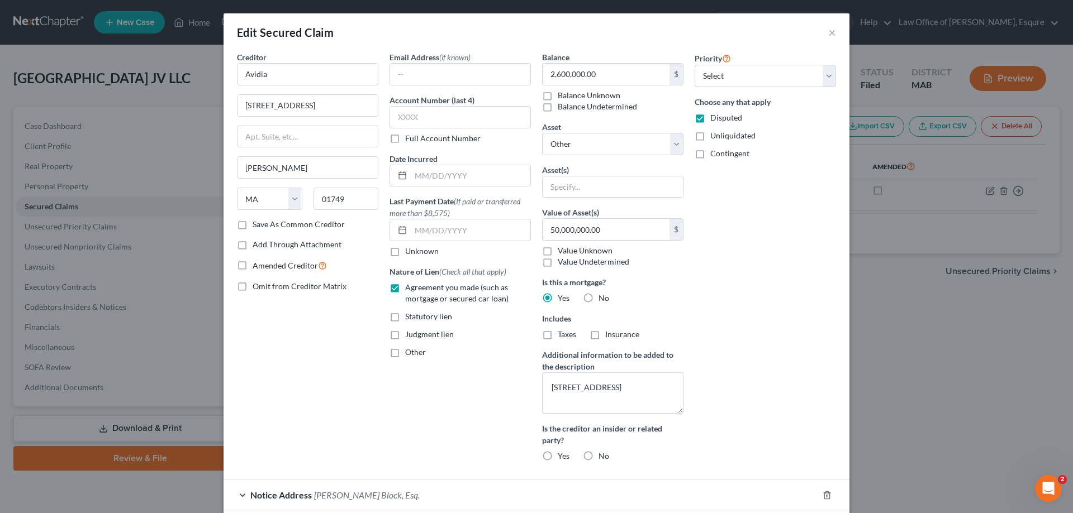
scroll to position [223, 0]
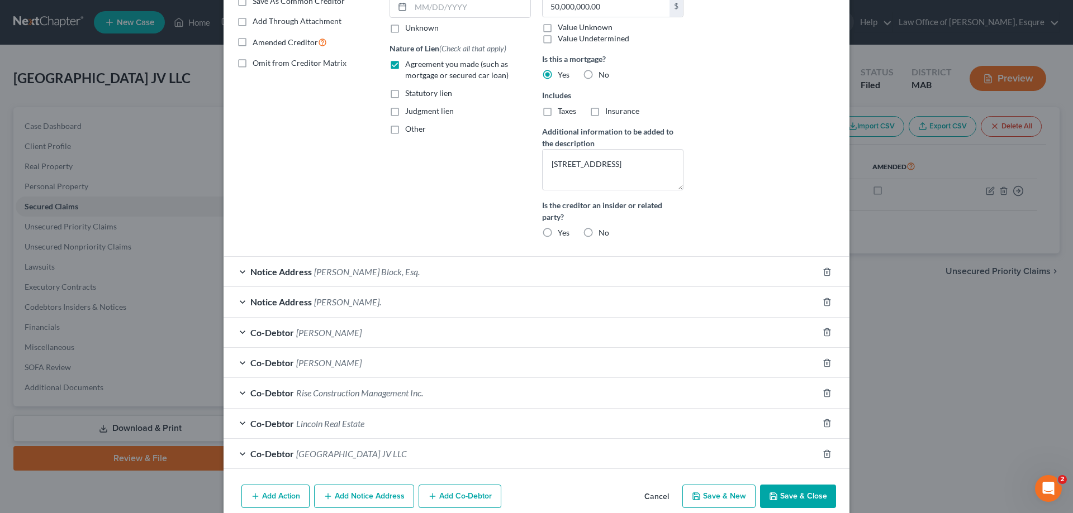
click at [312, 391] on span "Rise Construction Management Inc." at bounding box center [359, 393] width 127 height 11
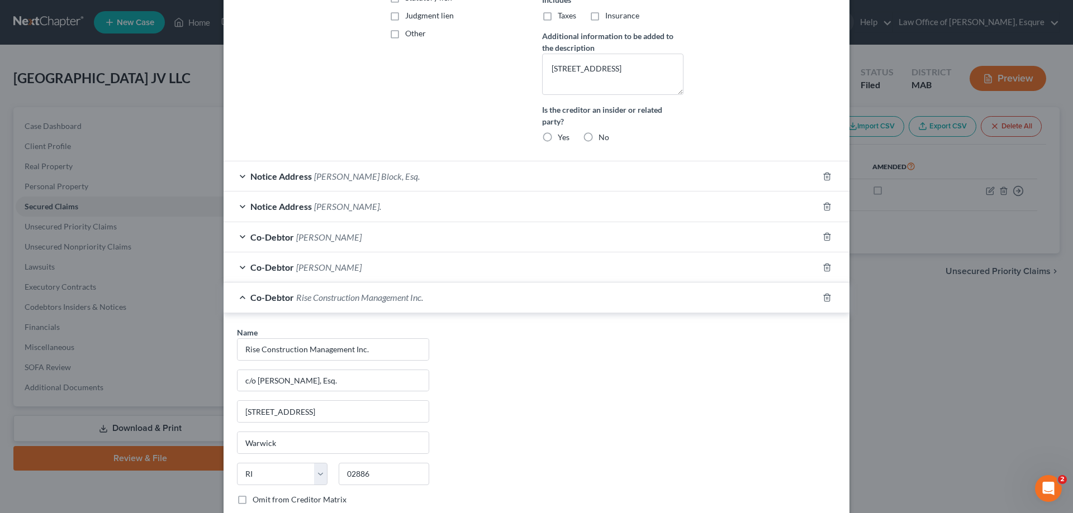
scroll to position [391, 0]
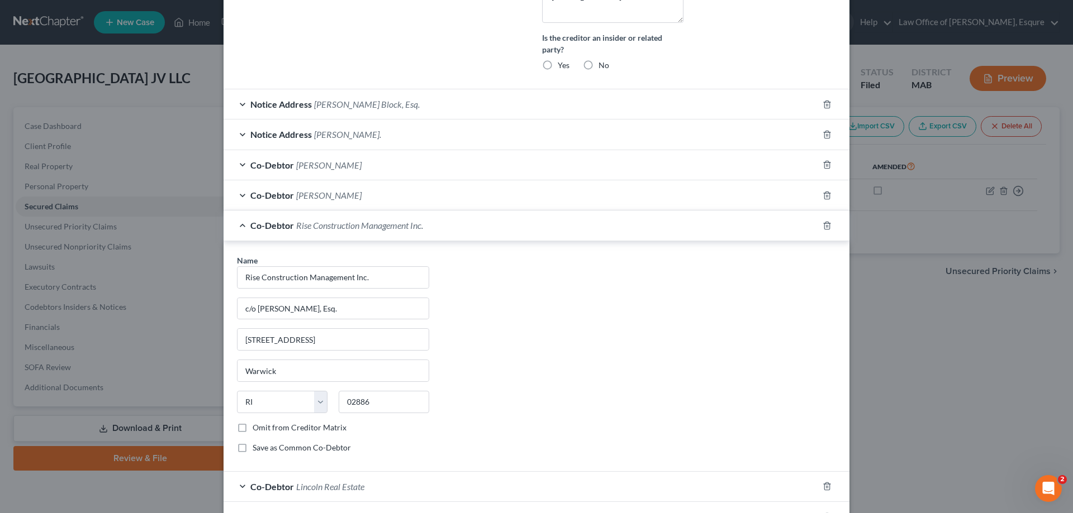
click at [316, 490] on span "Lincoln Real Estate" at bounding box center [330, 487] width 68 height 11
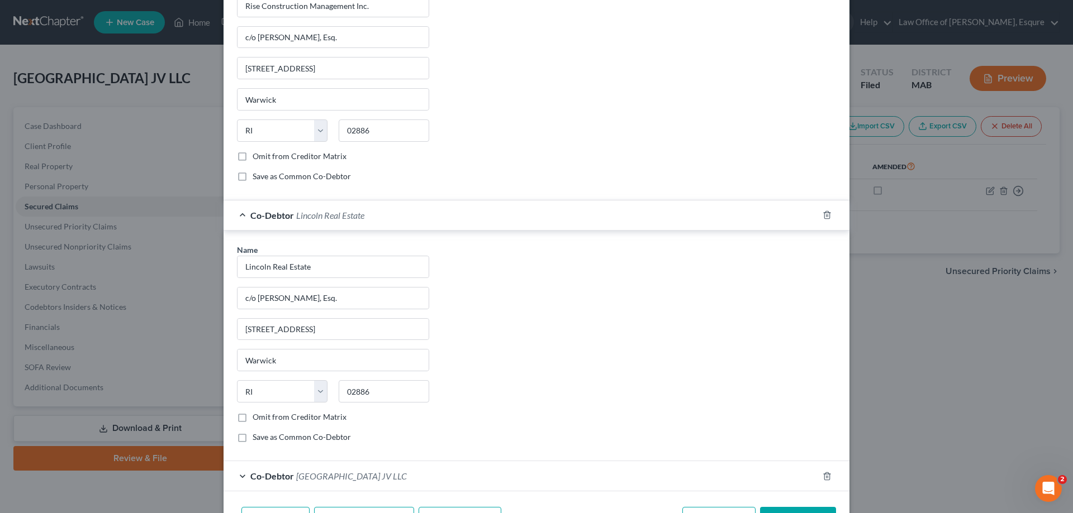
scroll to position [711, 0]
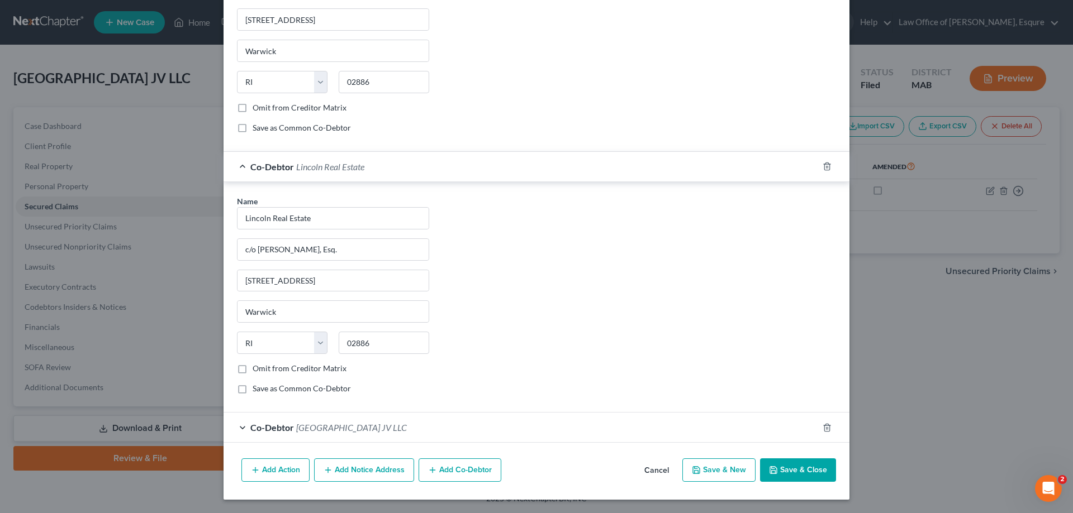
click at [471, 470] on button "Add Co-Debtor" at bounding box center [459, 470] width 83 height 23
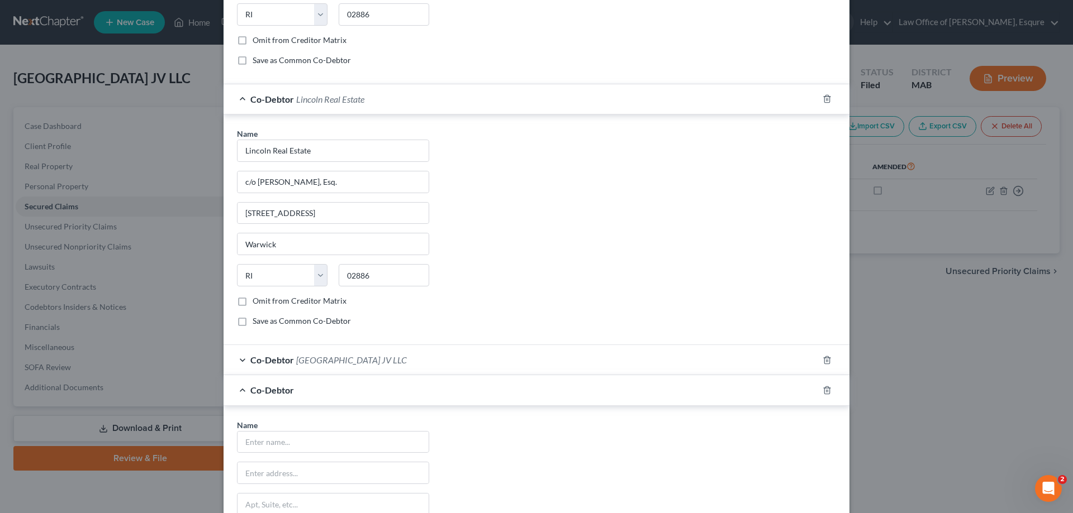
scroll to position [879, 0]
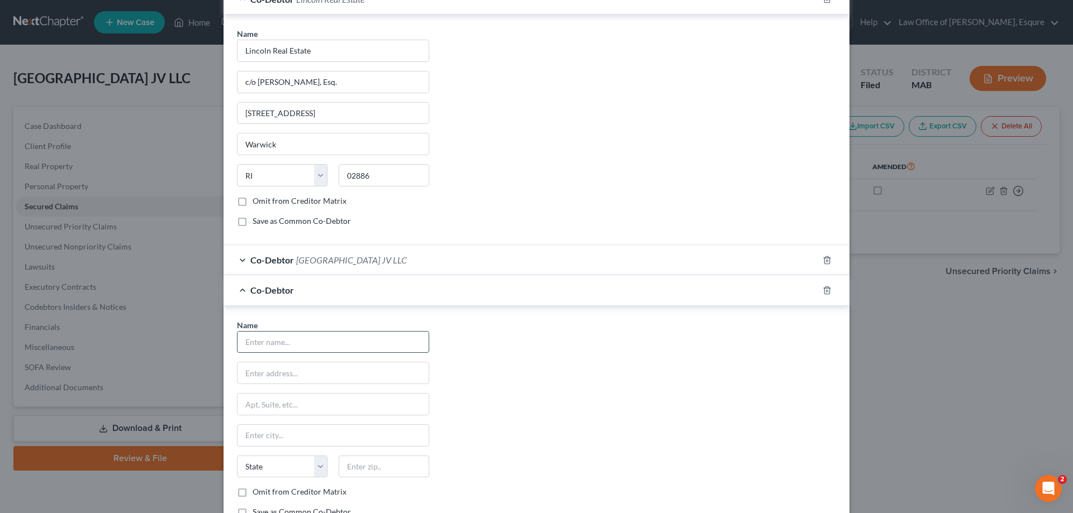
click at [287, 338] on input "text" at bounding box center [332, 342] width 191 height 21
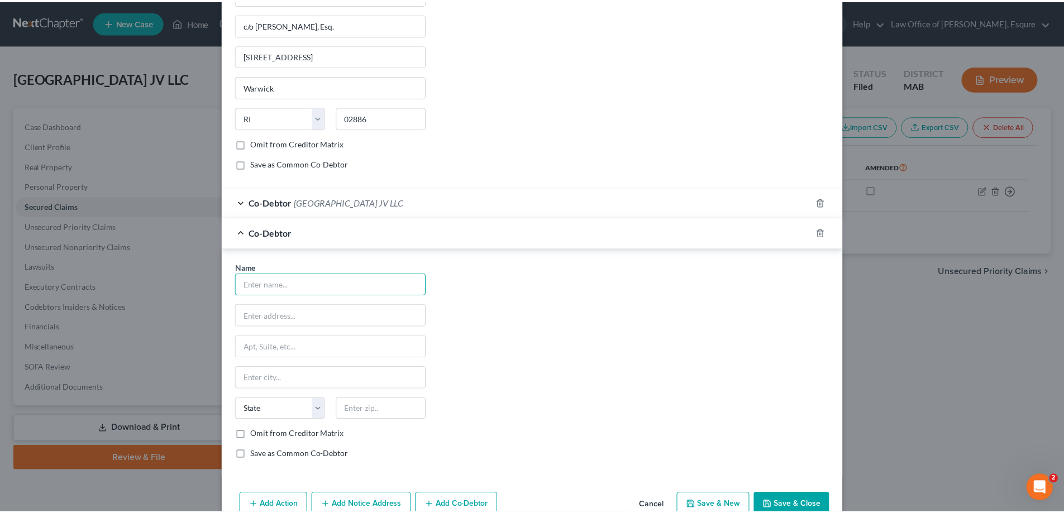
scroll to position [972, 0]
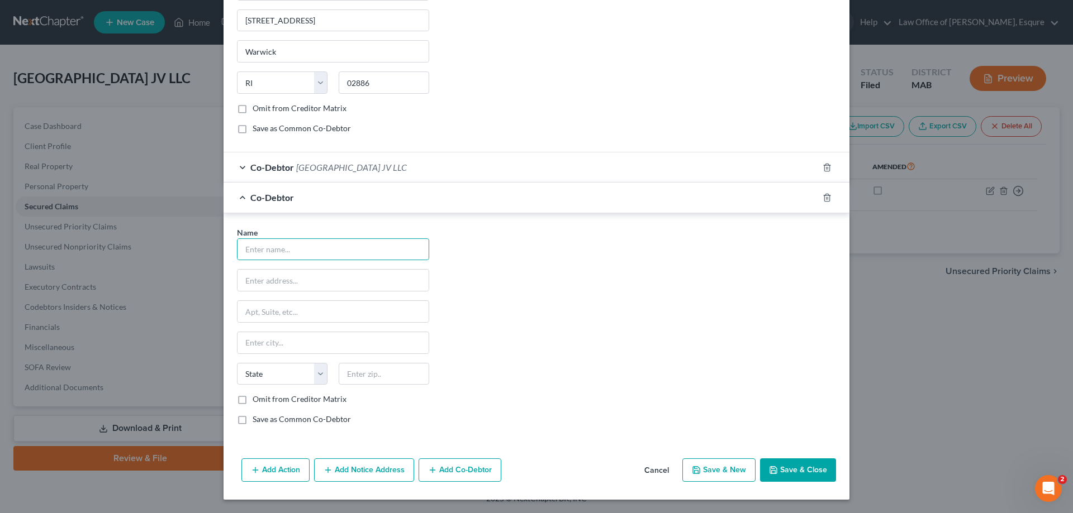
click at [650, 471] on button "Cancel" at bounding box center [656, 471] width 42 height 22
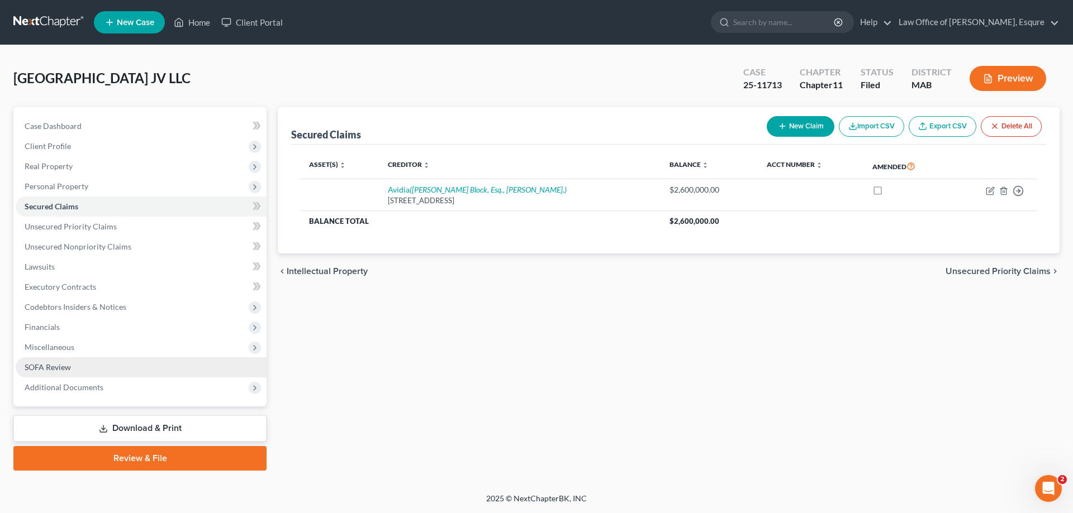
click at [49, 366] on span "SOFA Review" at bounding box center [48, 367] width 46 height 9
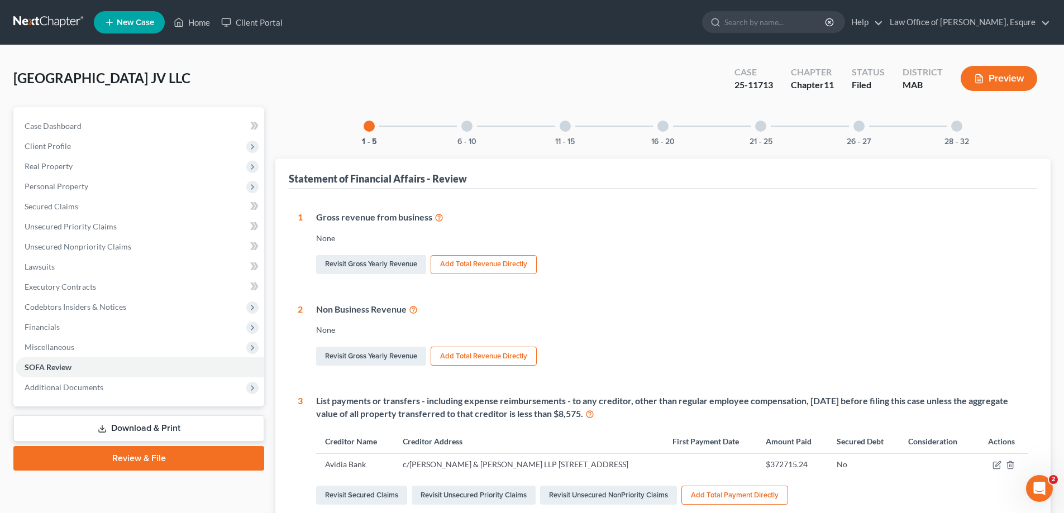
click at [478, 266] on button "Add Total Revenue Directly" at bounding box center [484, 264] width 106 height 19
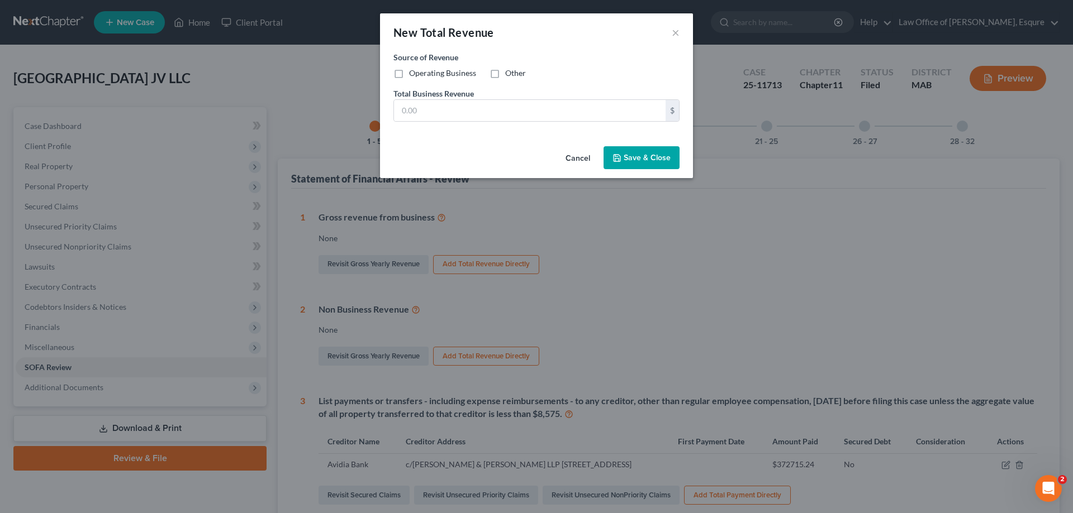
click at [575, 157] on button "Cancel" at bounding box center [577, 158] width 42 height 22
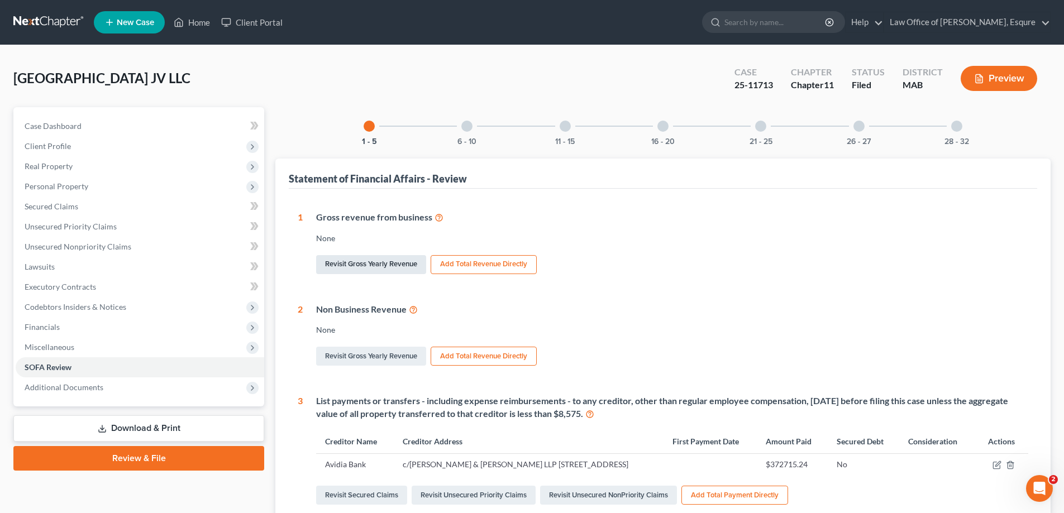
click at [368, 263] on link "Revisit Gross Yearly Revenue" at bounding box center [371, 264] width 110 height 19
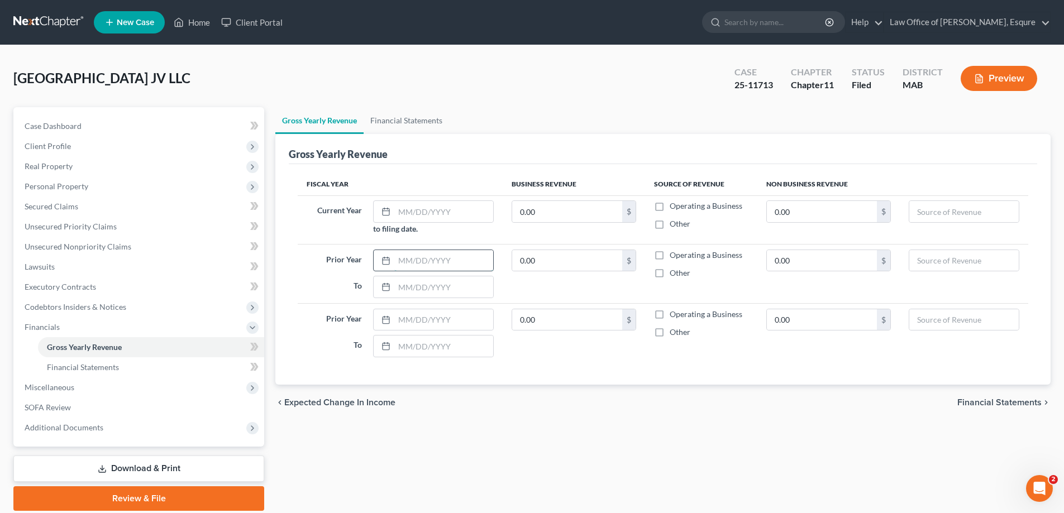
click at [401, 259] on input "text" at bounding box center [443, 260] width 99 height 21
type input "[DATE]"
click at [799, 259] on input "0.00" at bounding box center [822, 260] width 110 height 21
type input "0.00"
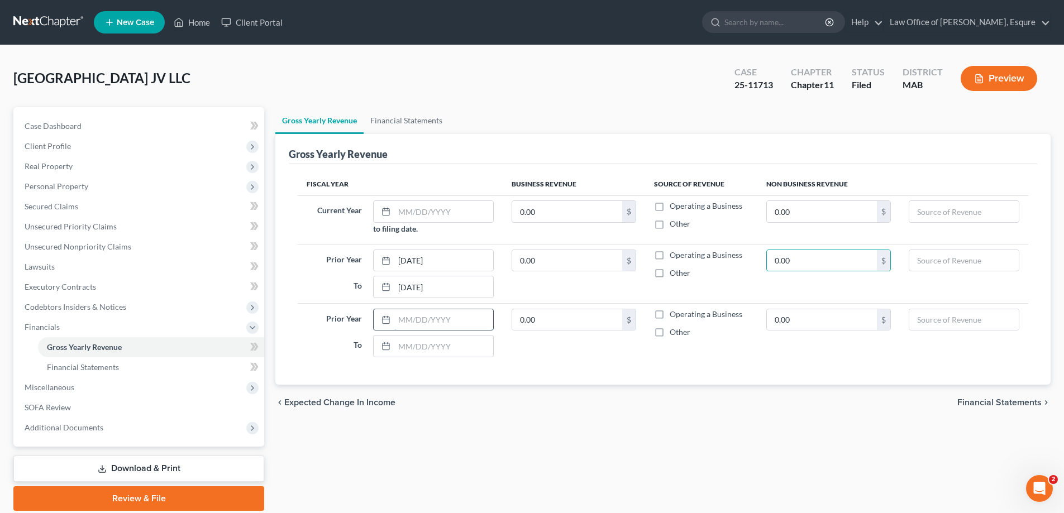
click at [416, 321] on input "text" at bounding box center [443, 320] width 99 height 21
click at [414, 351] on input "text" at bounding box center [443, 346] width 99 height 21
type input "[DATE]"
click at [399, 206] on input "text" at bounding box center [443, 211] width 99 height 21
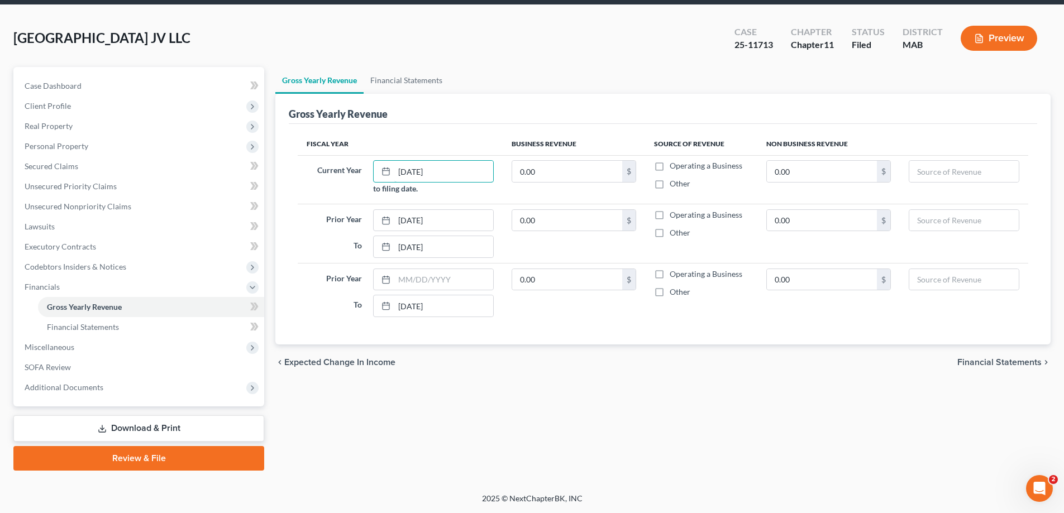
type input "[DATE]"
click at [942, 85] on ul "Gross Yearly Revenue Financial Statements" at bounding box center [662, 80] width 775 height 27
click at [935, 175] on input "text" at bounding box center [965, 171] width 110 height 21
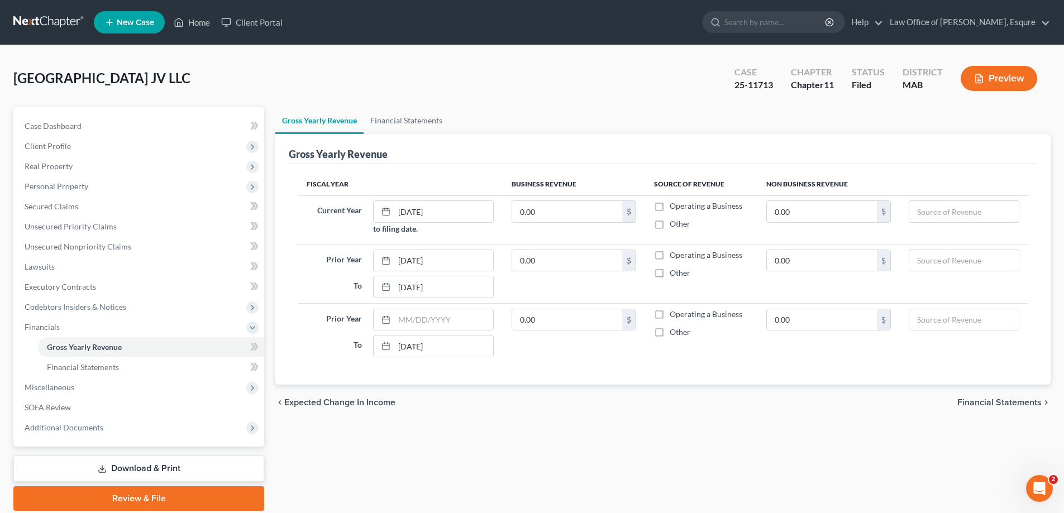
click at [573, 83] on div "[GEOGRAPHIC_DATA] JV LLC Upgraded Case 25-11713 Chapter Chapter 11 Status Filed…" at bounding box center [531, 83] width 1037 height 49
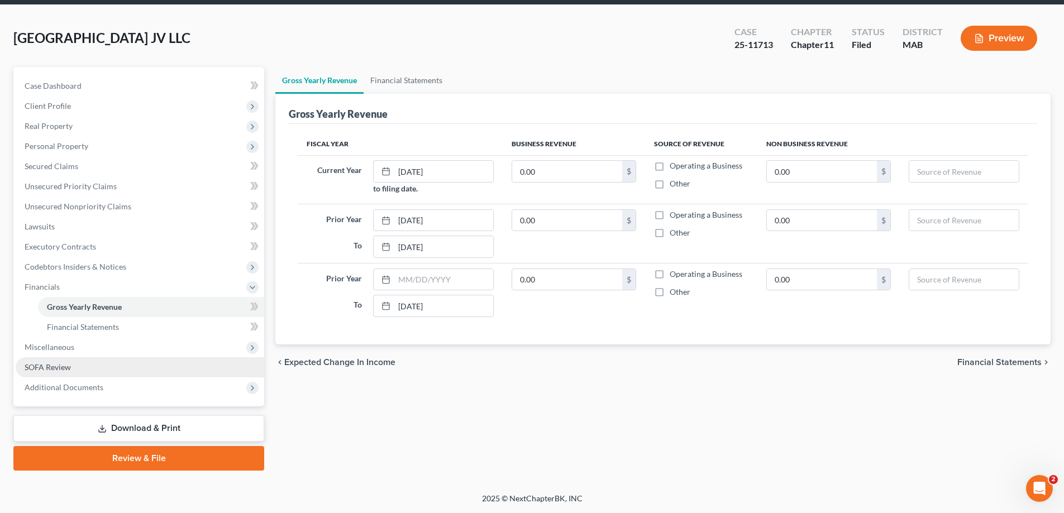
click at [44, 365] on span "SOFA Review" at bounding box center [48, 367] width 46 height 9
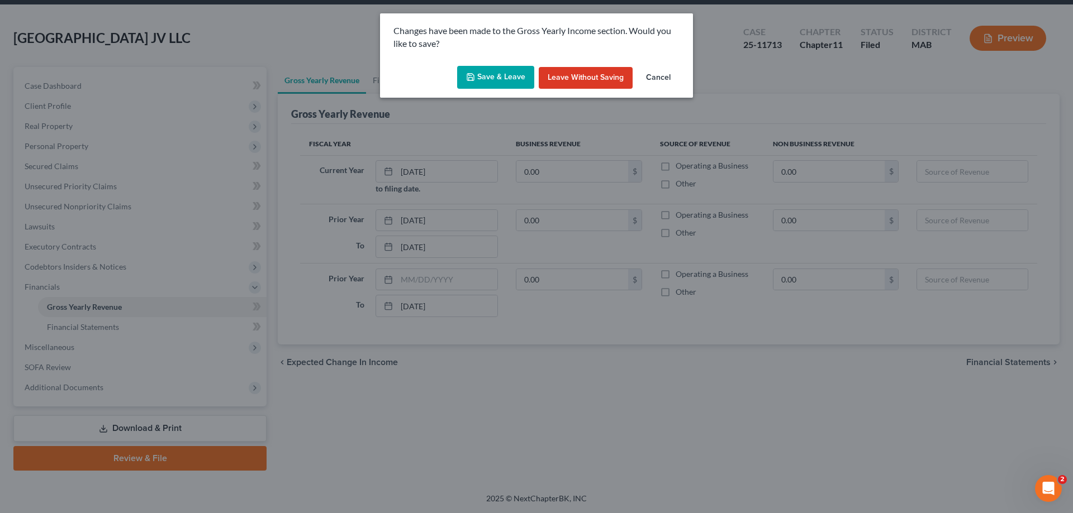
click at [506, 74] on button "Save & Leave" at bounding box center [495, 77] width 77 height 23
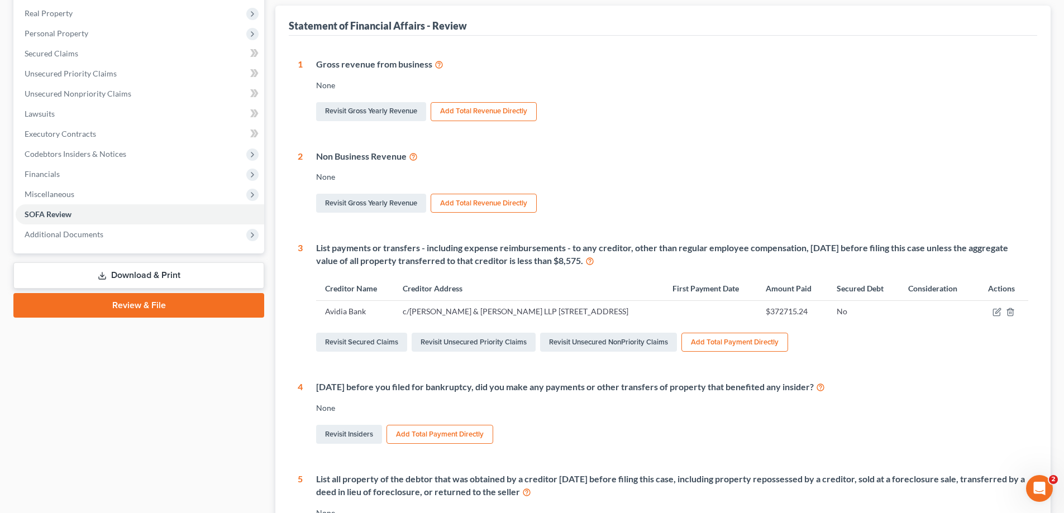
scroll to position [168, 0]
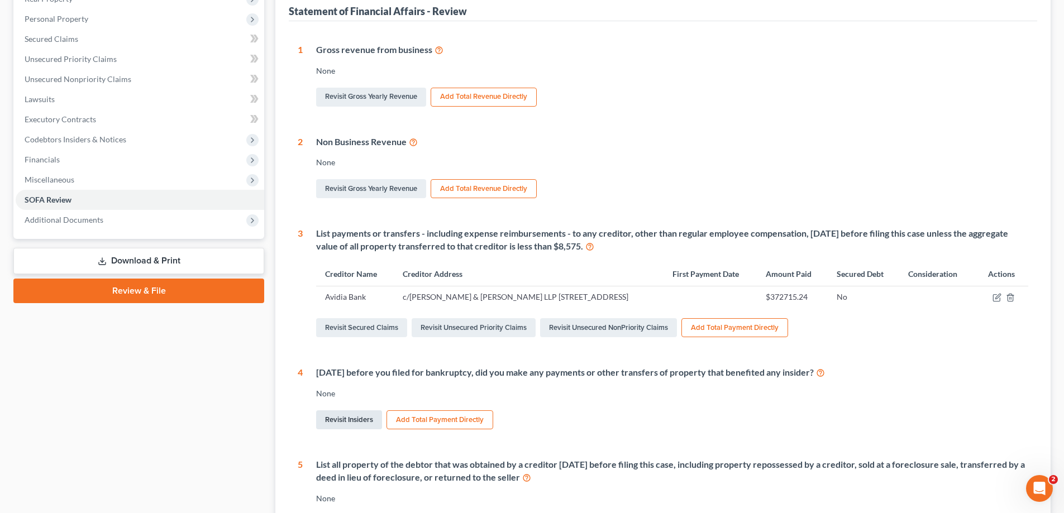
click at [344, 430] on link "Revisit Insiders" at bounding box center [349, 420] width 66 height 19
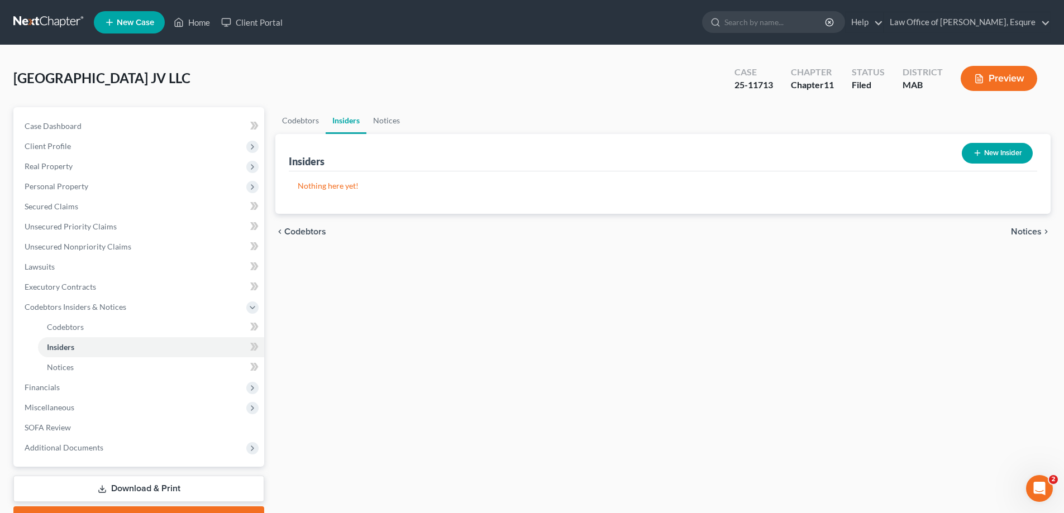
click at [1004, 153] on button "New Insider" at bounding box center [997, 153] width 71 height 21
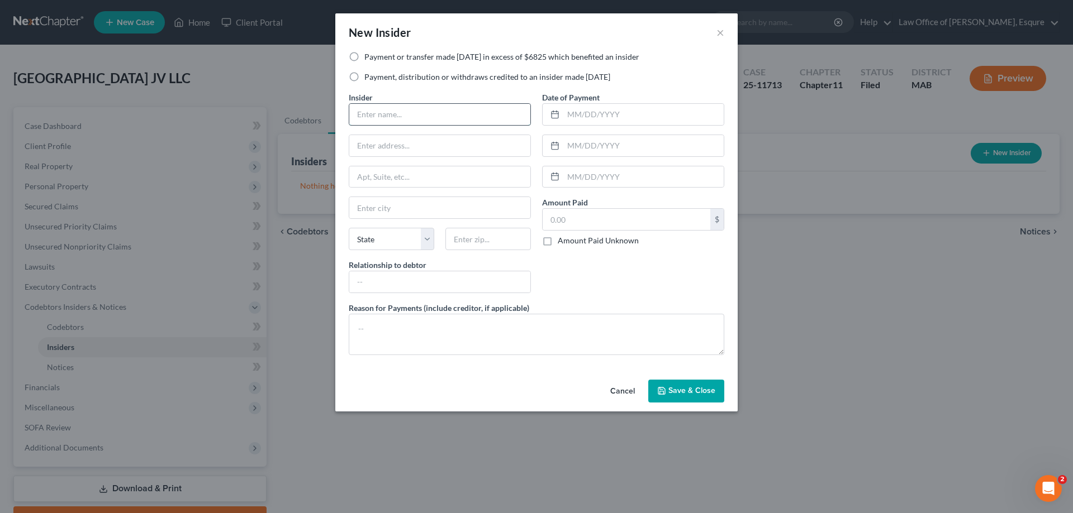
click at [400, 111] on input "text" at bounding box center [439, 114] width 181 height 21
type input "[GEOGRAPHIC_DATA] Trust"
click at [383, 284] on input "text" at bounding box center [439, 282] width 181 height 21
type input "m"
type input "Member of LLC"
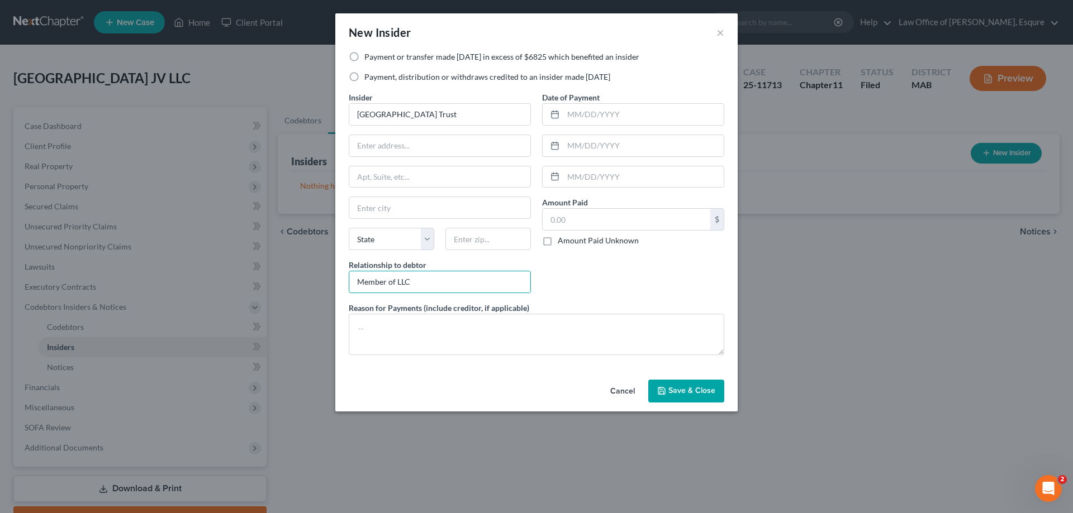
click at [558, 242] on label "Amount Paid Unknown" at bounding box center [598, 240] width 81 height 11
click at [562, 242] on input "Amount Paid Unknown" at bounding box center [565, 238] width 7 height 7
checkbox input "true"
type input "0.00"
click at [358, 316] on textarea at bounding box center [536, 334] width 375 height 41
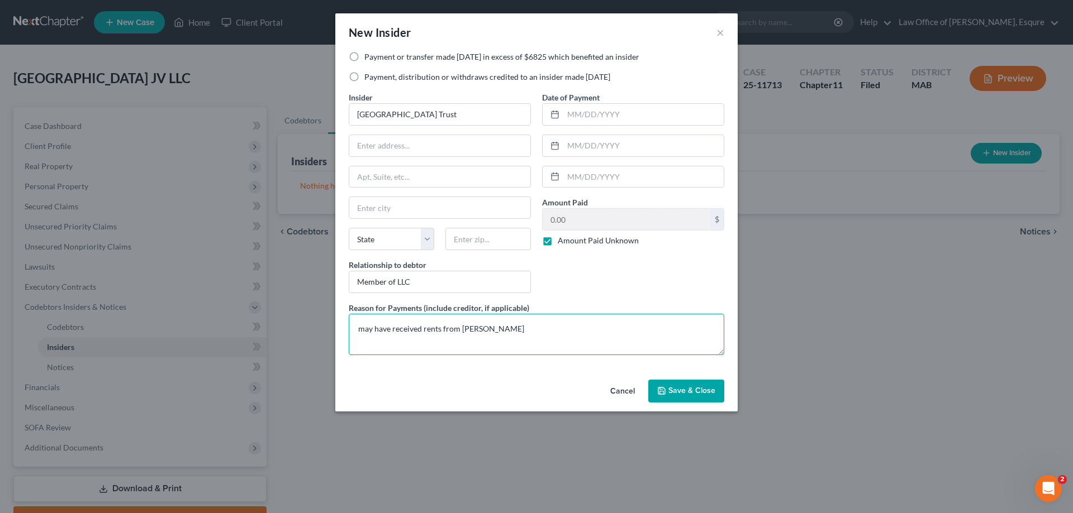
type textarea "may have received rents from [PERSON_NAME]"
click at [686, 387] on span "Save & Close" at bounding box center [691, 391] width 47 height 9
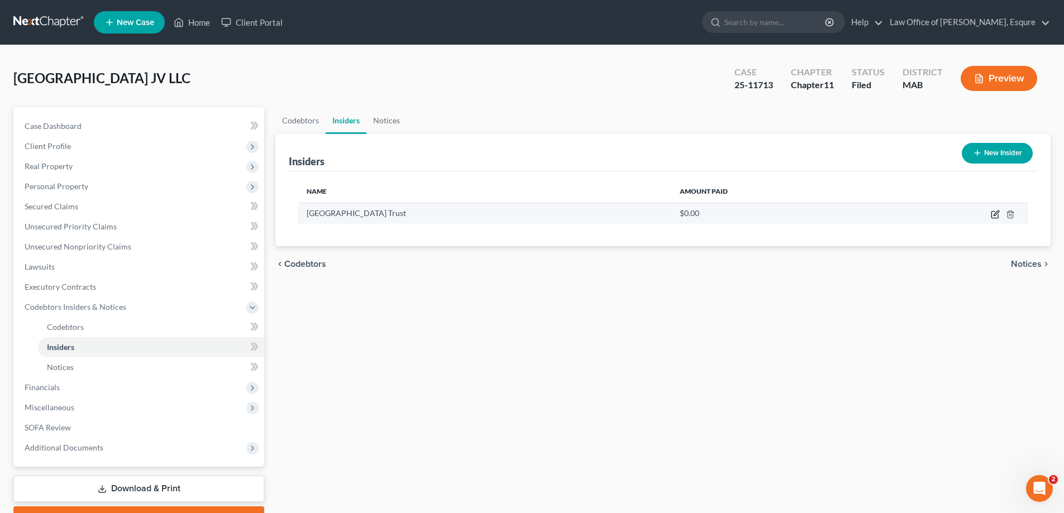
click at [994, 212] on icon "button" at bounding box center [995, 214] width 9 height 9
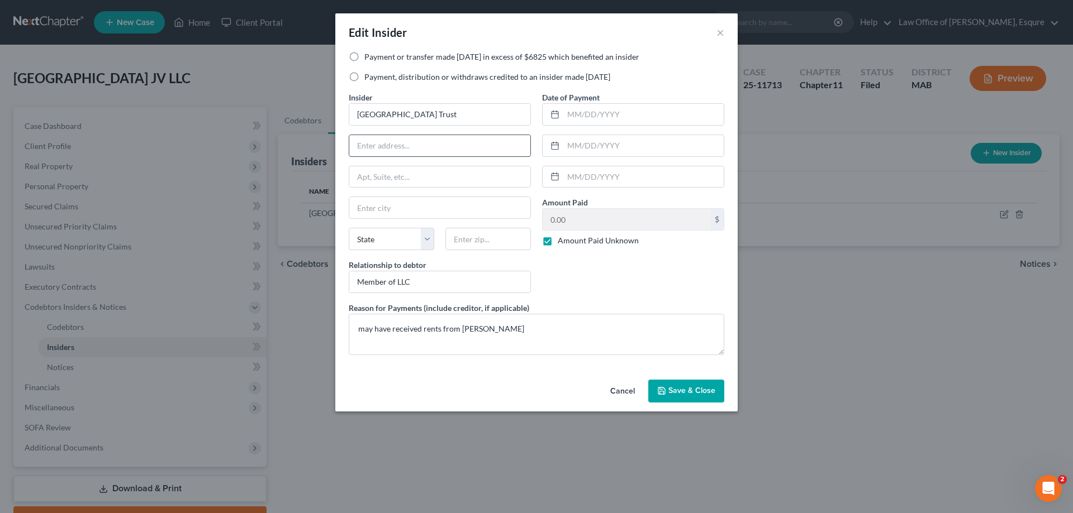
click at [380, 142] on input "text" at bounding box center [439, 145] width 181 height 21
type input "c"
type input "[PERSON_NAME], Trustee"
type input "[STREET_ADDRESS]"
type input "Medford"
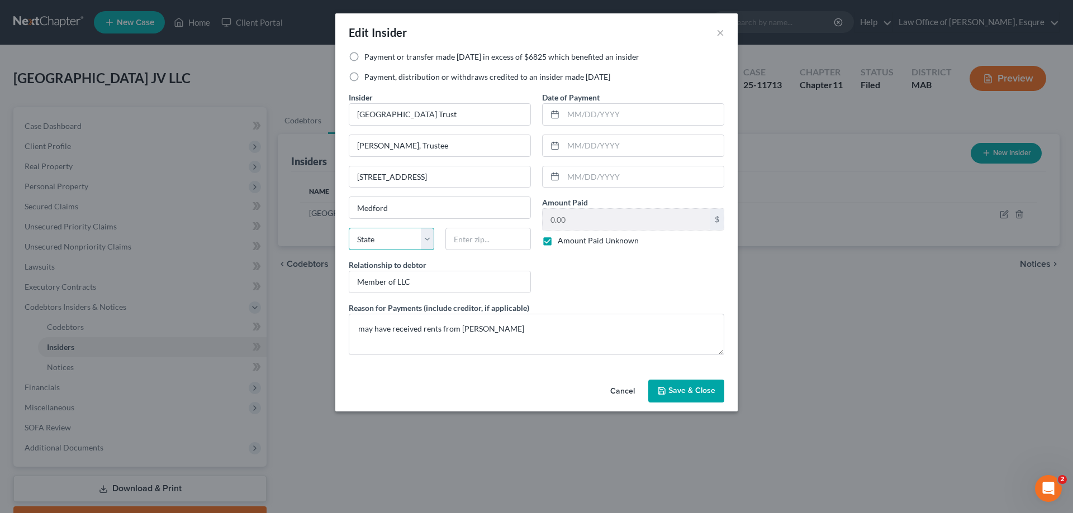
click at [426, 244] on select "State [US_STATE] AK AR AZ CA CO CT DE DC [GEOGRAPHIC_DATA] [GEOGRAPHIC_DATA] GU…" at bounding box center [391, 239] width 85 height 22
select select "22"
click at [349, 228] on select "State [US_STATE] AK AR AZ CA CO CT DE DC [GEOGRAPHIC_DATA] [GEOGRAPHIC_DATA] GU…" at bounding box center [391, 239] width 85 height 22
click at [464, 238] on input "text" at bounding box center [487, 239] width 85 height 22
type input "02155"
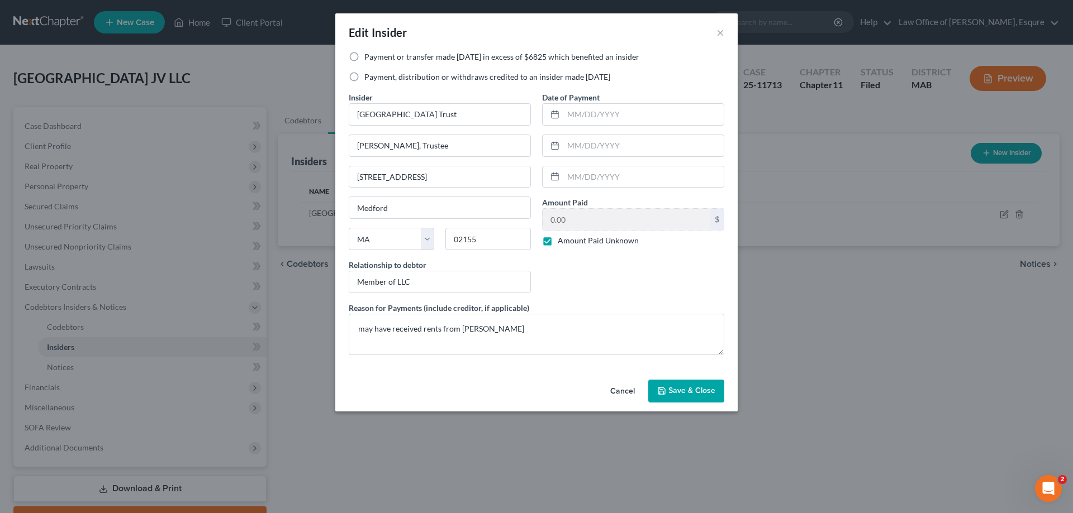
click at [680, 389] on span "Save & Close" at bounding box center [691, 391] width 47 height 9
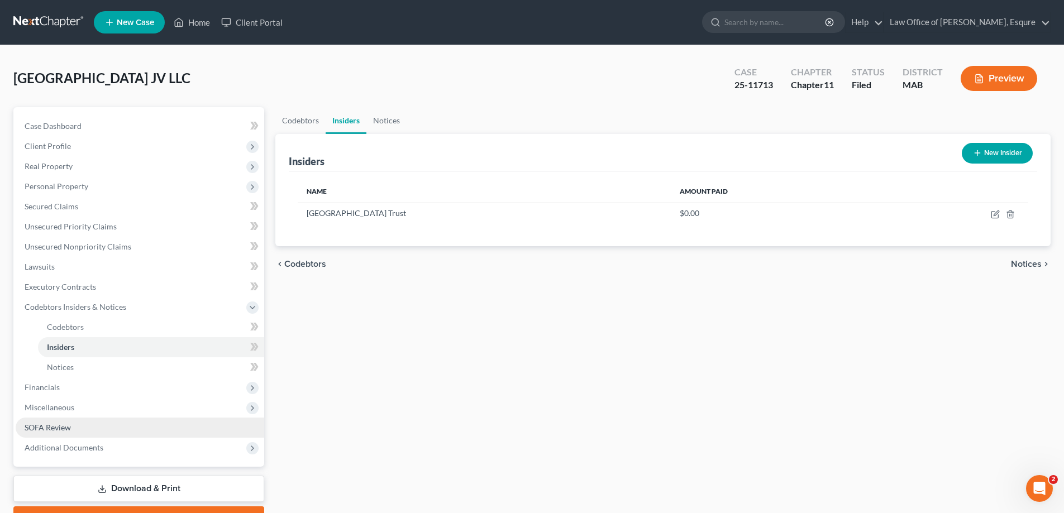
click at [57, 427] on span "SOFA Review" at bounding box center [48, 427] width 46 height 9
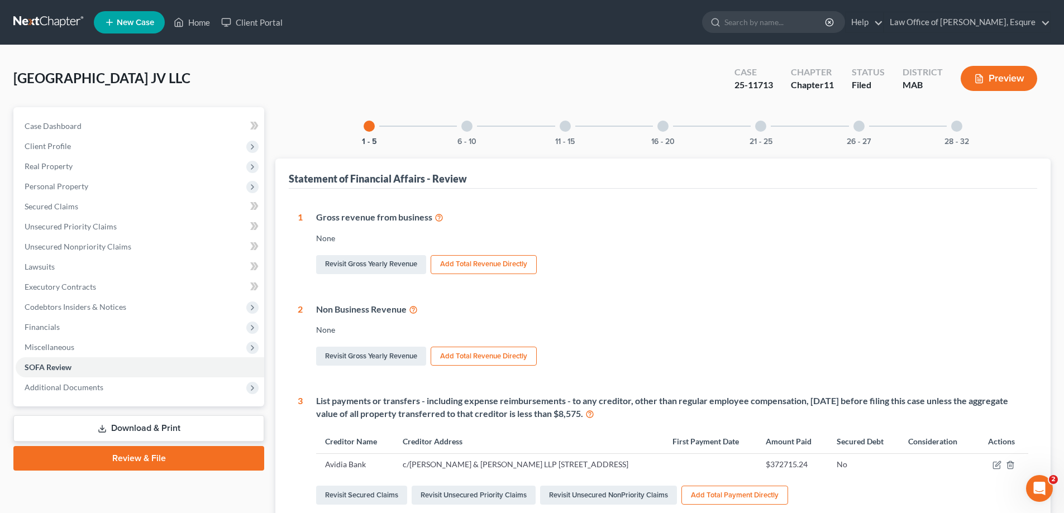
click at [472, 126] on div at bounding box center [466, 126] width 11 height 11
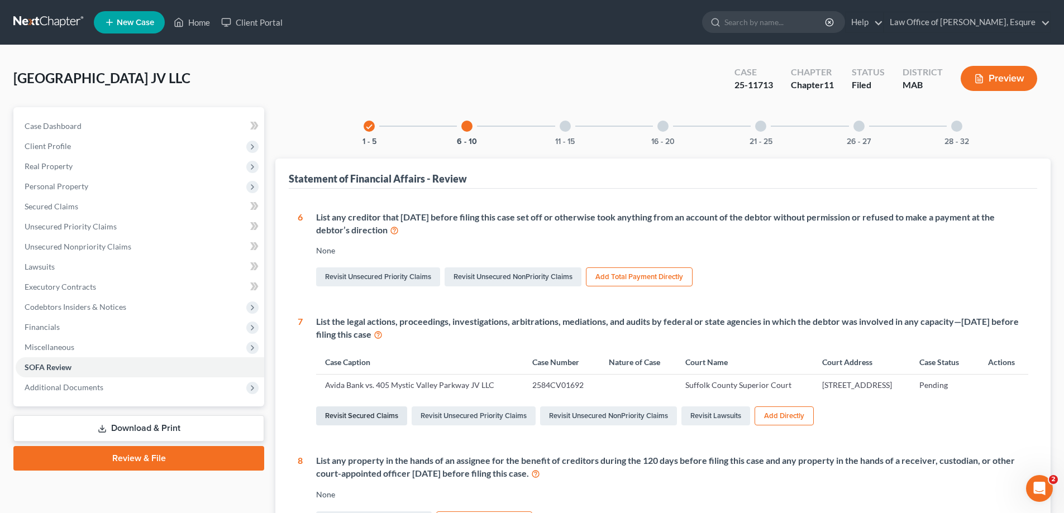
click at [375, 426] on link "Revisit Secured Claims" at bounding box center [361, 416] width 91 height 19
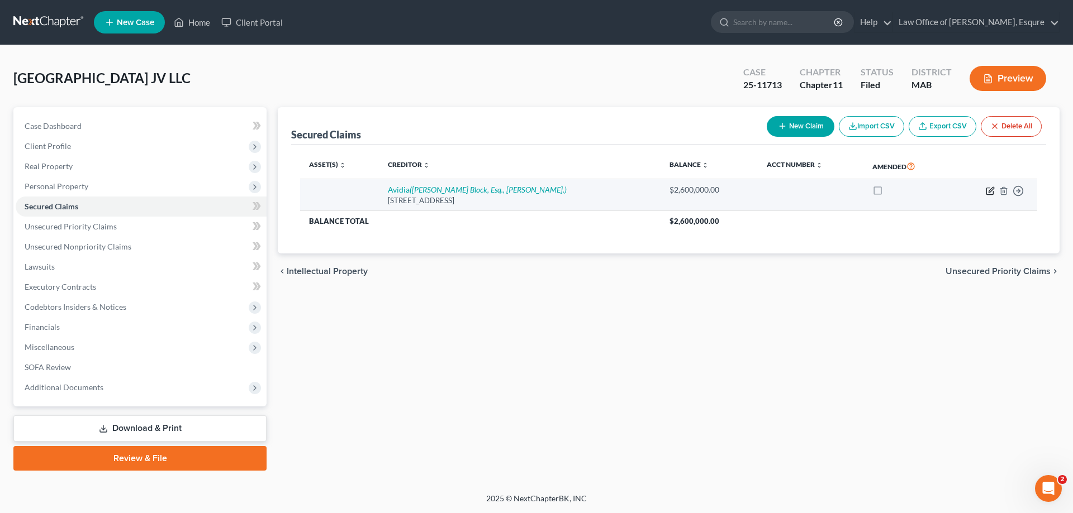
click at [991, 191] on icon "button" at bounding box center [990, 191] width 9 height 9
select select "22"
select select "0"
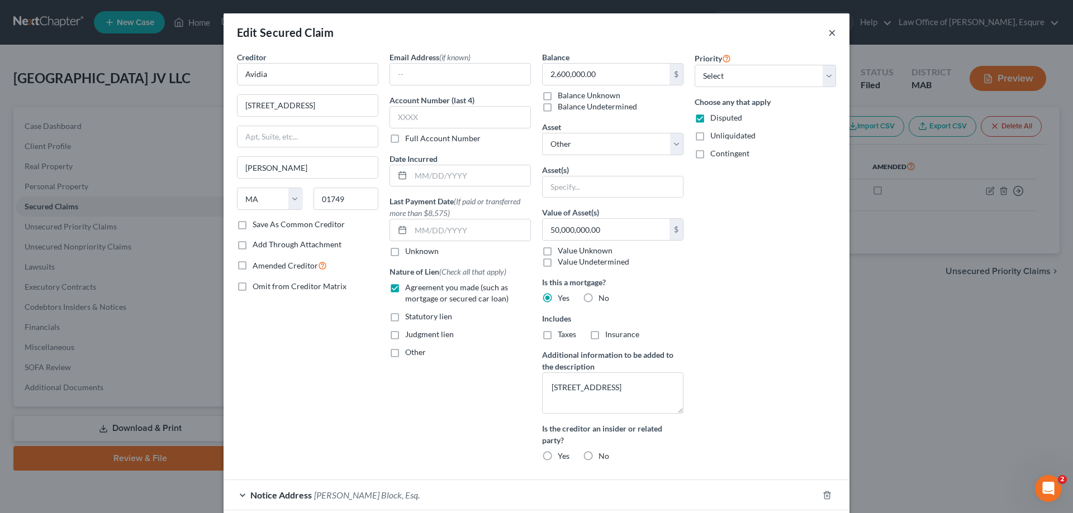
click at [829, 36] on button "×" at bounding box center [832, 32] width 8 height 13
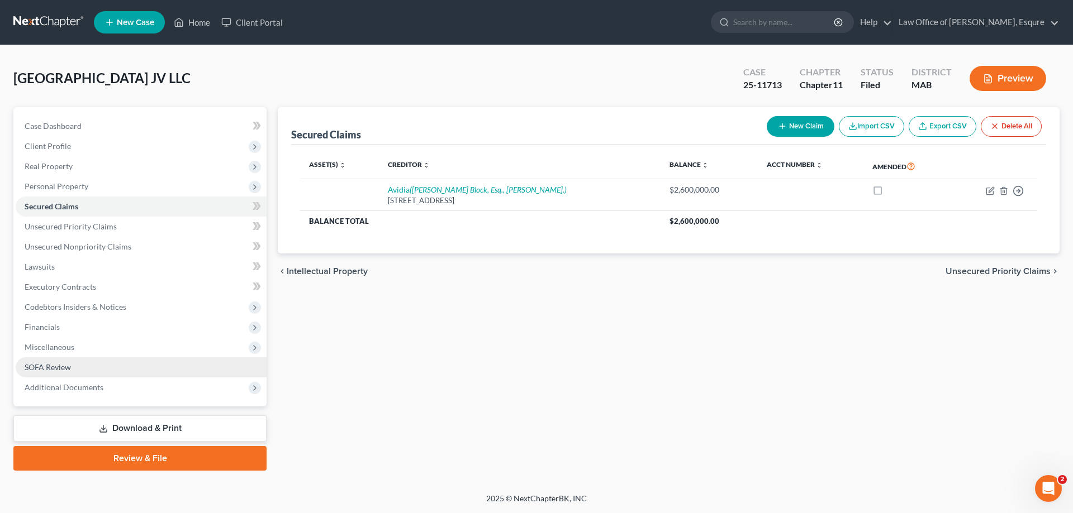
click at [40, 366] on span "SOFA Review" at bounding box center [48, 367] width 46 height 9
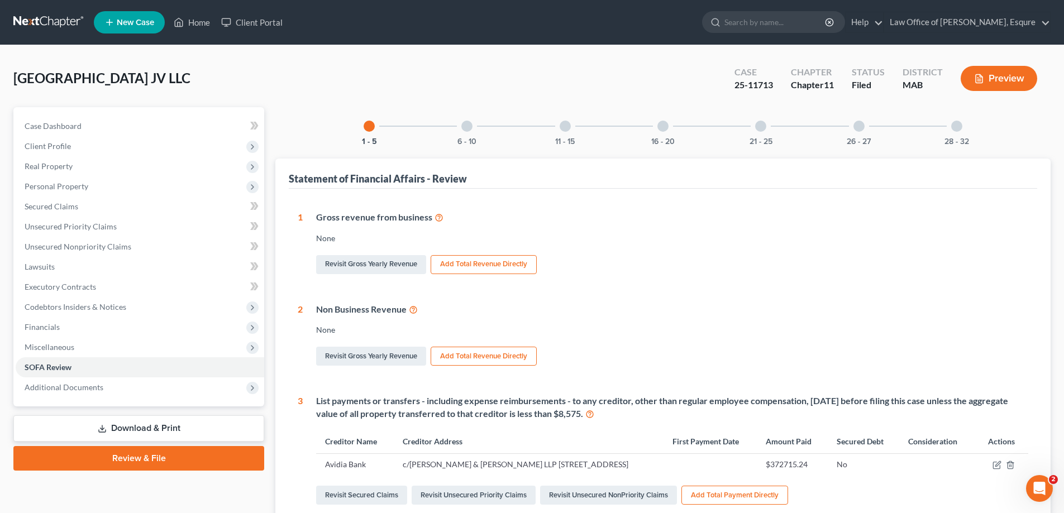
click at [464, 121] on div at bounding box center [466, 126] width 11 height 11
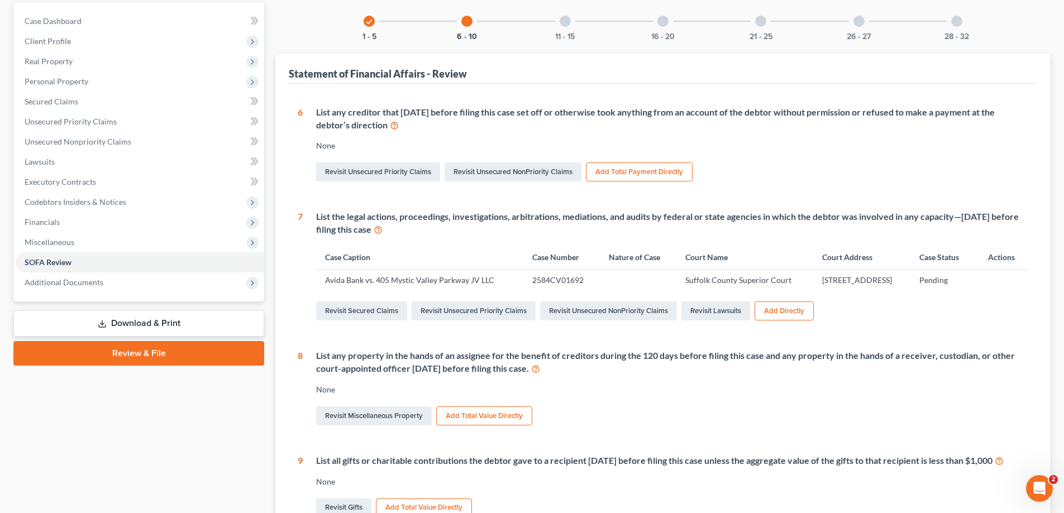
scroll to position [112, 0]
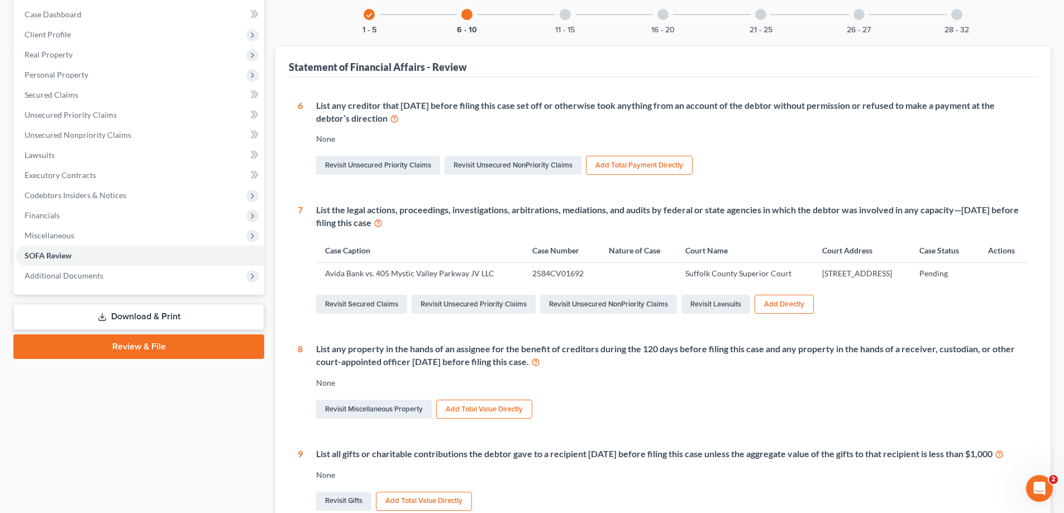
click at [785, 314] on button "Add Directly" at bounding box center [784, 304] width 59 height 19
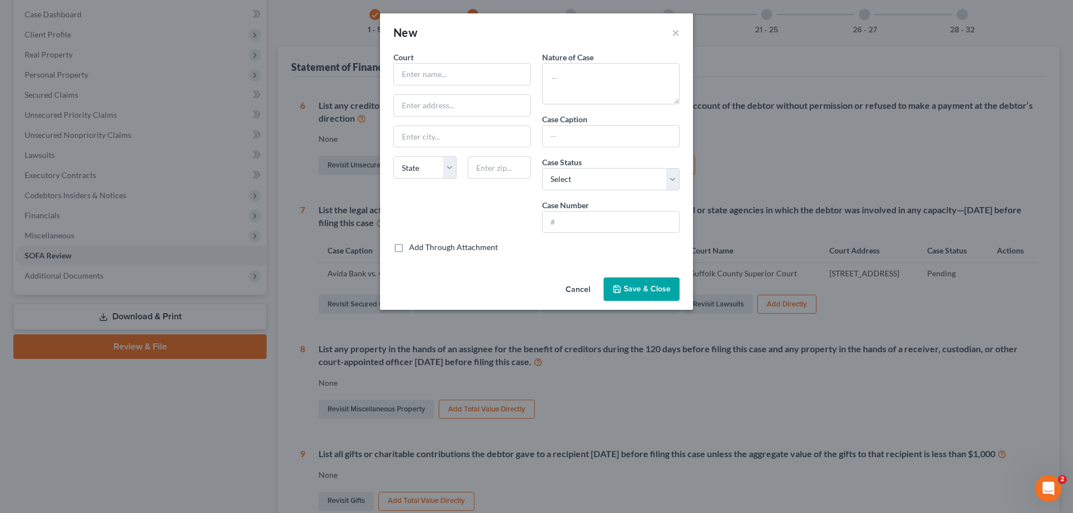
click at [569, 288] on button "Cancel" at bounding box center [577, 290] width 42 height 22
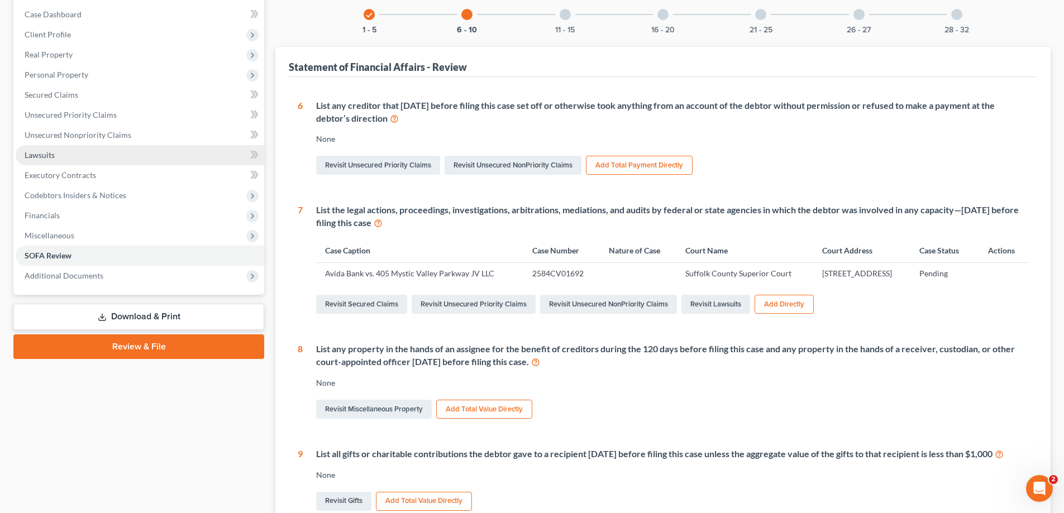
click at [37, 154] on span "Lawsuits" at bounding box center [40, 154] width 30 height 9
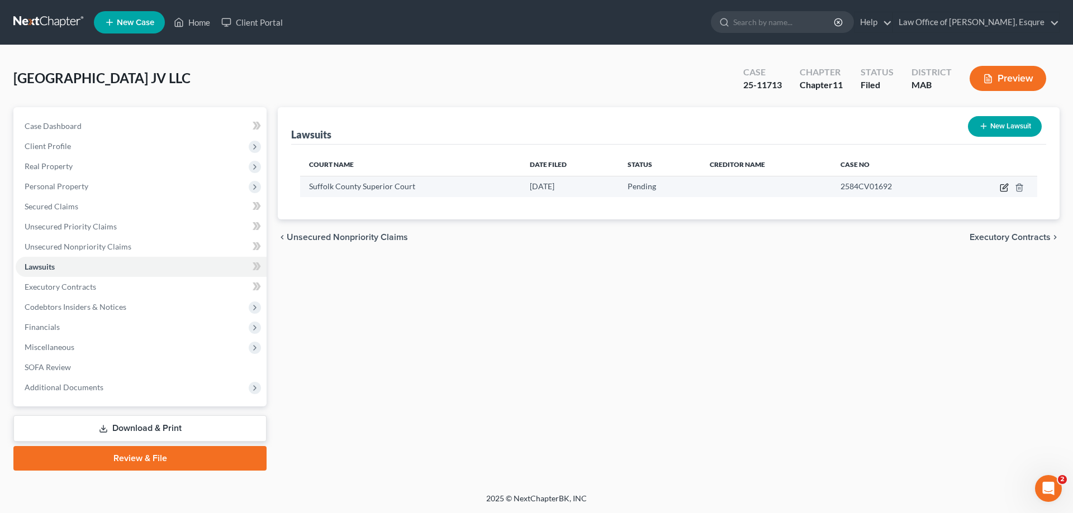
click at [1003, 185] on icon "button" at bounding box center [1003, 187] width 9 height 9
select select "22"
select select "0"
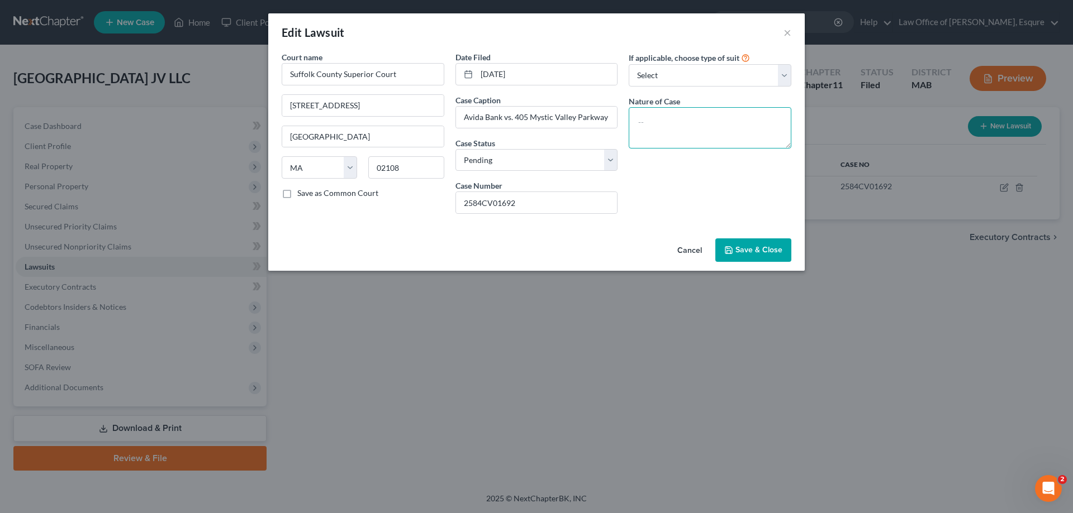
click at [644, 122] on textarea at bounding box center [710, 127] width 163 height 41
type textarea "s"
type textarea "lawsuit on note and guarantees"
click at [754, 247] on span "Save & Close" at bounding box center [758, 249] width 47 height 9
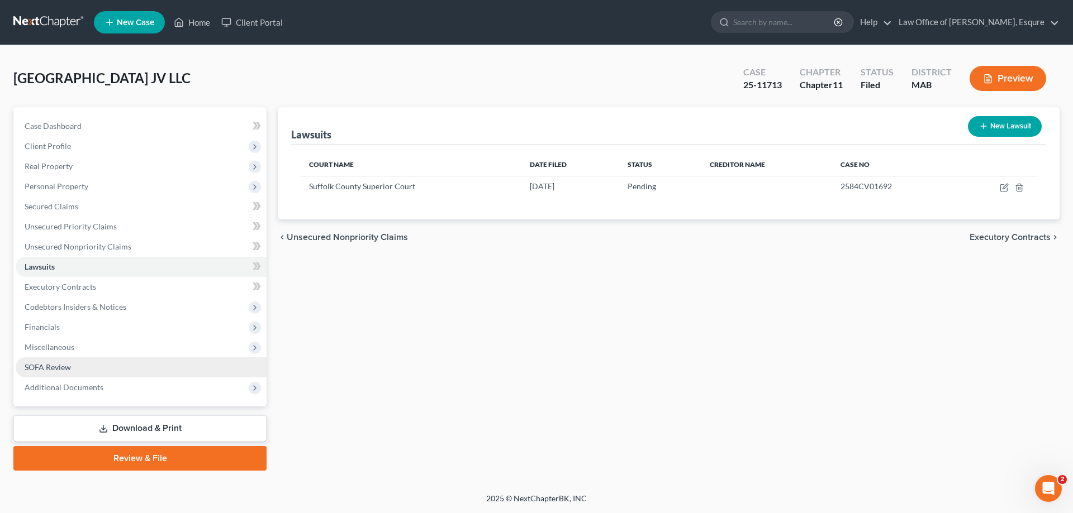
click at [47, 369] on span "SOFA Review" at bounding box center [48, 367] width 46 height 9
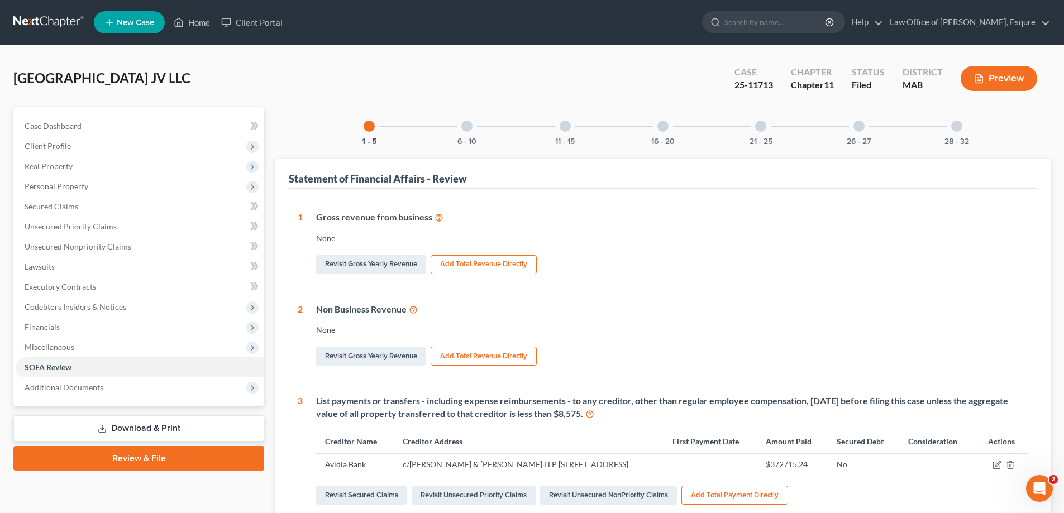
click at [566, 130] on div at bounding box center [565, 126] width 11 height 11
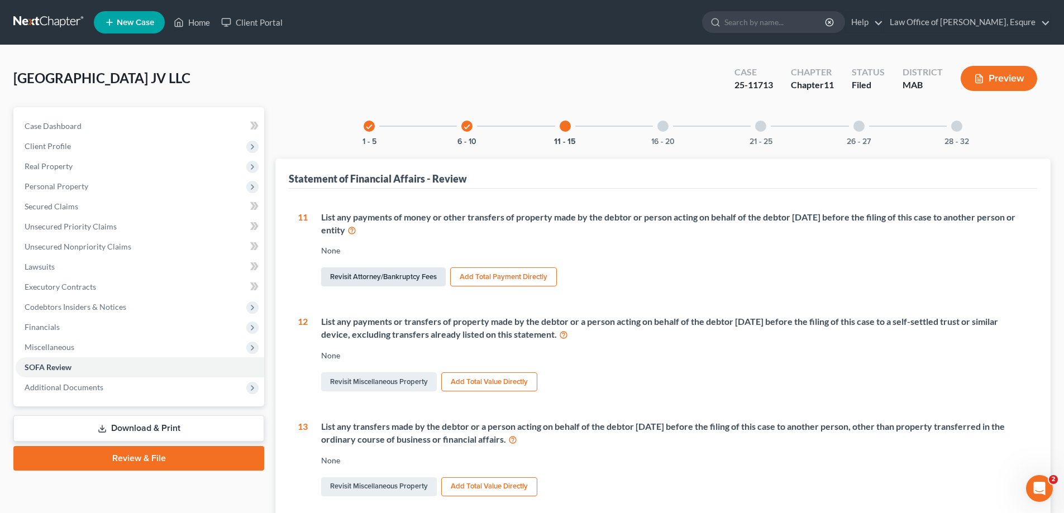
click at [367, 274] on link "Revisit Attorney/Bankruptcy Fees" at bounding box center [383, 277] width 125 height 19
select select "0"
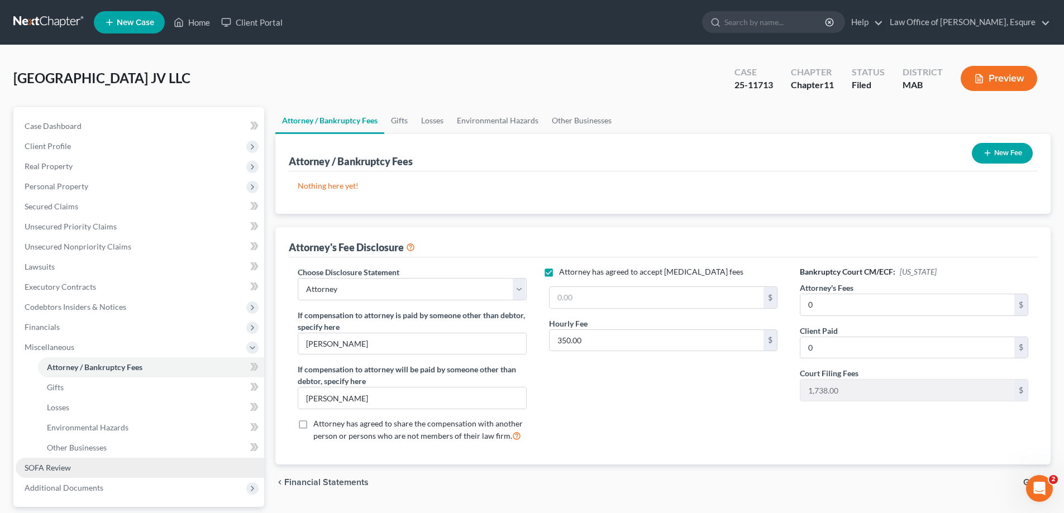
click at [55, 468] on span "SOFA Review" at bounding box center [48, 467] width 46 height 9
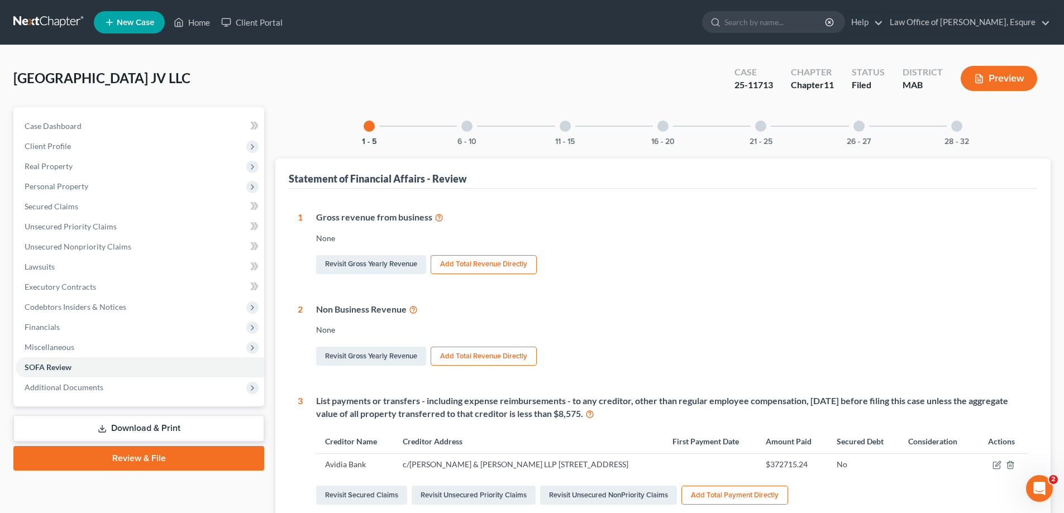
click at [860, 127] on div at bounding box center [859, 126] width 11 height 11
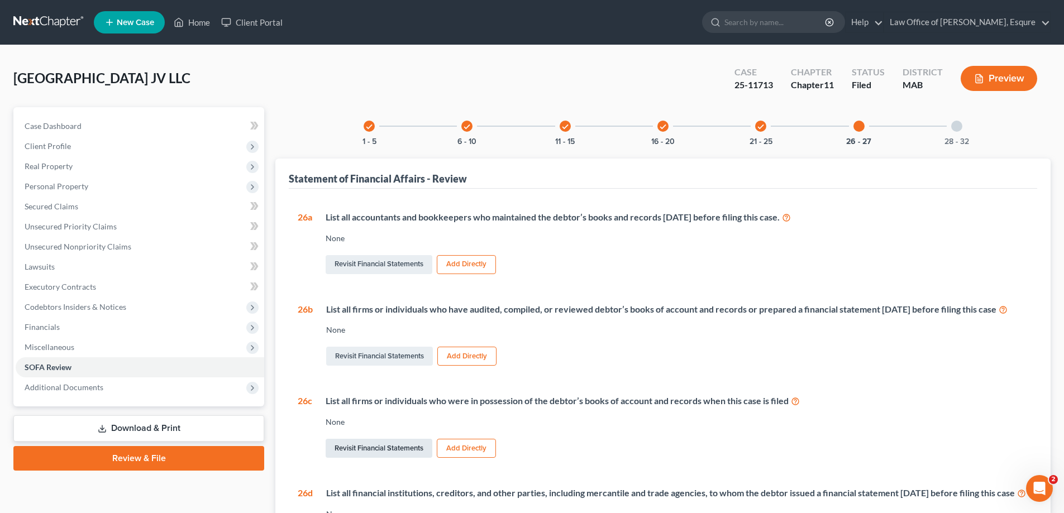
click at [372, 458] on link "Revisit Financial Statements" at bounding box center [379, 448] width 107 height 19
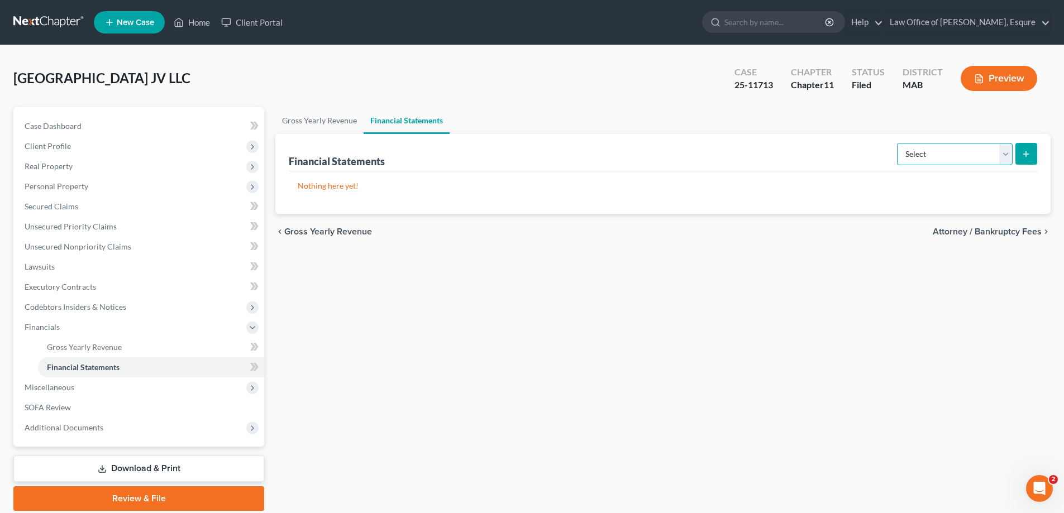
click at [1001, 154] on select "Select Auditor Bookkeeper Creditor Pension Contribution Records Keeper Tax Cons…" at bounding box center [955, 154] width 116 height 22
select select "records_keeper"
click at [898, 143] on select "Select Auditor Bookkeeper Creditor Pension Contribution Records Keeper Tax Cons…" at bounding box center [955, 154] width 116 height 22
click at [1029, 150] on icon "submit" at bounding box center [1026, 154] width 9 height 9
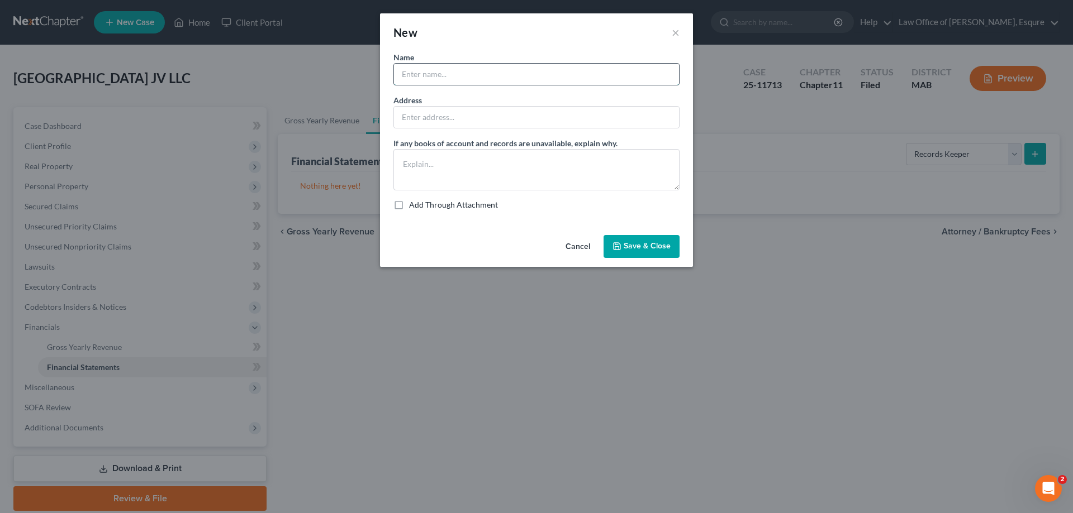
click at [418, 73] on input "text" at bounding box center [536, 74] width 285 height 21
type input "Mystic Valley Parkway Trust, [PERSON_NAME], Trustee"
type input "[STREET_ADDRESS]"
click at [653, 242] on span "Save & Close" at bounding box center [646, 246] width 47 height 9
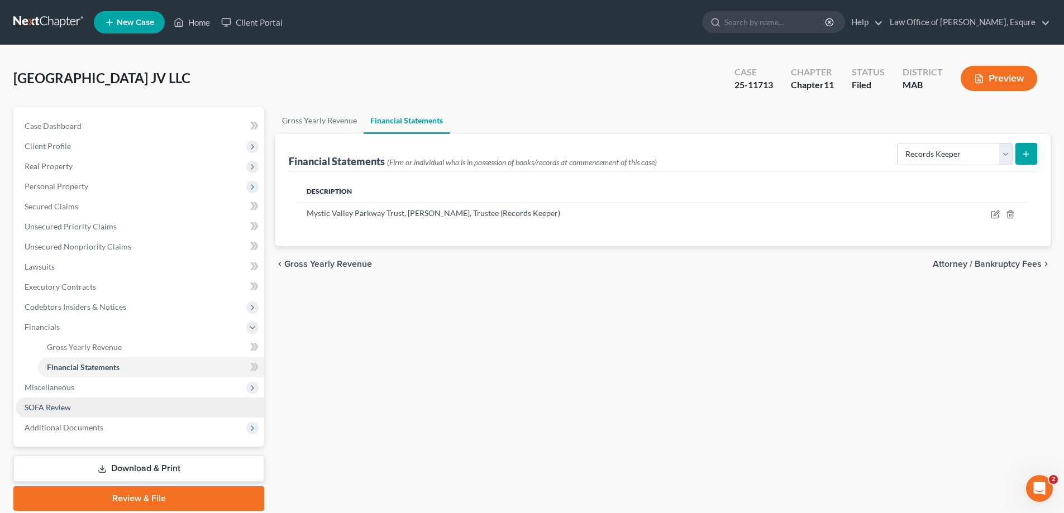
click at [56, 408] on span "SOFA Review" at bounding box center [48, 407] width 46 height 9
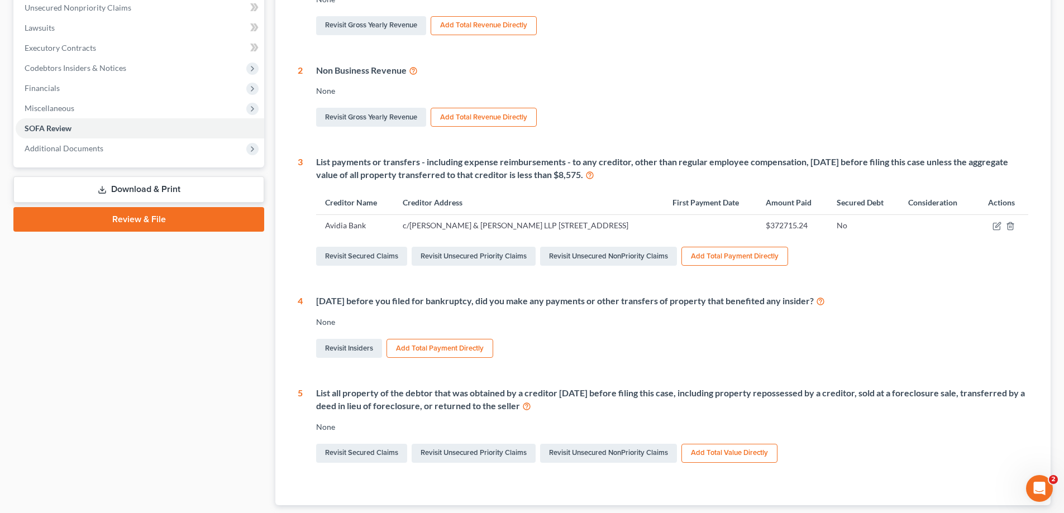
scroll to position [53, 0]
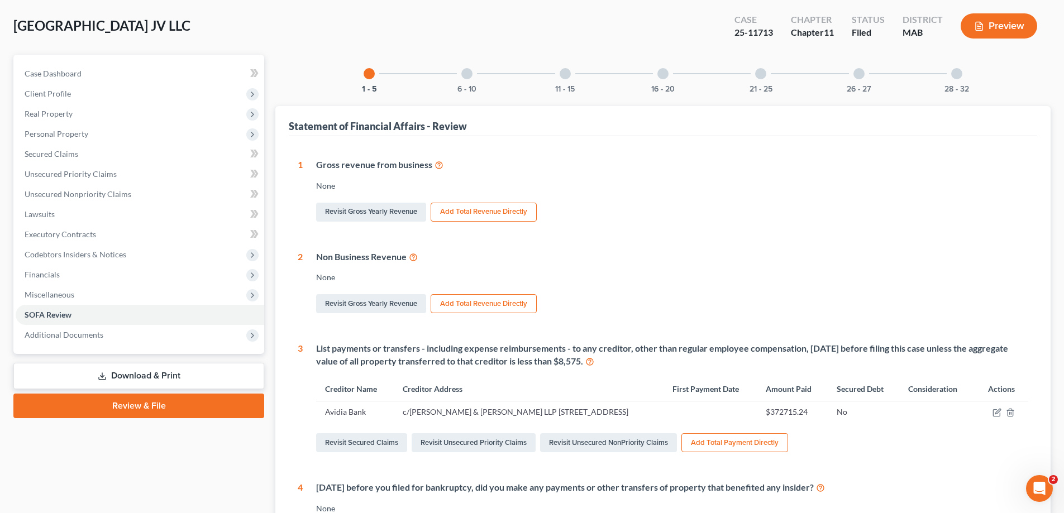
click at [466, 75] on div at bounding box center [466, 73] width 11 height 11
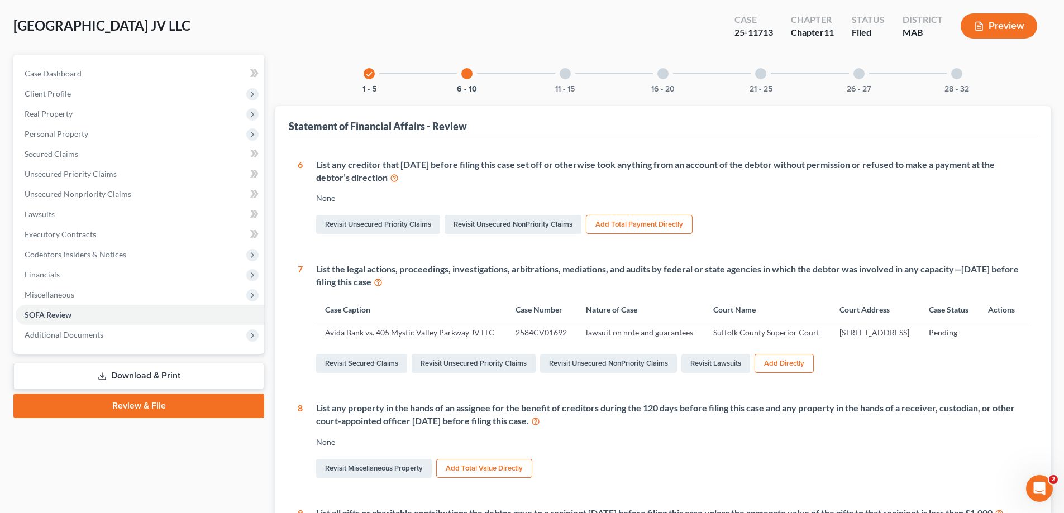
click at [568, 74] on div at bounding box center [565, 73] width 11 height 11
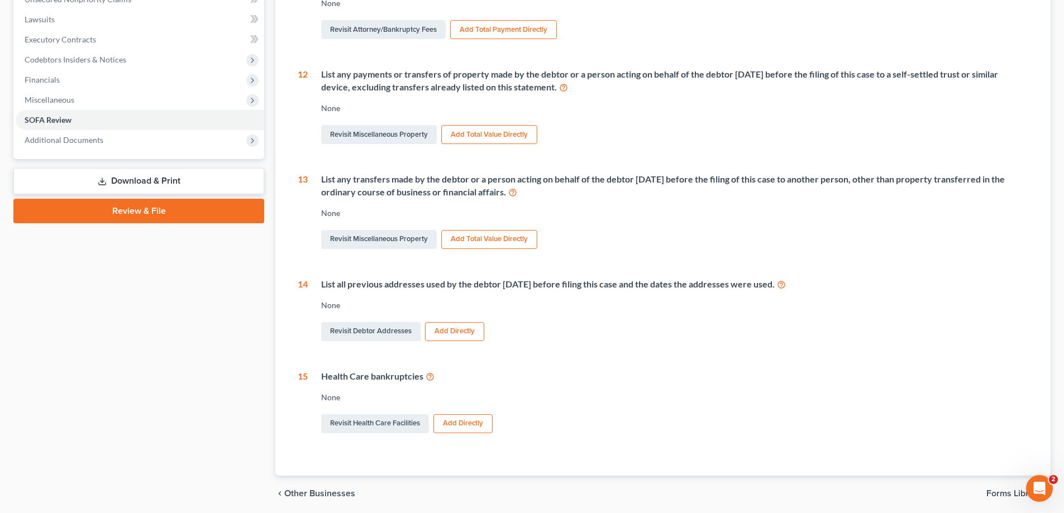
scroll to position [9, 0]
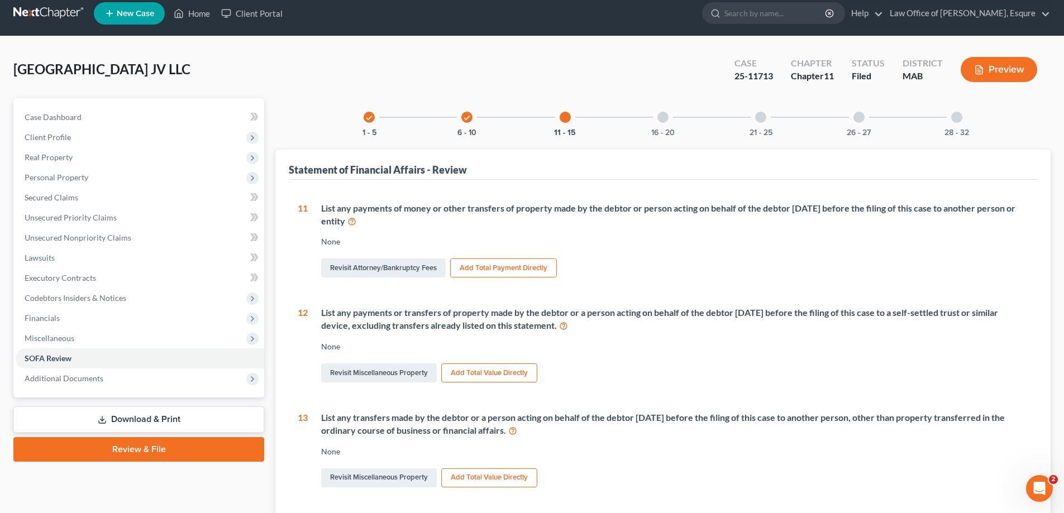
click at [665, 116] on div at bounding box center [663, 117] width 11 height 11
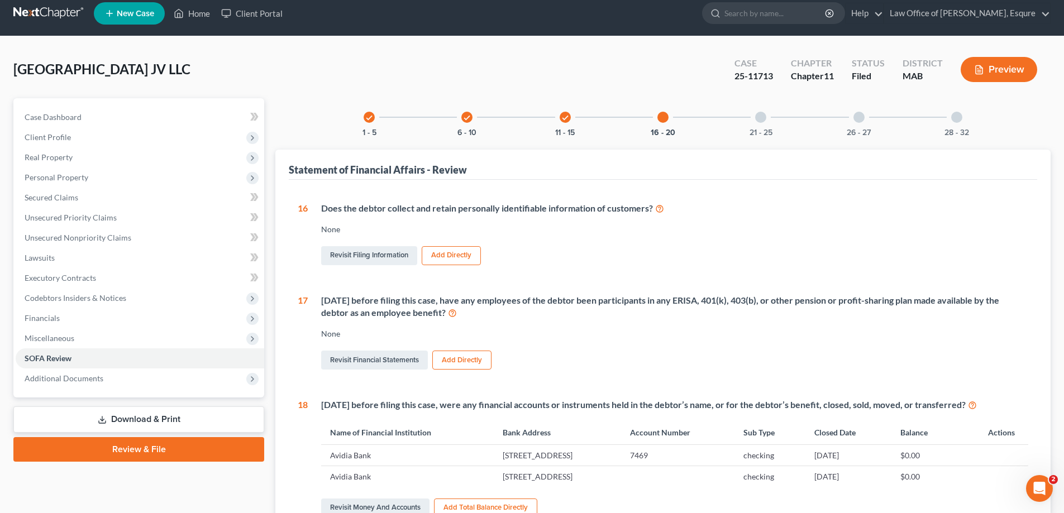
click at [761, 116] on div at bounding box center [760, 117] width 11 height 11
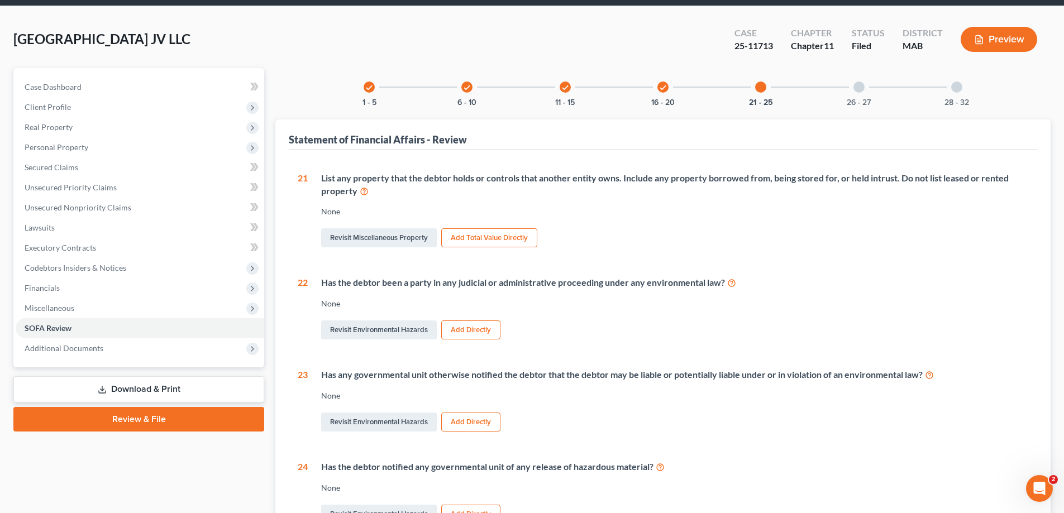
scroll to position [0, 0]
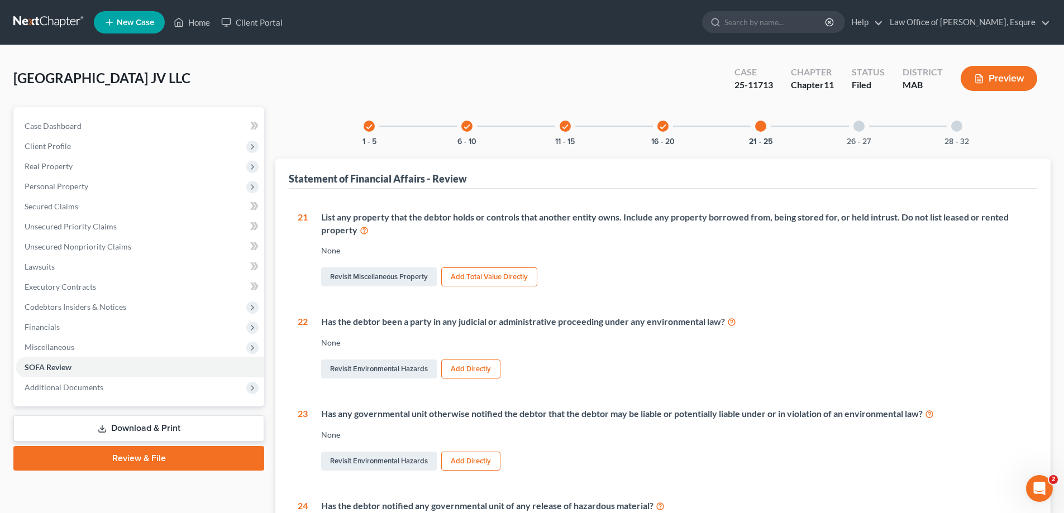
click at [858, 129] on div at bounding box center [859, 126] width 11 height 11
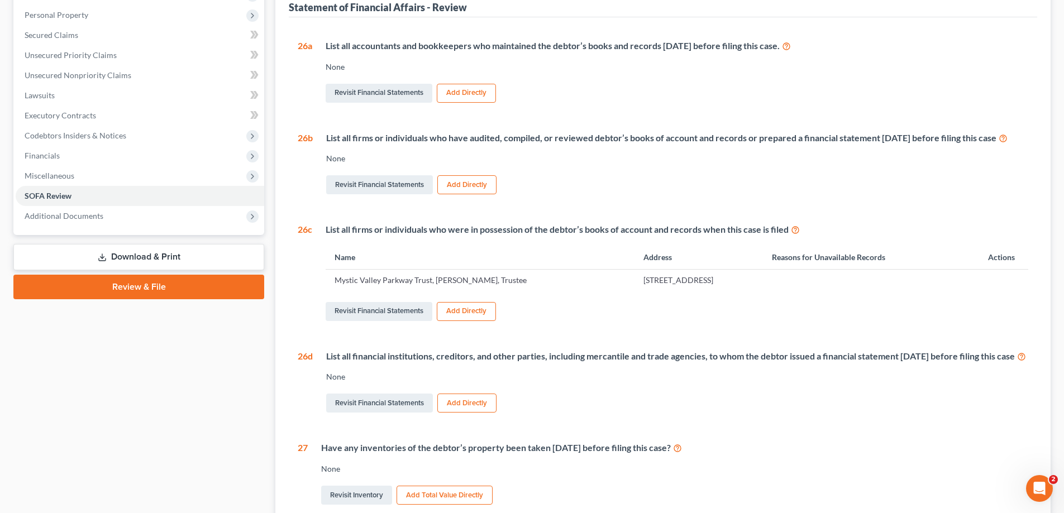
scroll to position [30, 0]
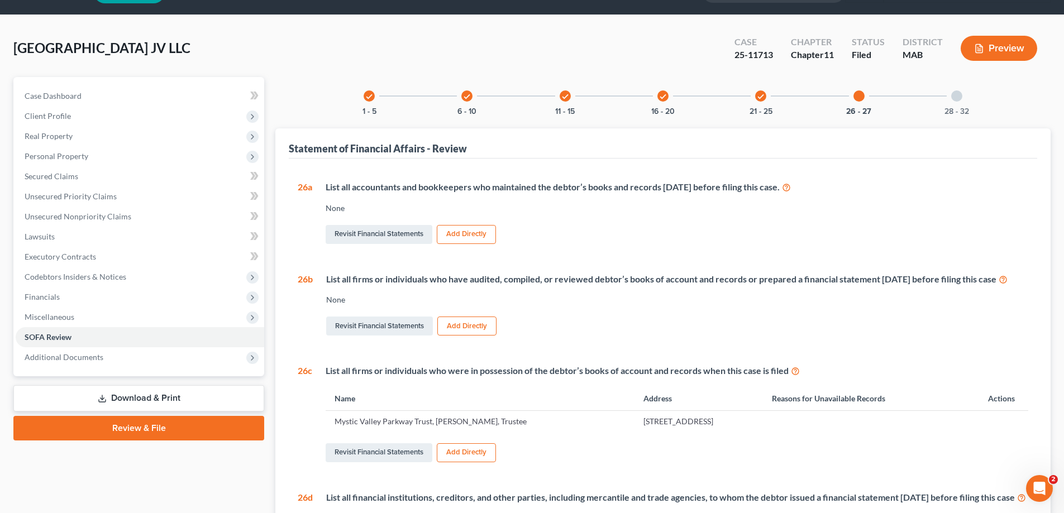
click at [957, 94] on div at bounding box center [956, 96] width 11 height 11
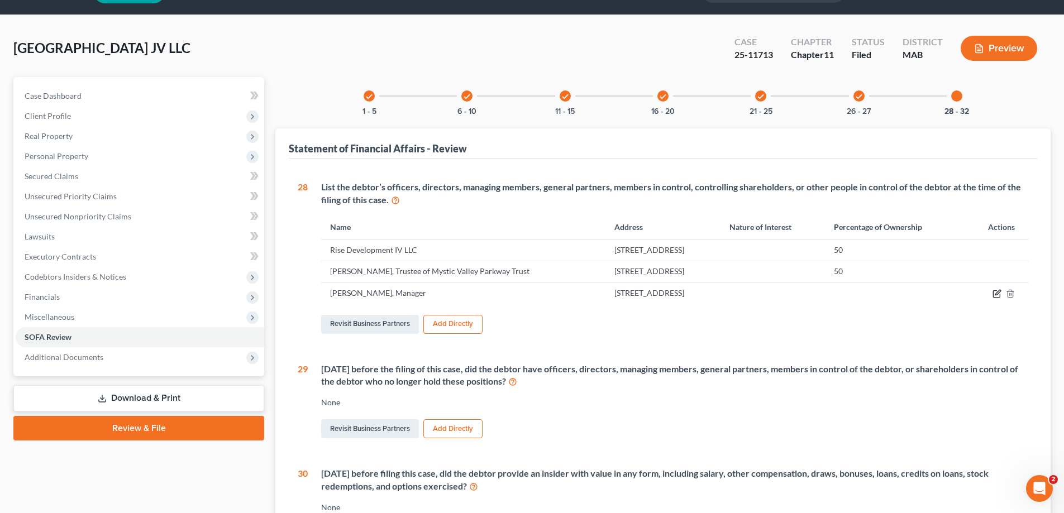
click at [998, 292] on icon "button" at bounding box center [998, 293] width 5 height 5
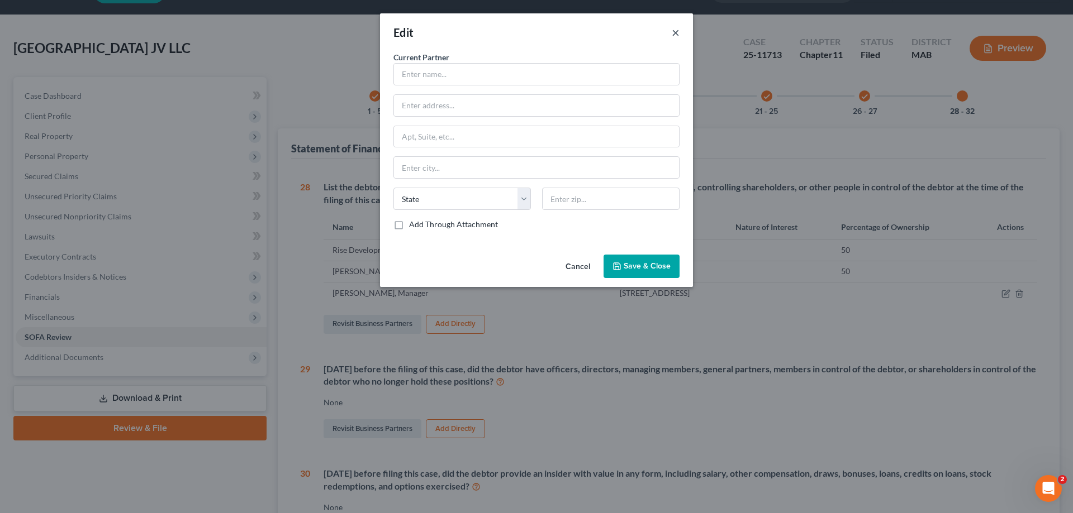
click at [673, 35] on button "×" at bounding box center [676, 32] width 8 height 13
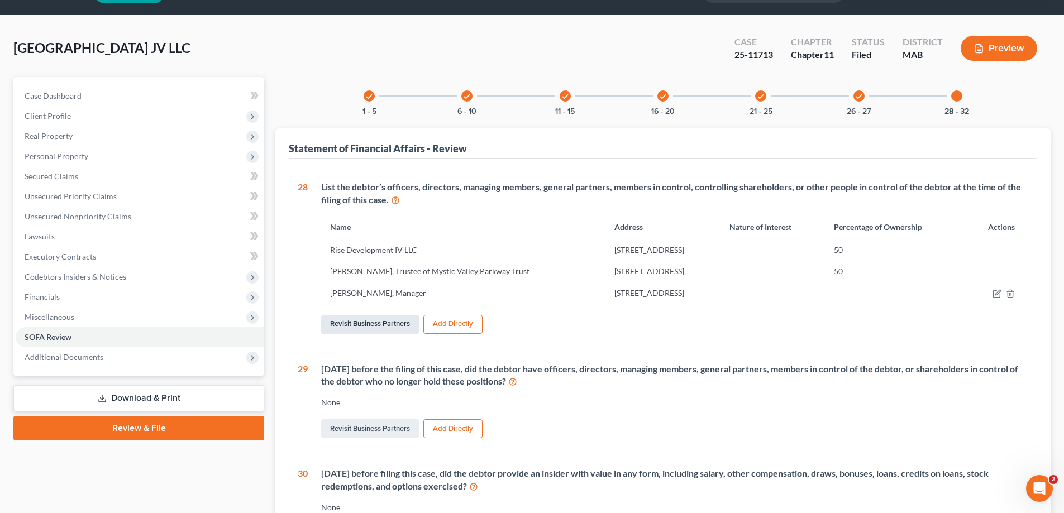
click at [364, 320] on link "Revisit Business Partners" at bounding box center [370, 324] width 98 height 19
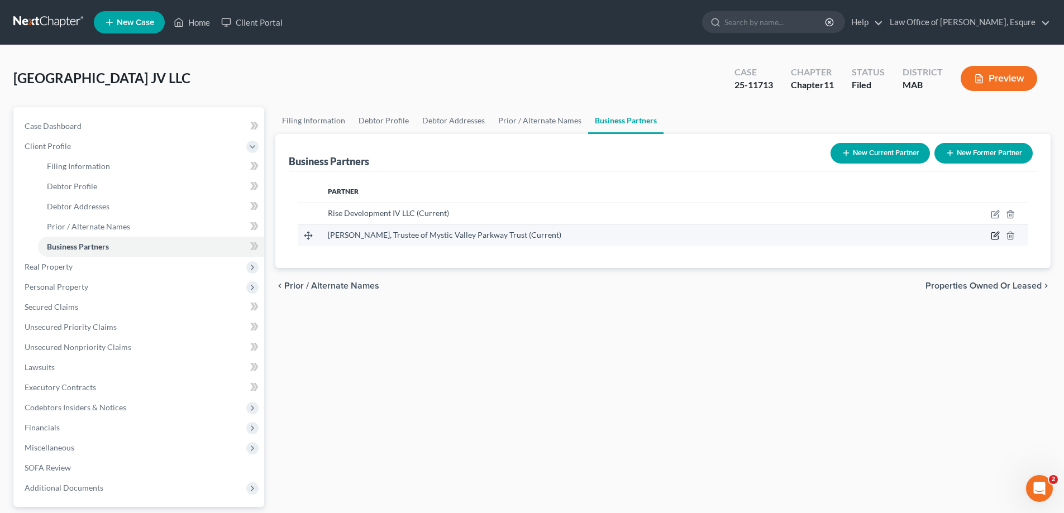
click at [994, 234] on icon "button" at bounding box center [995, 235] width 9 height 9
select select "22"
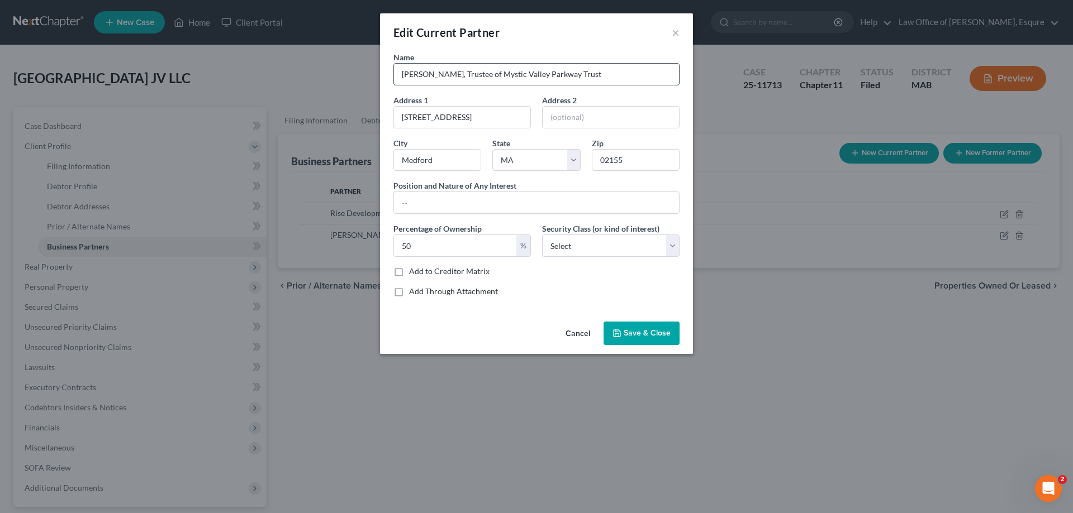
drag, startPoint x: 446, startPoint y: 71, endPoint x: 403, endPoint y: 70, distance: 43.0
click at [403, 70] on input "[PERSON_NAME], Trustee of Mystic Valley Parkway Trust" at bounding box center [536, 74] width 285 height 21
type input "[PERSON_NAME], Trustee of Mystic Valley Parkway Trust"
drag, startPoint x: 400, startPoint y: 116, endPoint x: 529, endPoint y: 126, distance: 129.5
click at [529, 126] on input "[STREET_ADDRESS]" at bounding box center [462, 117] width 136 height 21
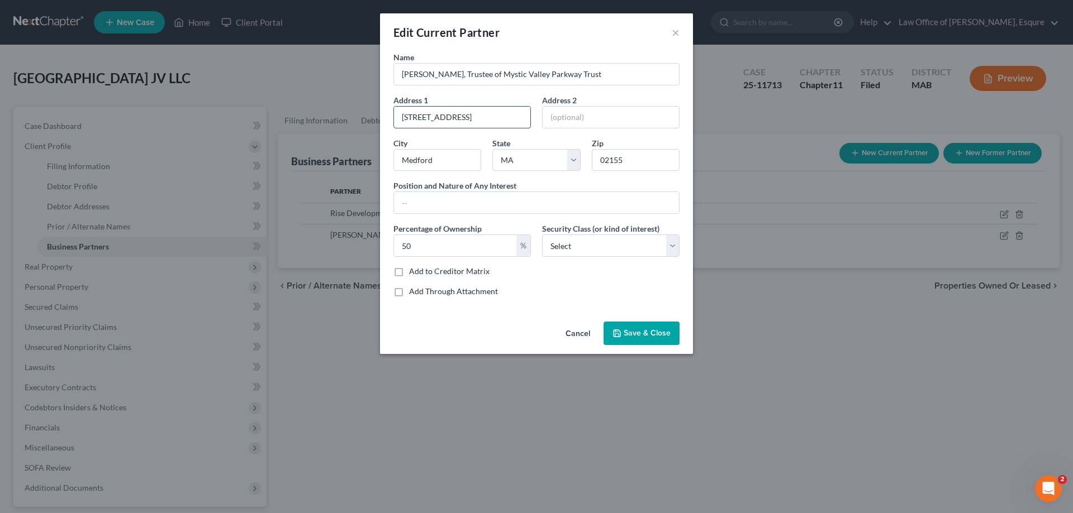
type input "[STREET_ADDRESS]"
type input "Somerville"
type input "02145"
click at [644, 334] on span "Save & Close" at bounding box center [646, 333] width 47 height 9
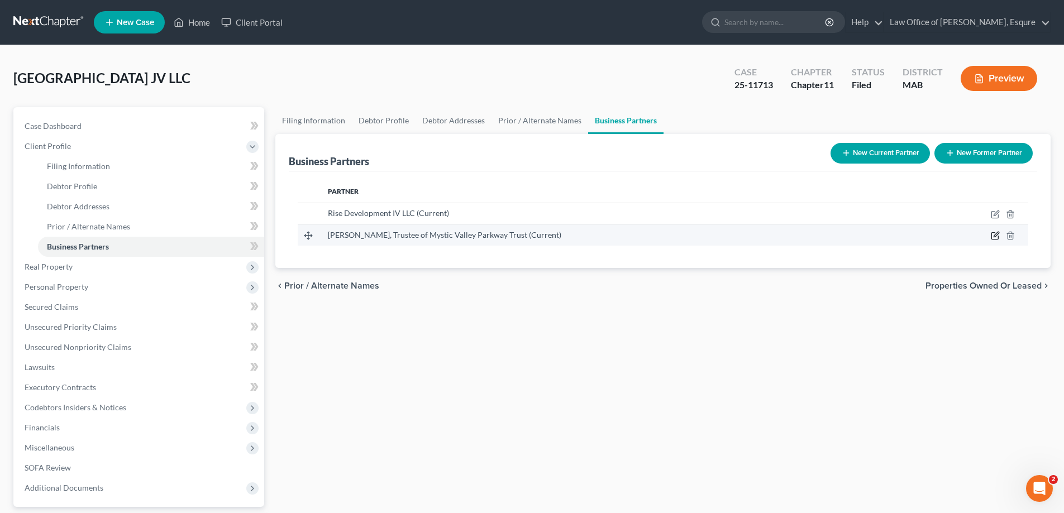
click at [996, 233] on icon "button" at bounding box center [995, 236] width 7 height 7
select select "22"
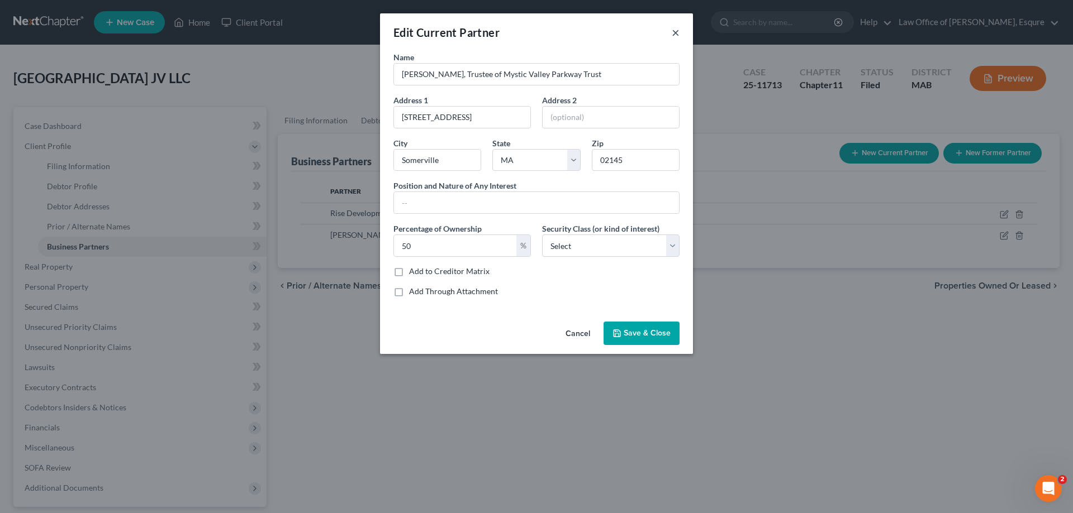
click at [676, 29] on button "×" at bounding box center [676, 32] width 8 height 13
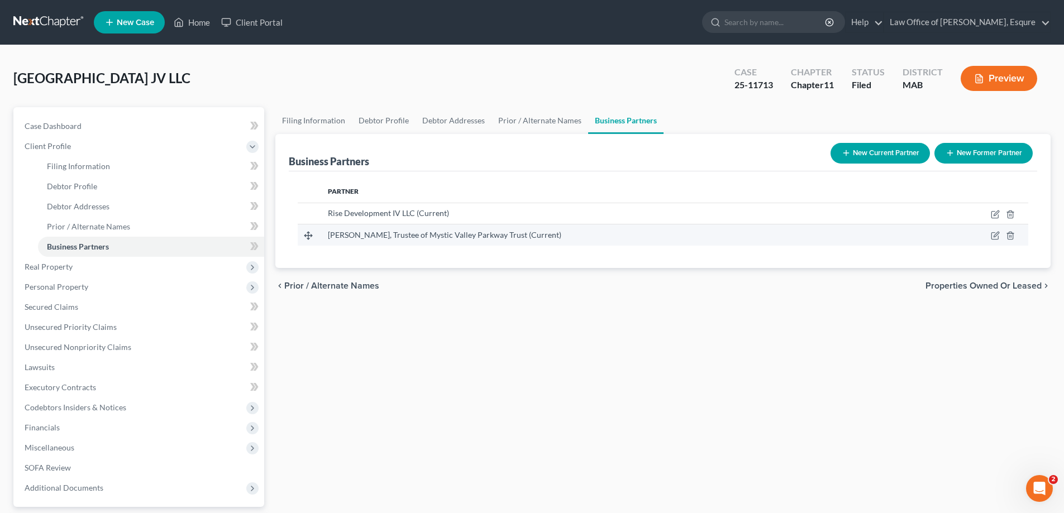
click at [509, 237] on span "[PERSON_NAME], Trustee of Mystic Valley Parkway Trust (Current)" at bounding box center [445, 234] width 234 height 9
click at [501, 377] on div "Filing Information Debtor Profile Debtor Addresses Prior / Alternate Names Busi…" at bounding box center [663, 339] width 787 height 464
click at [996, 234] on icon "button" at bounding box center [995, 235] width 9 height 9
select select "22"
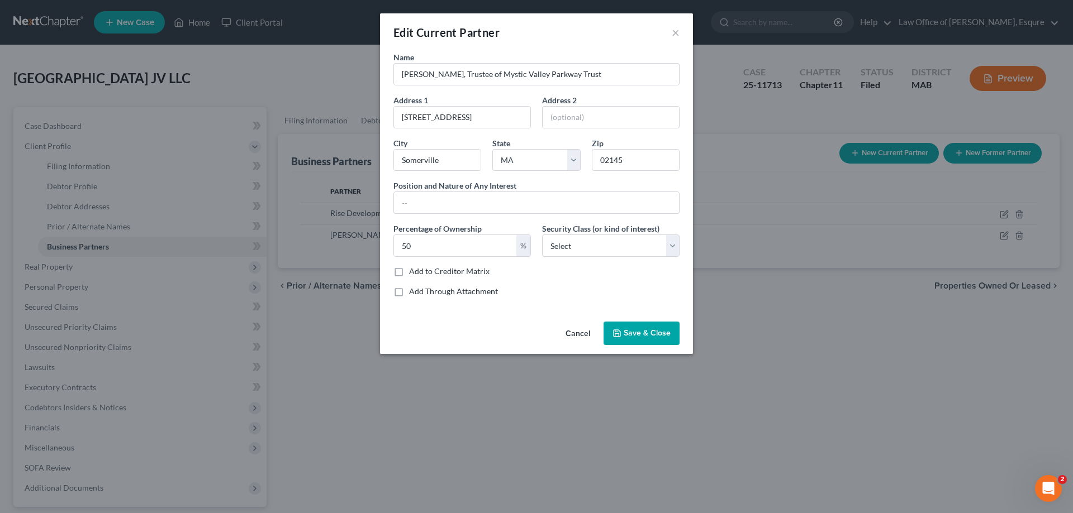
click at [647, 331] on span "Save & Close" at bounding box center [646, 333] width 47 height 9
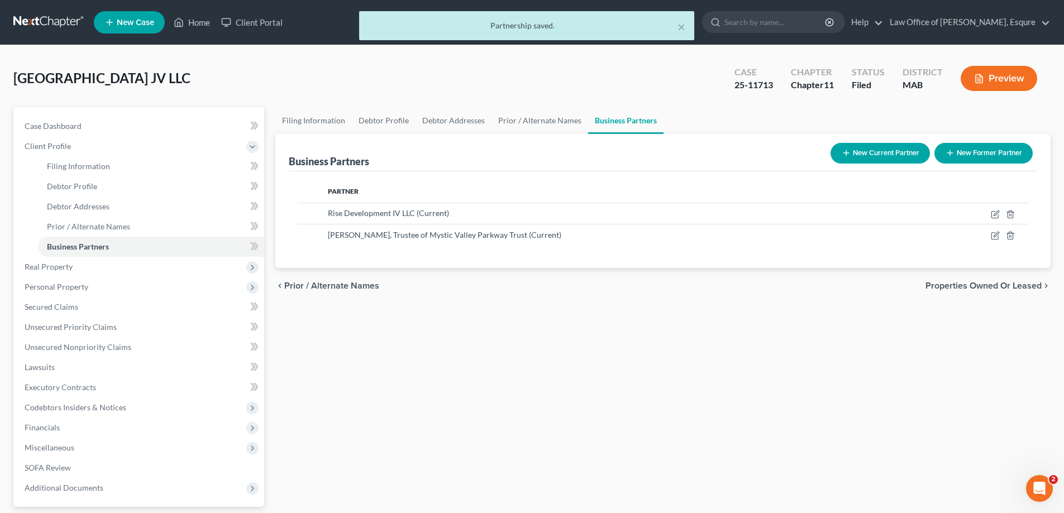
click at [647, 331] on div "Filing Information Debtor Profile Debtor Addresses Prior / Alternate Names Busi…" at bounding box center [663, 339] width 787 height 464
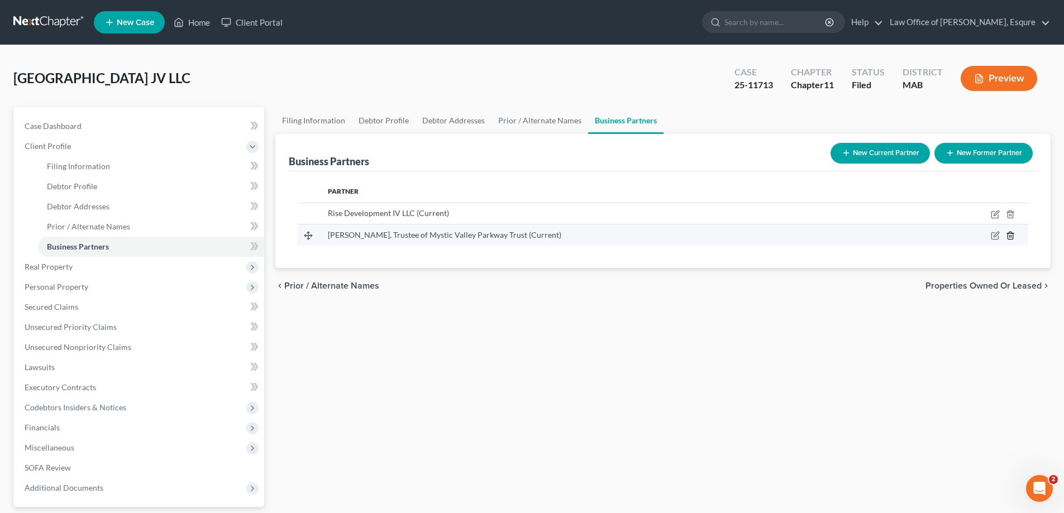
click at [1012, 235] on icon "button" at bounding box center [1010, 235] width 9 height 9
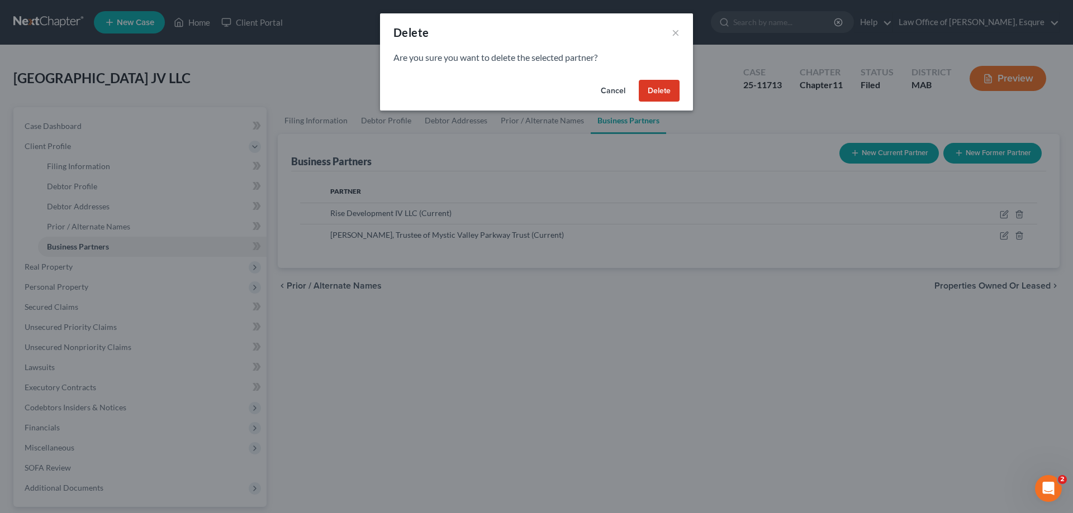
click at [657, 91] on button "Delete" at bounding box center [659, 91] width 41 height 22
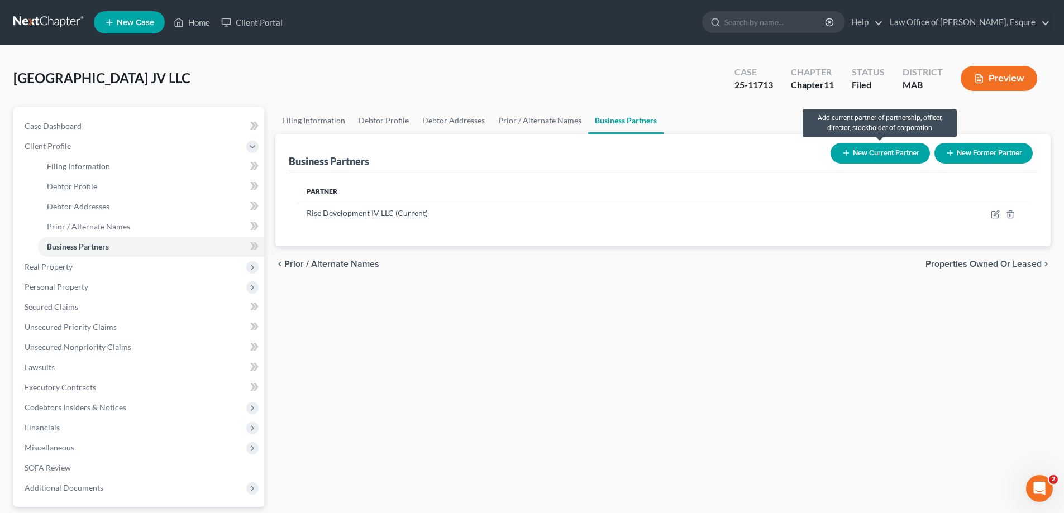
click at [895, 151] on button "New Current Partner" at bounding box center [880, 153] width 99 height 21
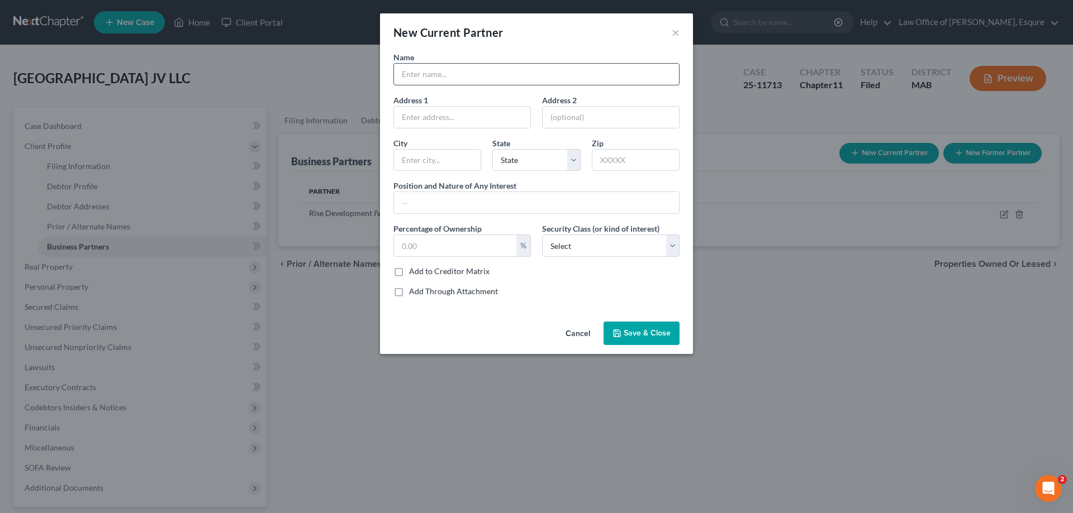
click at [423, 72] on input "text" at bounding box center [536, 74] width 285 height 21
type input "[PERSON_NAME], Trustee of Mystic Valley Parkway Trust"
click at [441, 116] on input "text" at bounding box center [462, 117] width 136 height 21
type input "[STREET_ADDRESS]"
click at [445, 163] on input "text" at bounding box center [437, 160] width 87 height 21
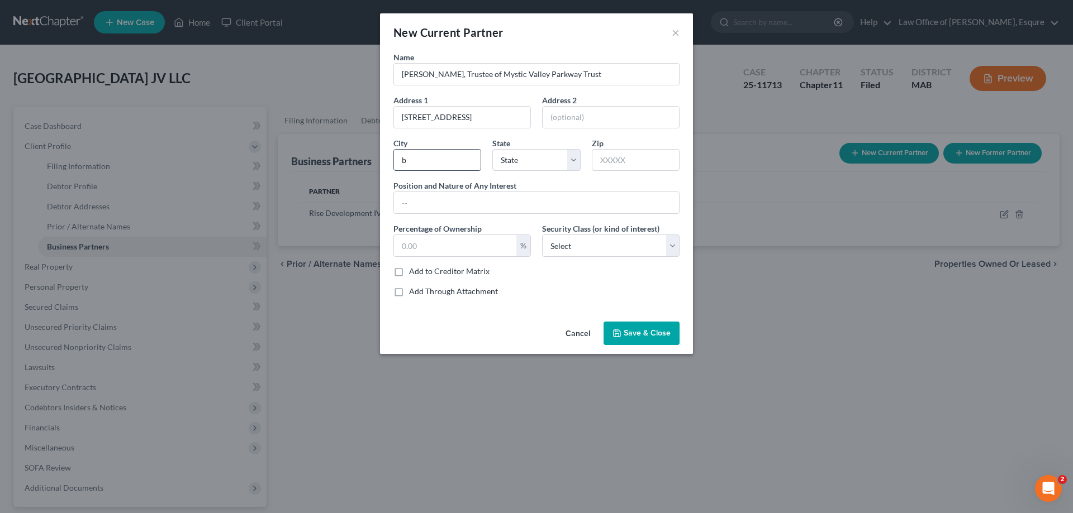
type input "[GEOGRAPHIC_DATA]"
type input "Suite 1500"
select select "22"
type input "02110"
drag, startPoint x: 601, startPoint y: 117, endPoint x: 543, endPoint y: 113, distance: 58.2
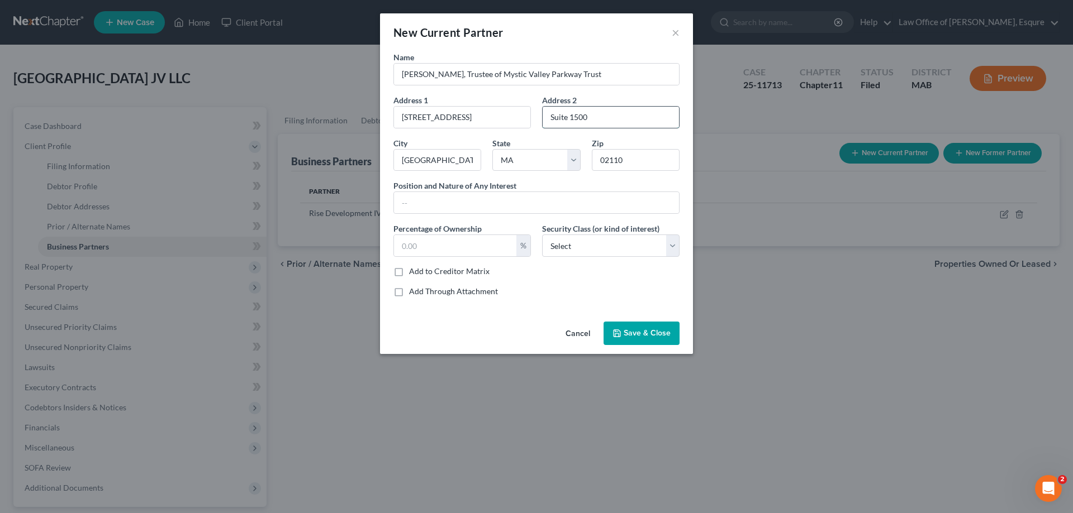
click at [543, 113] on input "Suite 1500" at bounding box center [610, 117] width 136 height 21
type input "Somerville"
click at [638, 159] on input "02110" at bounding box center [636, 160] width 88 height 22
drag, startPoint x: 638, startPoint y: 159, endPoint x: 574, endPoint y: 147, distance: 64.9
click at [574, 147] on div "Name [PERSON_NAME], Trustee of Mystic Valley Parkway Trust Address [GEOGRAPHIC_…" at bounding box center [536, 178] width 297 height 255
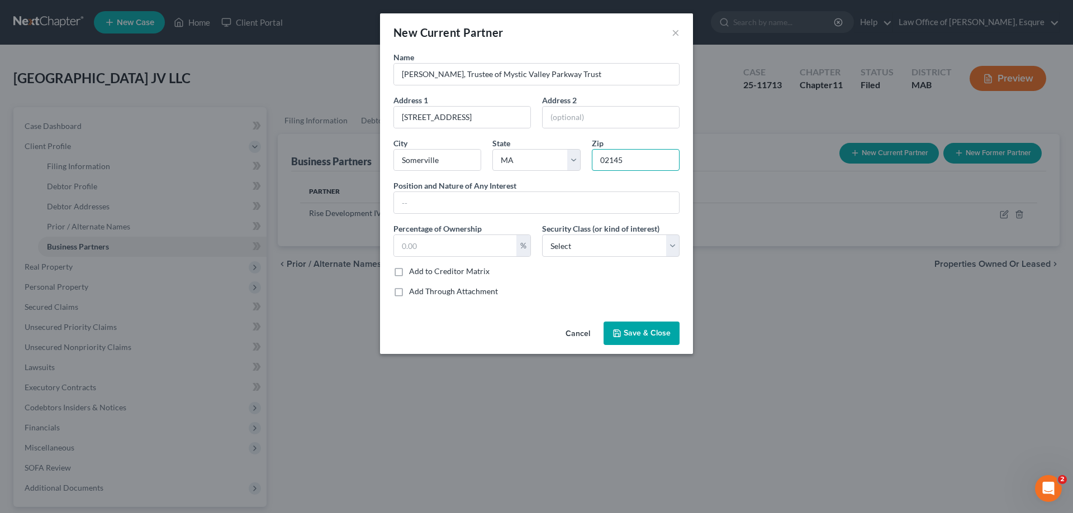
type input "02145"
click at [649, 333] on span "Save & Close" at bounding box center [646, 333] width 47 height 9
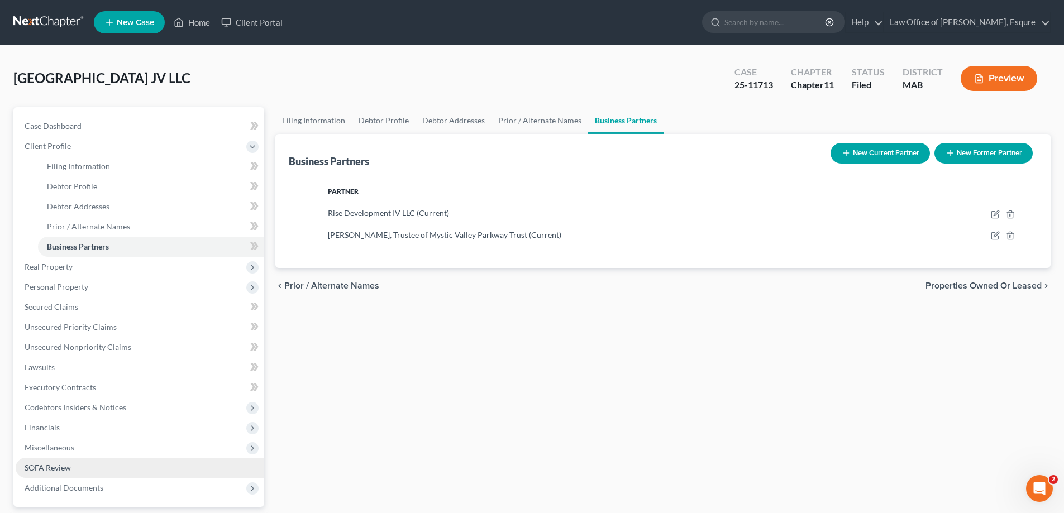
click at [48, 465] on span "SOFA Review" at bounding box center [48, 467] width 46 height 9
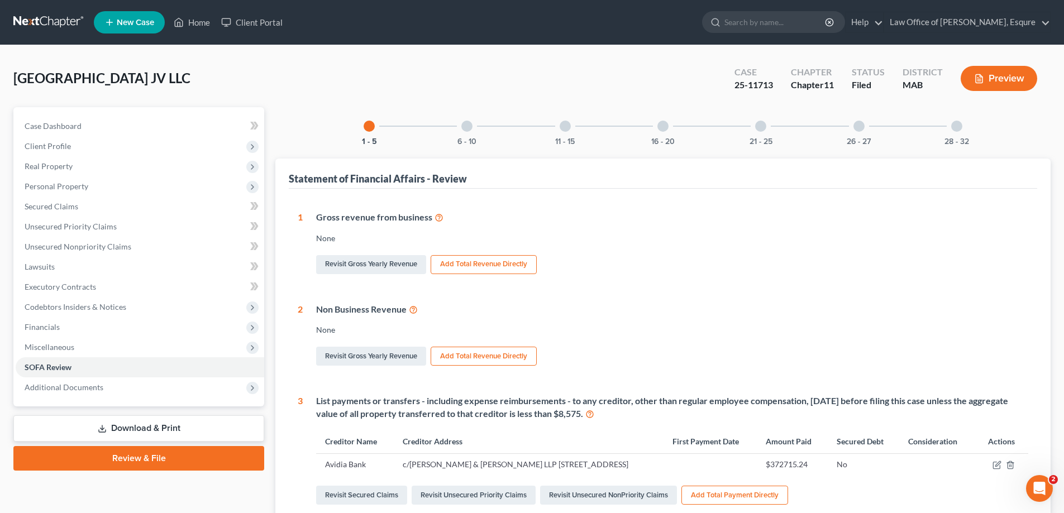
click at [954, 127] on div at bounding box center [956, 126] width 11 height 11
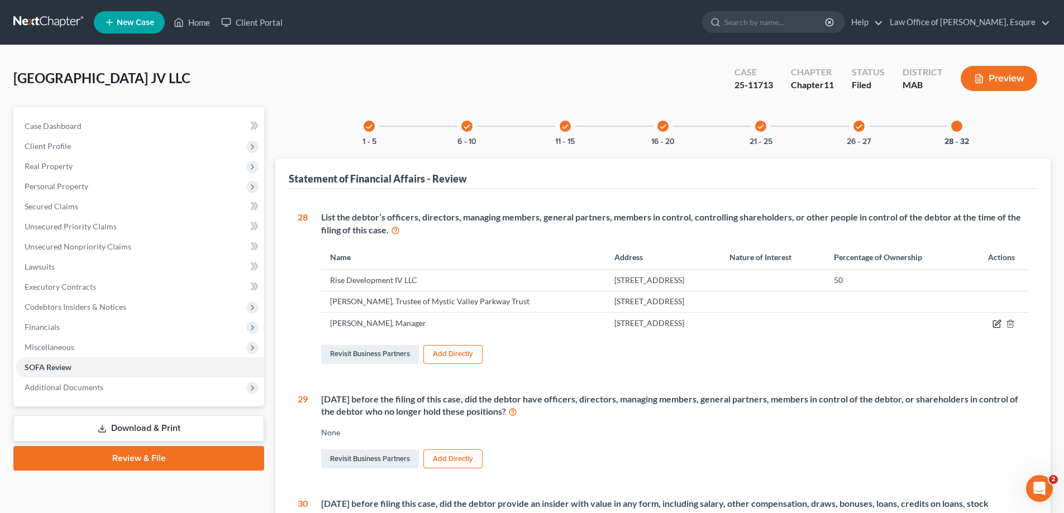
click at [998, 323] on icon "button" at bounding box center [997, 324] width 9 height 9
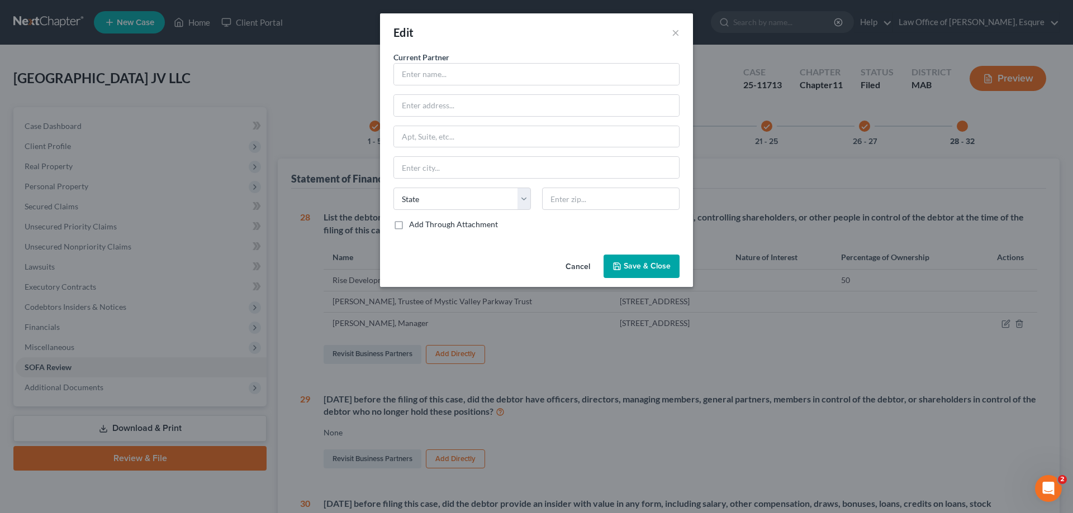
click at [580, 266] on button "Cancel" at bounding box center [577, 267] width 42 height 22
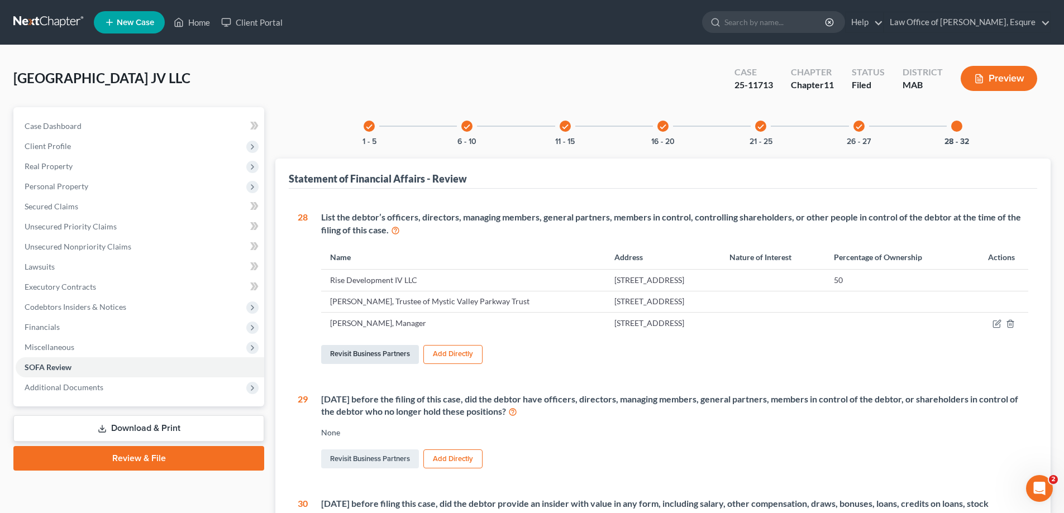
click at [369, 354] on link "Revisit Business Partners" at bounding box center [370, 354] width 98 height 19
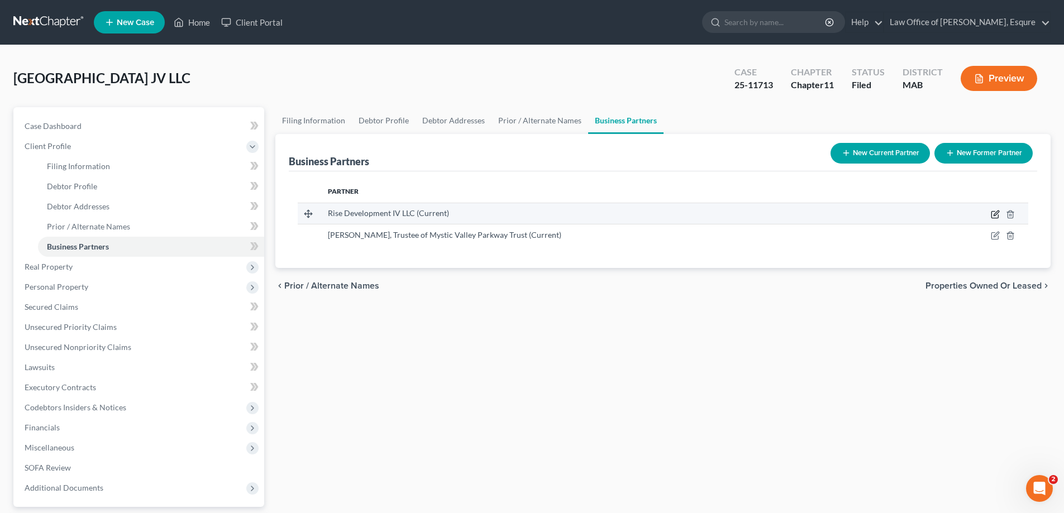
click at [995, 213] on icon "button" at bounding box center [995, 214] width 9 height 9
select select "22"
select select "3"
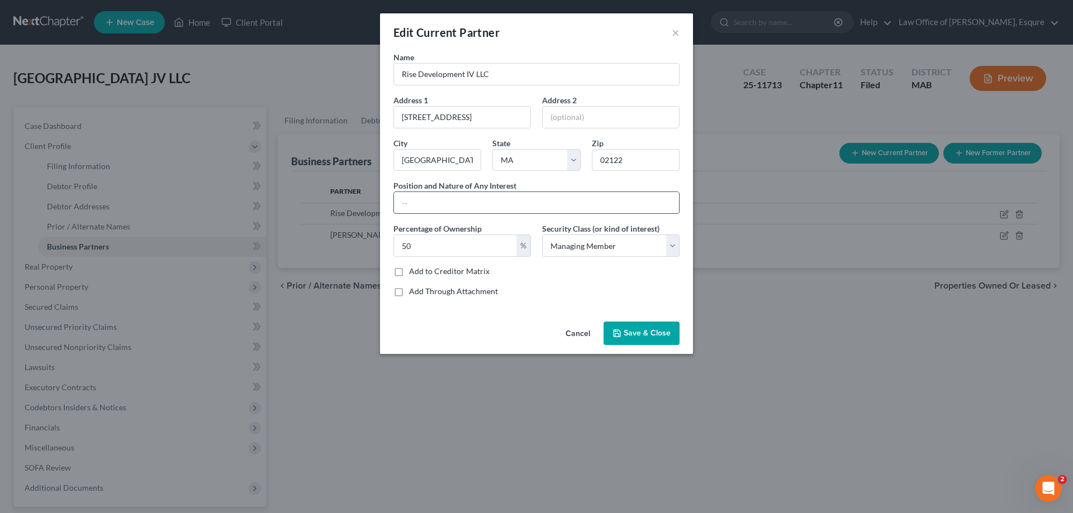
click at [410, 201] on input "text" at bounding box center [536, 202] width 285 height 21
type input "manager"
click at [409, 273] on label "Add to Creditor Matrix" at bounding box center [449, 271] width 80 height 11
click at [413, 273] on input "Add to Creditor Matrix" at bounding box center [416, 269] width 7 height 7
checkbox input "true"
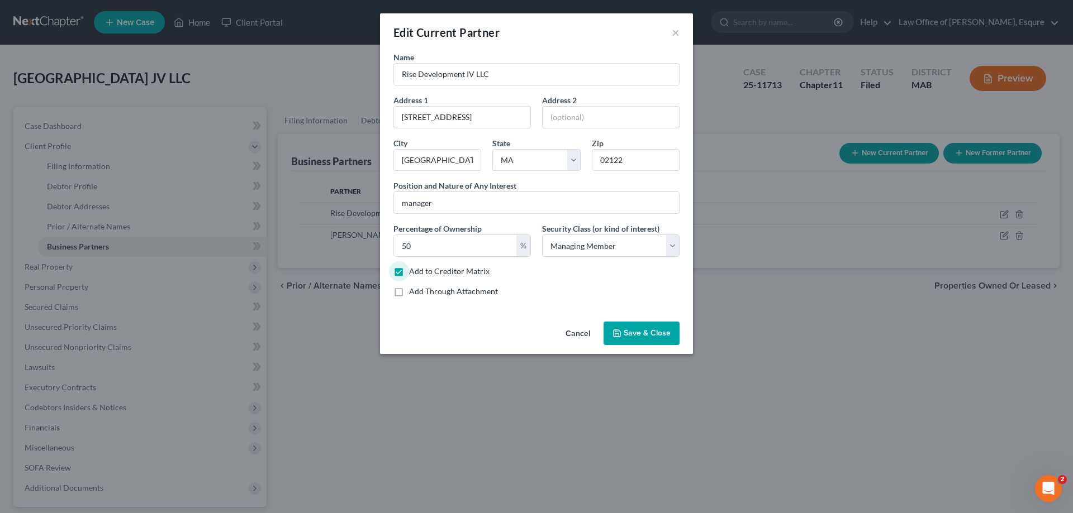
click at [646, 330] on span "Save & Close" at bounding box center [646, 333] width 47 height 9
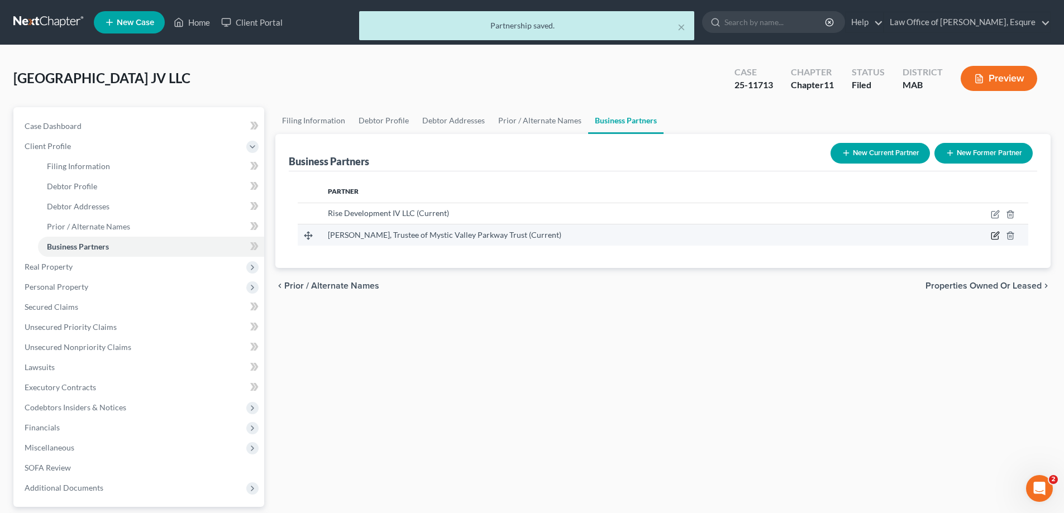
click at [994, 237] on icon "button" at bounding box center [996, 234] width 5 height 5
select select "22"
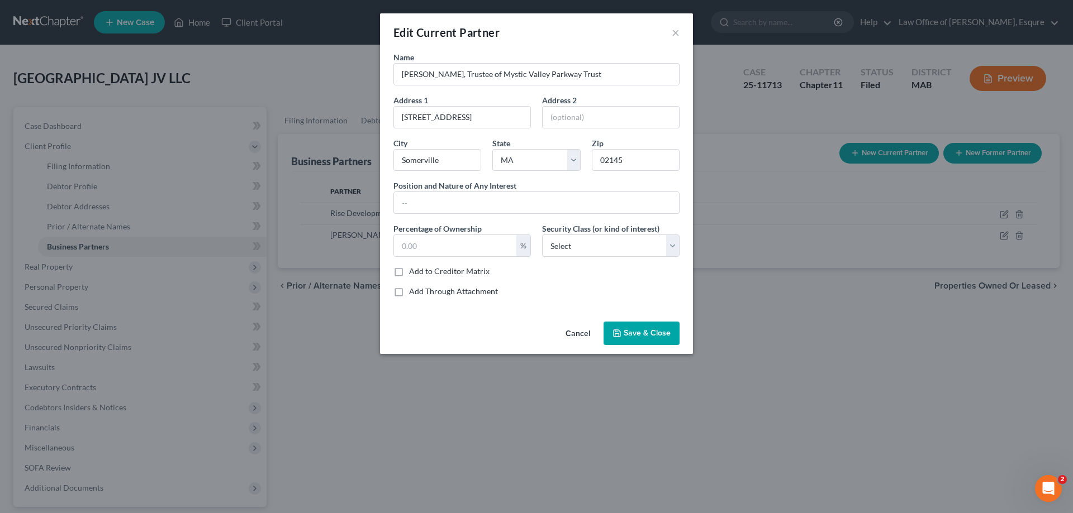
click at [409, 271] on label "Add to Creditor Matrix" at bounding box center [449, 271] width 80 height 11
click at [413, 271] on input "Add to Creditor Matrix" at bounding box center [416, 269] width 7 height 7
checkbox input "true"
click at [579, 334] on button "Cancel" at bounding box center [577, 334] width 42 height 22
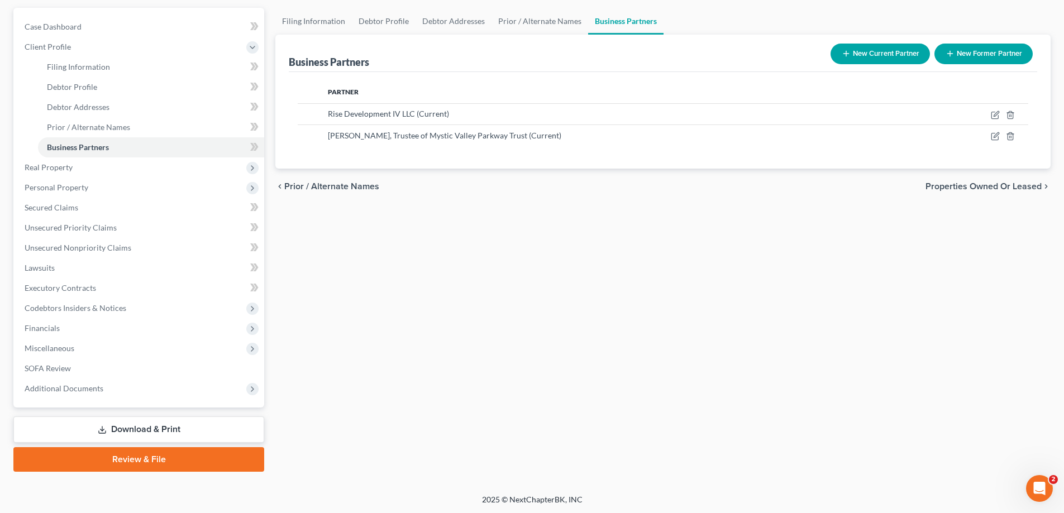
scroll to position [101, 0]
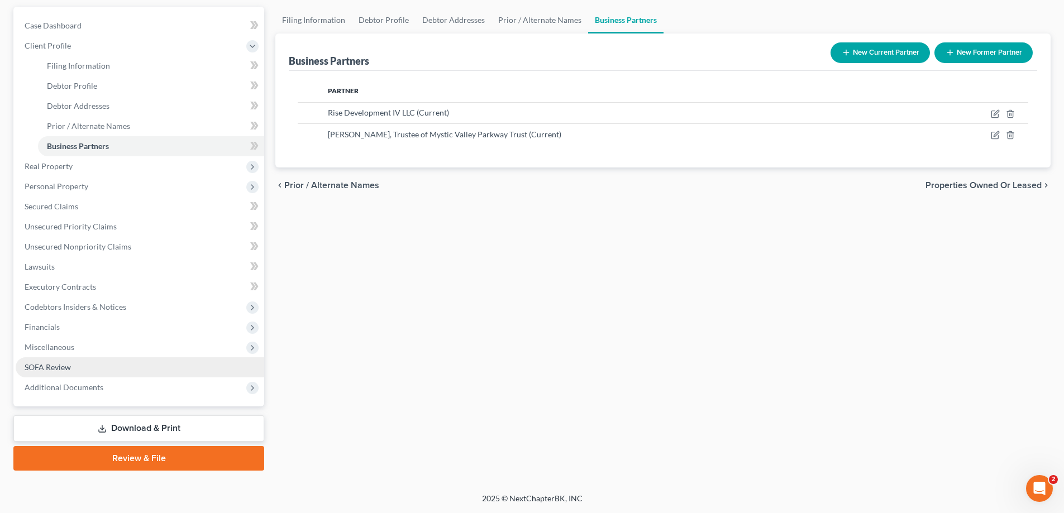
click at [55, 365] on span "SOFA Review" at bounding box center [48, 367] width 46 height 9
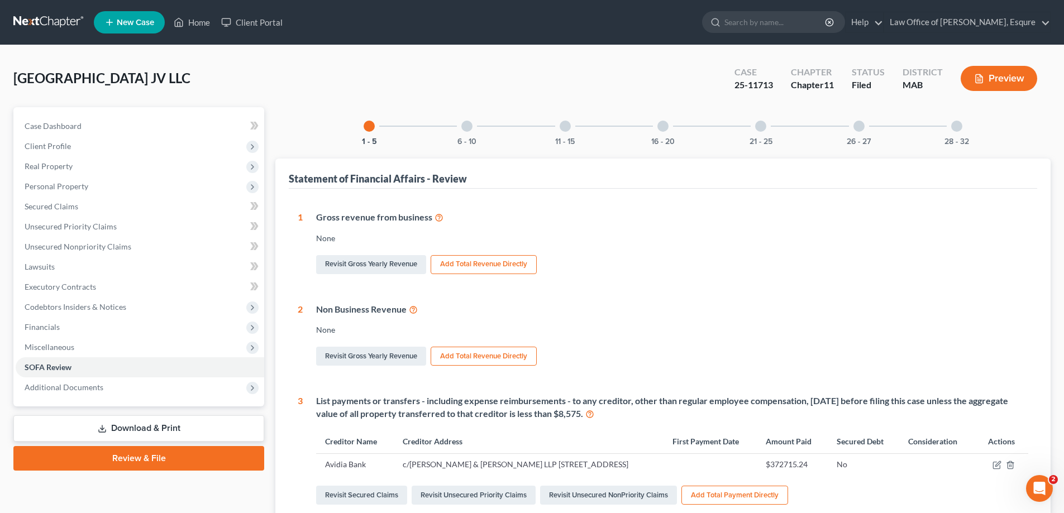
click at [958, 126] on div at bounding box center [956, 126] width 11 height 11
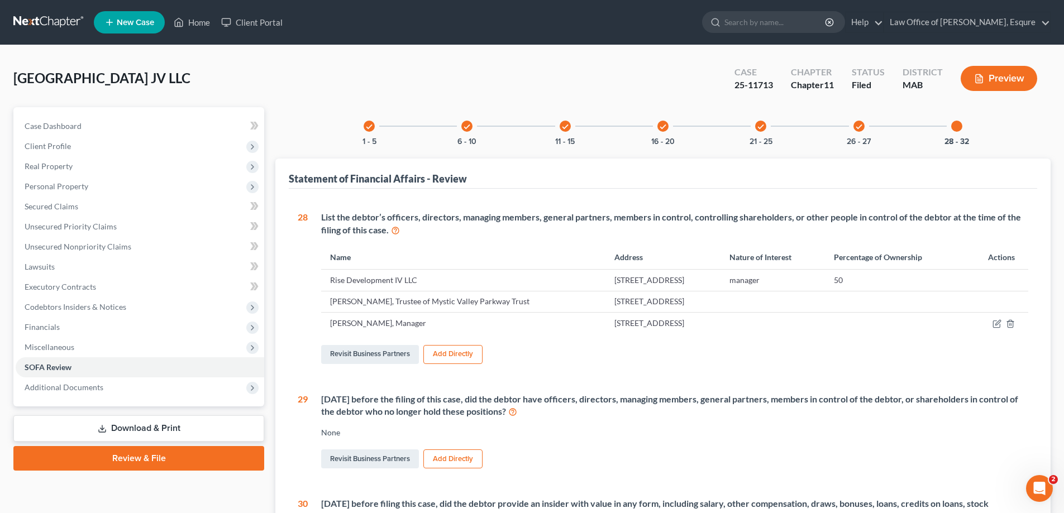
click at [453, 353] on button "Add Directly" at bounding box center [452, 354] width 59 height 19
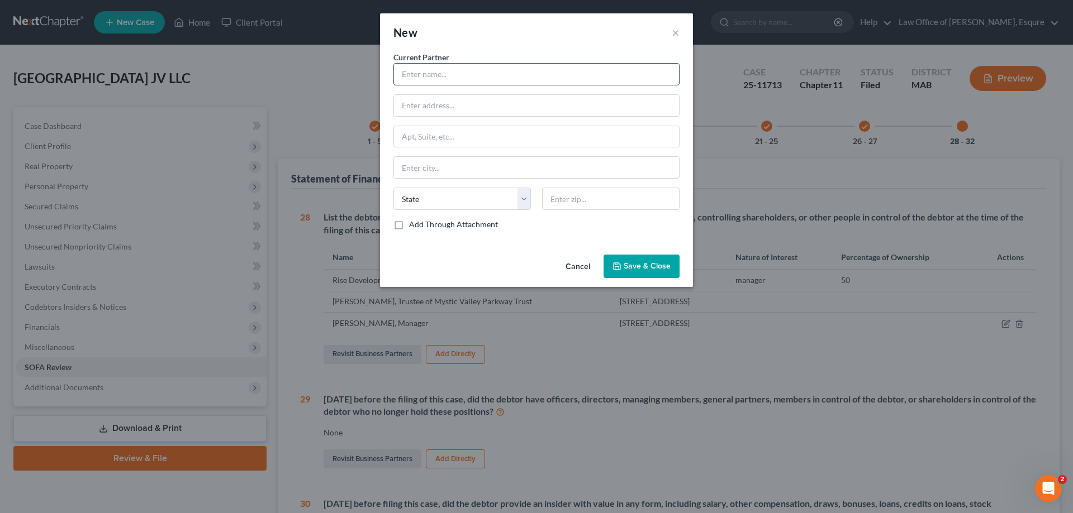
click at [427, 79] on input "text" at bounding box center [536, 74] width 285 height 21
type input "[PERSON_NAME]"
click at [577, 266] on button "Cancel" at bounding box center [577, 267] width 42 height 22
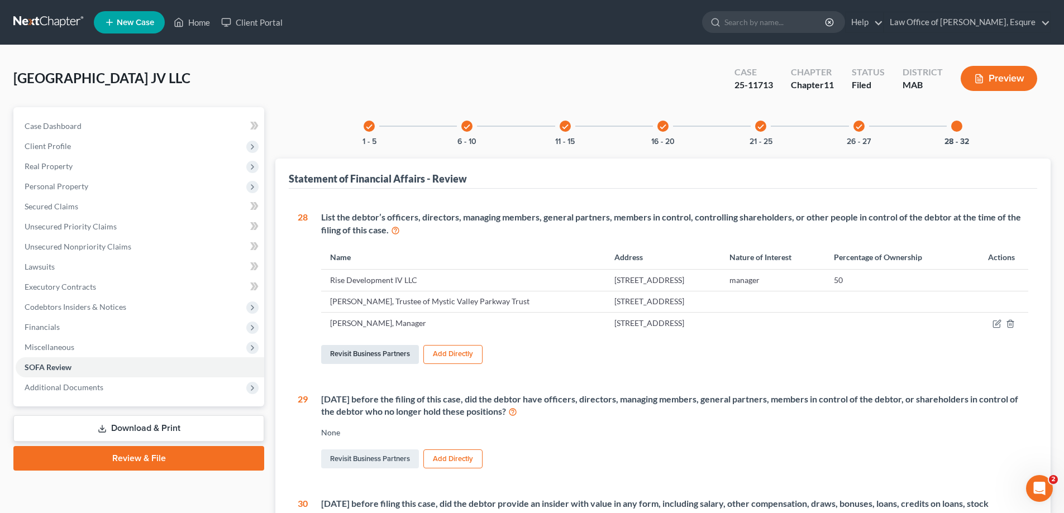
click at [384, 354] on link "Revisit Business Partners" at bounding box center [370, 354] width 98 height 19
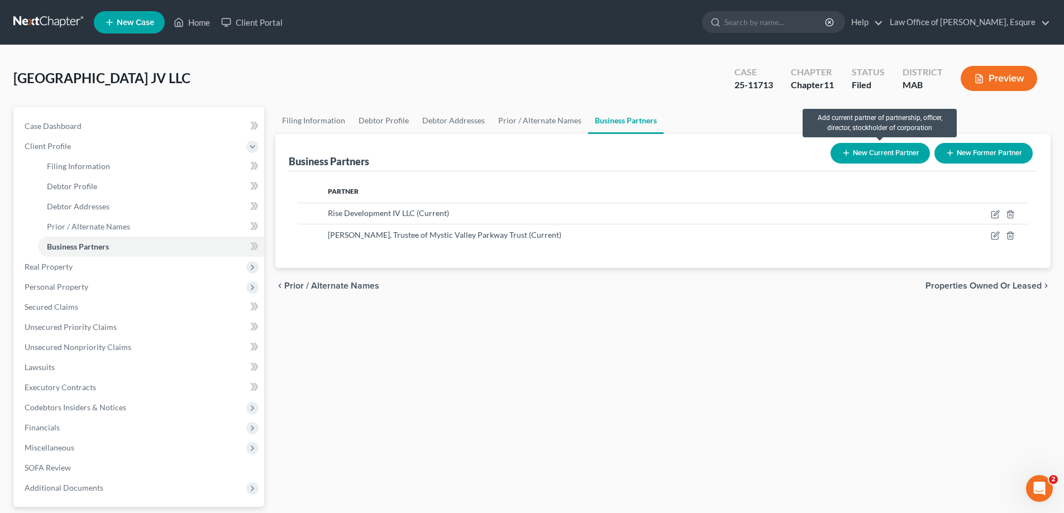
click at [889, 150] on button "New Current Partner" at bounding box center [880, 153] width 99 height 21
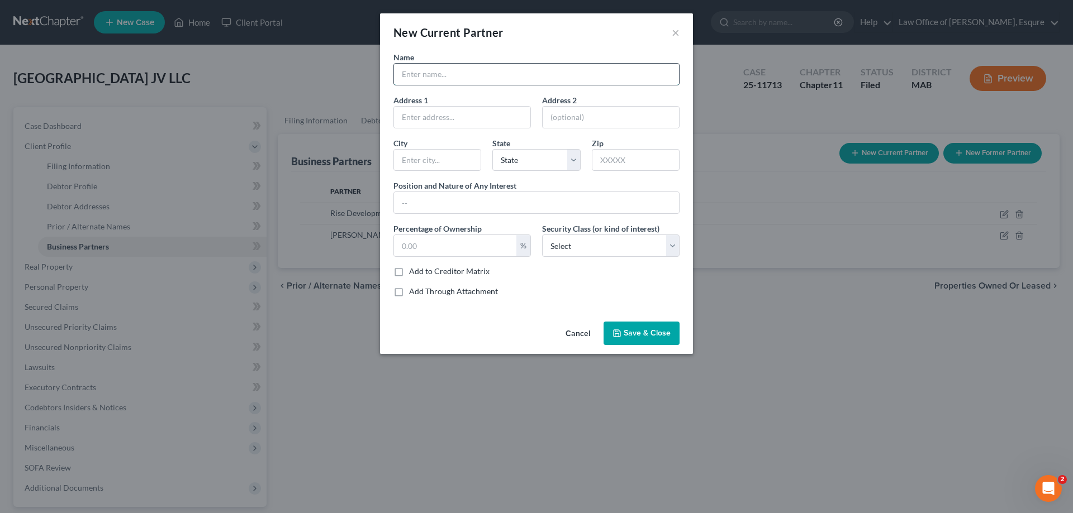
click at [410, 73] on input "text" at bounding box center [536, 74] width 285 height 21
type input "[PERSON_NAME]"
click at [412, 211] on input "text" at bounding box center [536, 202] width 285 height 21
type input "manager"
click at [409, 273] on label "Add to Creditor Matrix" at bounding box center [449, 271] width 80 height 11
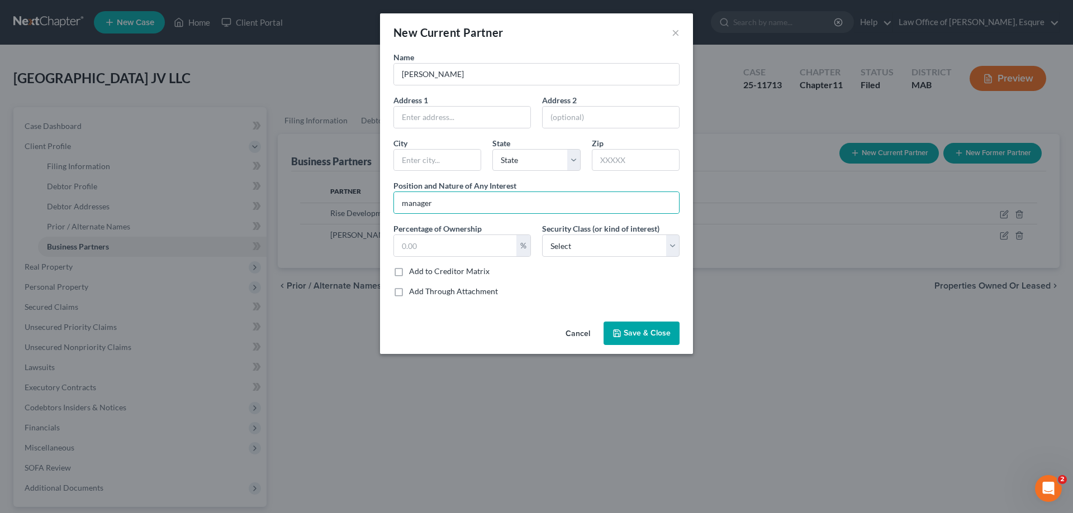
click at [413, 273] on input "Add to Creditor Matrix" at bounding box center [416, 269] width 7 height 7
checkbox input "true"
click at [672, 250] on select "Select Select Common Stockholder General Partner Limited Partner Managing Membe…" at bounding box center [610, 246] width 137 height 22
click at [666, 240] on select "Select Select Common Stockholder General Partner Limited Partner Managing Membe…" at bounding box center [610, 246] width 137 height 22
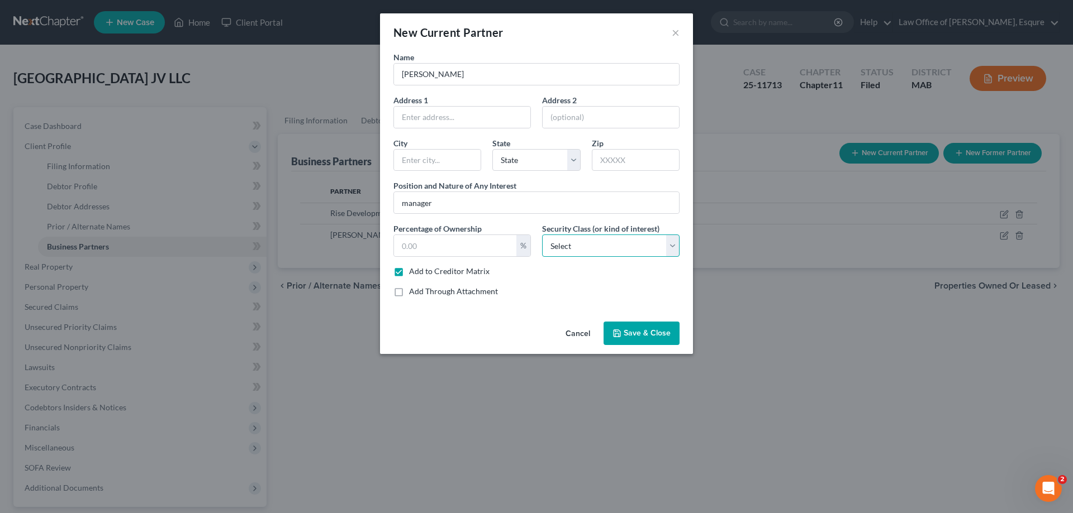
drag, startPoint x: 668, startPoint y: 240, endPoint x: 746, endPoint y: 312, distance: 106.0
click at [668, 240] on select "Select Select Common Stockholder General Partner Limited Partner Managing Membe…" at bounding box center [610, 246] width 137 height 22
click at [392, 119] on div "Address 1" at bounding box center [462, 111] width 149 height 34
click at [403, 116] on input "text" at bounding box center [462, 117] width 136 height 21
type input "[STREET_ADDRESS]"
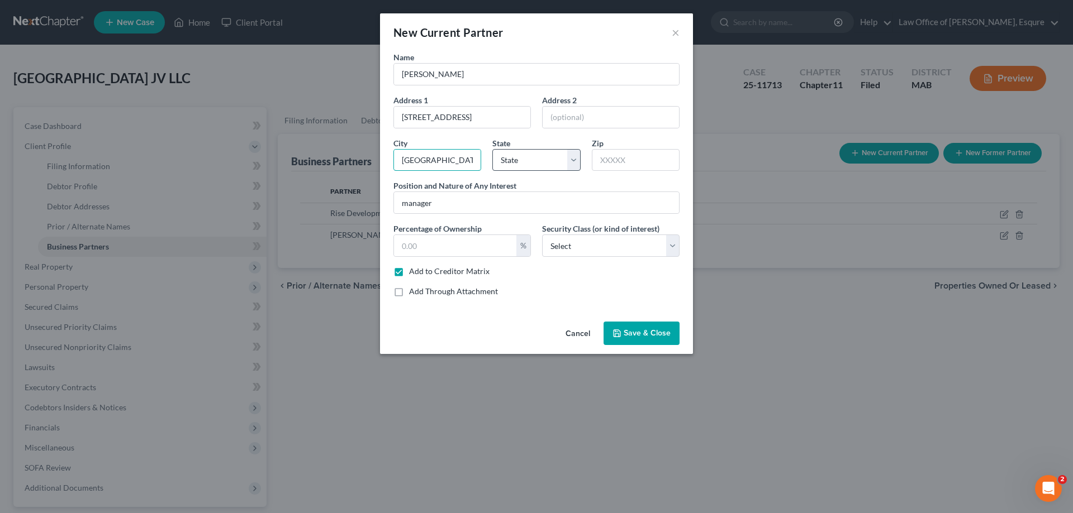
type input "[GEOGRAPHIC_DATA]"
click at [578, 161] on select "State [US_STATE] AK AR AZ CA CO CT DE DC [GEOGRAPHIC_DATA] [GEOGRAPHIC_DATA] GU…" at bounding box center [536, 160] width 88 height 22
select select "22"
click at [492, 149] on select "State [US_STATE] AK AR AZ CA CO CT DE DC [GEOGRAPHIC_DATA] [GEOGRAPHIC_DATA] GU…" at bounding box center [536, 160] width 88 height 22
click at [606, 161] on input "text" at bounding box center [636, 160] width 88 height 22
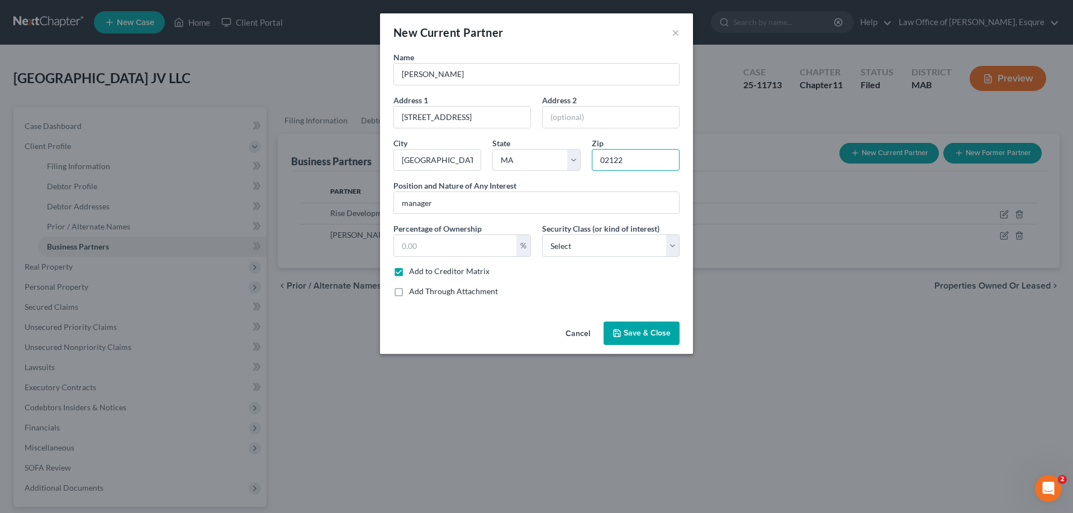
type input "02122"
click at [636, 333] on span "Save & Close" at bounding box center [646, 333] width 47 height 9
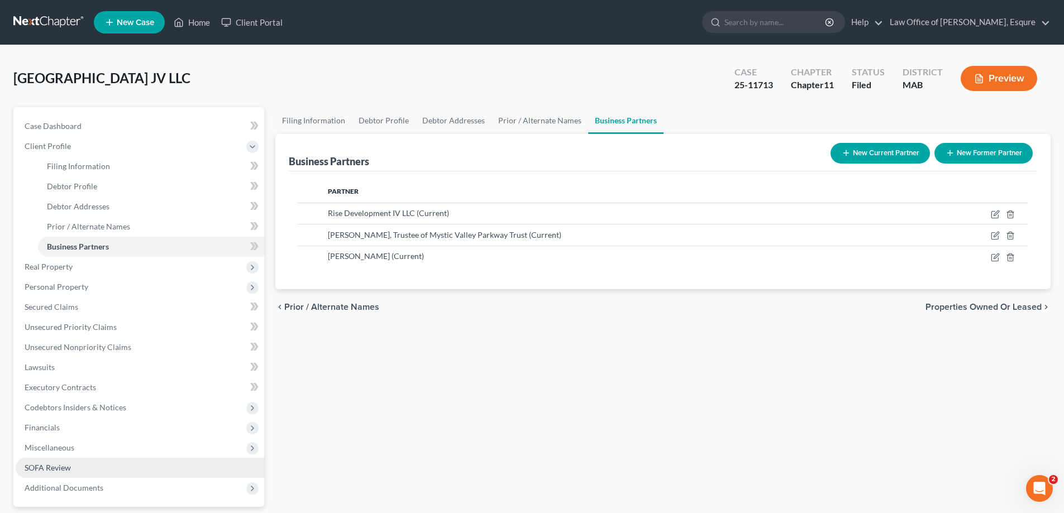
click at [37, 469] on span "SOFA Review" at bounding box center [48, 467] width 46 height 9
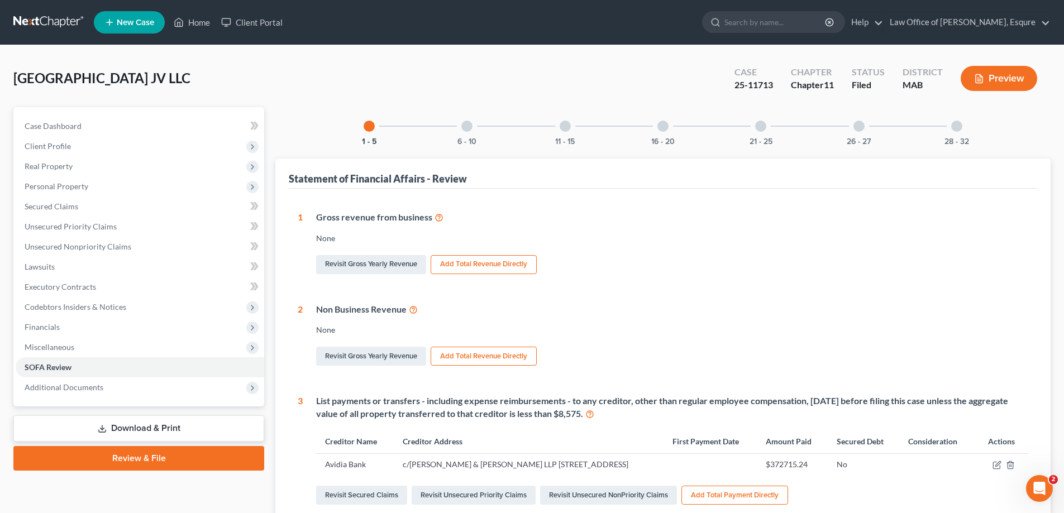
click at [963, 130] on div "28 - 32" at bounding box center [957, 126] width 38 height 38
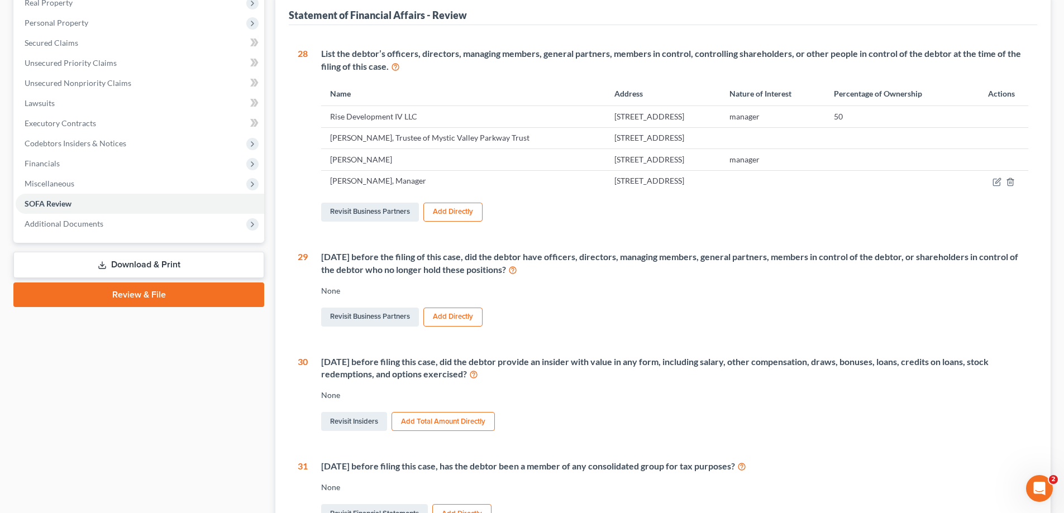
scroll to position [223, 0]
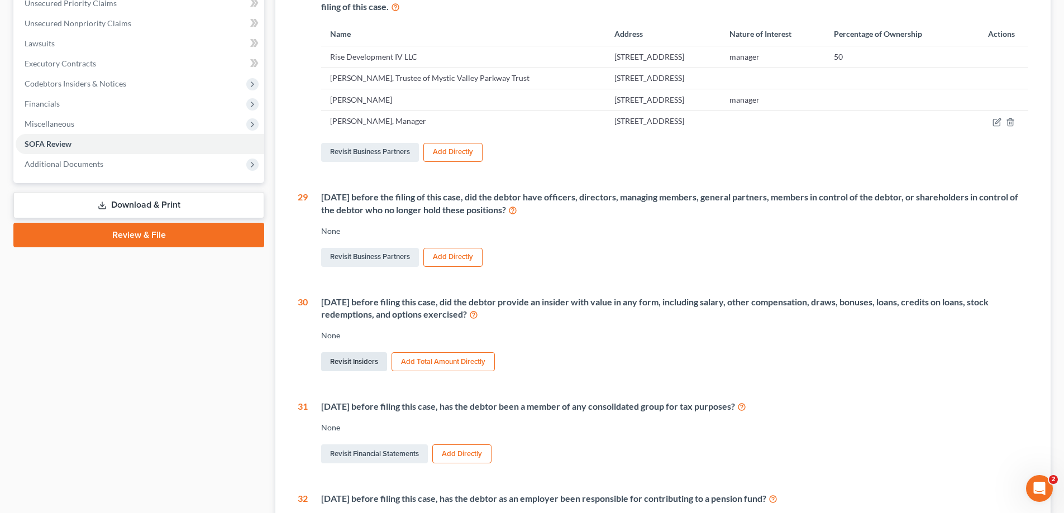
click at [362, 360] on link "Revisit Insiders" at bounding box center [354, 362] width 66 height 19
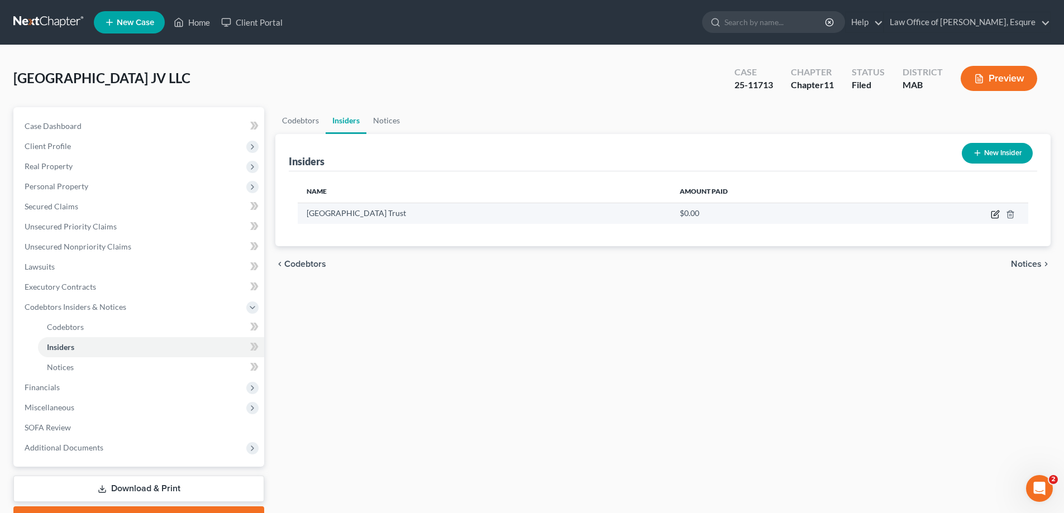
click at [996, 213] on icon "button" at bounding box center [996, 213] width 5 height 5
select select "22"
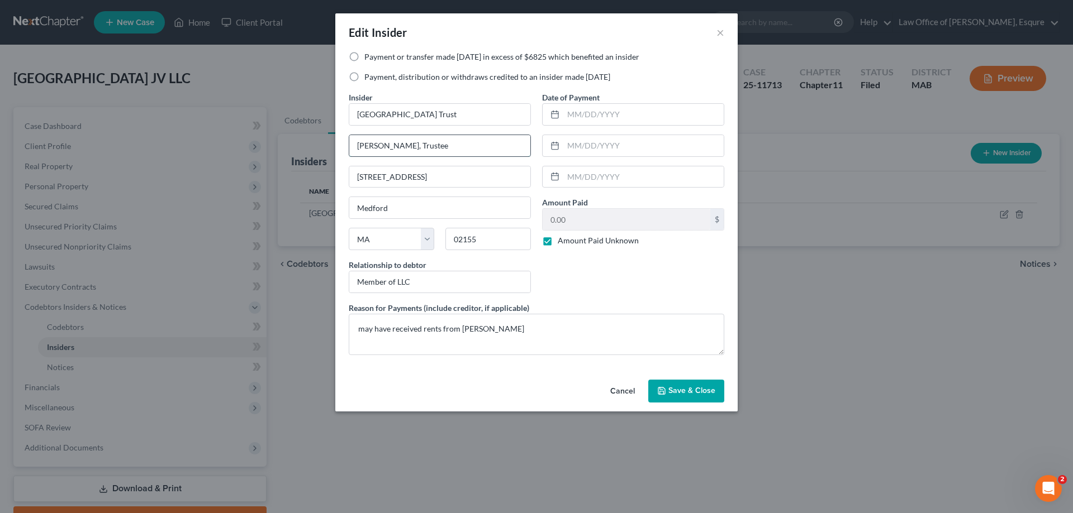
drag, startPoint x: 404, startPoint y: 146, endPoint x: 349, endPoint y: 144, distance: 54.8
click at [349, 144] on input "[PERSON_NAME], Trustee" at bounding box center [439, 145] width 181 height 21
type input "[PERSON_NAME], Trustee"
drag, startPoint x: 476, startPoint y: 172, endPoint x: 338, endPoint y: 168, distance: 138.0
click at [338, 168] on div "Payment or transfer made [DATE] in excess of $6825 which benefited an insider P…" at bounding box center [536, 213] width 402 height 324
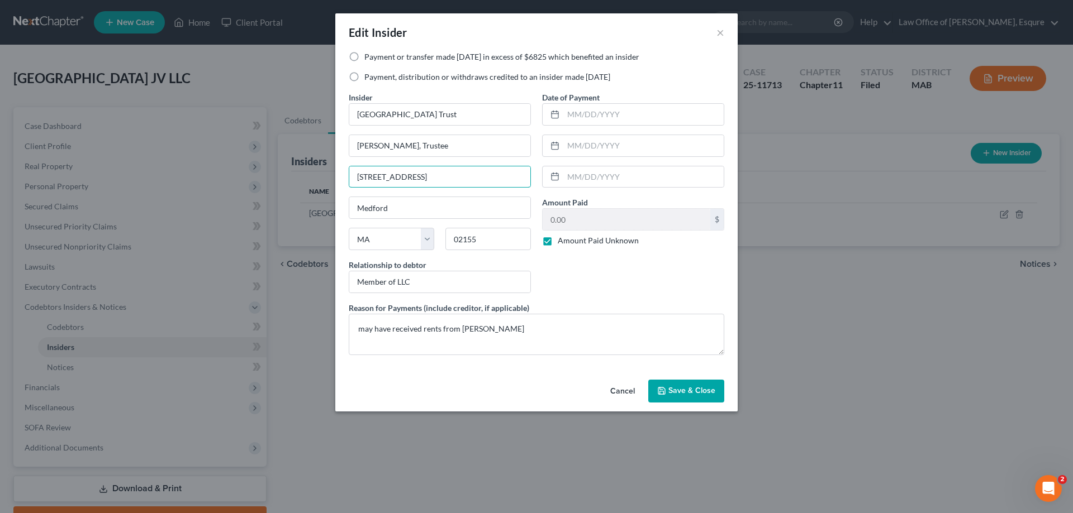
type input "[STREET_ADDRESS]"
type input "Somerville"
drag, startPoint x: 483, startPoint y: 239, endPoint x: 394, endPoint y: 244, distance: 89.0
click at [394, 244] on div "State [US_STATE] AK AR AZ CA CO CT DE DC [GEOGRAPHIC_DATA] [GEOGRAPHIC_DATA] GU…" at bounding box center [439, 243] width 193 height 31
type input "02145"
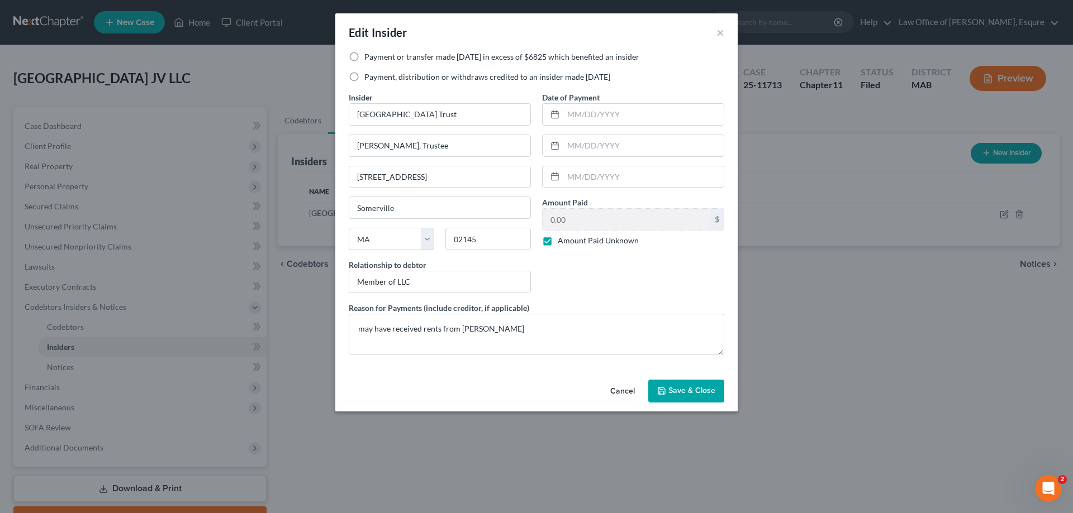
click at [692, 389] on span "Save & Close" at bounding box center [691, 391] width 47 height 9
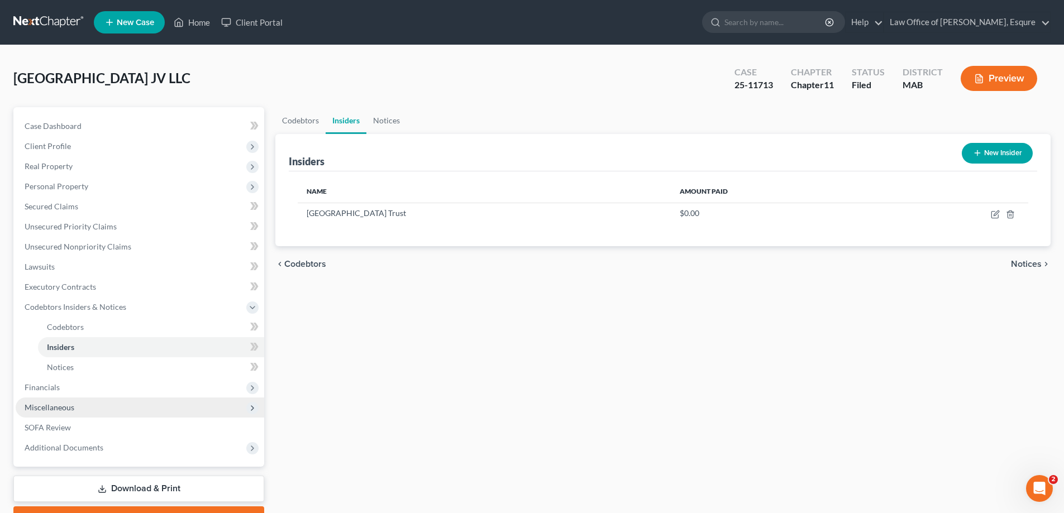
click at [47, 408] on span "Miscellaneous" at bounding box center [50, 407] width 50 height 9
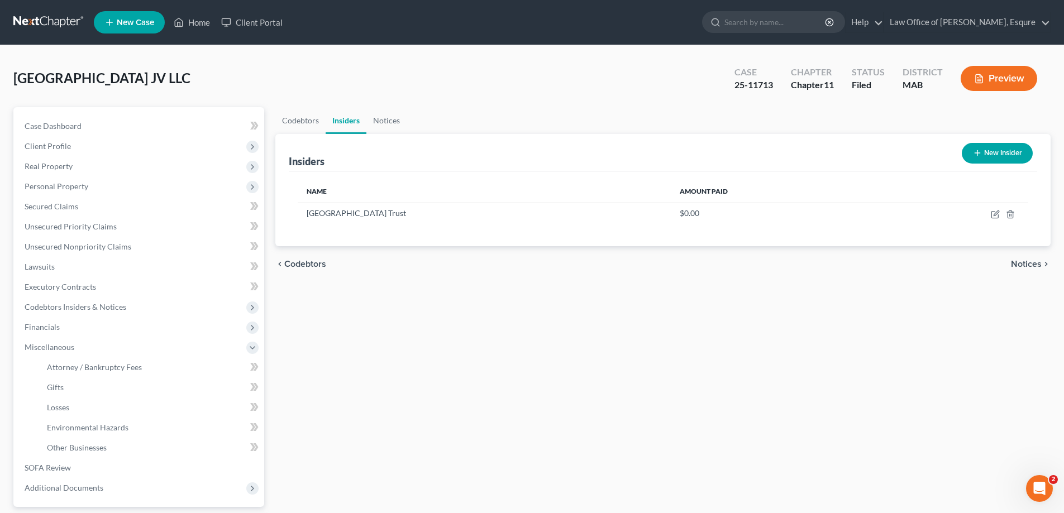
scroll to position [56, 0]
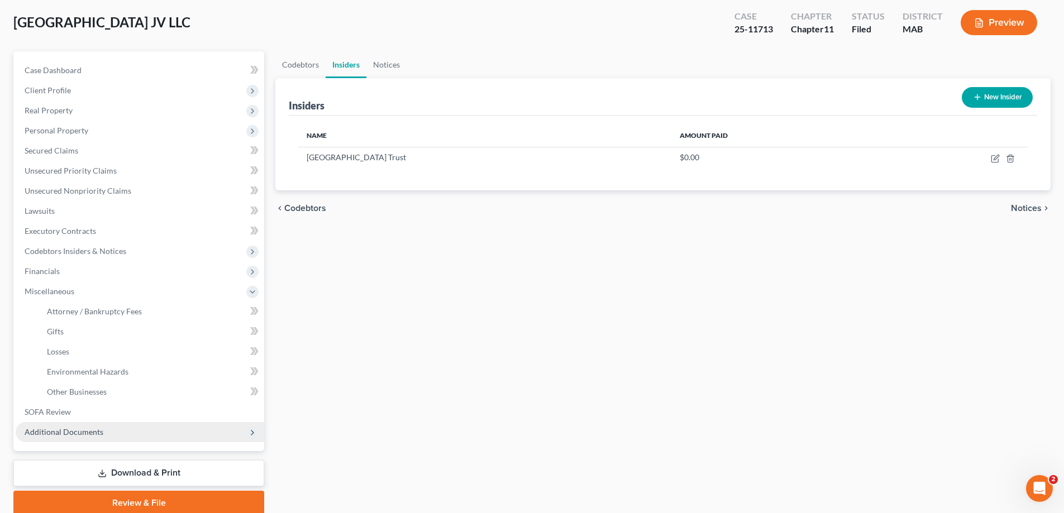
click at [101, 435] on span "Additional Documents" at bounding box center [64, 431] width 79 height 9
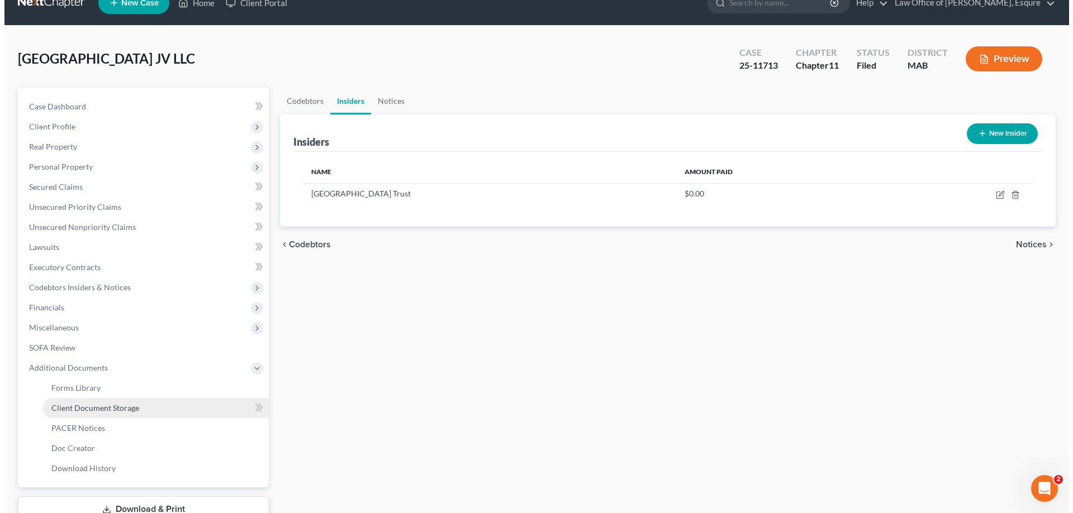
scroll to position [0, 0]
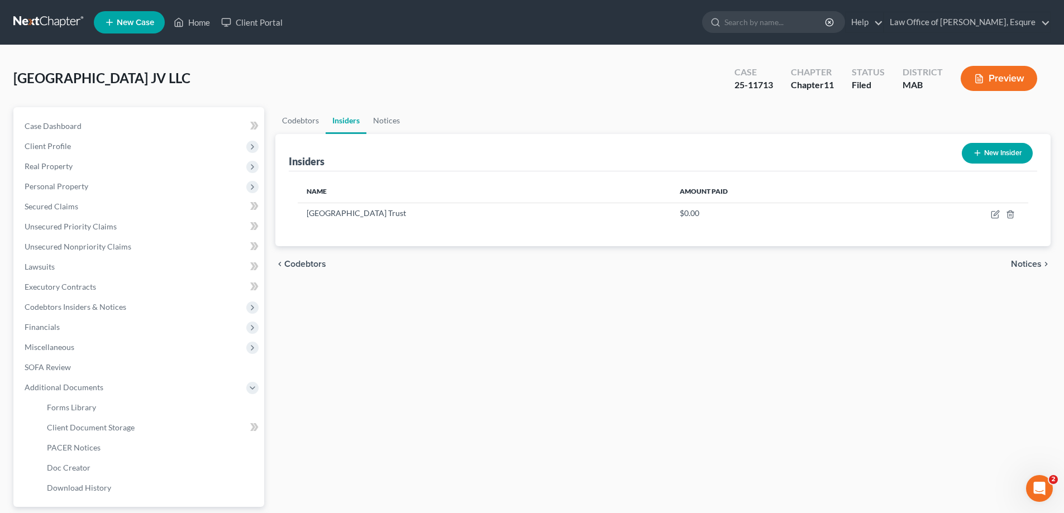
click at [1006, 81] on button "Preview" at bounding box center [999, 78] width 77 height 25
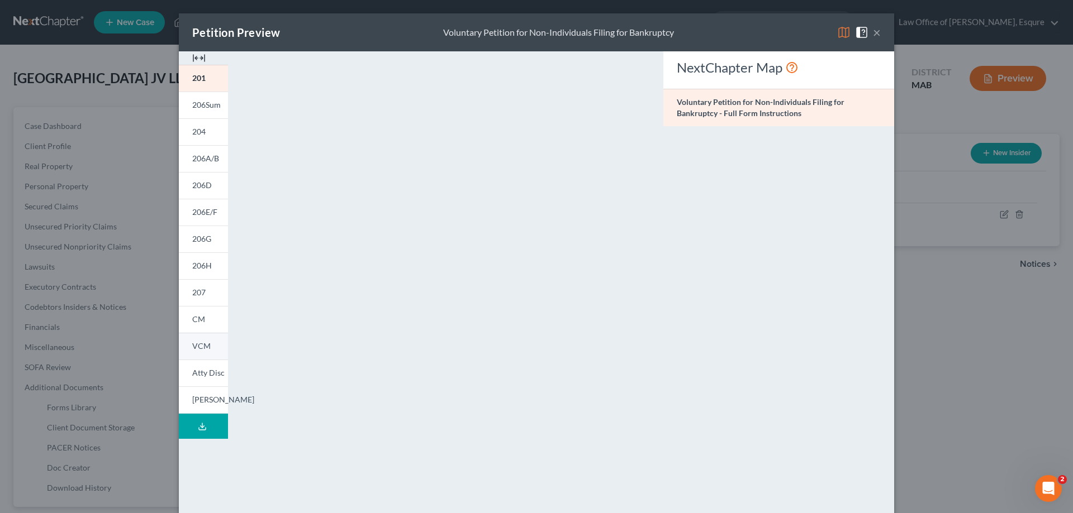
click at [203, 343] on span "VCM" at bounding box center [201, 345] width 18 height 9
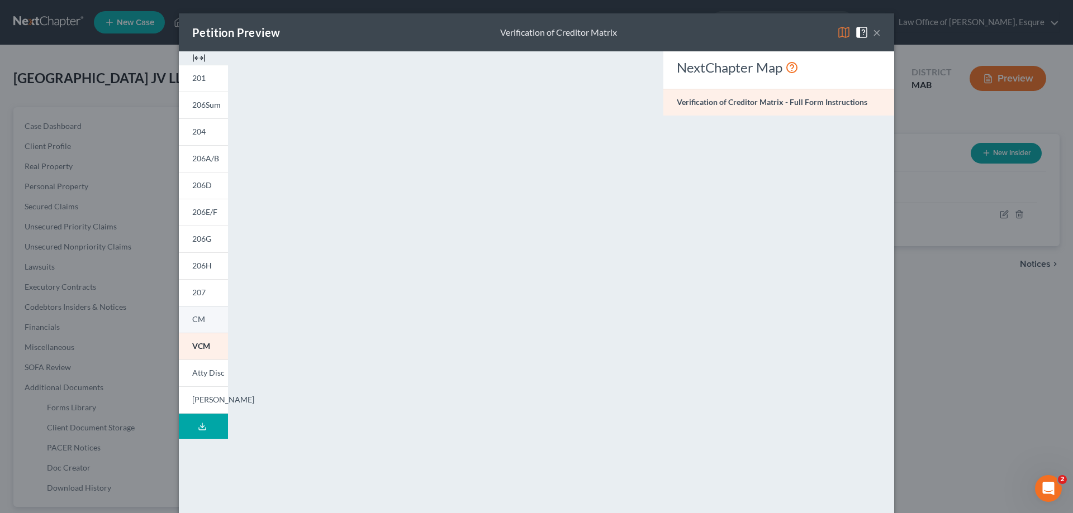
click at [192, 322] on span "CM" at bounding box center [198, 319] width 13 height 9
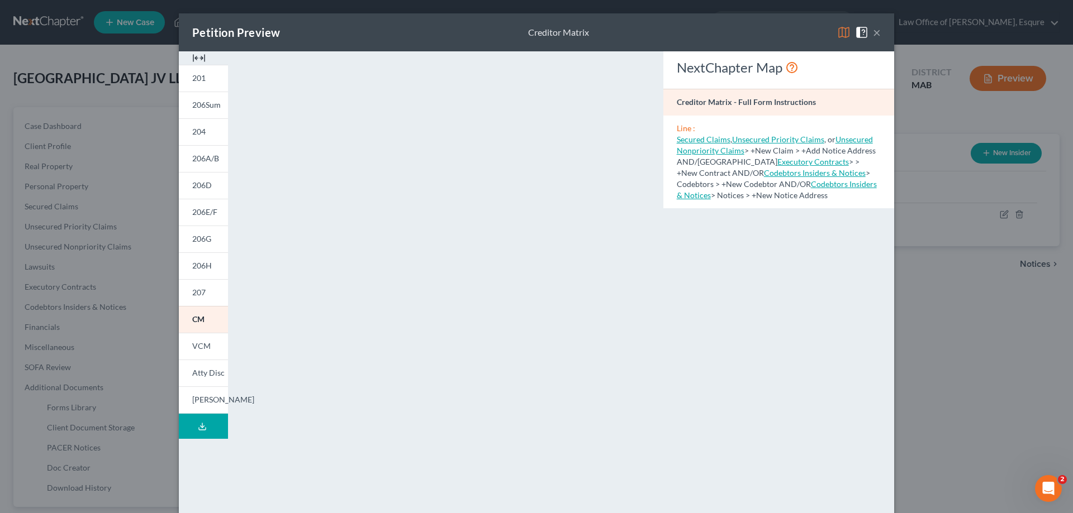
click at [200, 427] on icon at bounding box center [202, 426] width 9 height 9
click at [873, 31] on button "×" at bounding box center [877, 32] width 8 height 13
